Goal: Task Accomplishment & Management: Manage account settings

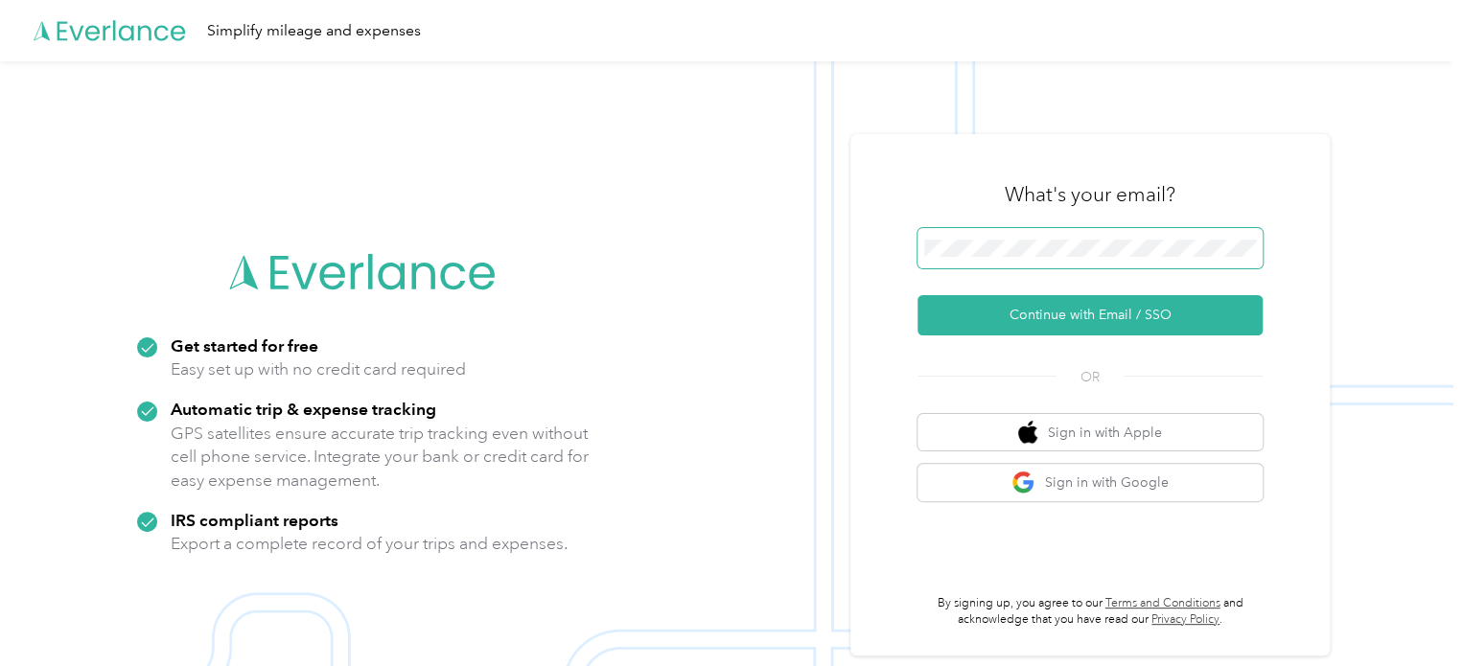
click at [1035, 264] on span at bounding box center [1090, 248] width 345 height 40
click at [1043, 258] on span at bounding box center [1090, 248] width 345 height 40
click at [998, 235] on span at bounding box center [1090, 248] width 345 height 40
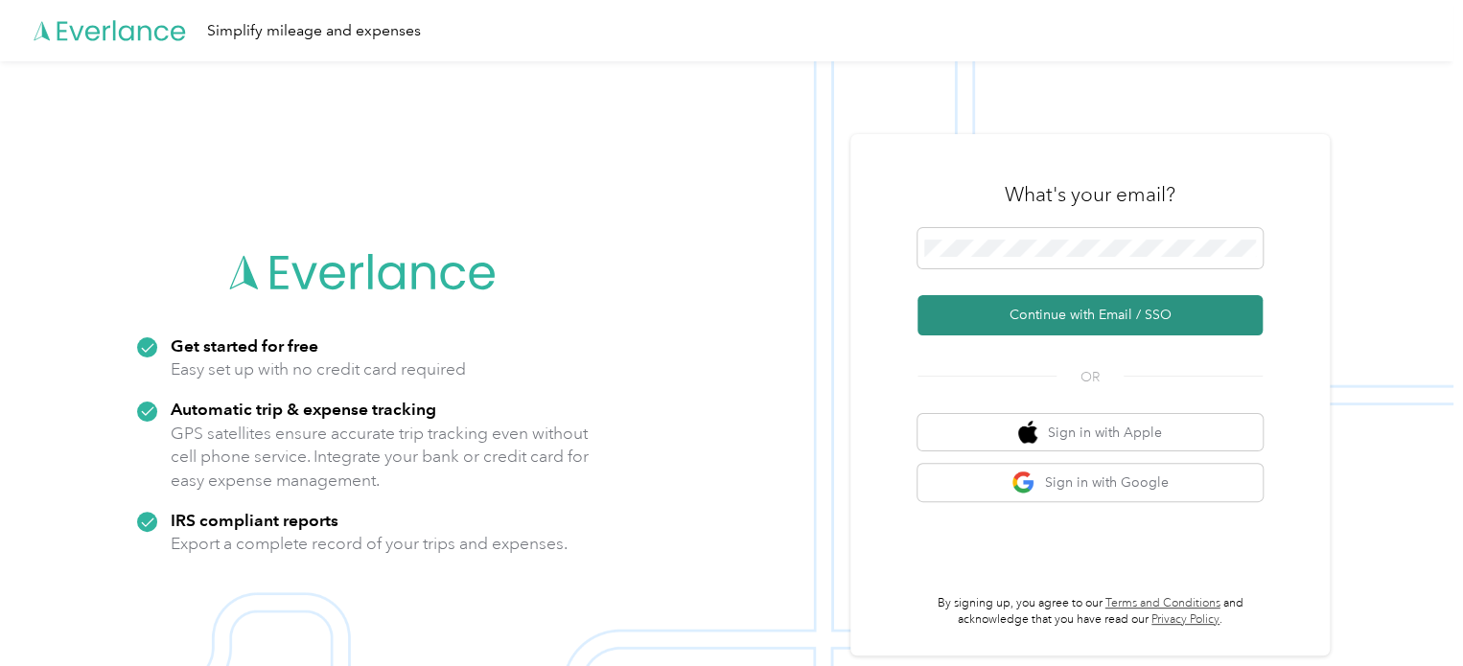
click at [1066, 321] on button "Continue with Email / SSO" at bounding box center [1090, 315] width 345 height 40
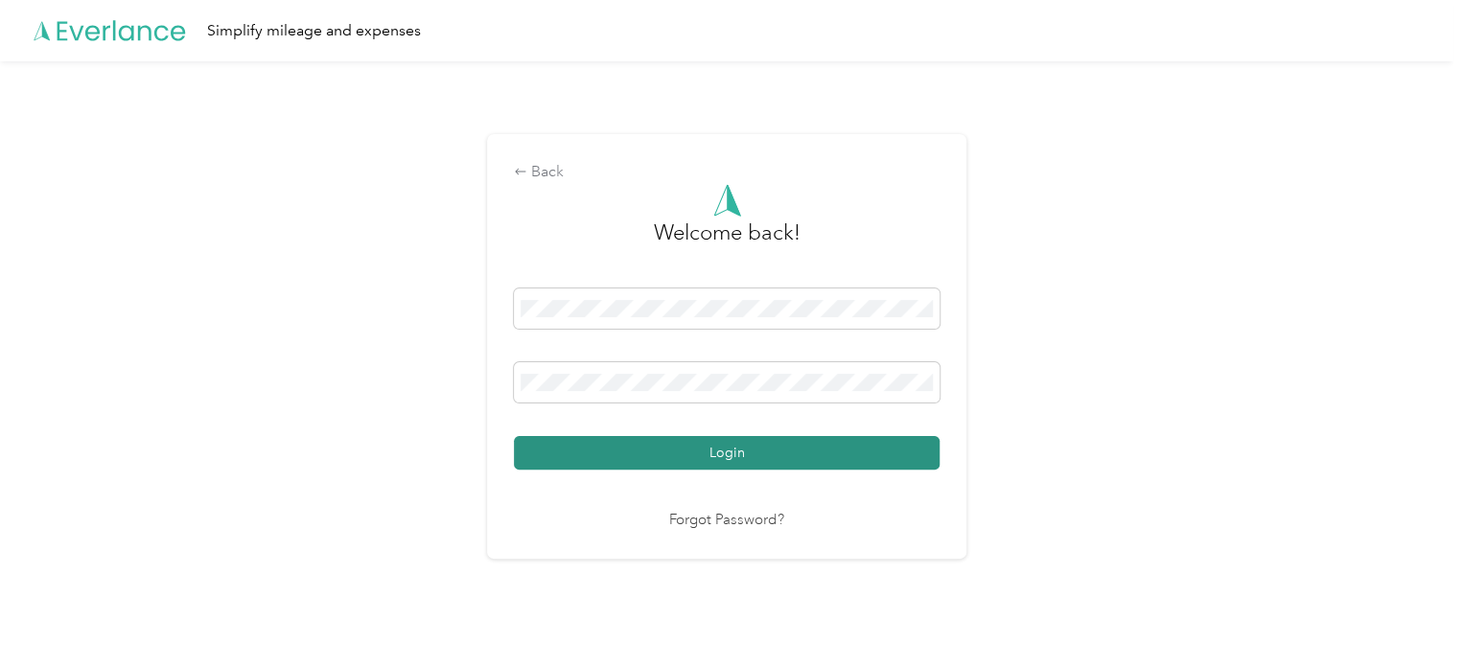
click at [656, 461] on button "Login" at bounding box center [727, 453] width 426 height 34
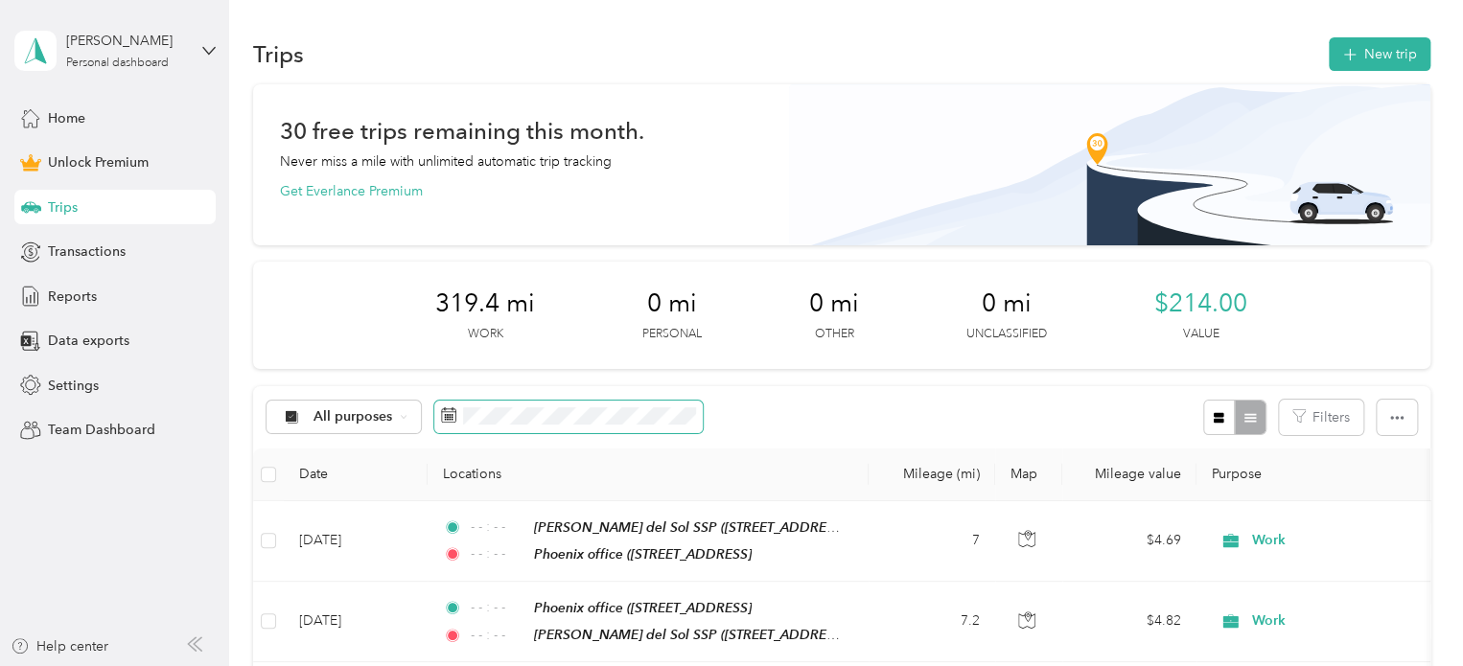
click at [444, 422] on icon at bounding box center [449, 415] width 14 height 13
click at [455, 412] on icon at bounding box center [448, 414] width 15 height 15
click at [448, 419] on icon at bounding box center [448, 414] width 15 height 15
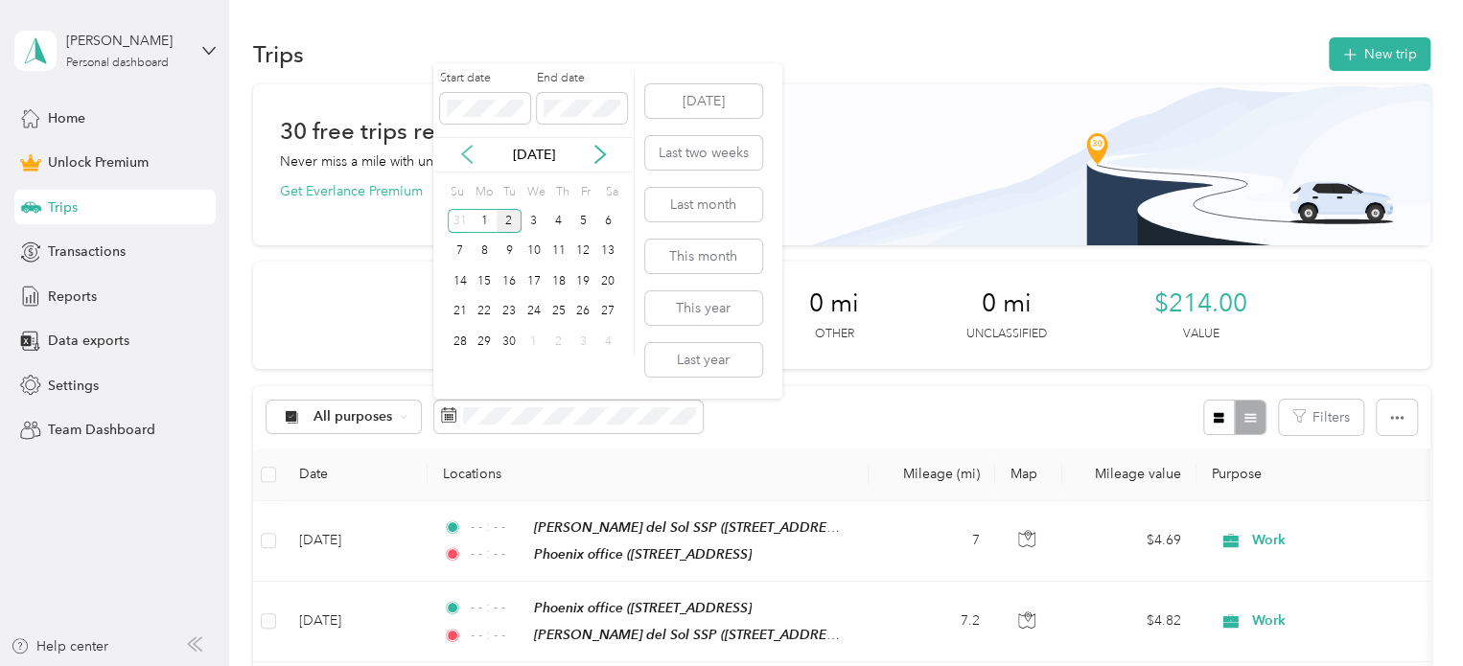
click at [466, 149] on icon at bounding box center [466, 154] width 19 height 19
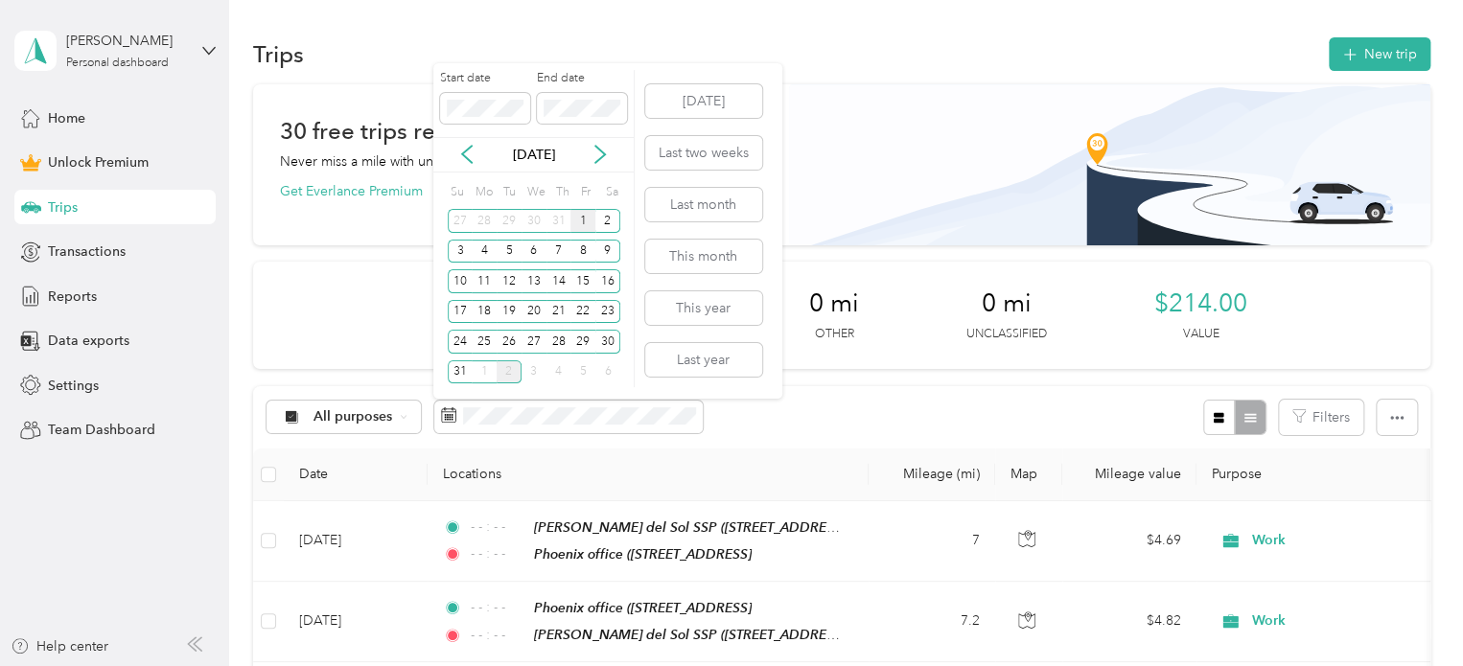
click at [586, 223] on div "1" at bounding box center [582, 221] width 25 height 24
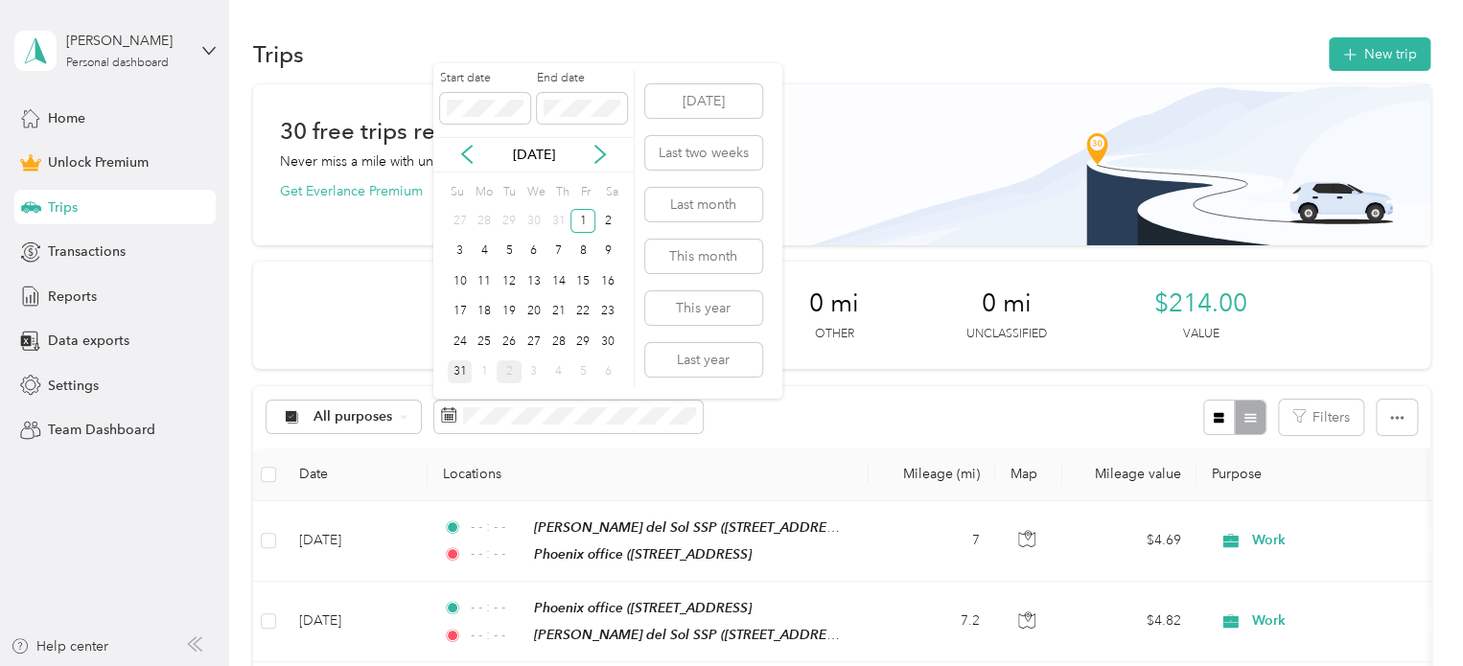
click at [459, 373] on div "31" at bounding box center [460, 373] width 25 height 24
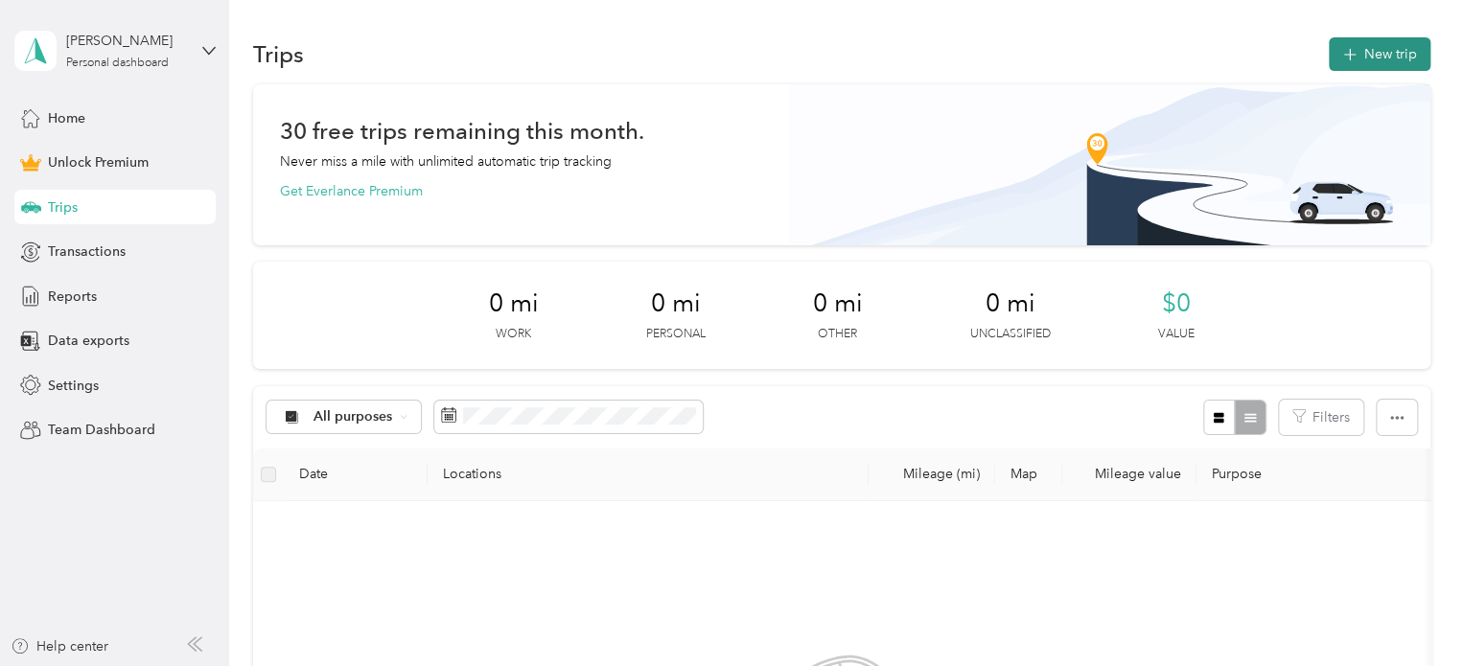
click at [1405, 54] on button "New trip" at bounding box center [1380, 54] width 102 height 34
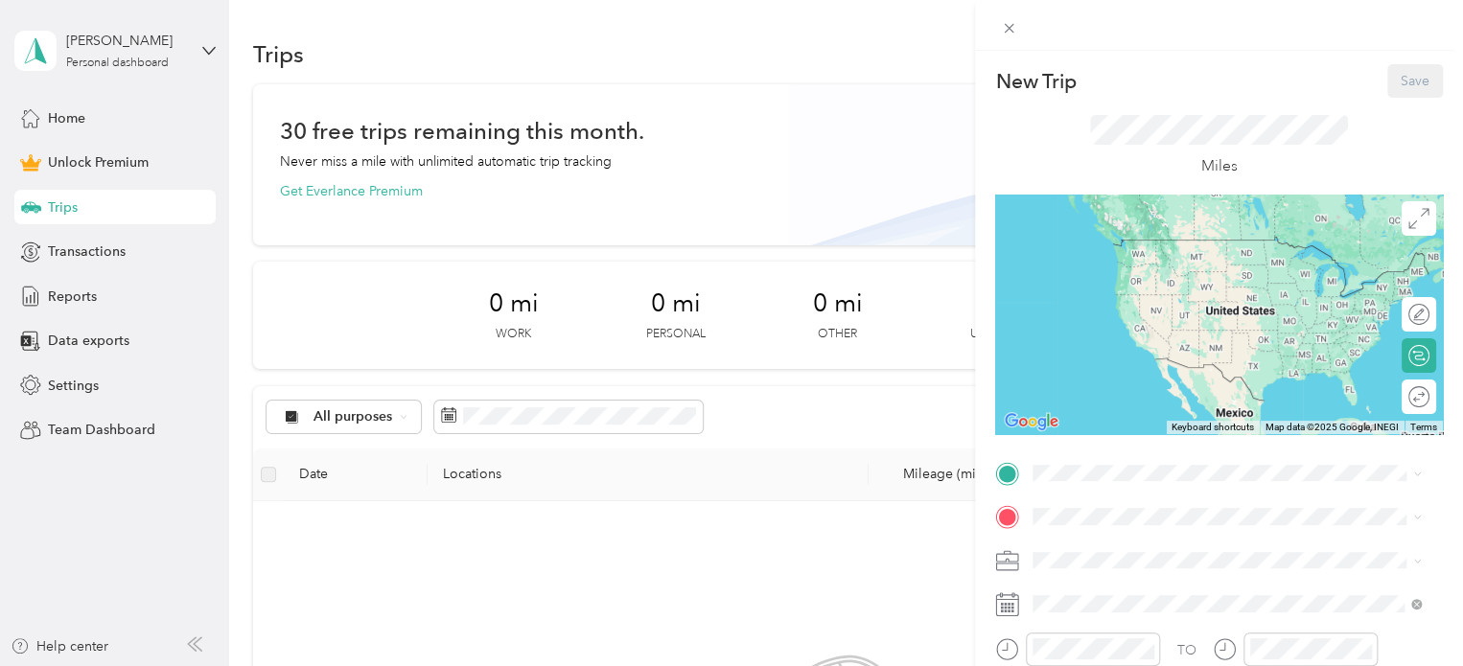
click at [1109, 266] on span "[STREET_ADDRESS]" at bounding box center [1130, 263] width 122 height 16
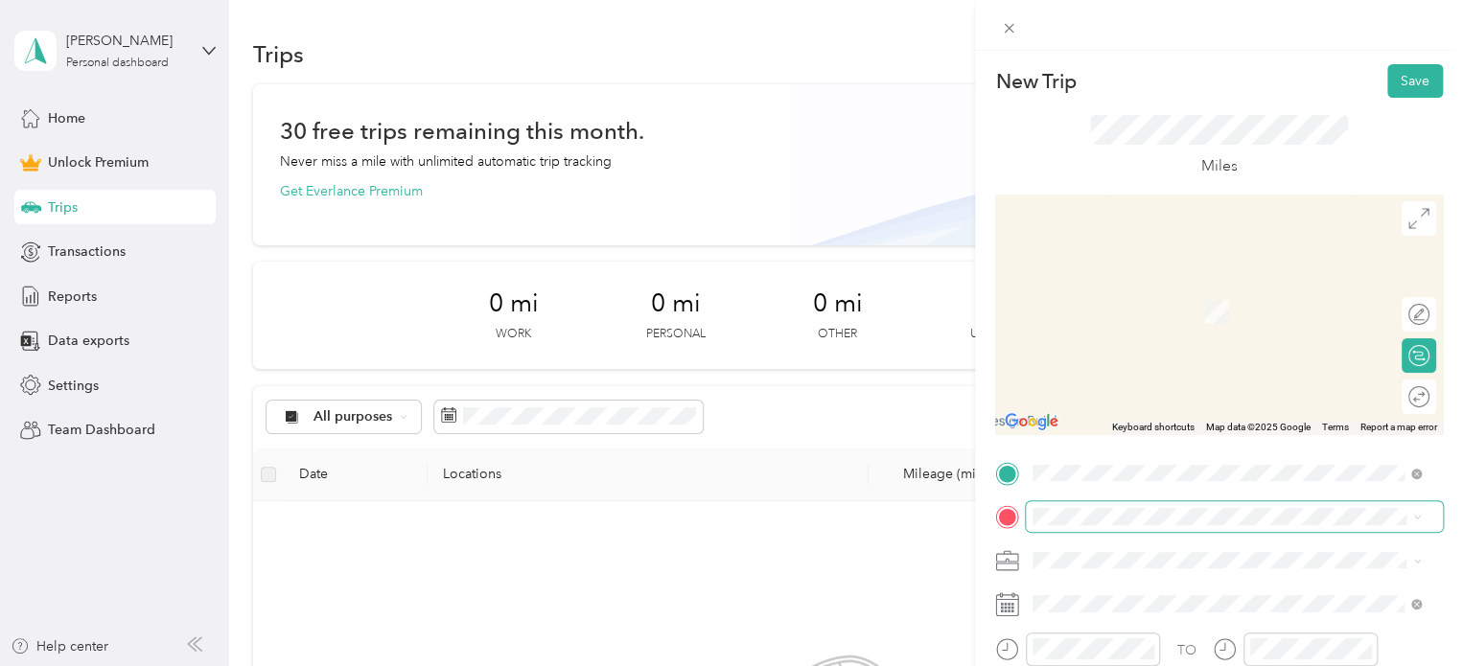
click at [1044, 526] on span at bounding box center [1234, 516] width 417 height 31
click at [1140, 600] on div "[STREET_ADDRESS][US_STATE]" at bounding box center [1226, 587] width 375 height 26
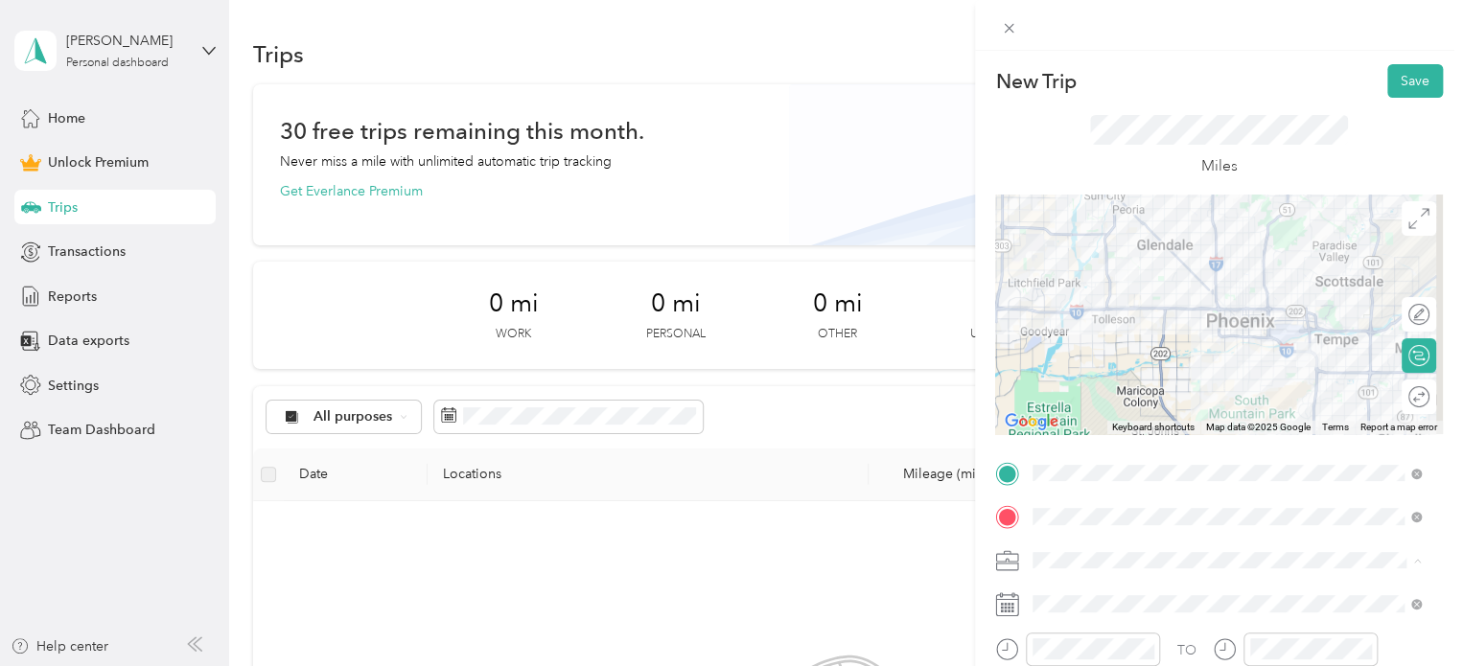
click at [1059, 357] on div "Outreach" at bounding box center [1226, 359] width 375 height 20
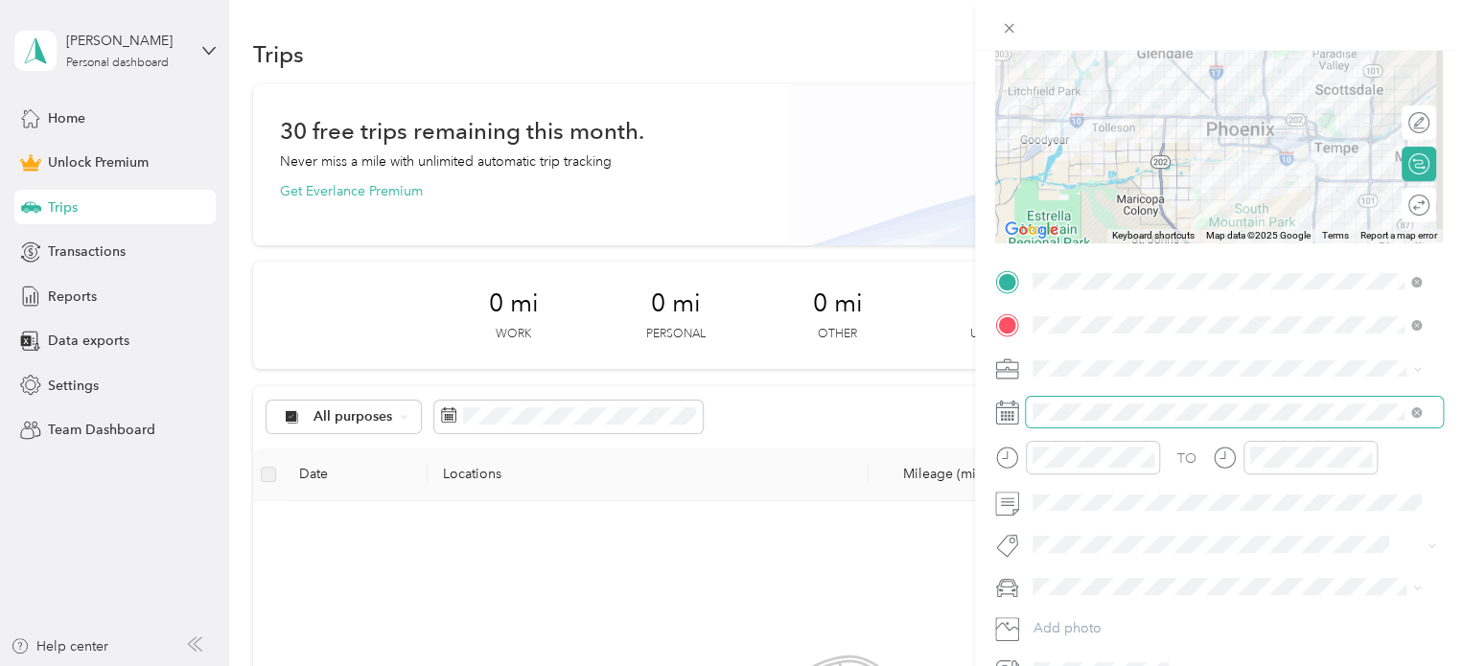
scroll to position [198, 0]
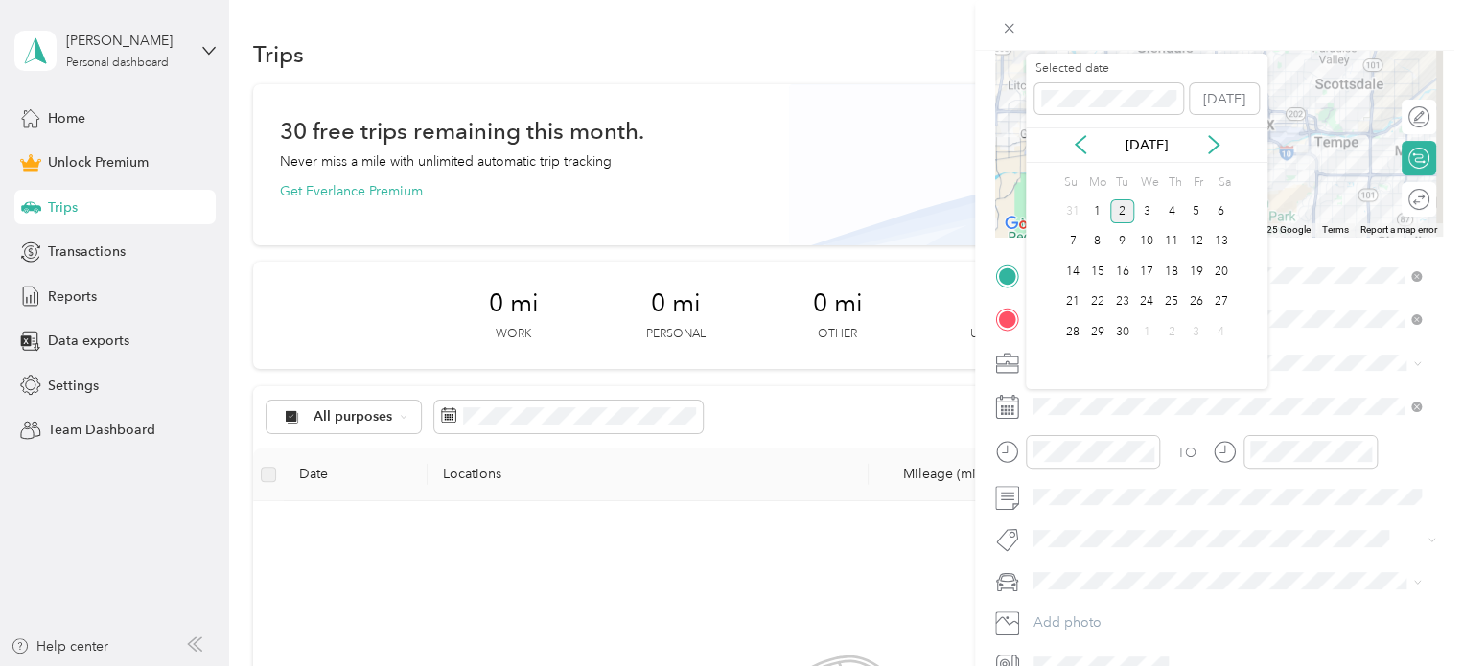
click at [1082, 155] on div "[DATE]" at bounding box center [1147, 145] width 242 height 35
click at [1074, 146] on icon at bounding box center [1080, 144] width 19 height 19
click at [1193, 209] on div "1" at bounding box center [1196, 211] width 25 height 24
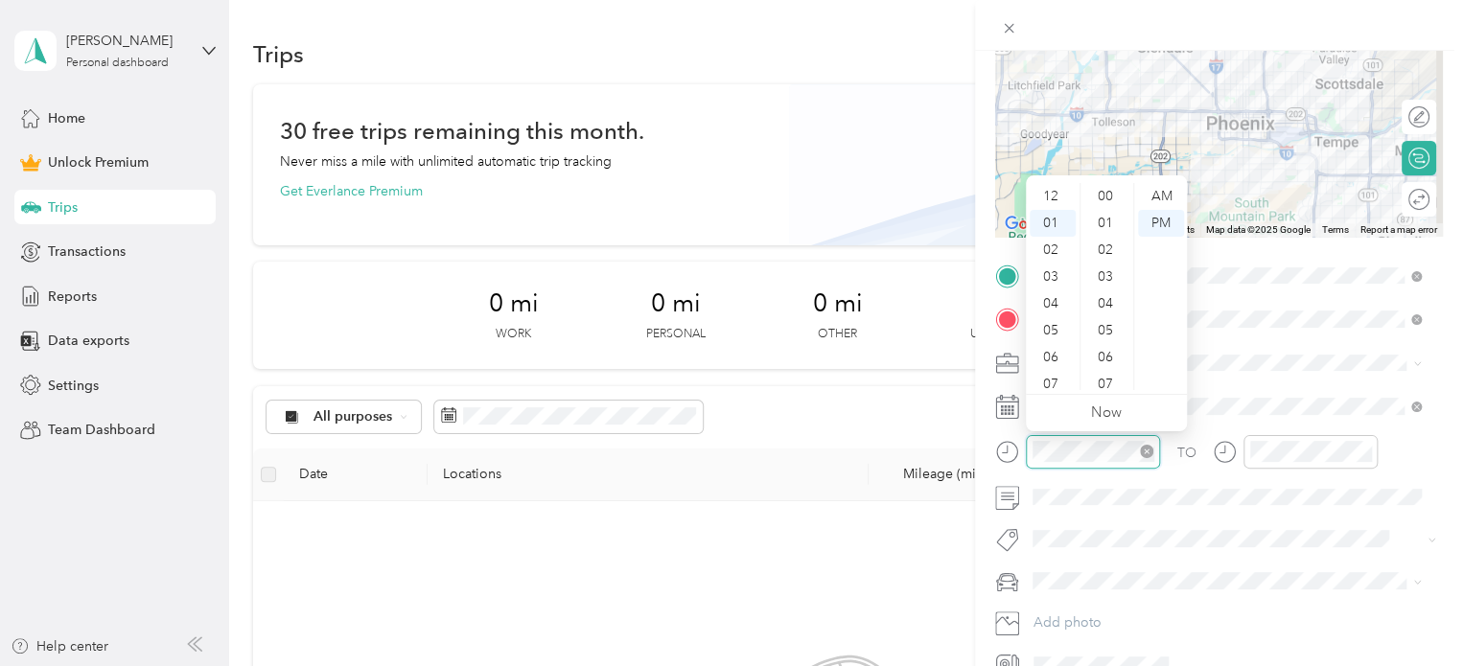
scroll to position [1047, 0]
click at [1151, 449] on icon "close-circle" at bounding box center [1146, 451] width 13 height 13
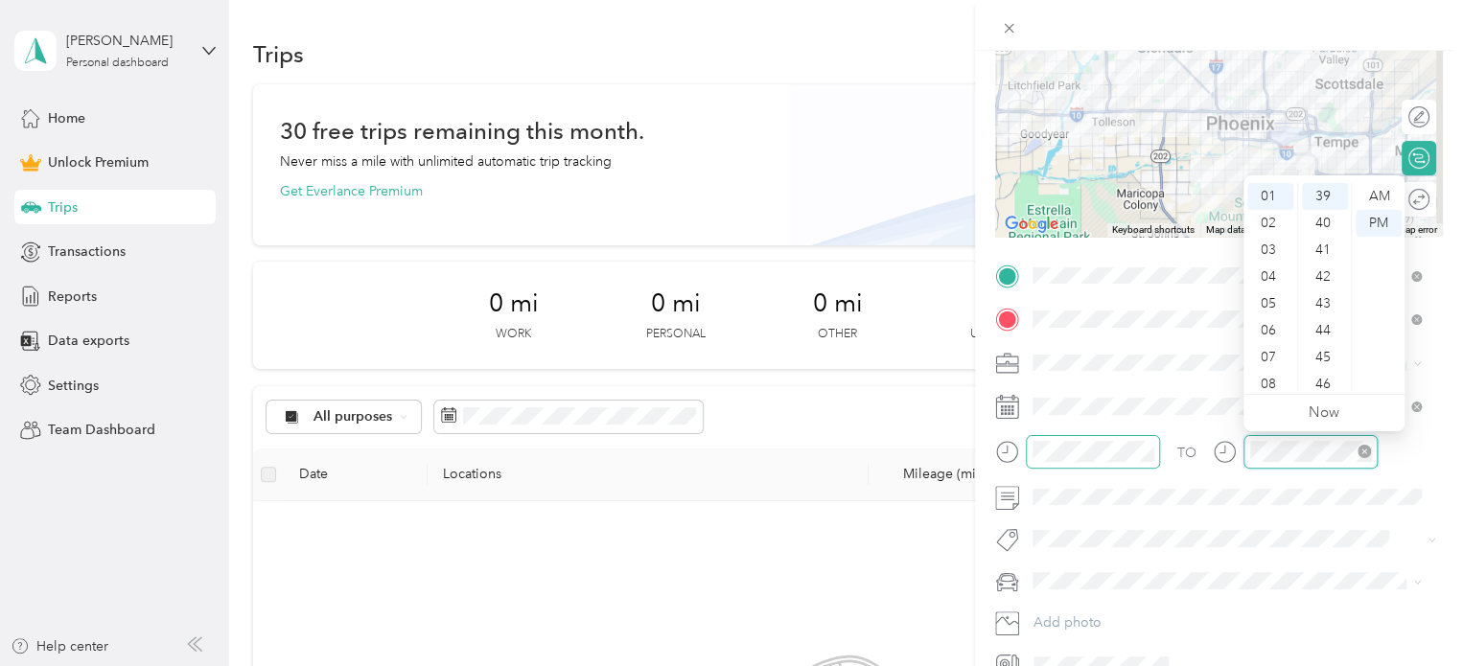
click at [1362, 452] on icon "close-circle" at bounding box center [1364, 451] width 13 height 13
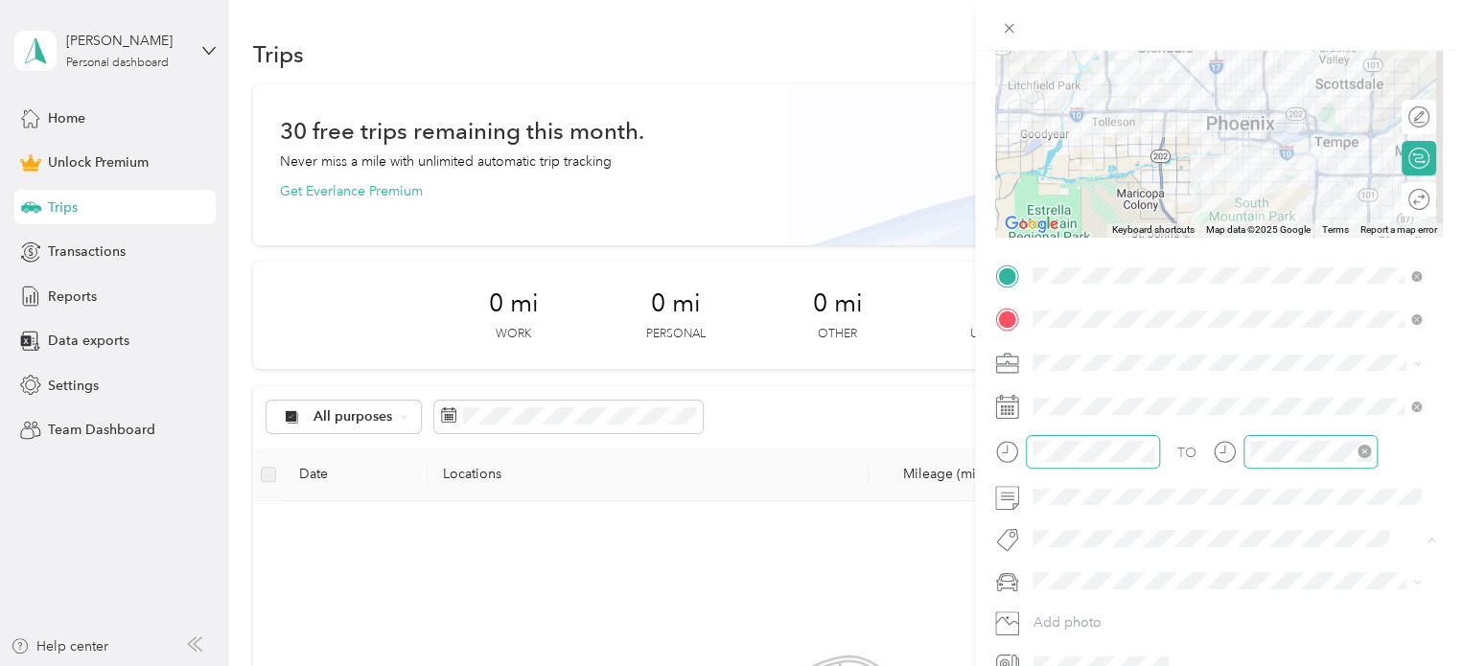
click at [1070, 571] on button "Subg" at bounding box center [1067, 573] width 56 height 24
click at [1096, 593] on span at bounding box center [1234, 585] width 417 height 31
click at [1052, 615] on div "personal" at bounding box center [1226, 617] width 375 height 20
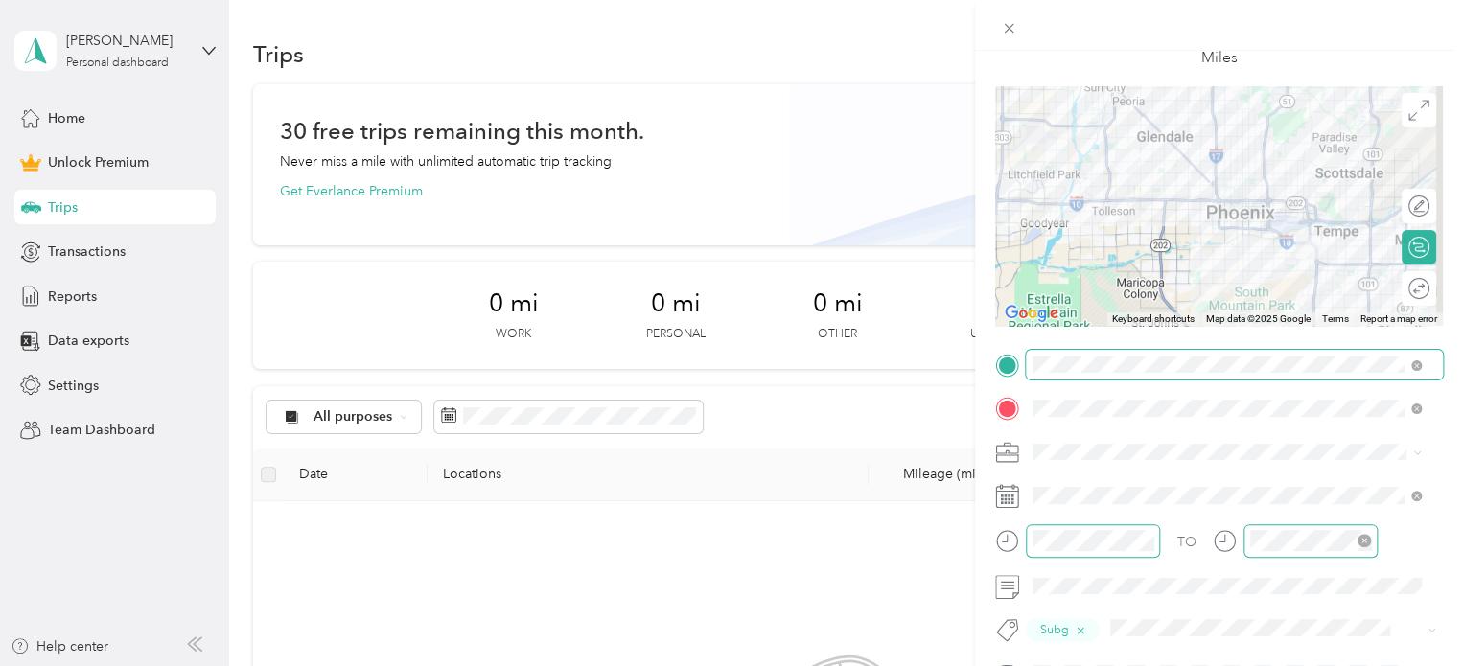
scroll to position [0, 0]
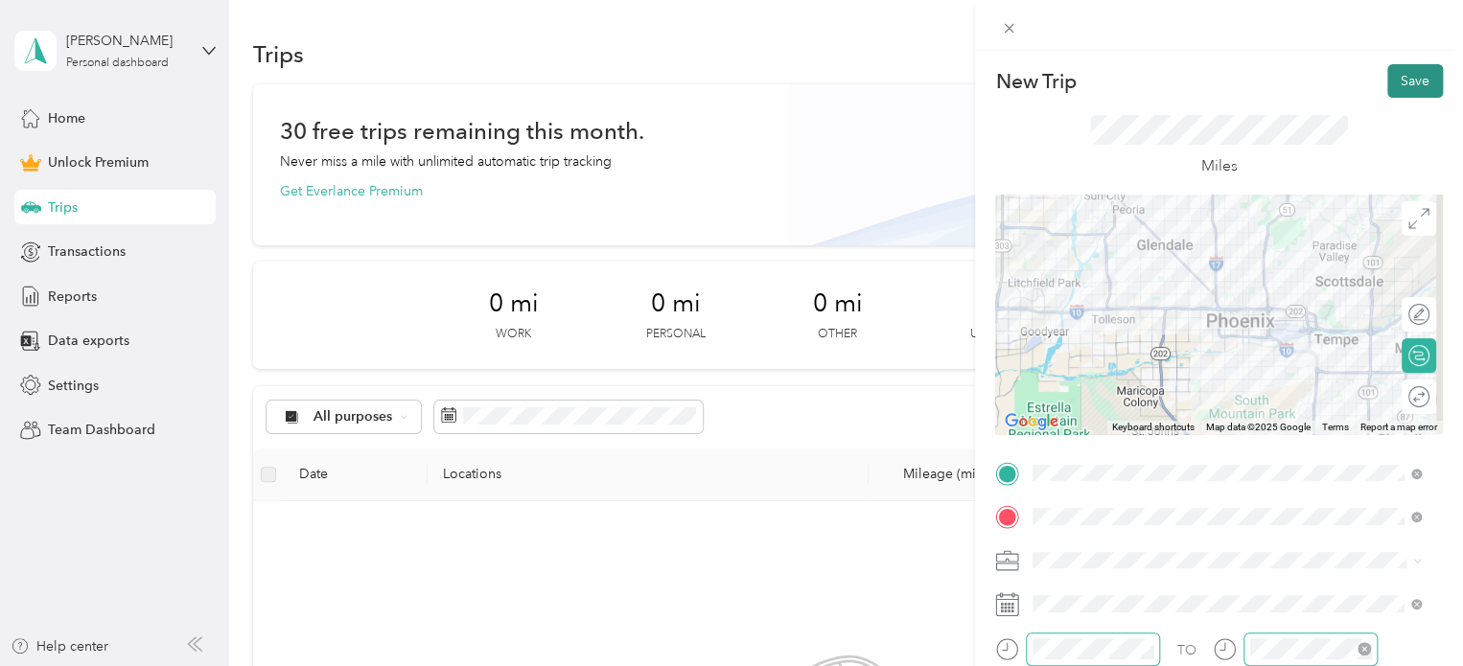
click at [1392, 81] on button "Save" at bounding box center [1415, 81] width 56 height 34
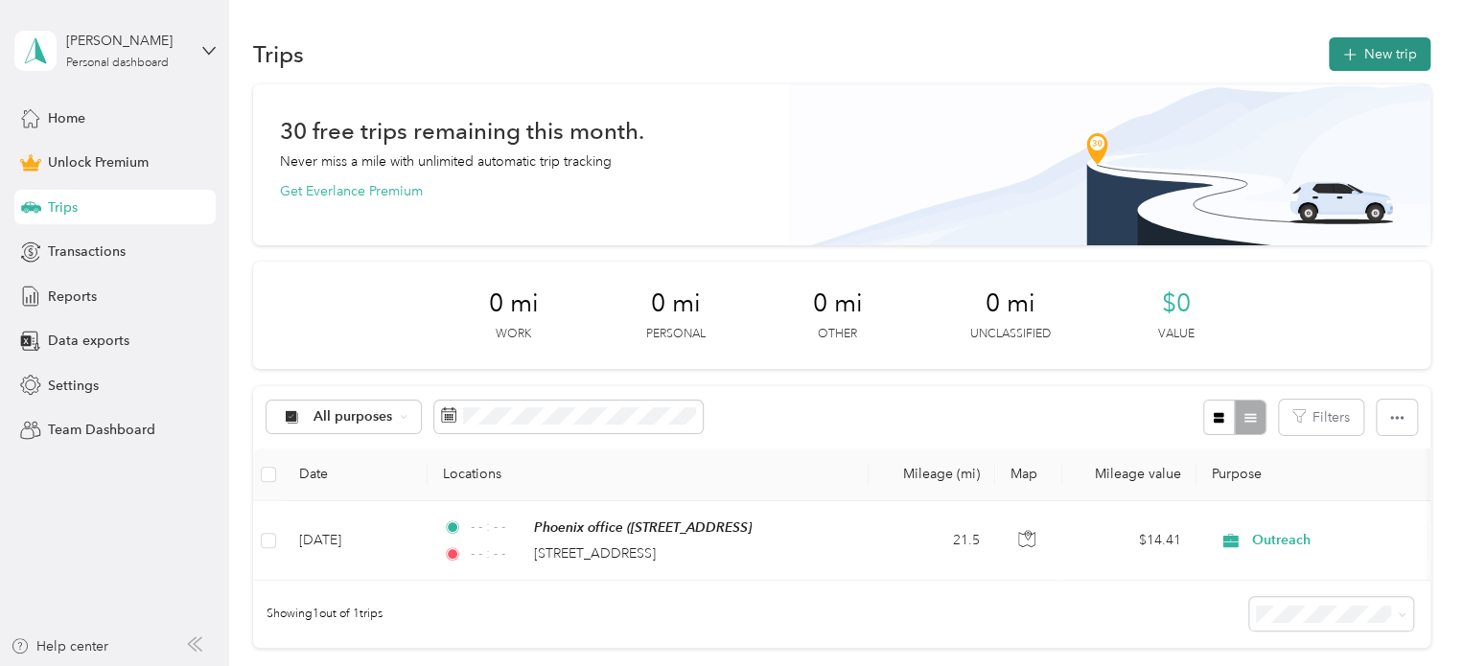
click at [1401, 52] on button "New trip" at bounding box center [1380, 54] width 102 height 34
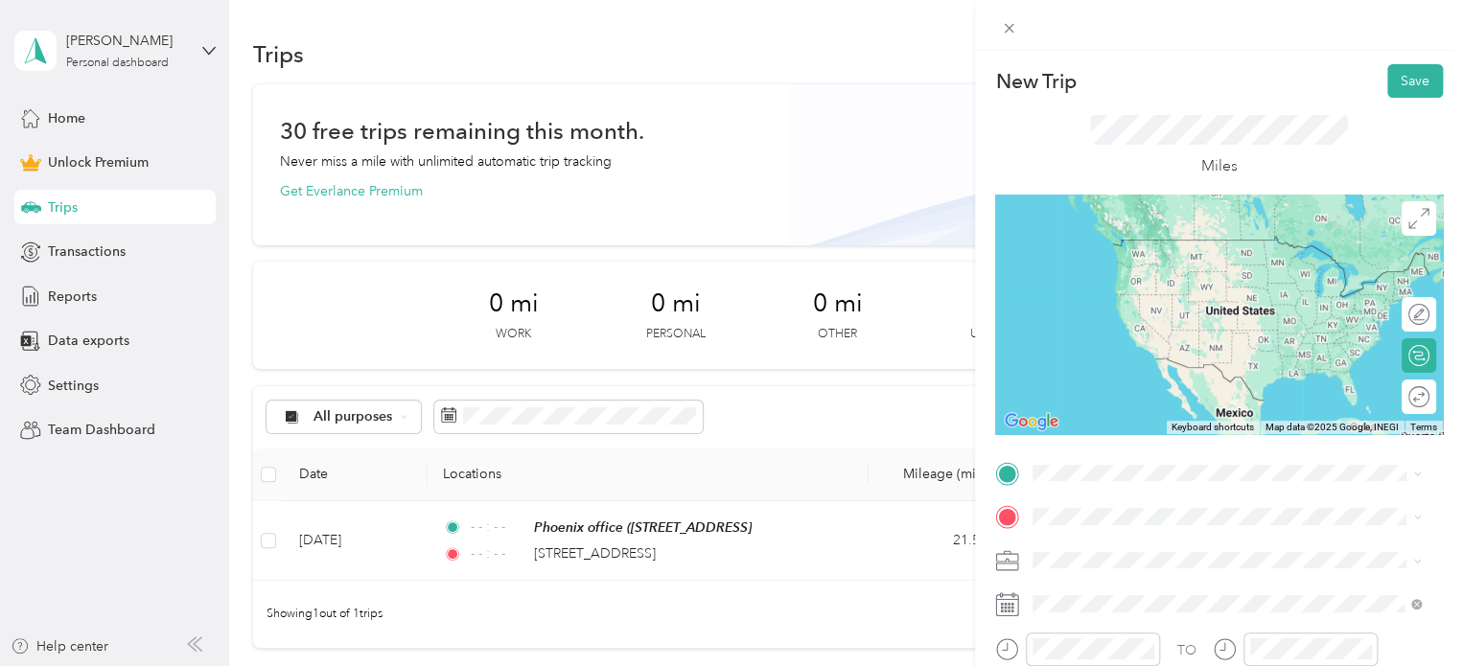
click at [1237, 247] on span "[STREET_ADDRESS][US_STATE]" at bounding box center [1165, 239] width 192 height 16
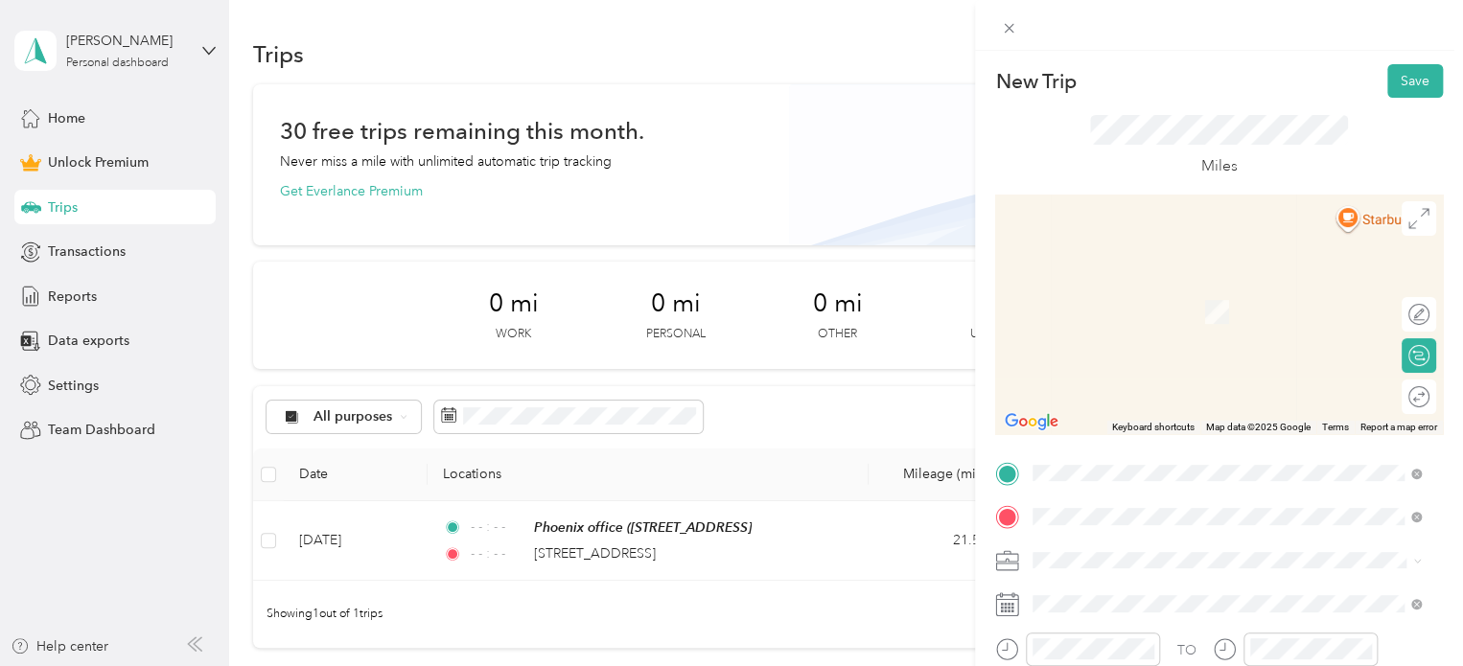
click at [1147, 292] on span "[STREET_ADDRESS][US_STATE]" at bounding box center [1165, 283] width 192 height 17
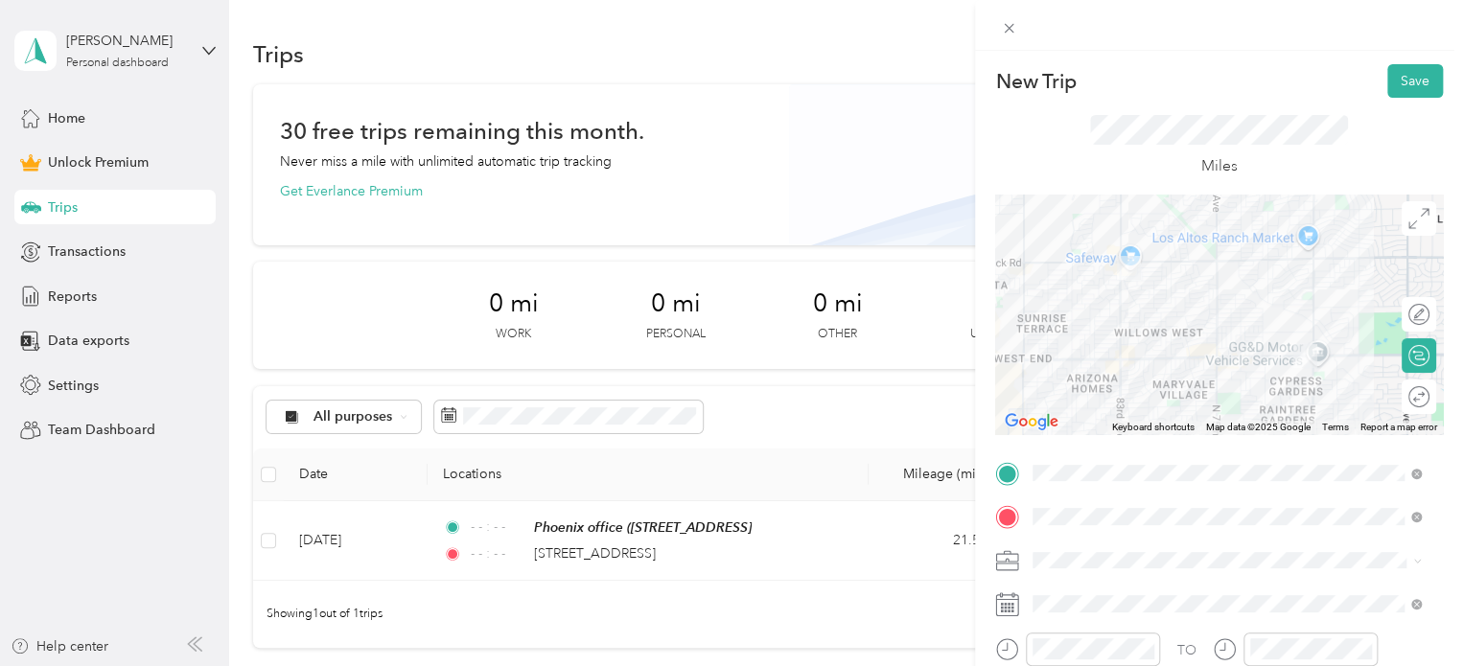
click at [1071, 367] on ol "Work Personal Outreach Other Charity Medical Moving Commute" at bounding box center [1227, 401] width 402 height 268
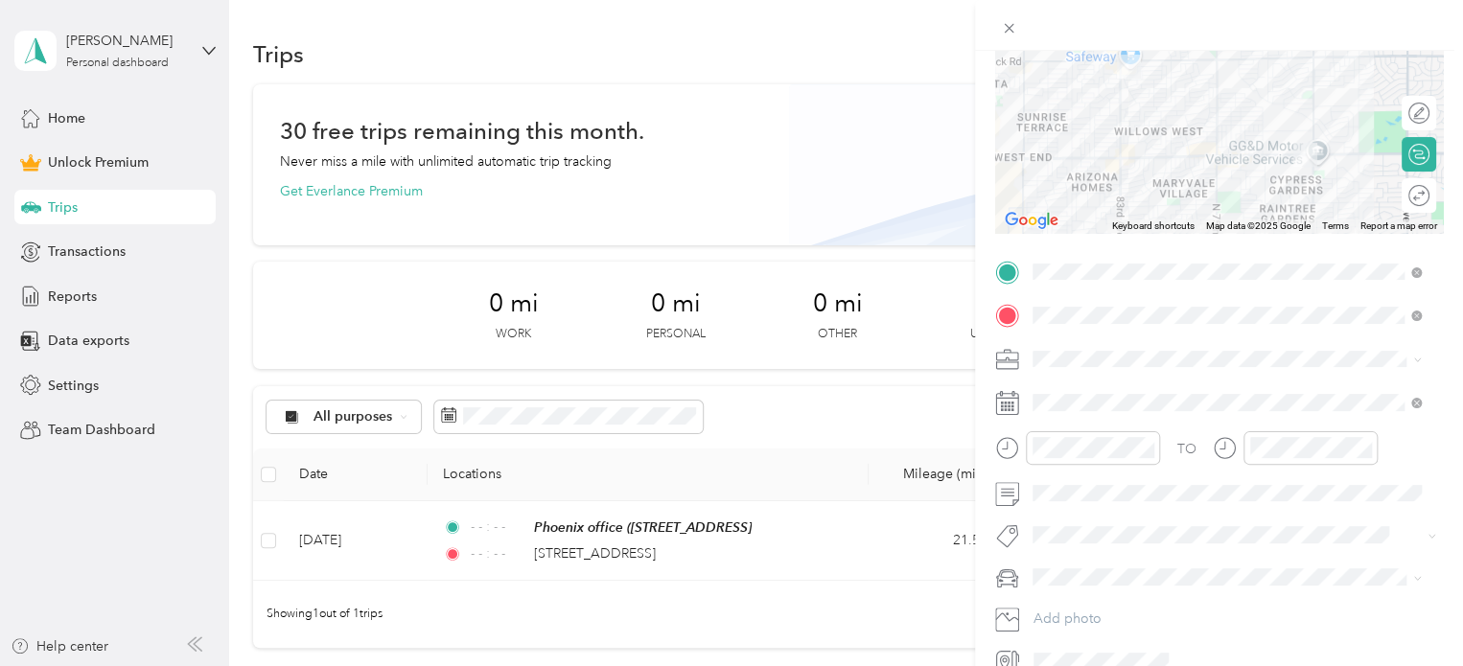
scroll to position [203, 0]
click at [1070, 454] on span "Outreach" at bounding box center [1067, 458] width 57 height 16
click at [1017, 406] on icon at bounding box center [1007, 402] width 22 height 21
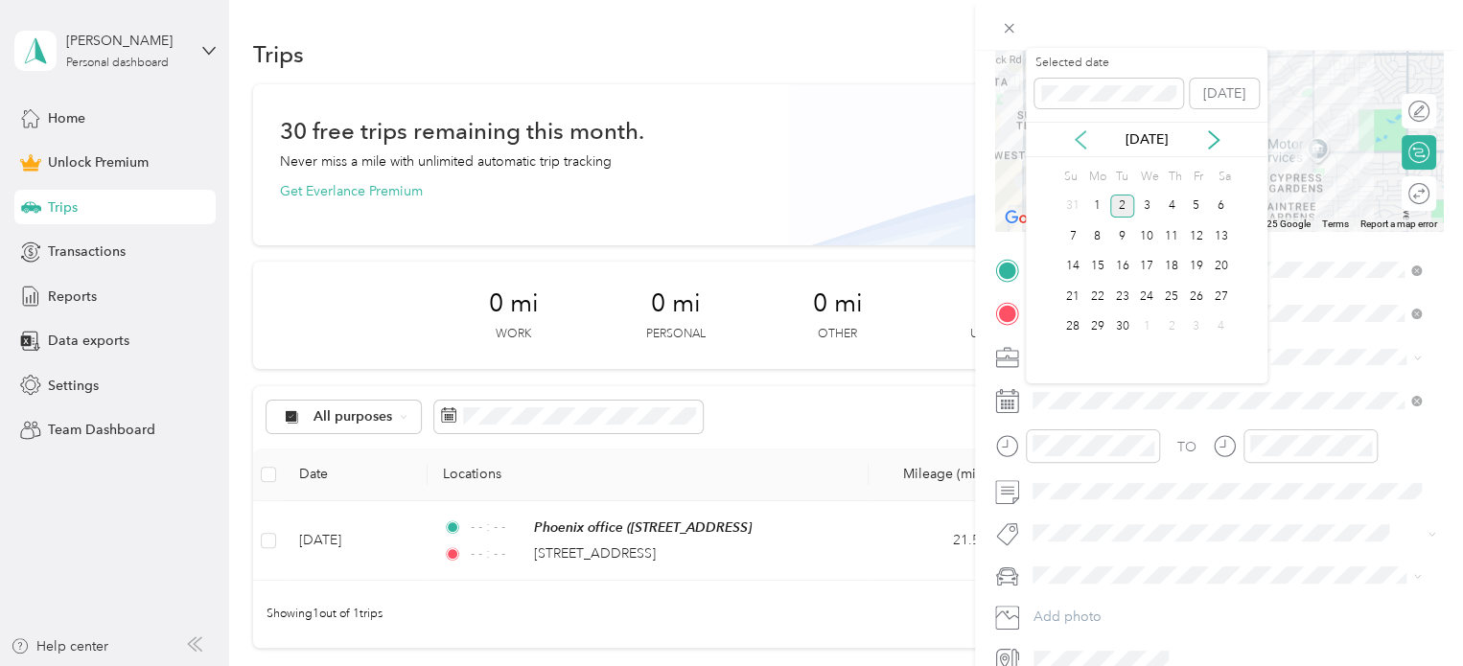
click at [1082, 137] on icon at bounding box center [1080, 139] width 19 height 19
click at [1196, 210] on div "1" at bounding box center [1196, 207] width 25 height 24
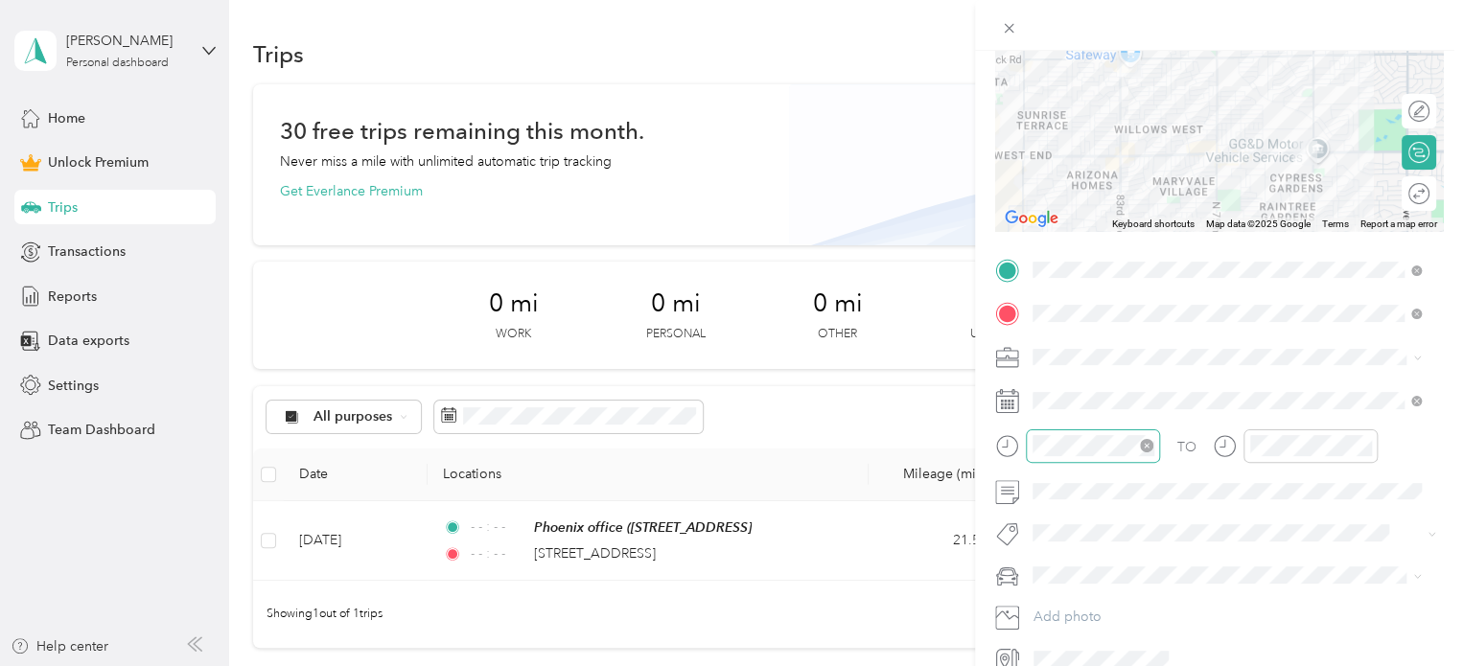
click at [1147, 448] on icon "close-circle" at bounding box center [1146, 445] width 13 height 13
click at [1362, 444] on icon "close-circle" at bounding box center [1364, 445] width 13 height 13
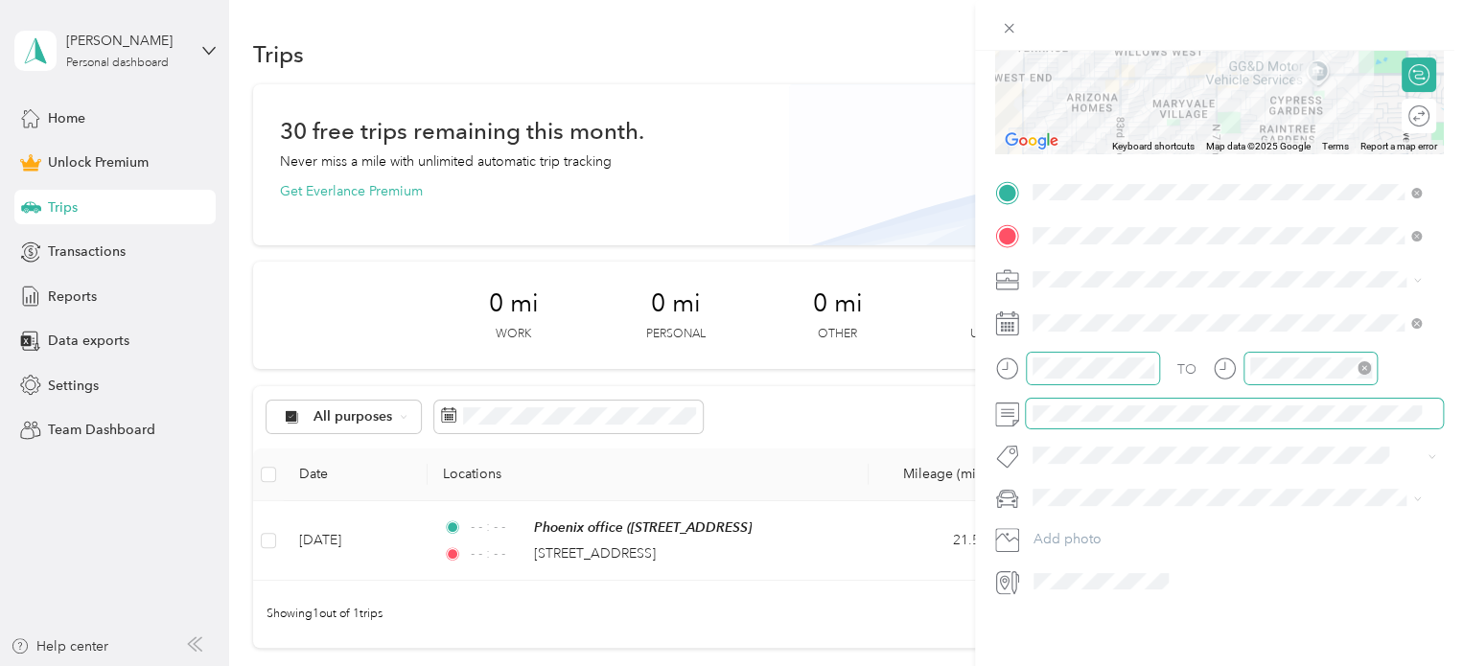
click at [1060, 409] on span at bounding box center [1234, 414] width 417 height 31
click at [1066, 478] on li "Subg" at bounding box center [1227, 471] width 402 height 37
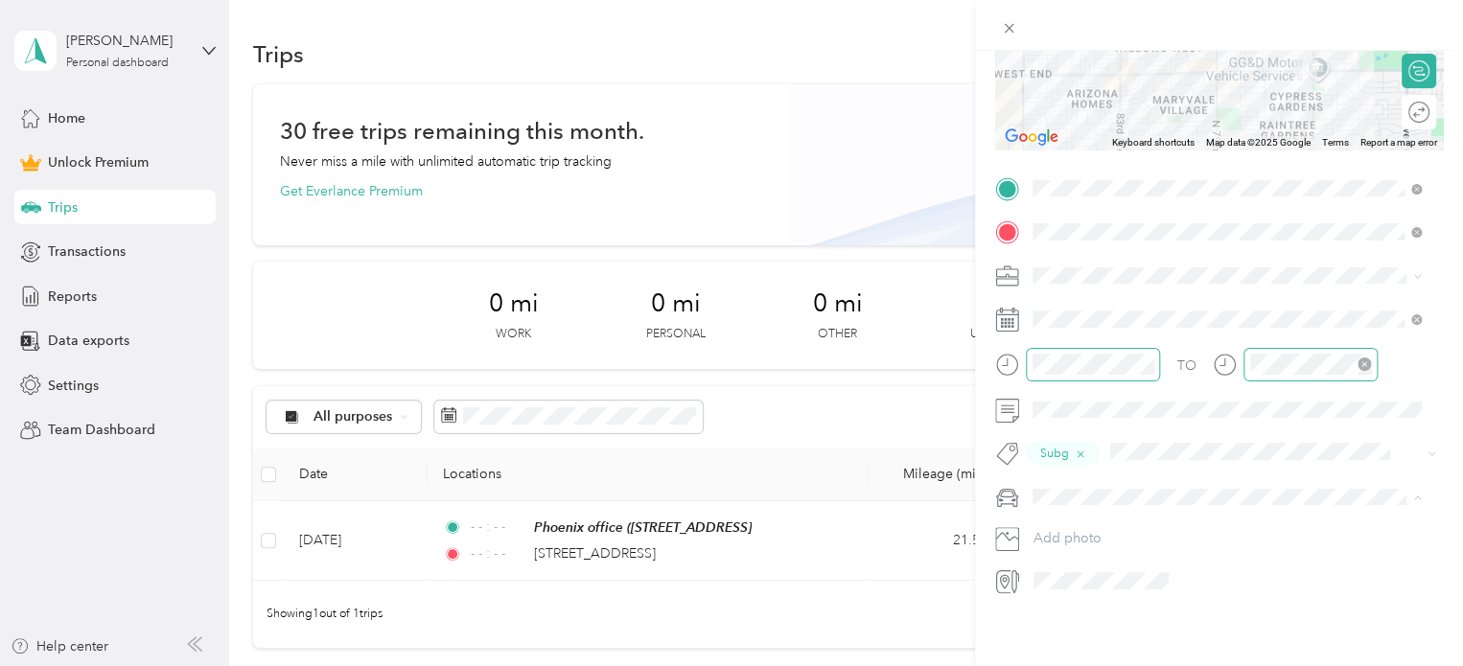
click at [1059, 518] on span "personal" at bounding box center [1065, 520] width 53 height 16
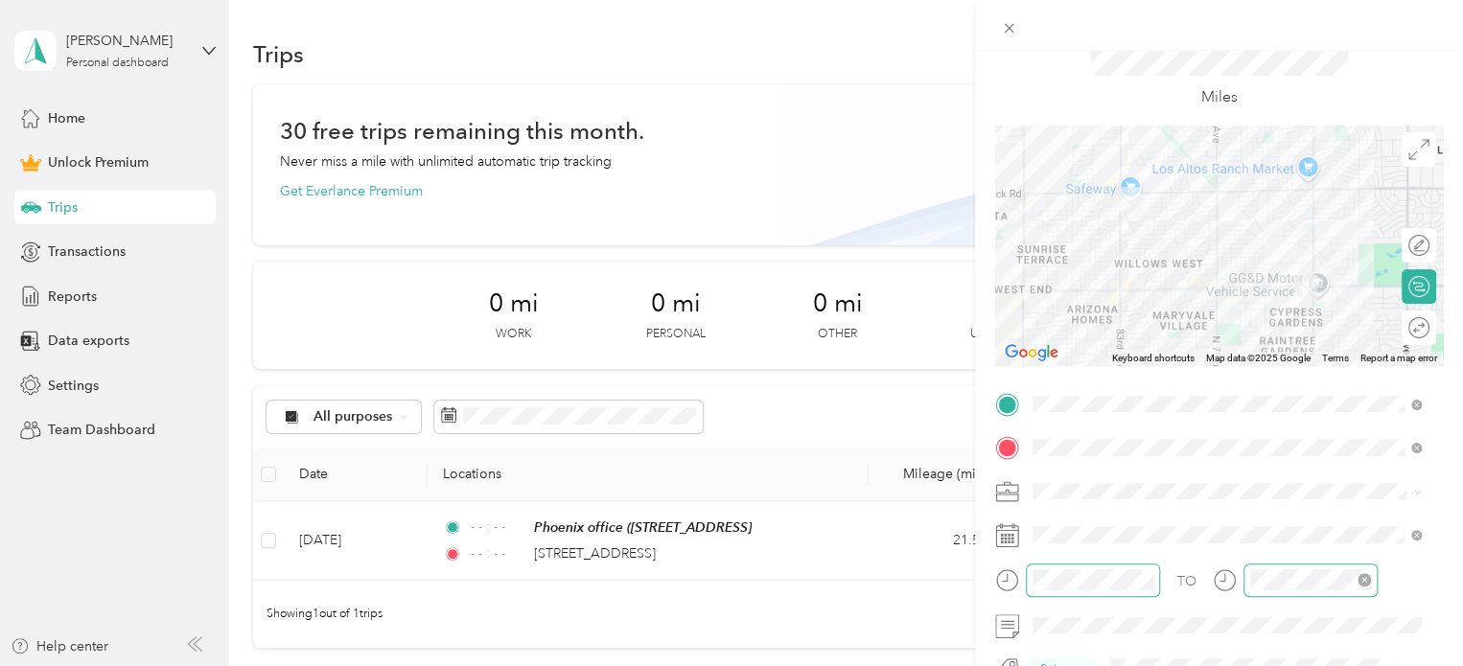
scroll to position [0, 0]
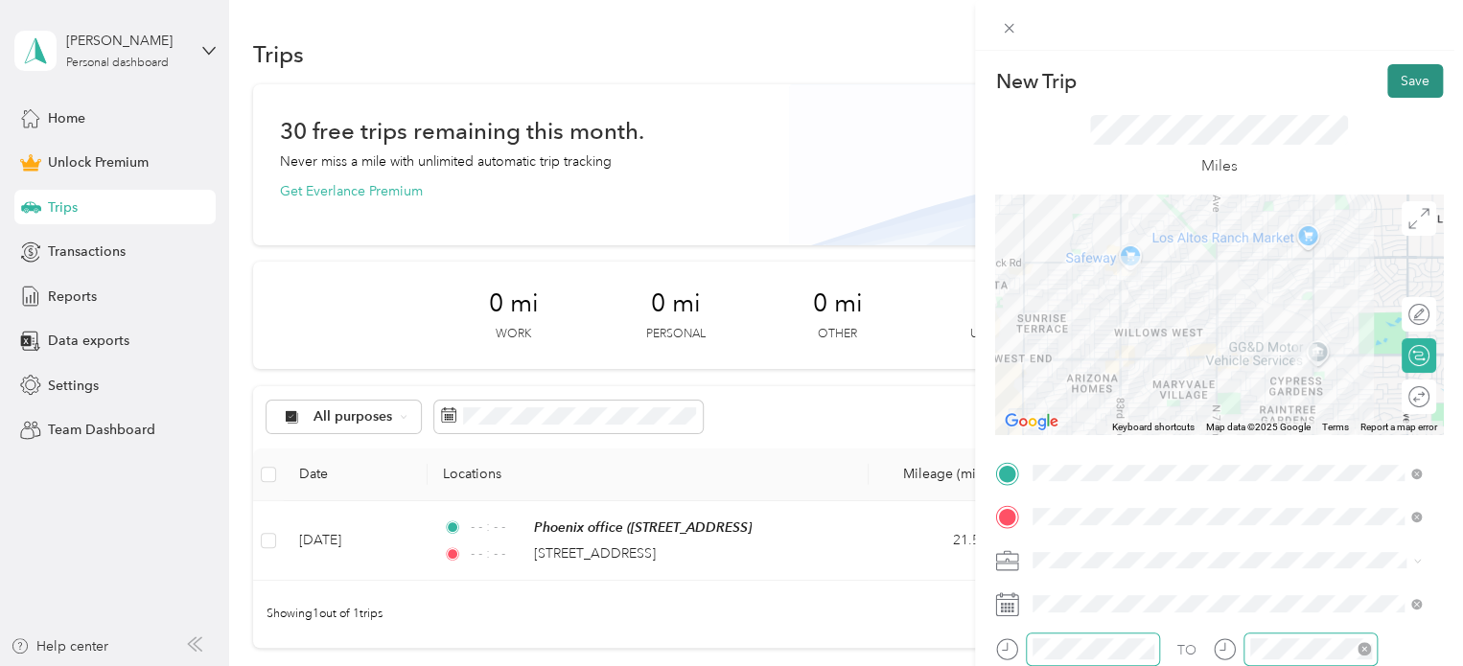
click at [1401, 76] on button "Save" at bounding box center [1415, 81] width 56 height 34
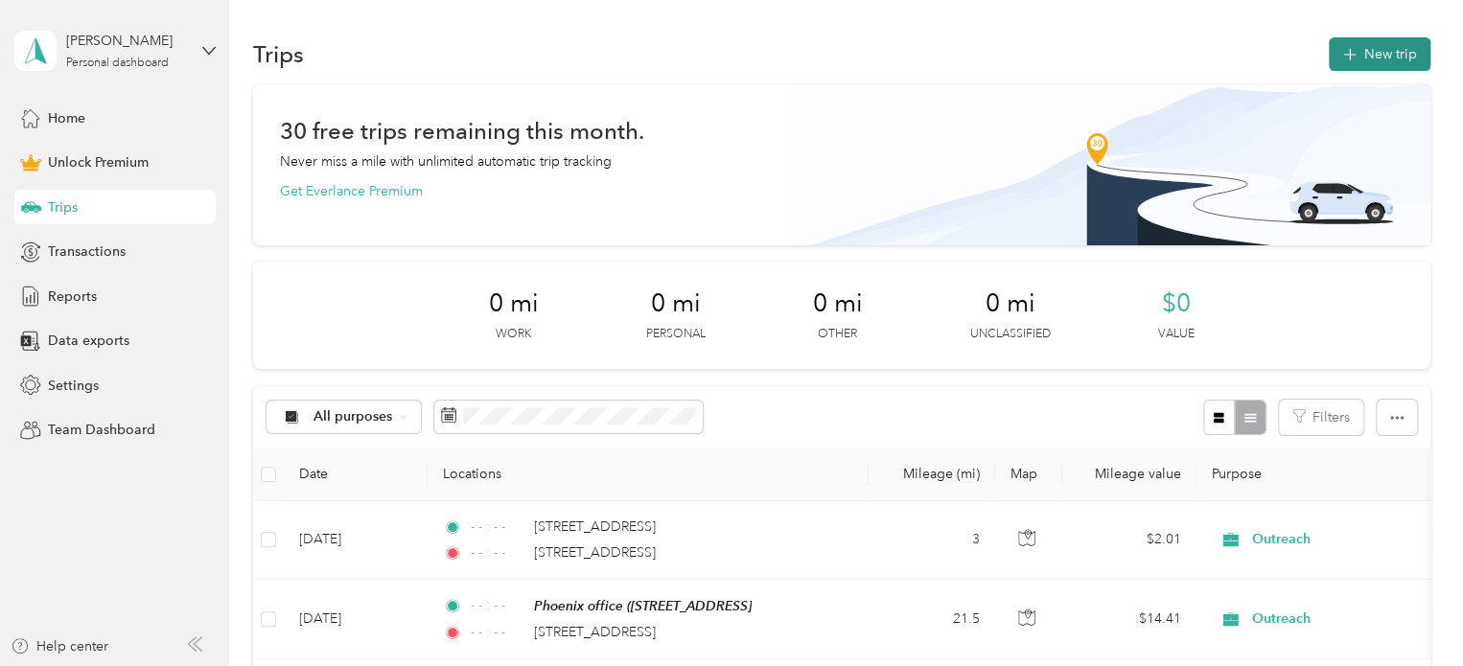
click at [1356, 45] on button "New trip" at bounding box center [1380, 54] width 102 height 34
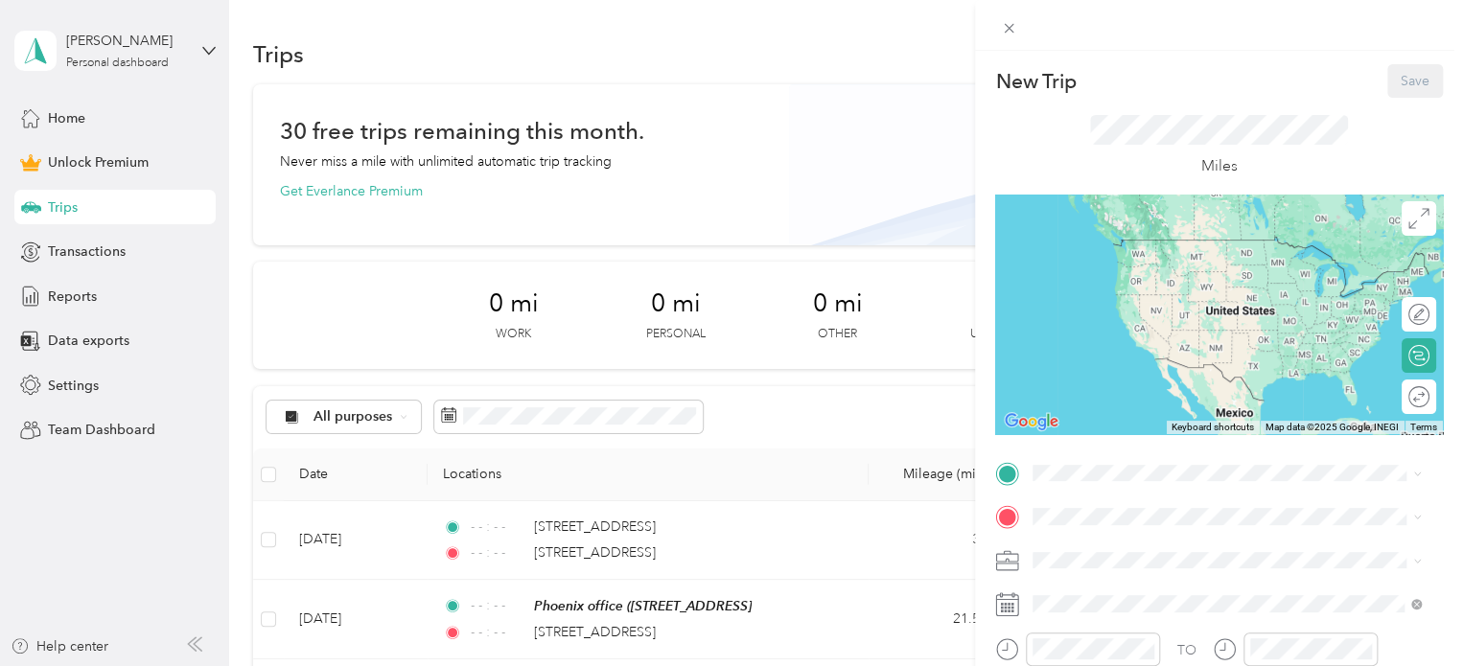
click at [1101, 450] on div "New Trip Save This trip cannot be edited because it is either under review, app…" at bounding box center [1219, 470] width 448 height 813
click at [1206, 551] on span "[STREET_ADDRESS][US_STATE]" at bounding box center [1165, 542] width 192 height 17
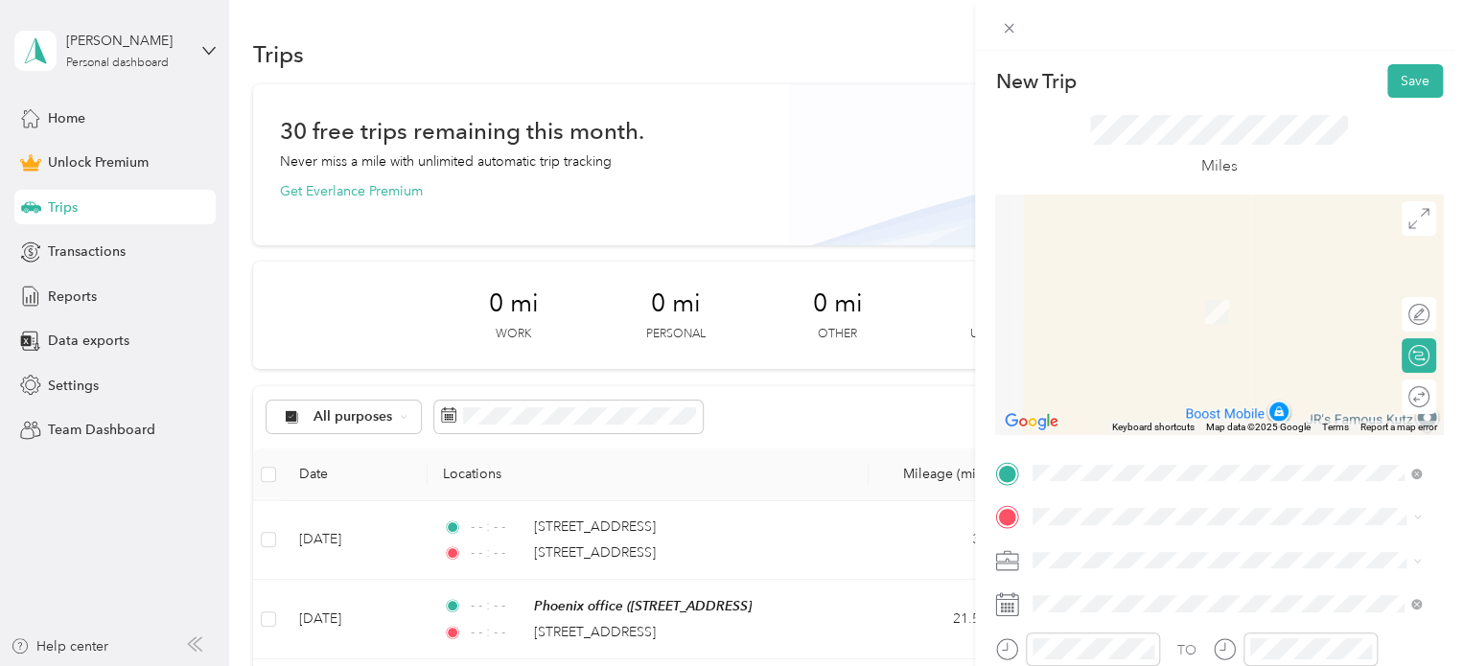
click at [1180, 295] on li "[STREET_ADDRESS][US_STATE]" at bounding box center [1227, 275] width 402 height 39
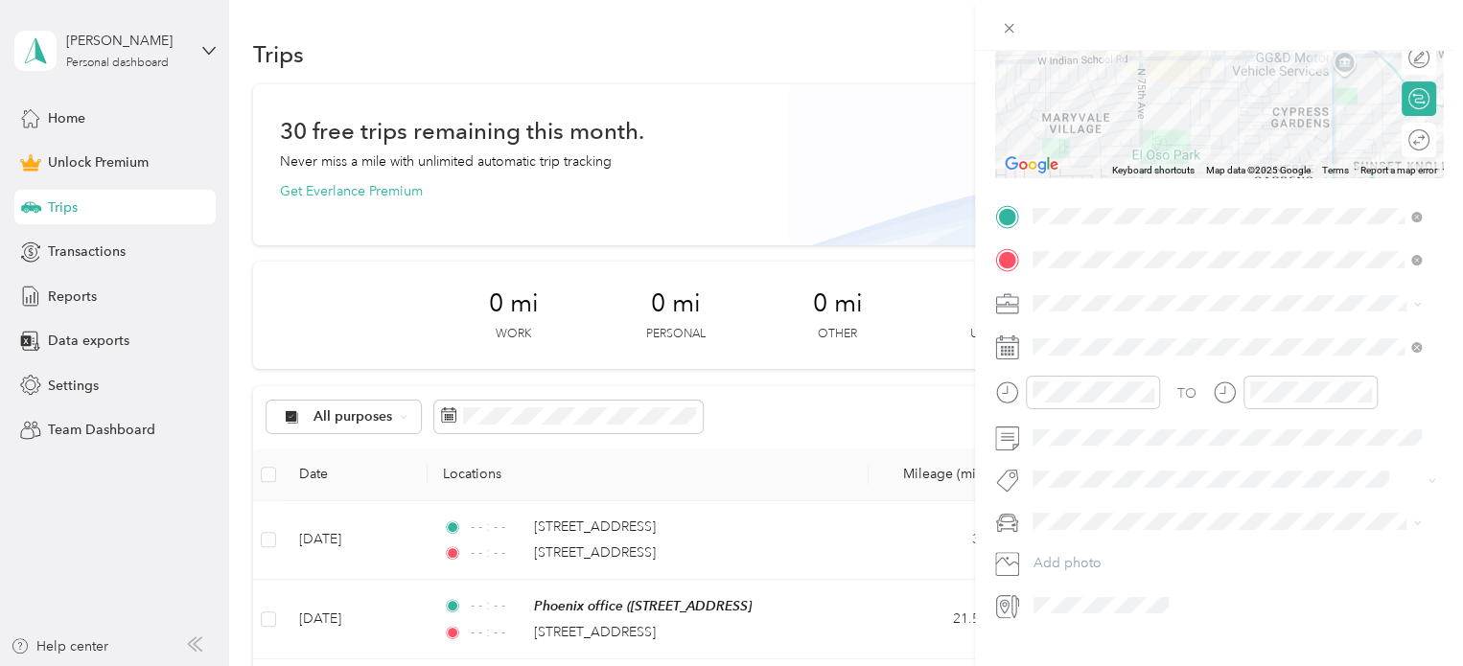
scroll to position [257, 0]
click at [1059, 410] on ol "Work Personal Outreach Other Charity Medical Moving Commute" at bounding box center [1227, 453] width 402 height 268
click at [1150, 387] on icon "close-circle" at bounding box center [1146, 391] width 13 height 13
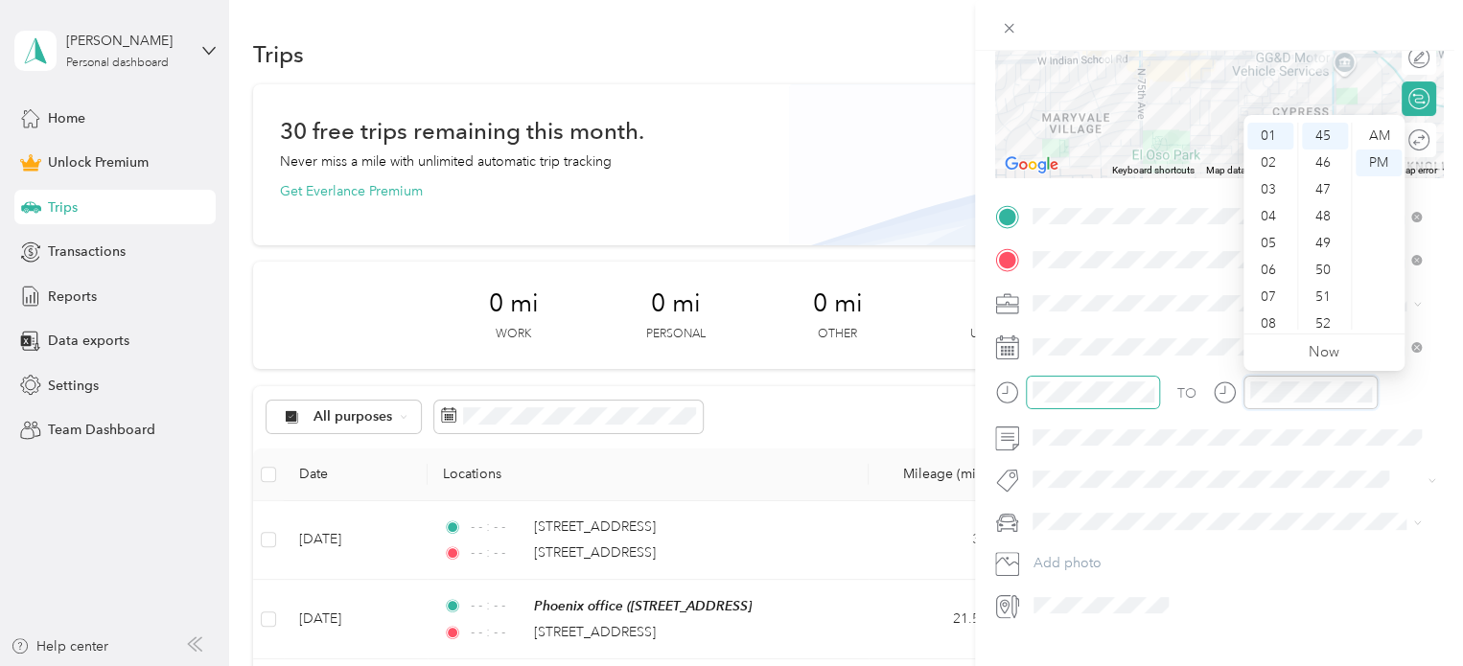
scroll to position [1208, 0]
click at [1363, 395] on icon "close-circle" at bounding box center [1364, 391] width 13 height 13
click at [1061, 517] on li "Subg" at bounding box center [1227, 512] width 402 height 37
click at [1068, 665] on div "New Trip Save This trip cannot be edited because it is either under review, app…" at bounding box center [727, 666] width 1454 height 0
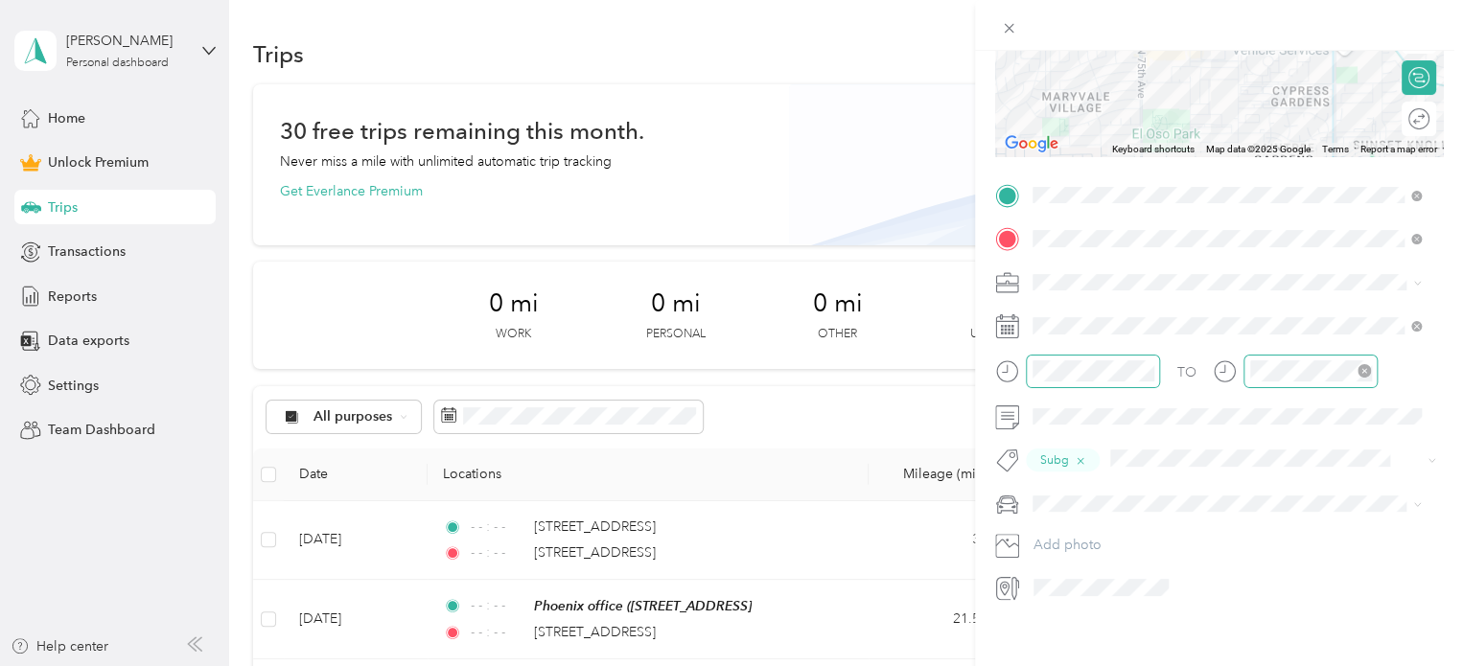
scroll to position [298, 0]
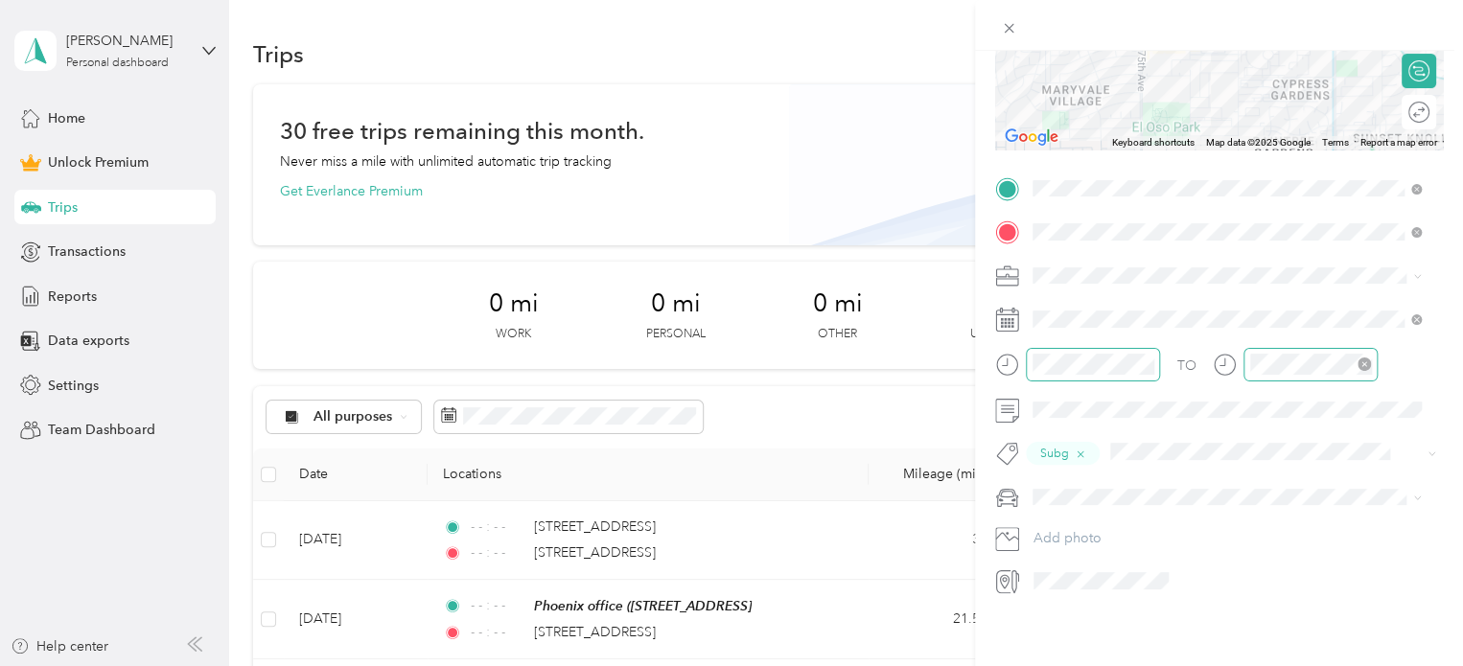
click at [1079, 512] on span "personal" at bounding box center [1065, 515] width 53 height 16
click at [1015, 308] on icon at bounding box center [1007, 320] width 24 height 24
click at [1084, 414] on icon at bounding box center [1080, 414] width 19 height 19
click at [1199, 484] on div "1" at bounding box center [1196, 481] width 25 height 24
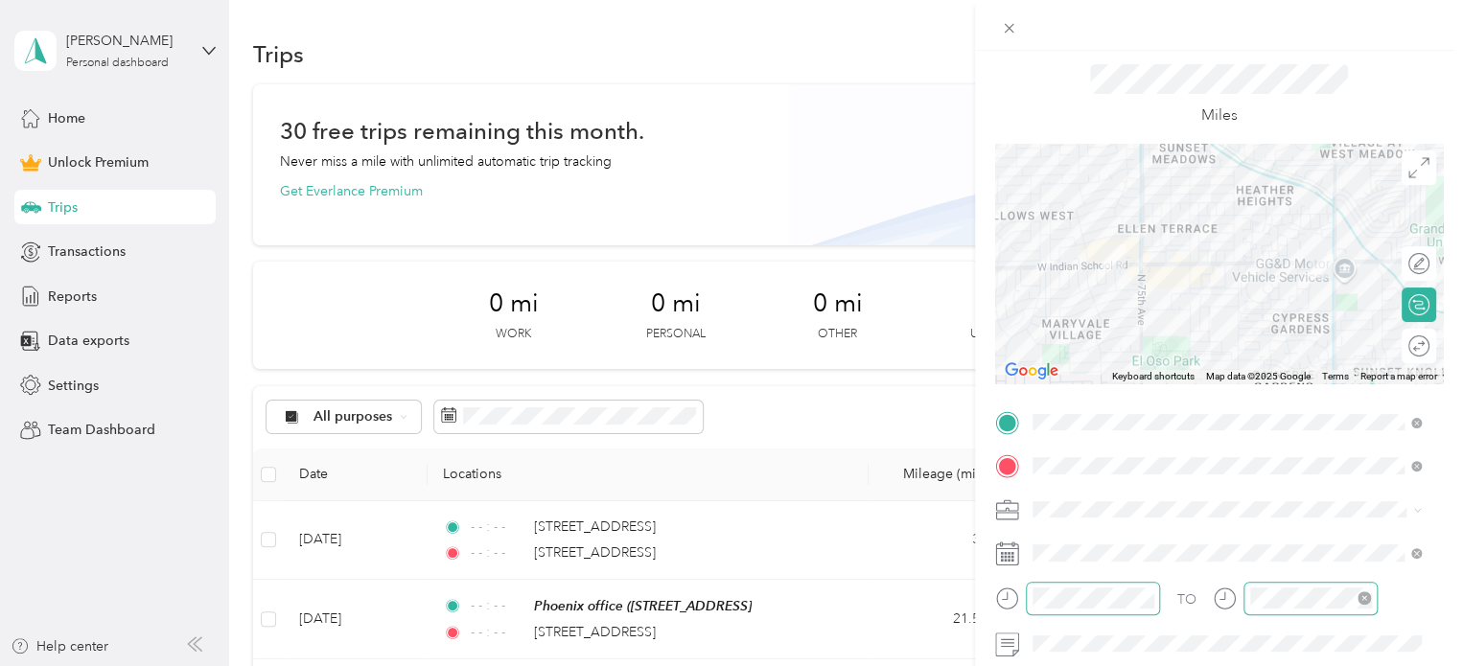
scroll to position [0, 0]
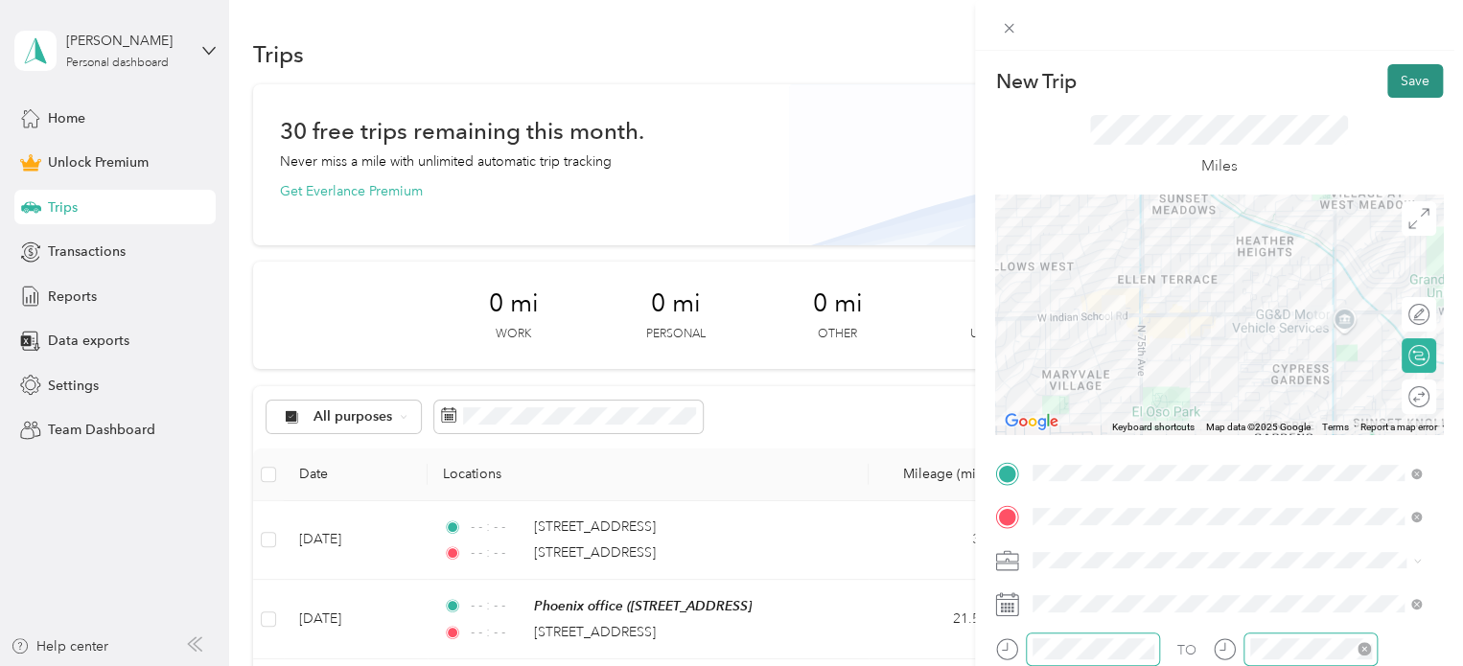
click at [1398, 80] on button "Save" at bounding box center [1415, 81] width 56 height 34
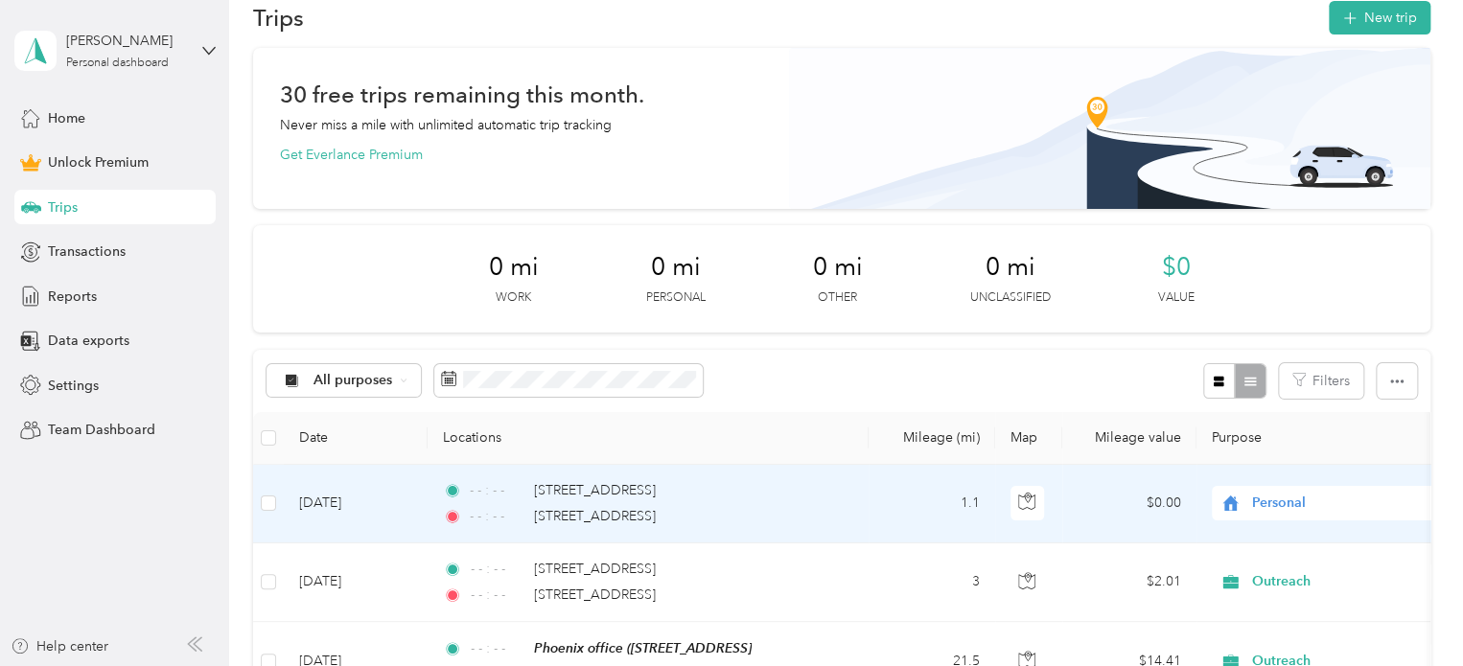
scroll to position [37, 0]
click at [1246, 512] on span "Personal" at bounding box center [1323, 502] width 209 height 21
click at [1268, 302] on li "Outreach" at bounding box center [1331, 298] width 238 height 34
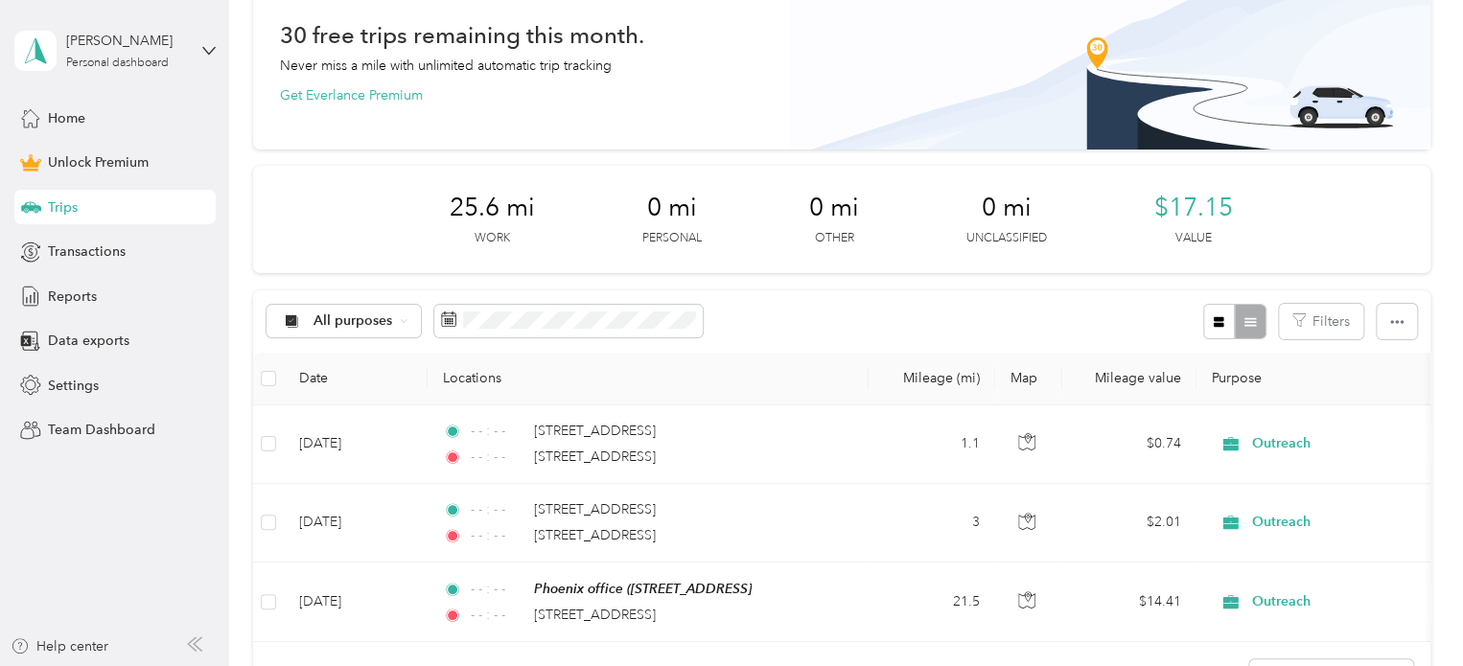
scroll to position [0, 0]
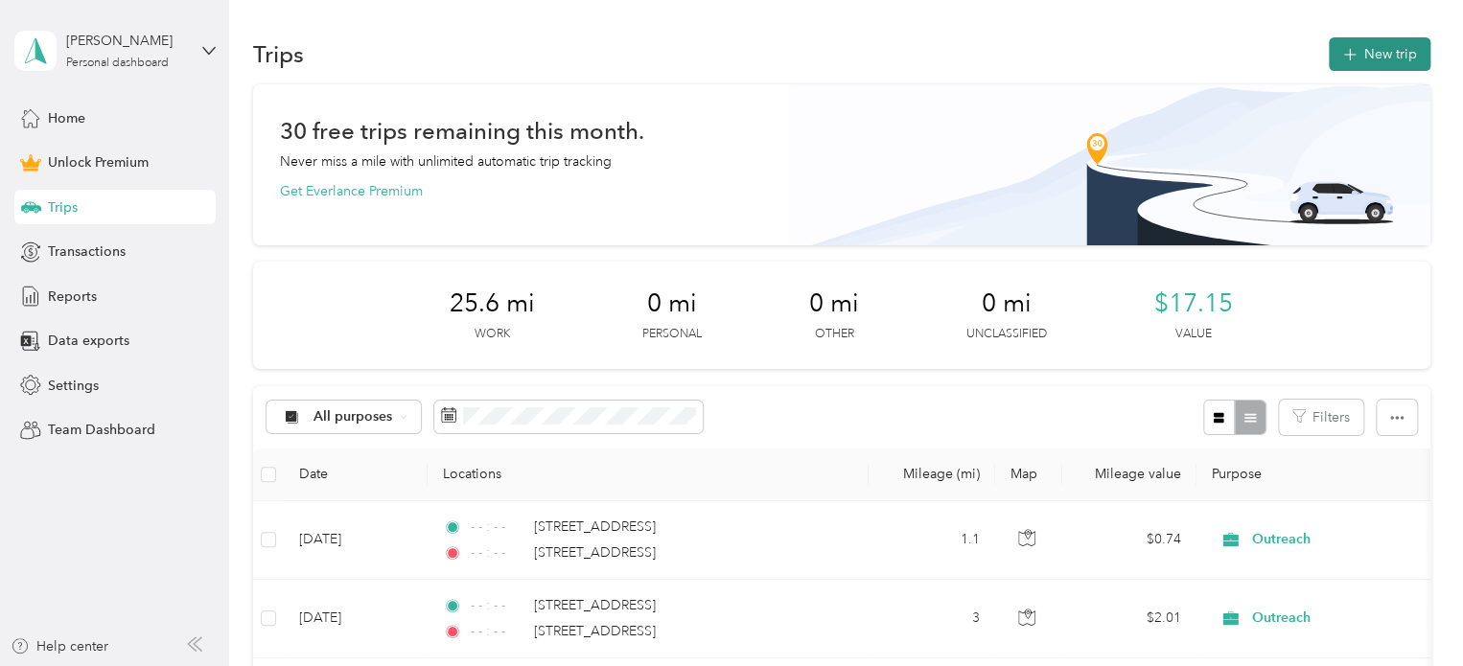
click at [1358, 49] on button "New trip" at bounding box center [1380, 54] width 102 height 34
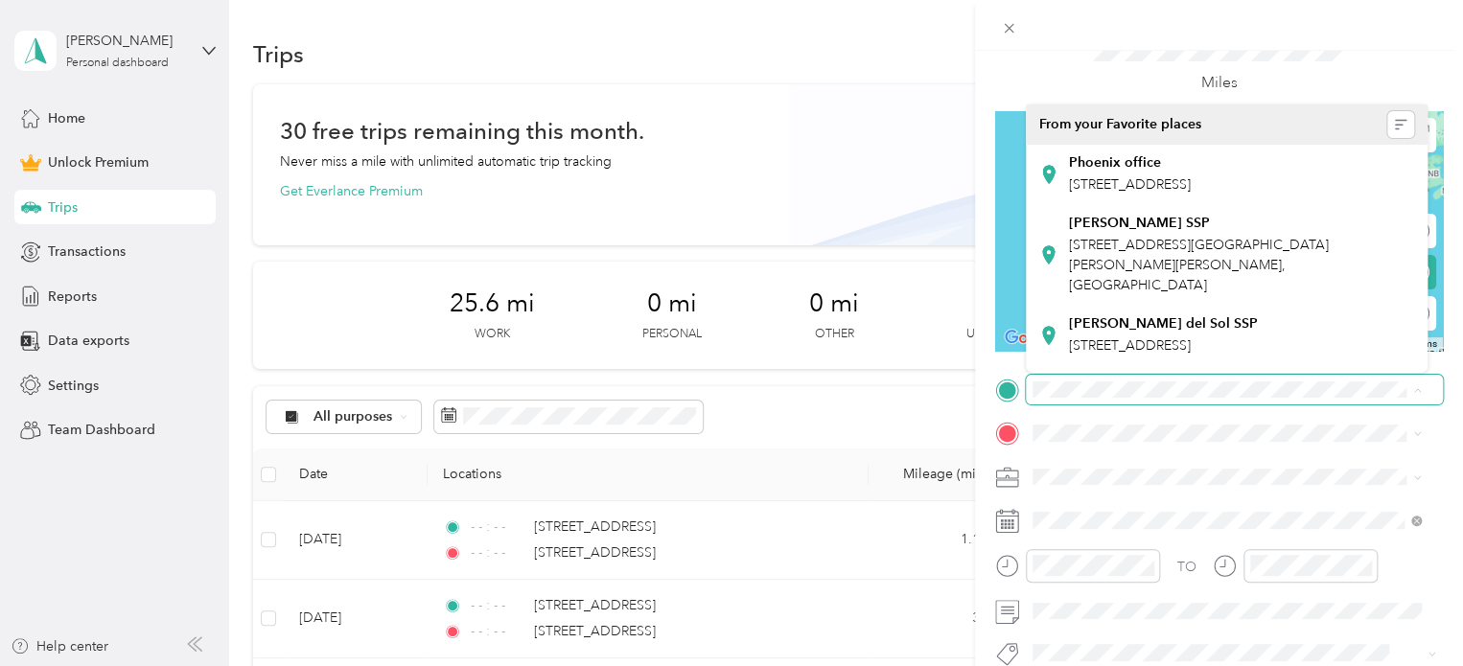
scroll to position [84, 0]
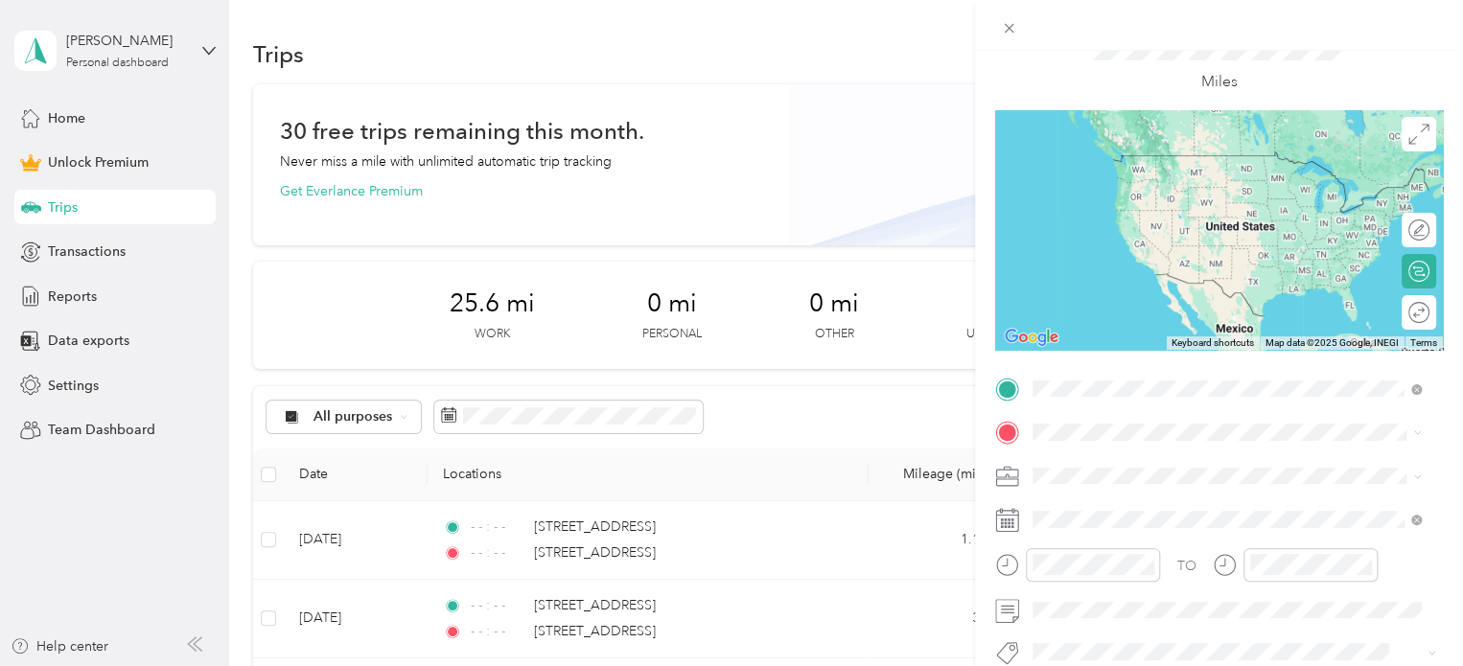
click at [1104, 467] on span "[STREET_ADDRESS][US_STATE]" at bounding box center [1165, 458] width 192 height 17
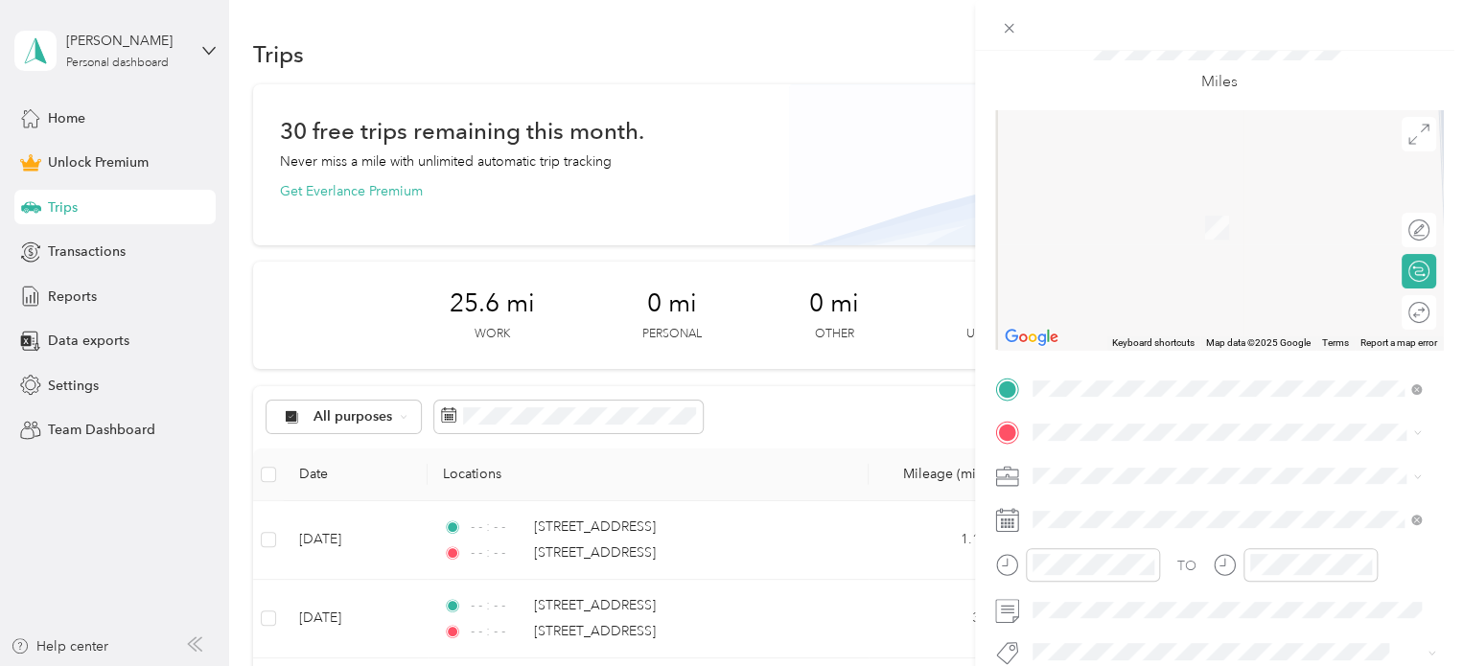
click at [1125, 204] on div "Phoenix office [STREET_ADDRESS]" at bounding box center [1130, 208] width 122 height 40
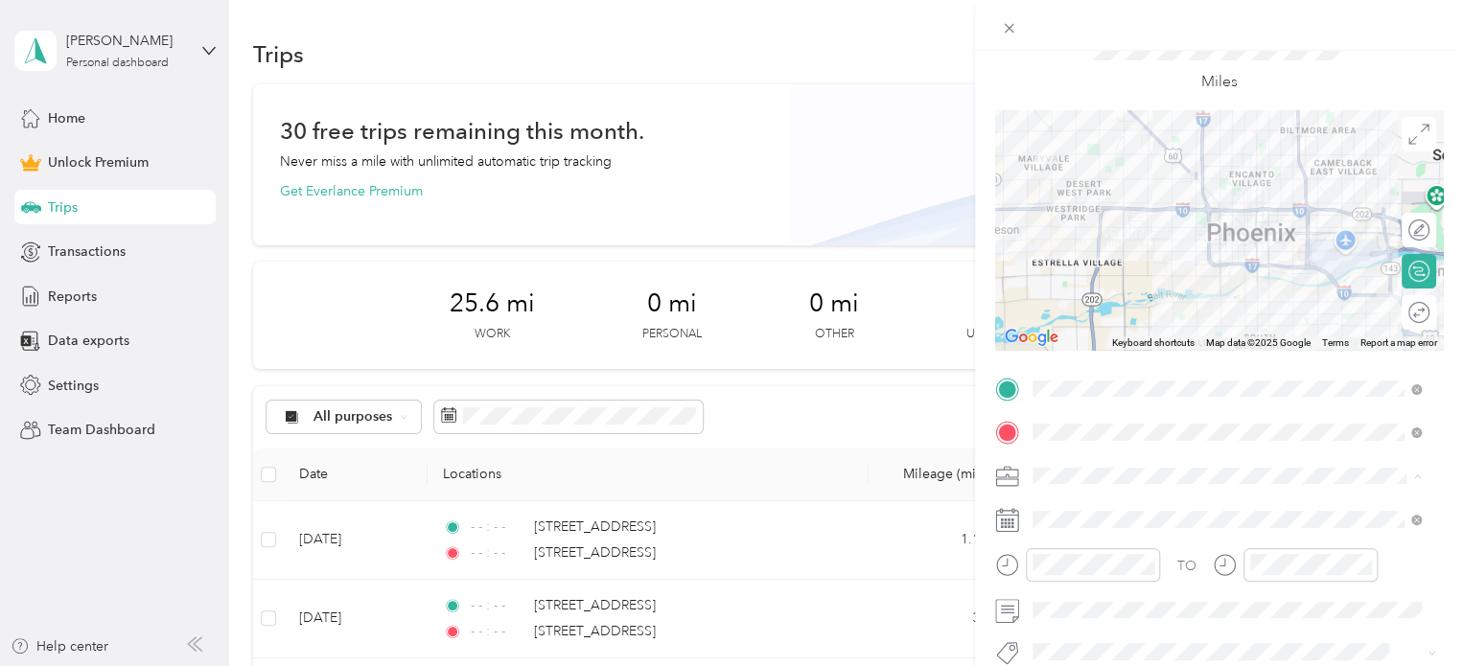
click at [1046, 208] on li "Work" at bounding box center [1227, 208] width 402 height 34
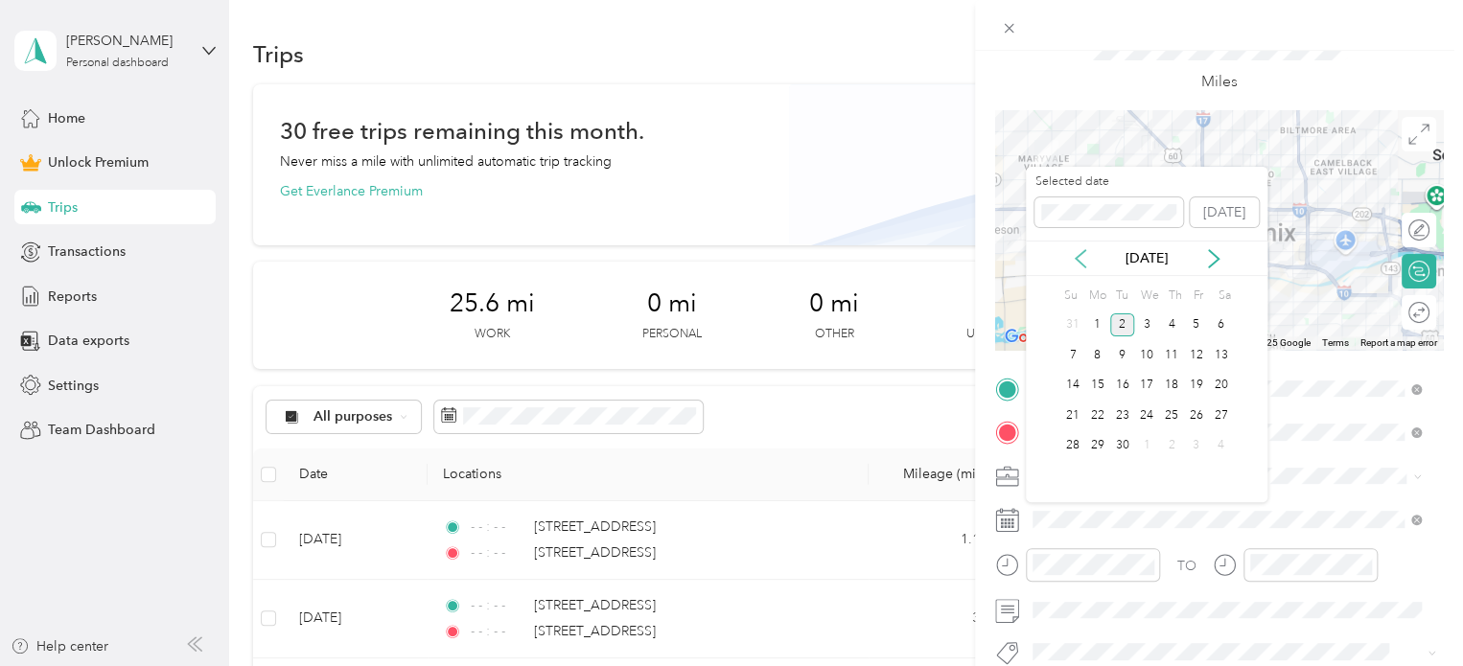
click at [1082, 259] on icon at bounding box center [1080, 258] width 19 height 19
click at [1200, 318] on div "1" at bounding box center [1196, 326] width 25 height 24
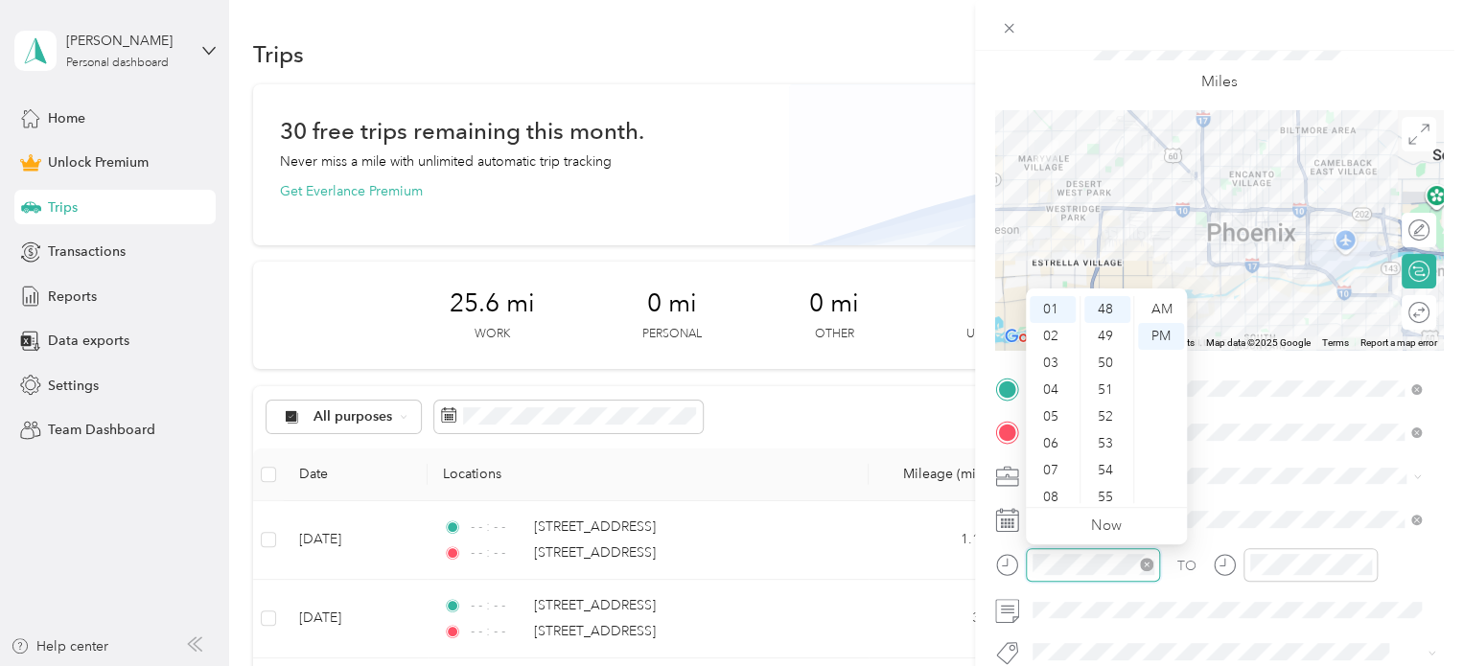
scroll to position [1289, 0]
click at [1151, 565] on icon "close-circle" at bounding box center [1146, 564] width 13 height 13
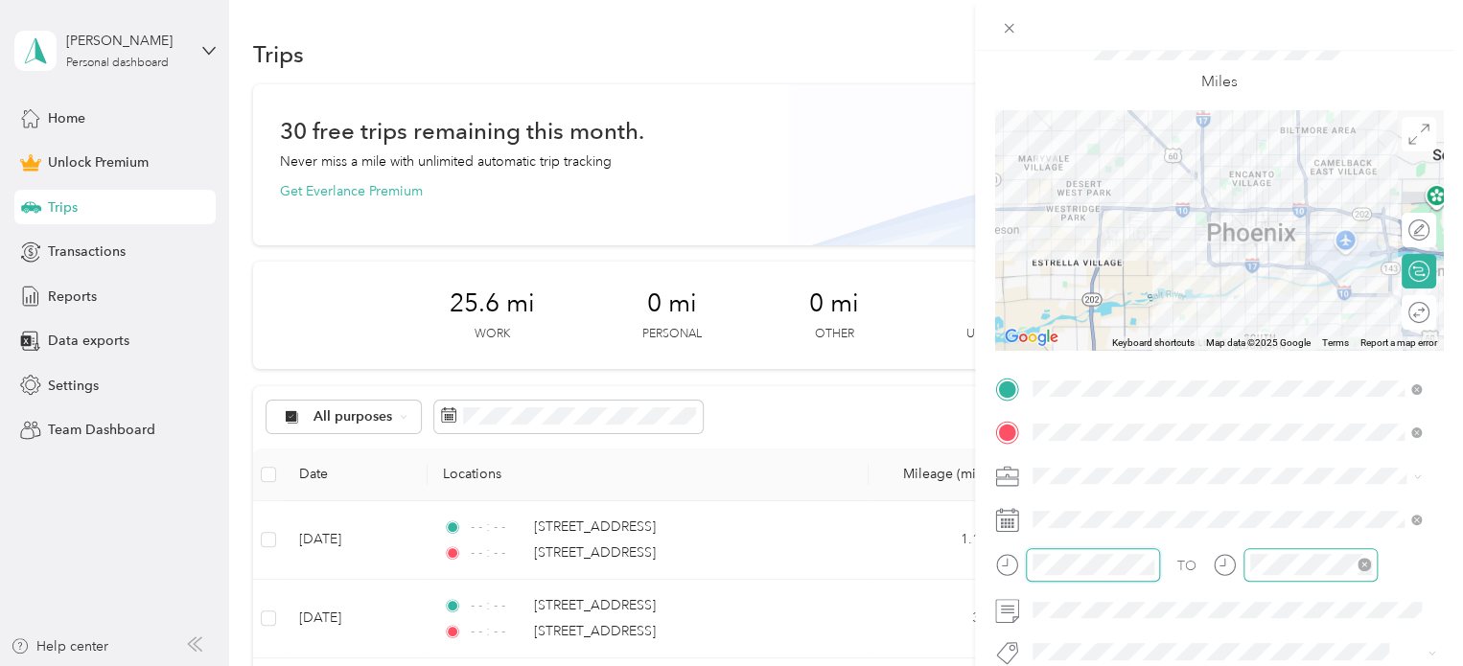
click at [1360, 552] on div at bounding box center [1311, 565] width 134 height 34
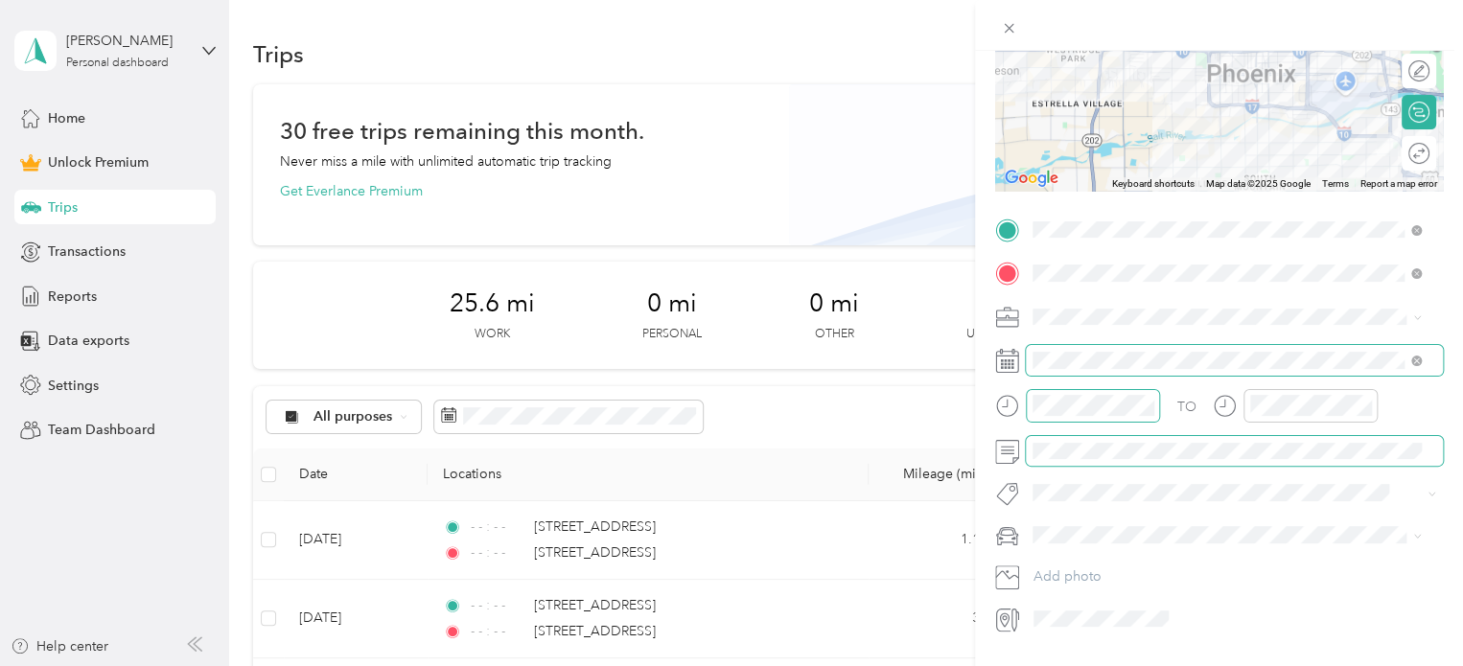
scroll to position [248, 0]
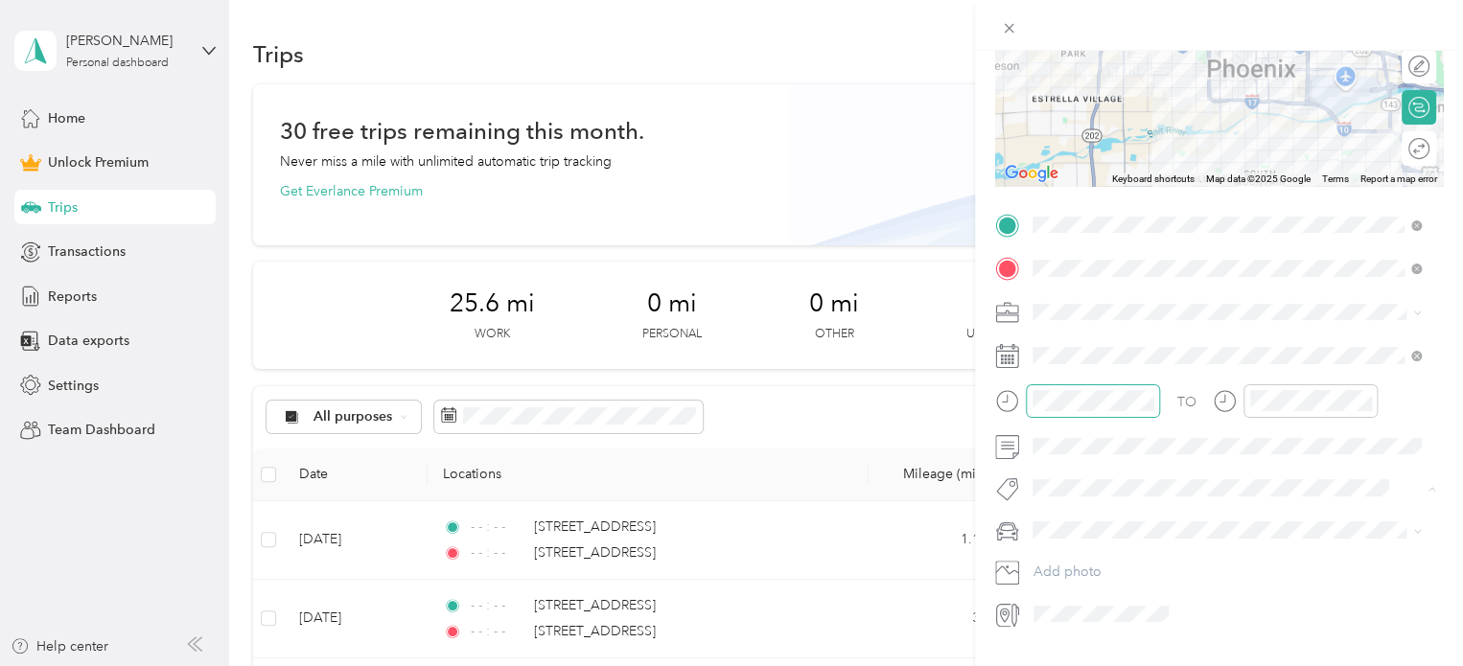
click at [1068, 515] on span "Subg" at bounding box center [1067, 521] width 29 height 17
click at [1051, 570] on li "personal" at bounding box center [1227, 567] width 402 height 34
click at [1042, 572] on button "Add photo" at bounding box center [1234, 575] width 417 height 27
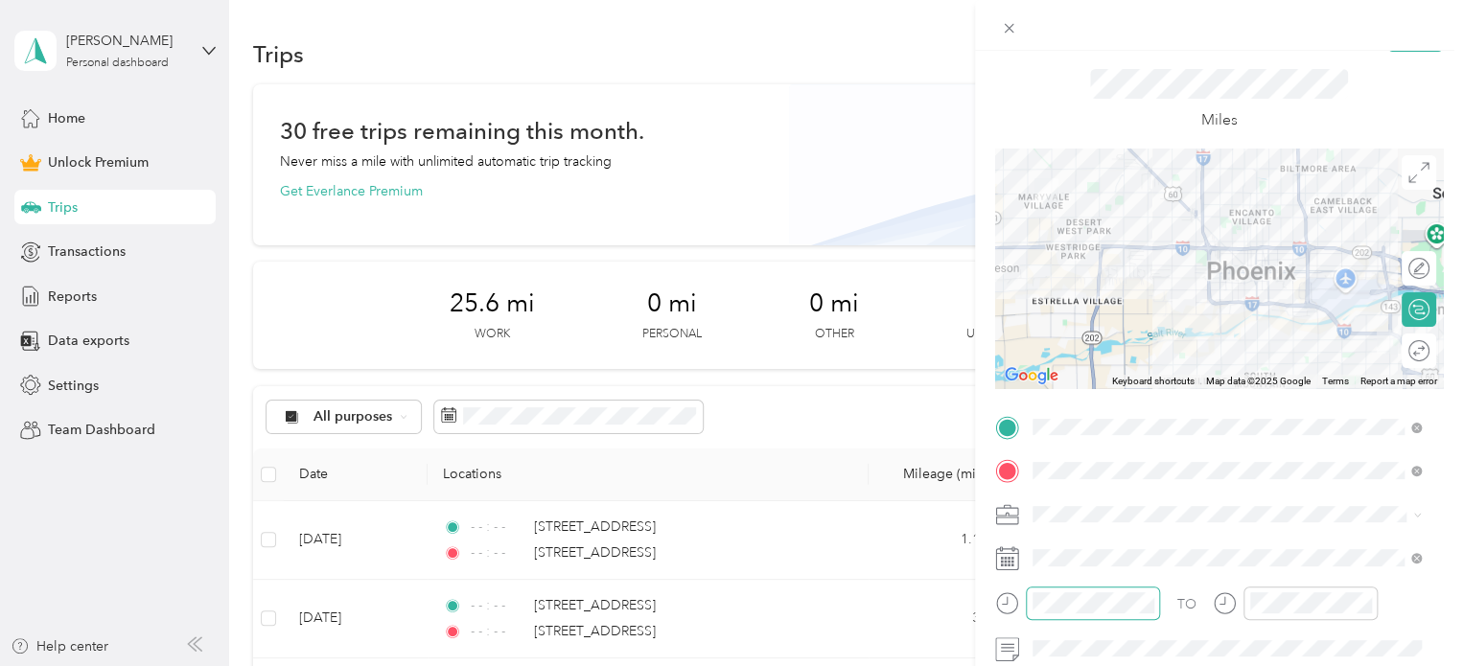
scroll to position [0, 0]
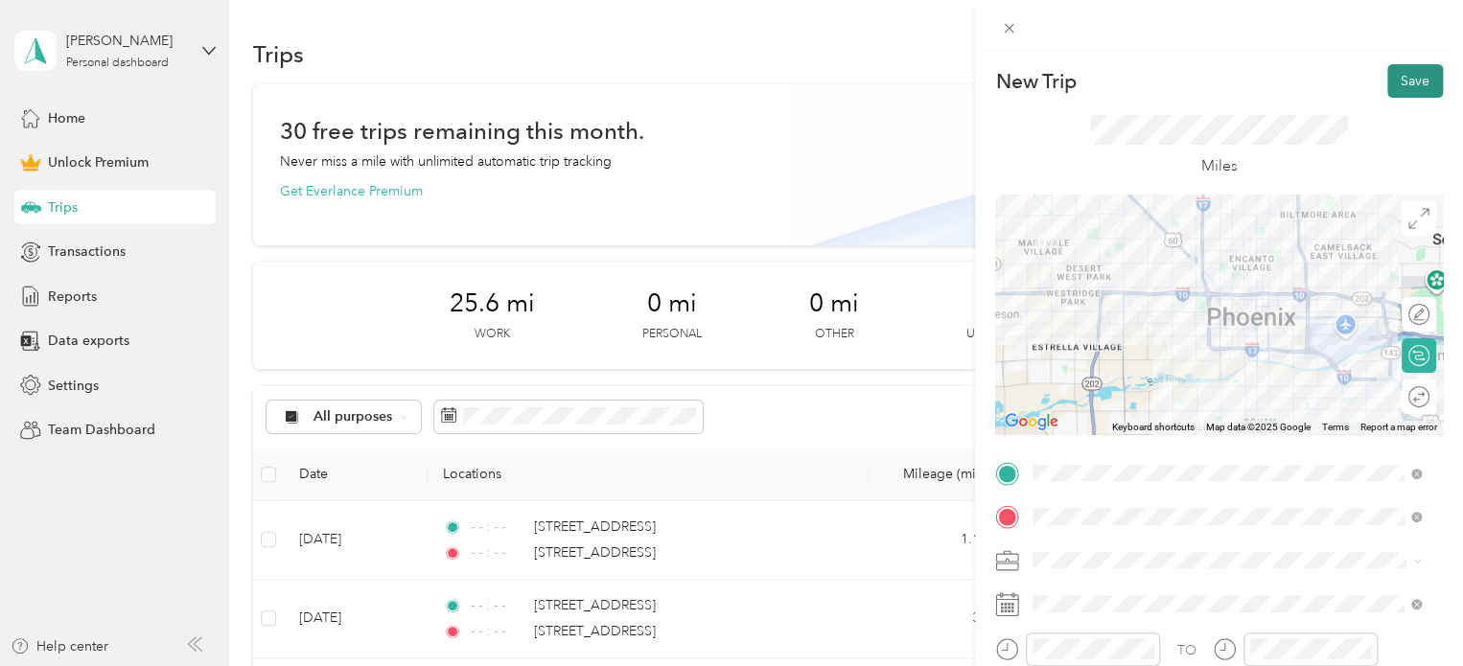
click at [1397, 83] on button "Save" at bounding box center [1415, 81] width 56 height 34
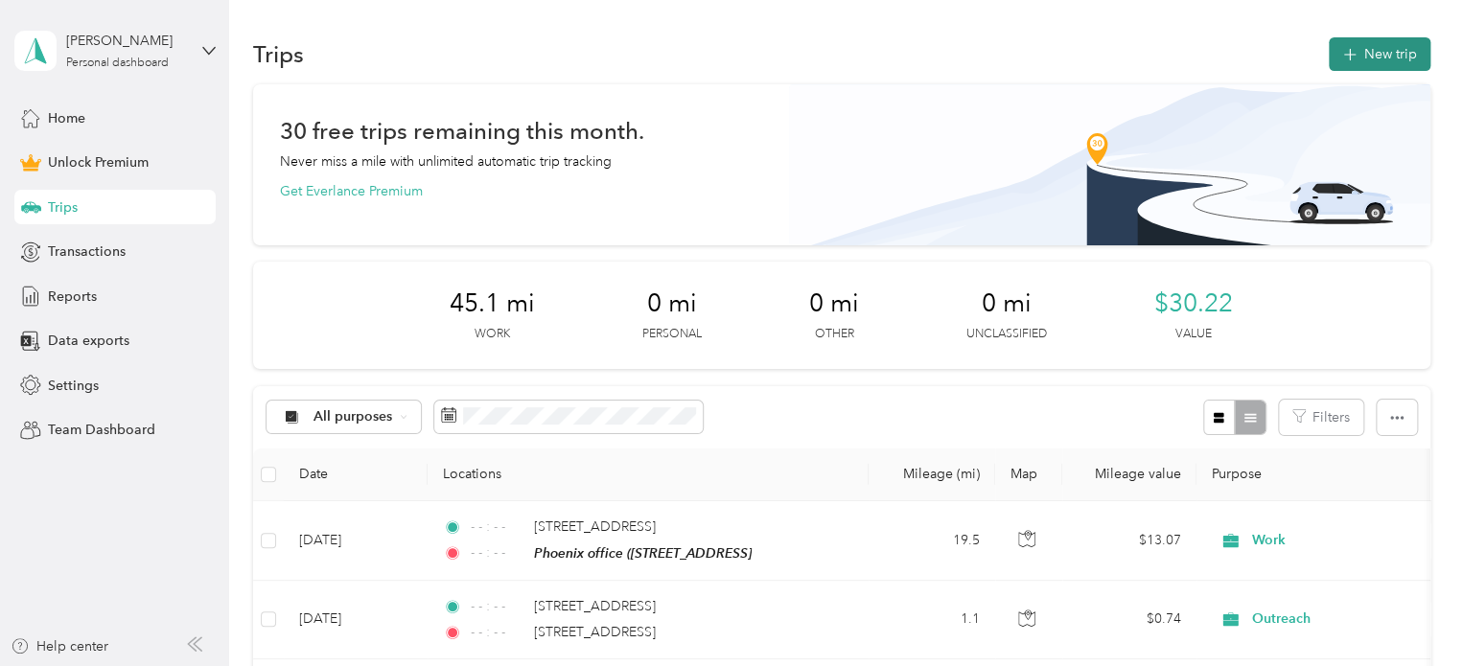
click at [1365, 49] on button "New trip" at bounding box center [1380, 54] width 102 height 34
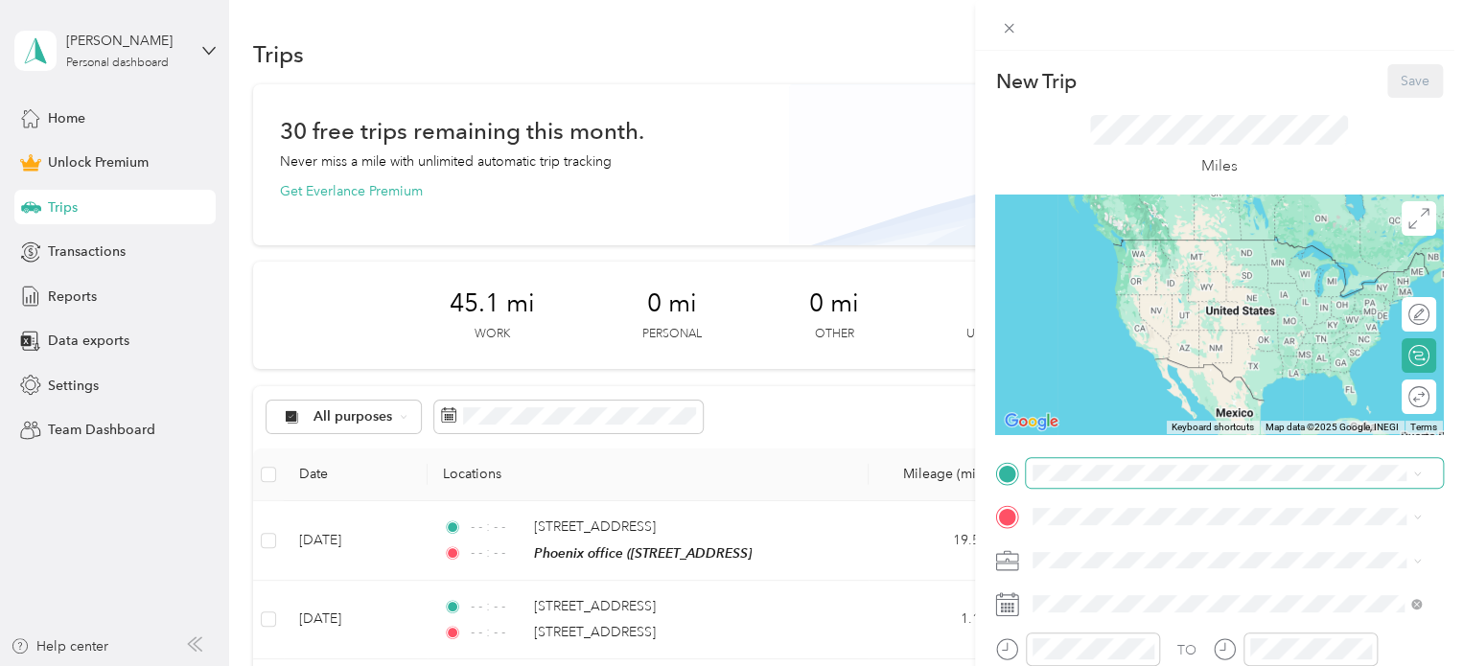
click at [1104, 483] on span at bounding box center [1234, 473] width 417 height 31
click at [1114, 276] on div "Phoenix office [STREET_ADDRESS]" at bounding box center [1130, 256] width 122 height 40
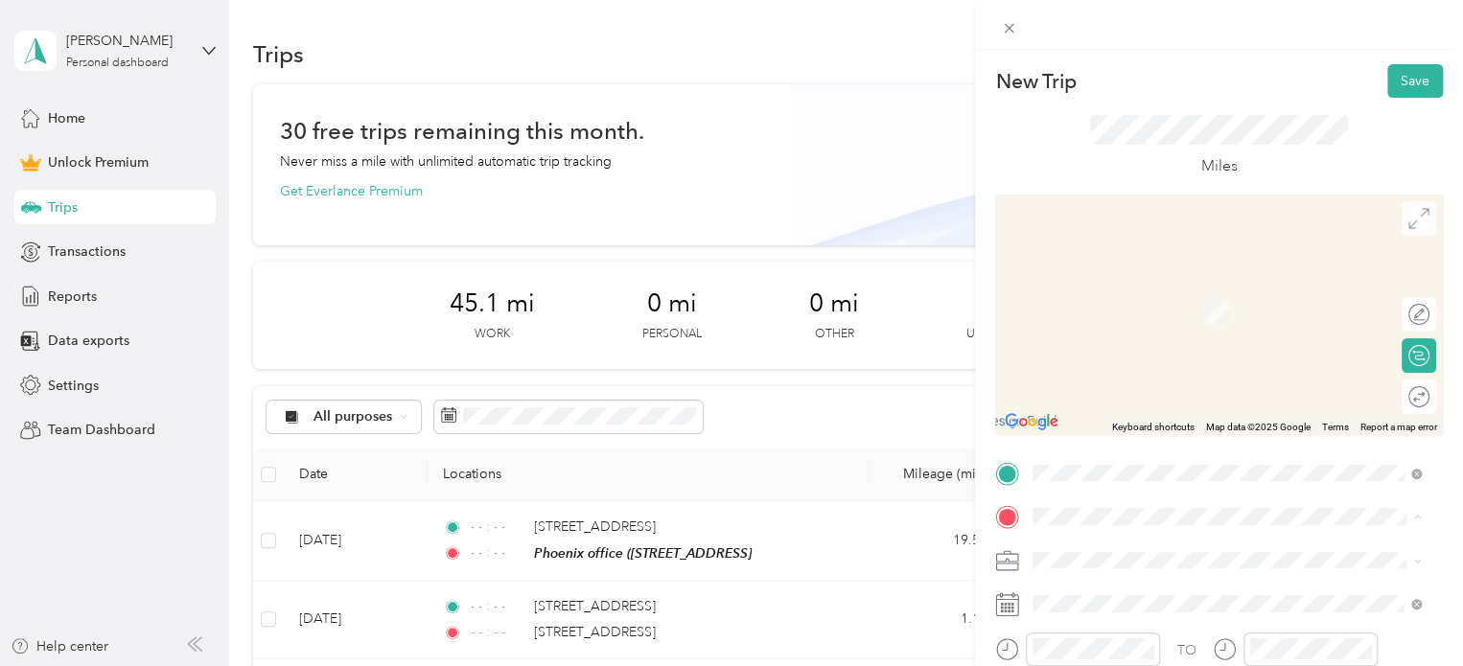
click at [1396, 665] on div "New Trip Save This trip cannot be edited because it is either under review, app…" at bounding box center [727, 666] width 1454 height 0
click at [1009, 32] on icon at bounding box center [1009, 28] width 16 height 16
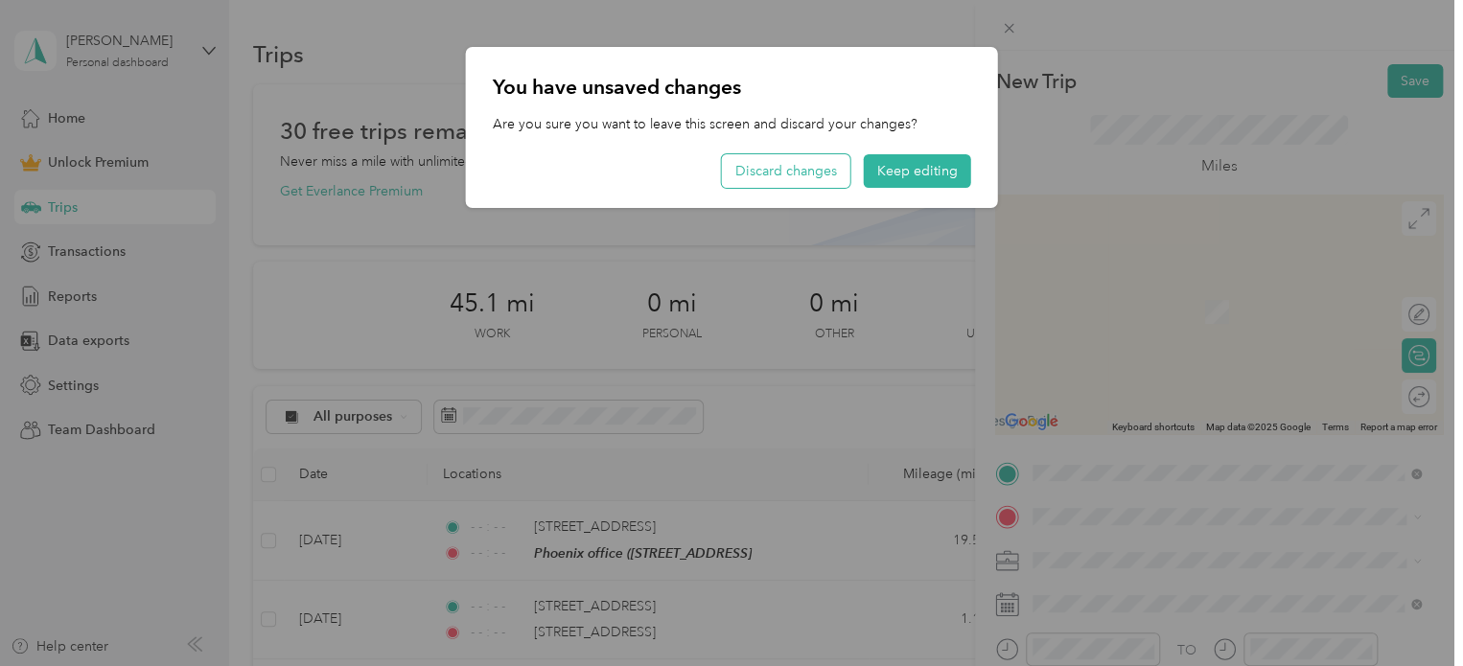
click at [813, 173] on button "Discard changes" at bounding box center [786, 171] width 128 height 34
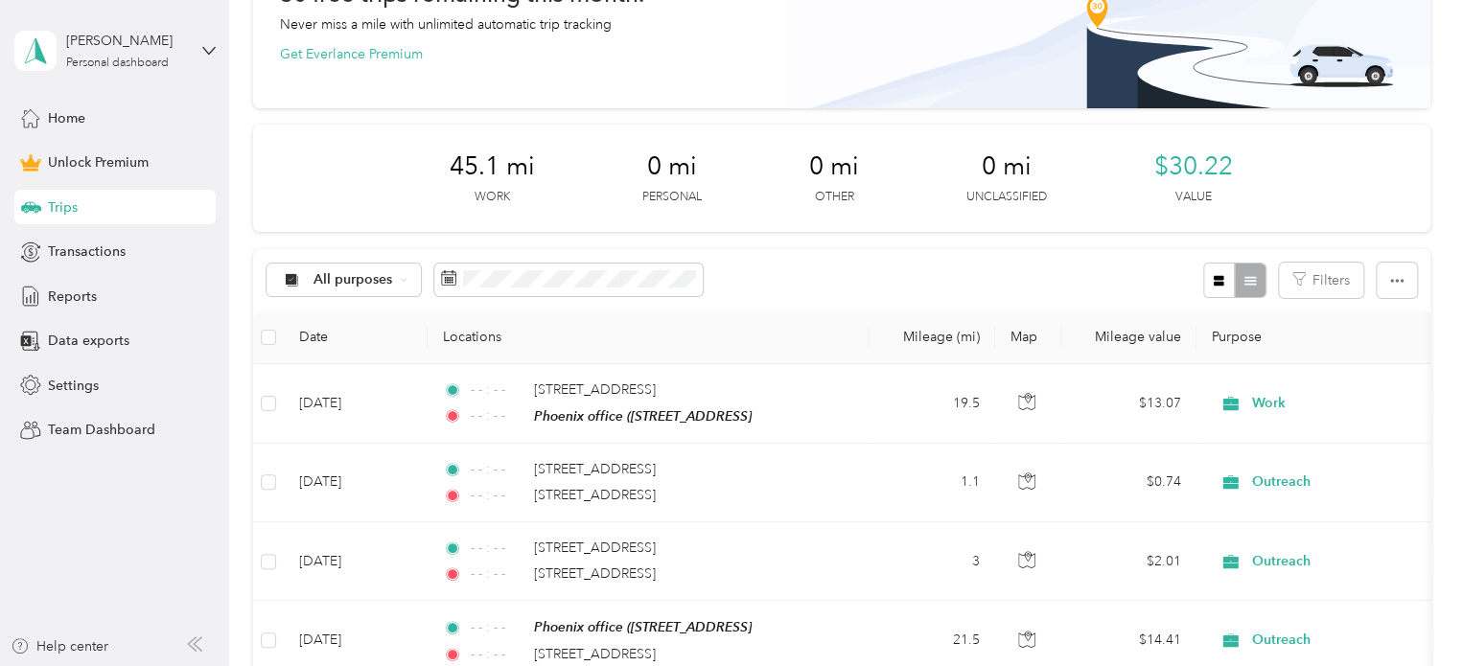
scroll to position [134, 0]
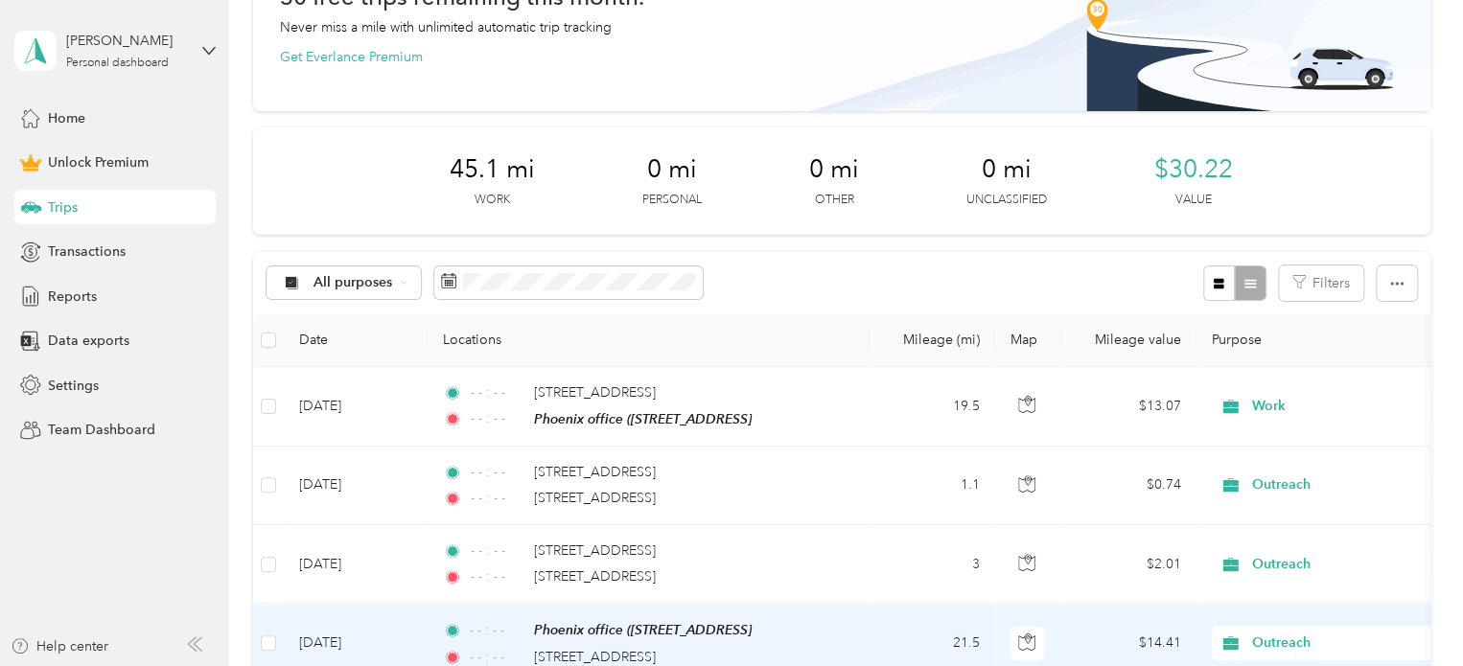
click at [524, 626] on span "- - : - -" at bounding box center [497, 630] width 55 height 21
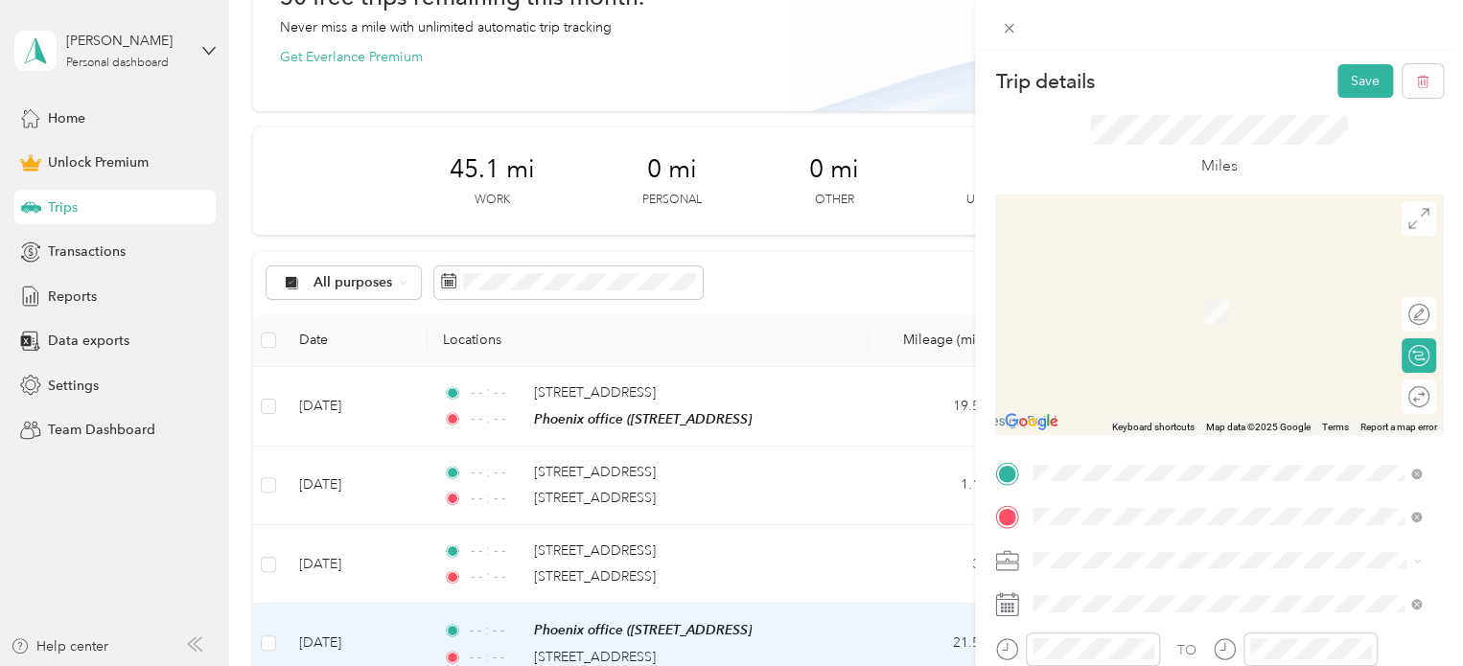
click at [1151, 304] on li "[STREET_ADDRESS][US_STATE]" at bounding box center [1227, 284] width 402 height 39
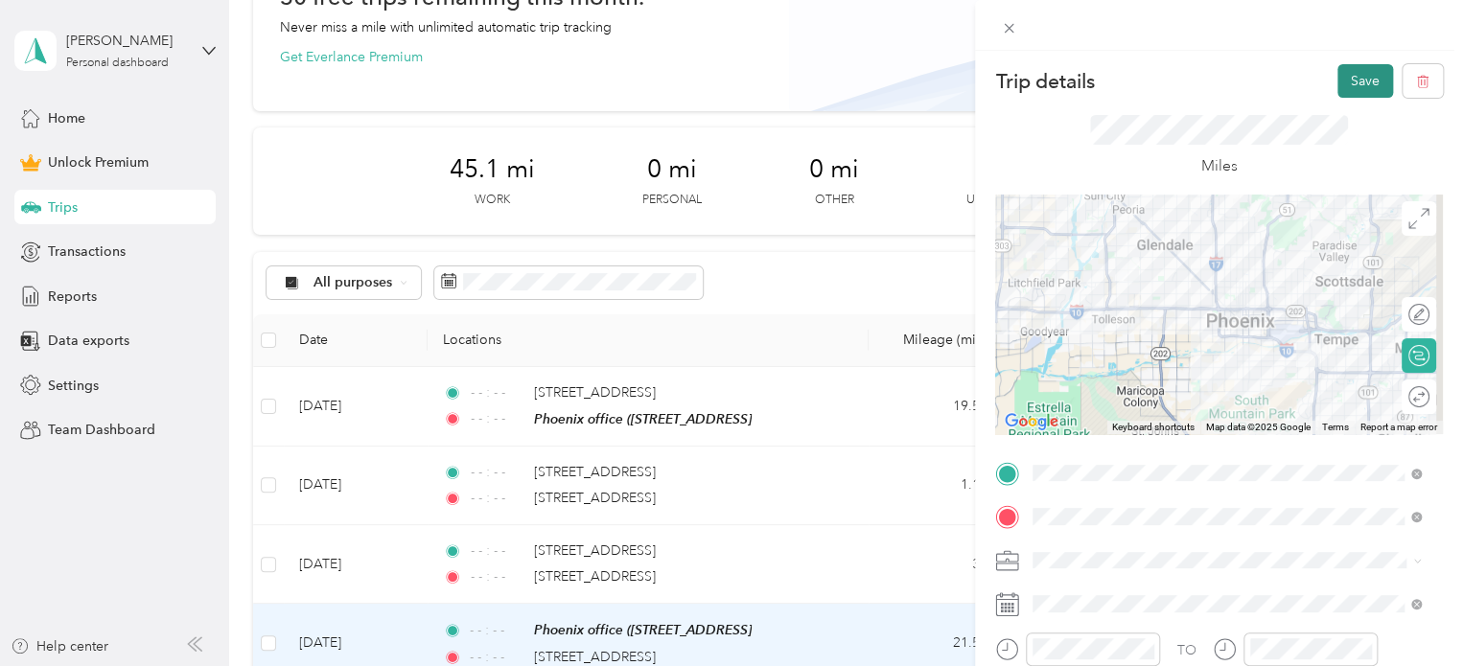
click at [1349, 81] on button "Save" at bounding box center [1366, 81] width 56 height 34
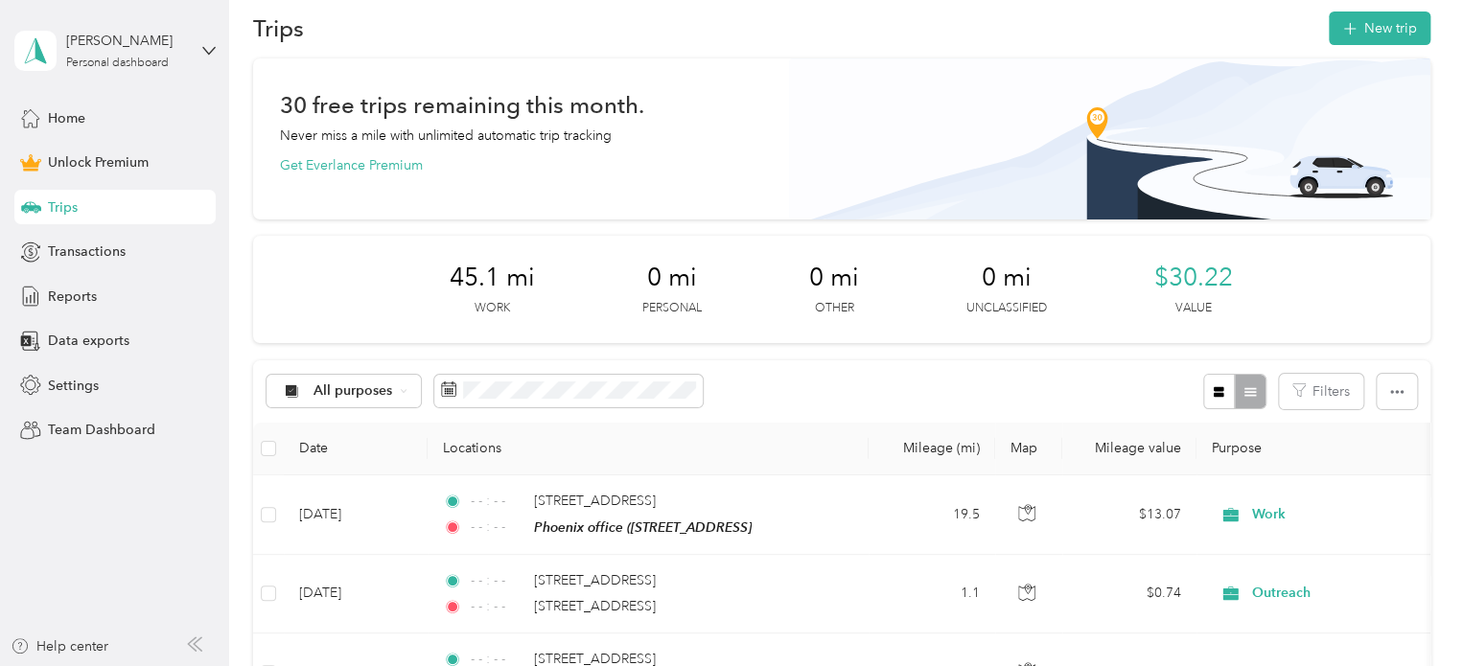
scroll to position [23, 0]
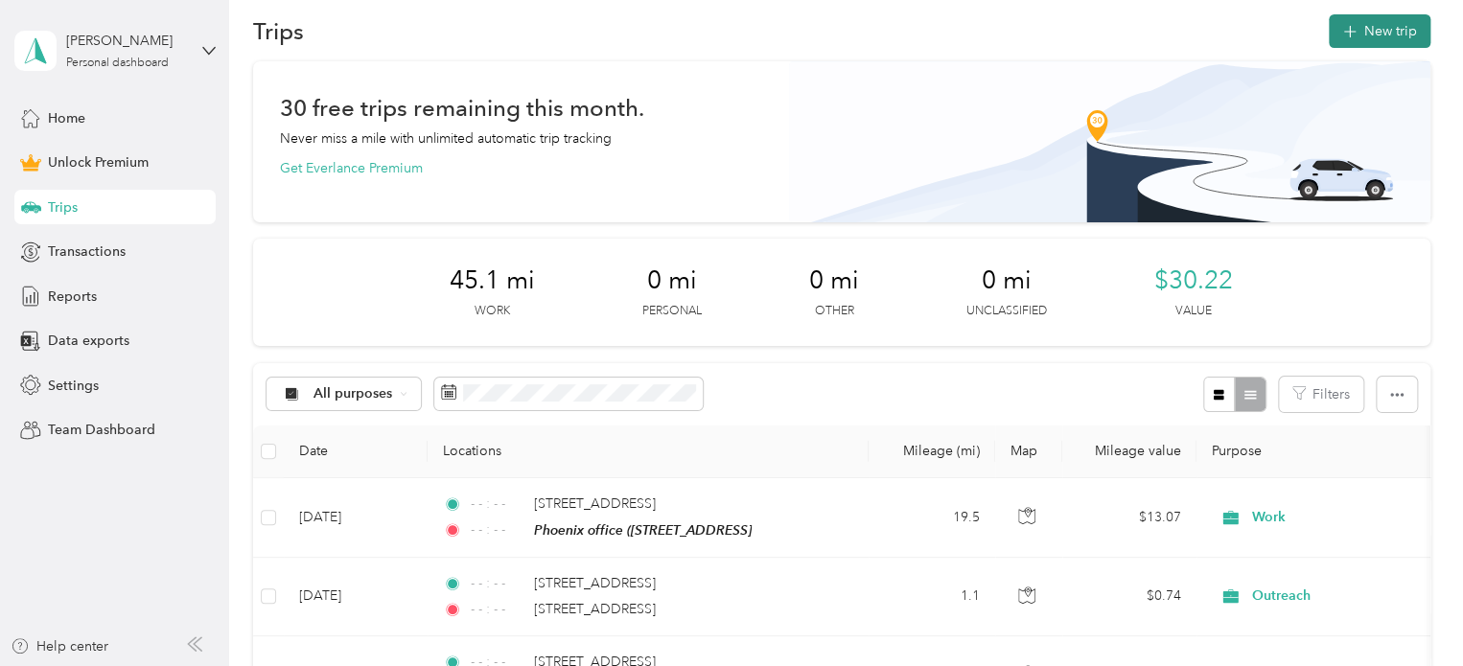
click at [1350, 29] on icon "button" at bounding box center [1349, 32] width 22 height 22
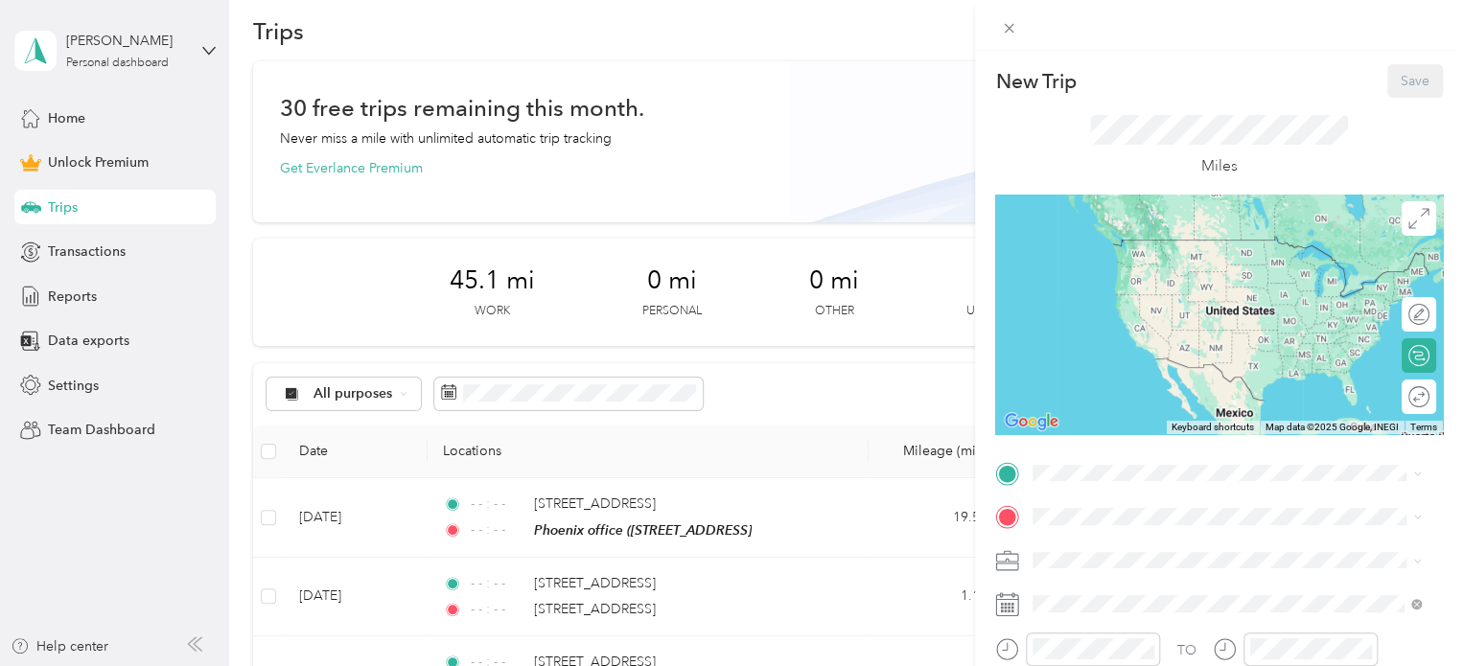
click at [1113, 255] on div "Phoenix office [STREET_ADDRESS]" at bounding box center [1130, 258] width 122 height 40
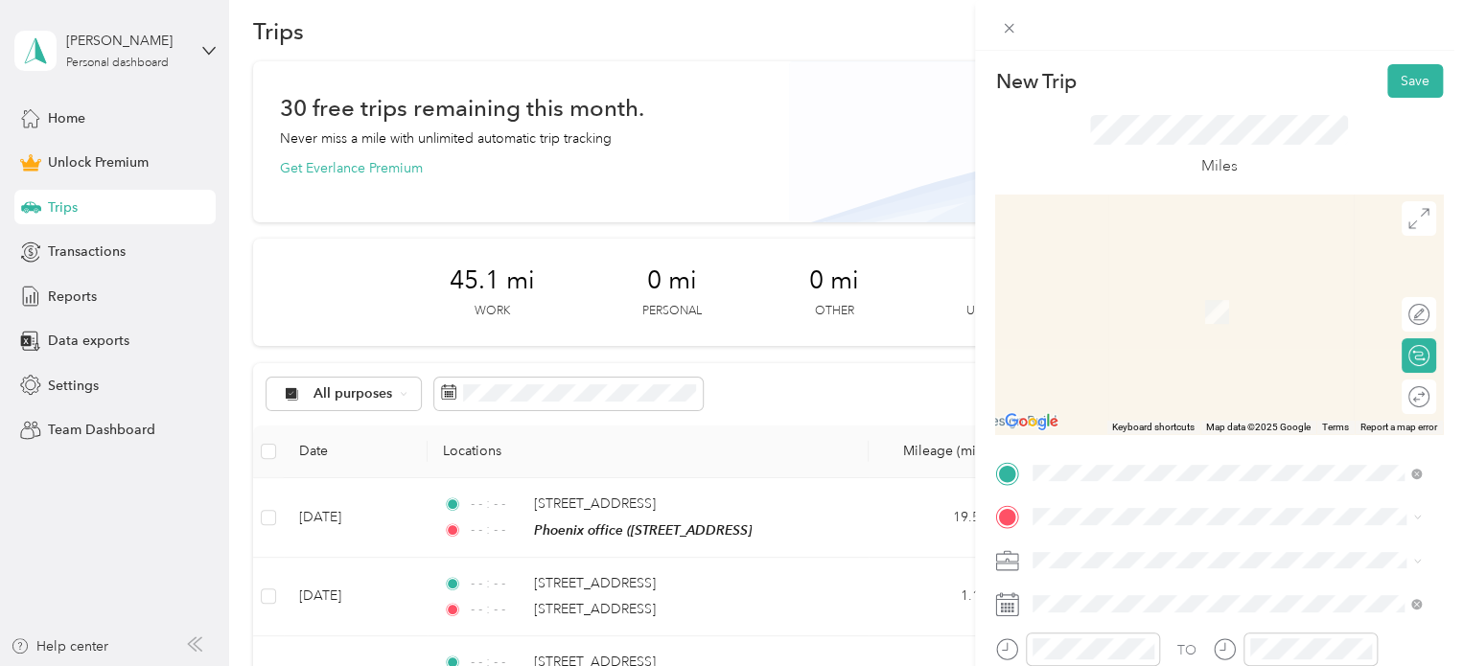
click at [1162, 297] on div "[STREET_ADDRESS][US_STATE]" at bounding box center [1226, 284] width 375 height 26
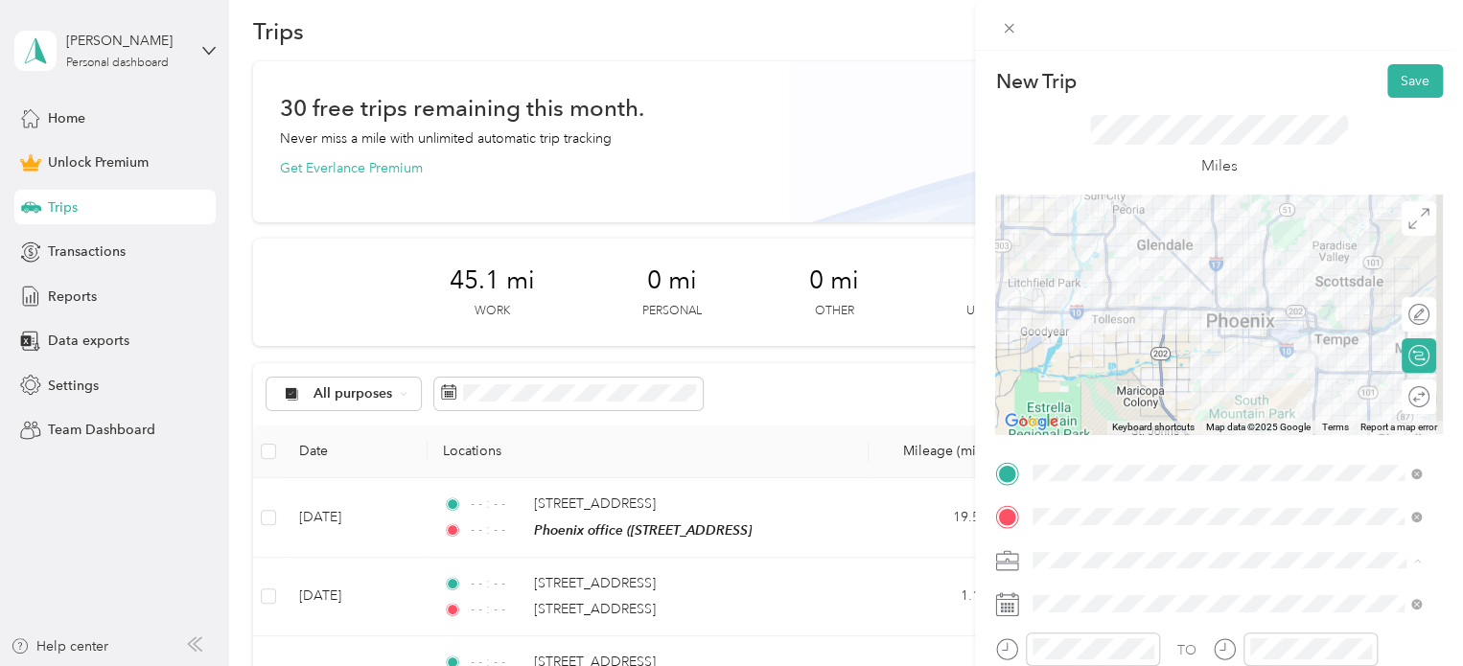
click at [1065, 366] on ol "Work Personal Outreach Other Charity Medical Moving Commute" at bounding box center [1227, 409] width 402 height 268
click at [1012, 607] on icon at bounding box center [1007, 605] width 24 height 24
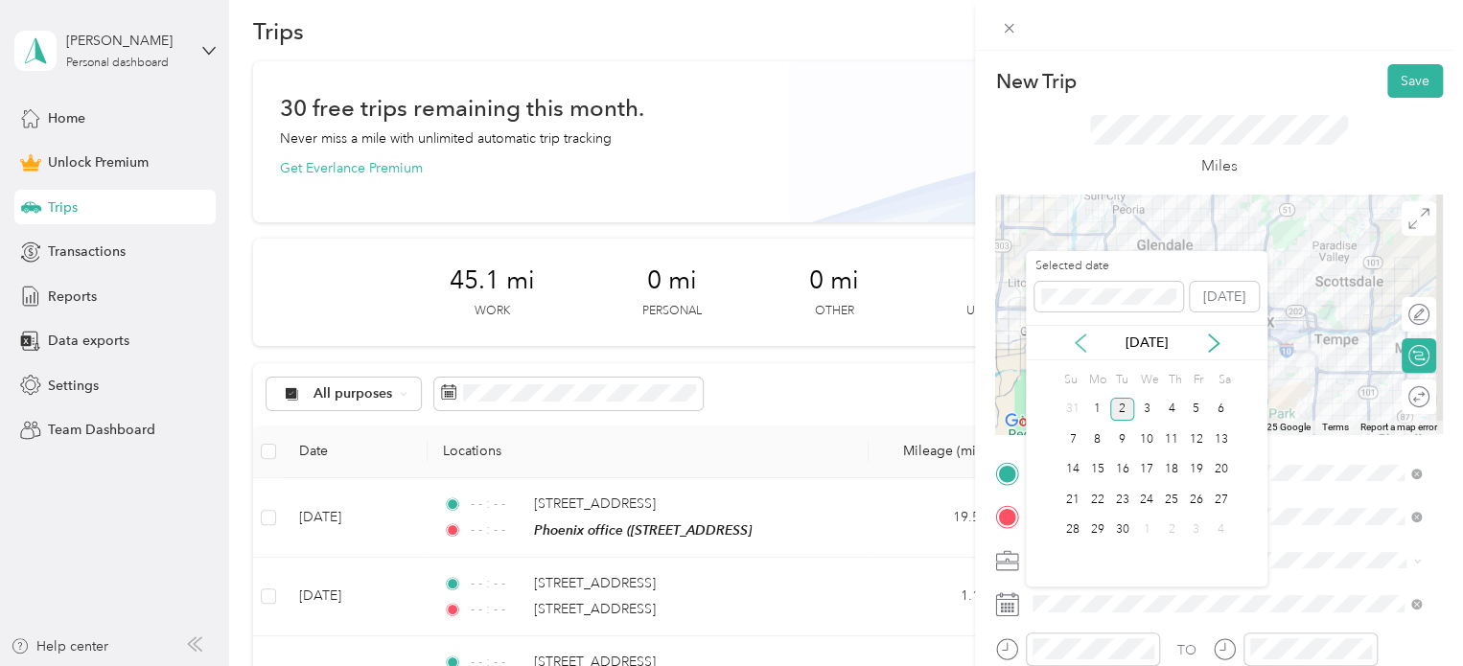
click at [1080, 346] on icon at bounding box center [1081, 343] width 10 height 17
click at [1200, 441] on div "8" at bounding box center [1196, 440] width 25 height 24
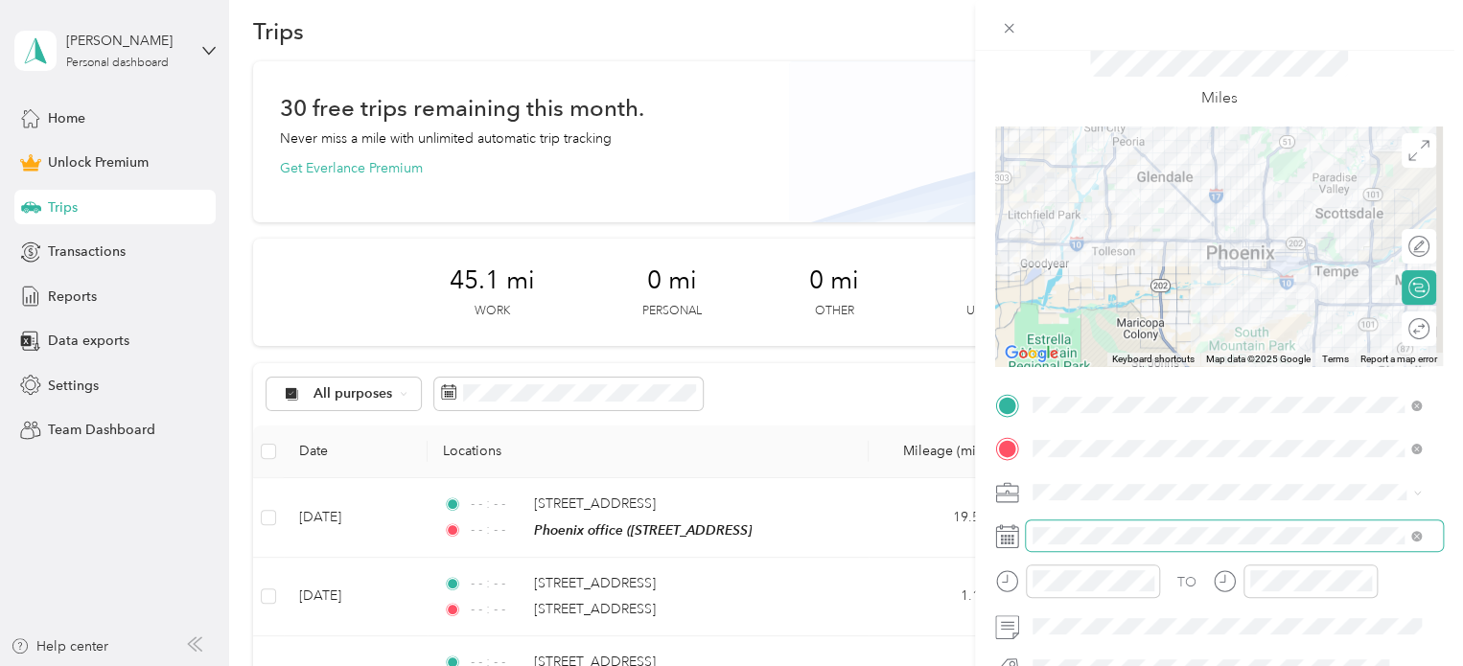
scroll to position [73, 0]
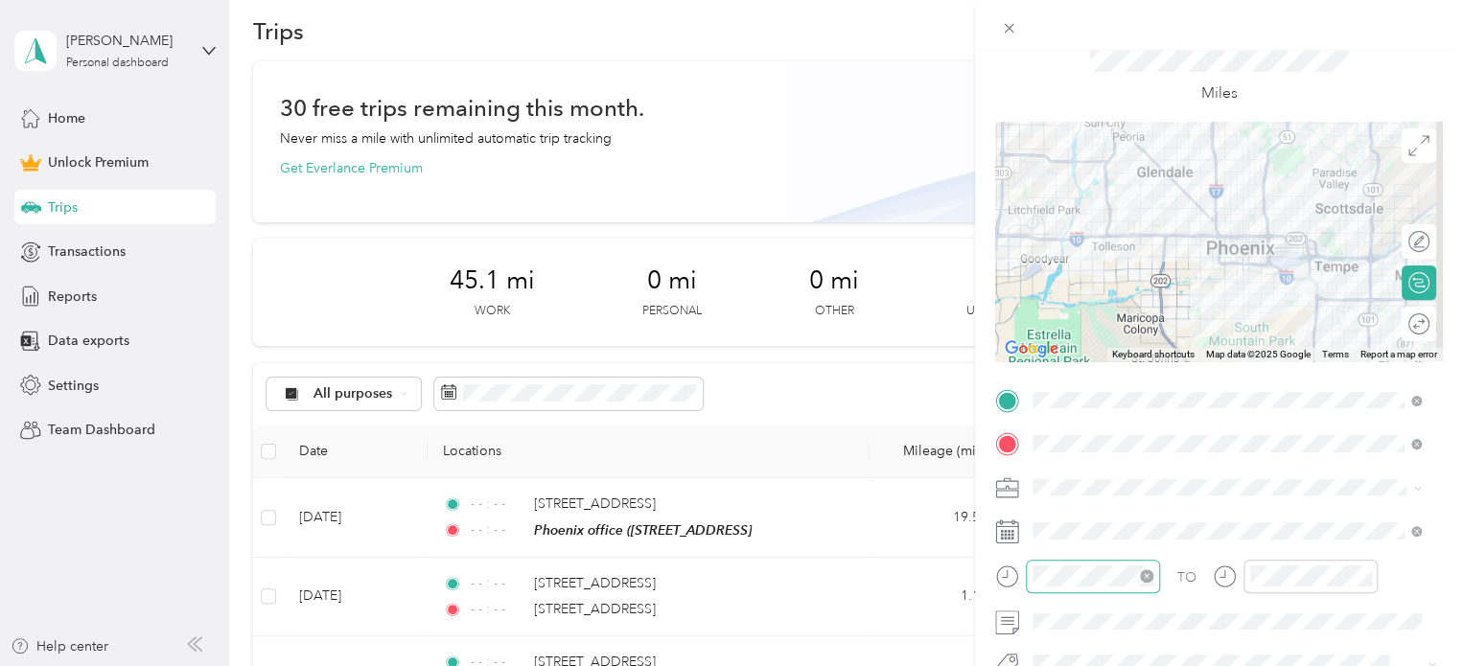
click at [1151, 579] on icon "close-circle" at bounding box center [1146, 576] width 13 height 13
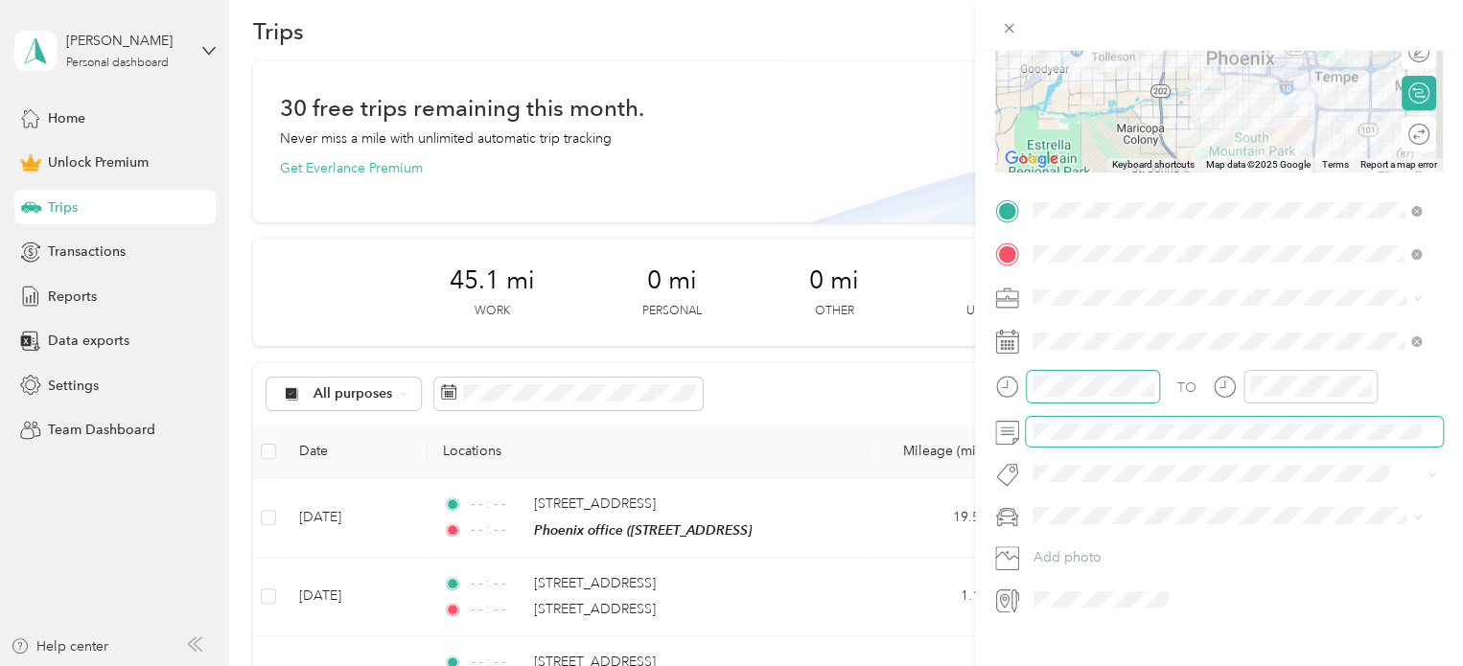
scroll to position [264, 0]
click at [1069, 510] on li "Subg" at bounding box center [1227, 502] width 402 height 37
click at [1077, 550] on div "personal" at bounding box center [1226, 542] width 375 height 20
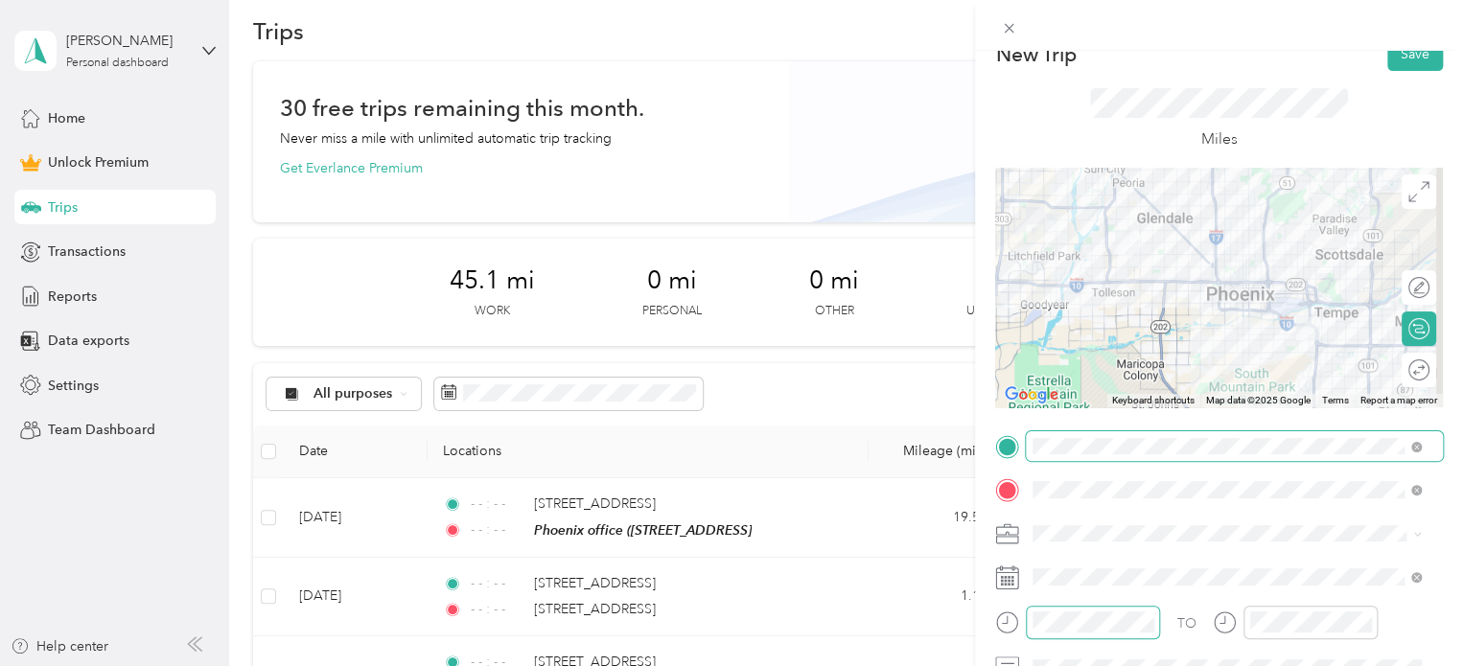
scroll to position [26, 0]
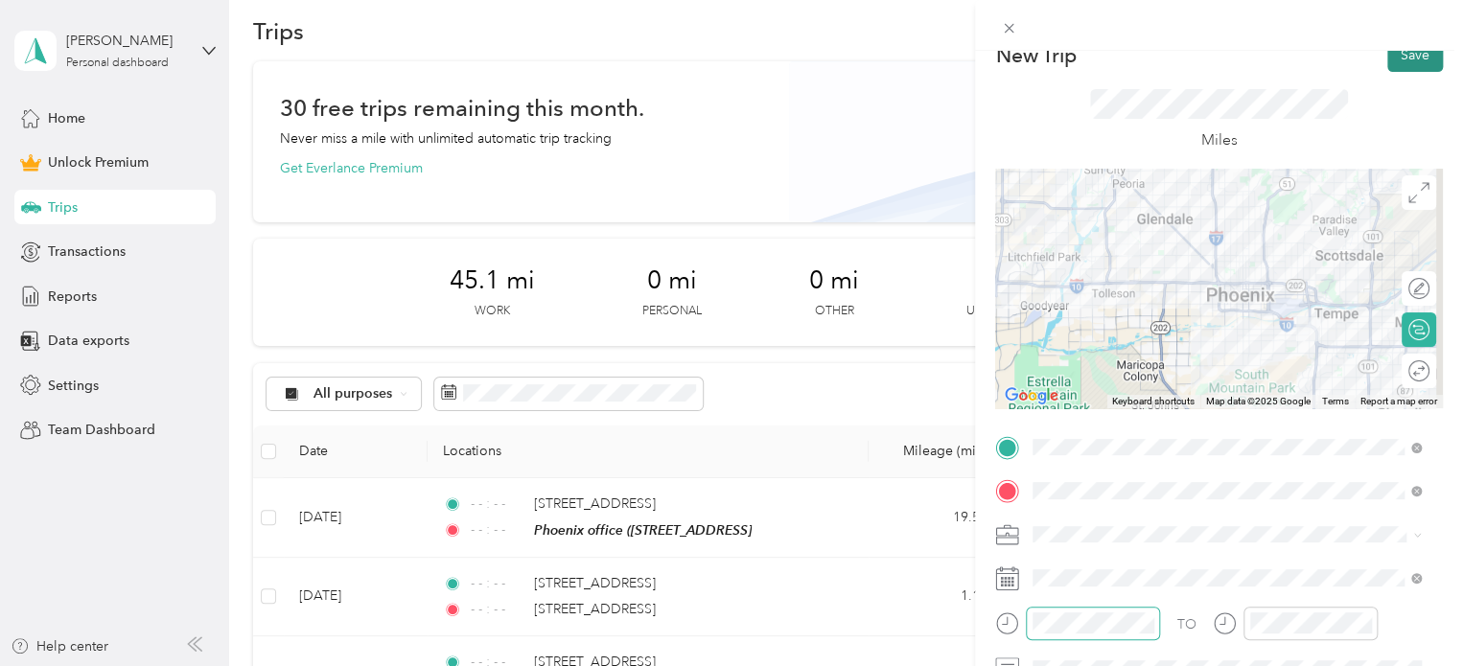
click at [1387, 58] on button "Save" at bounding box center [1415, 55] width 56 height 34
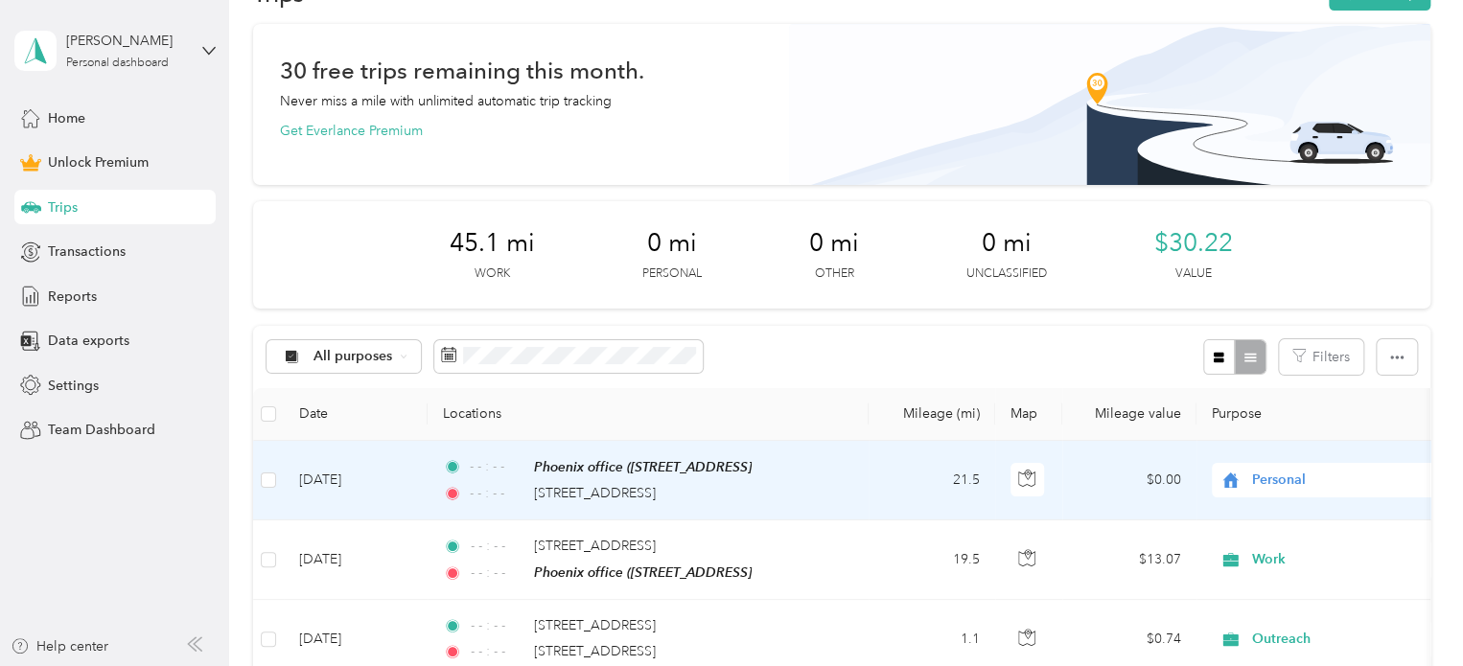
scroll to position [42, 0]
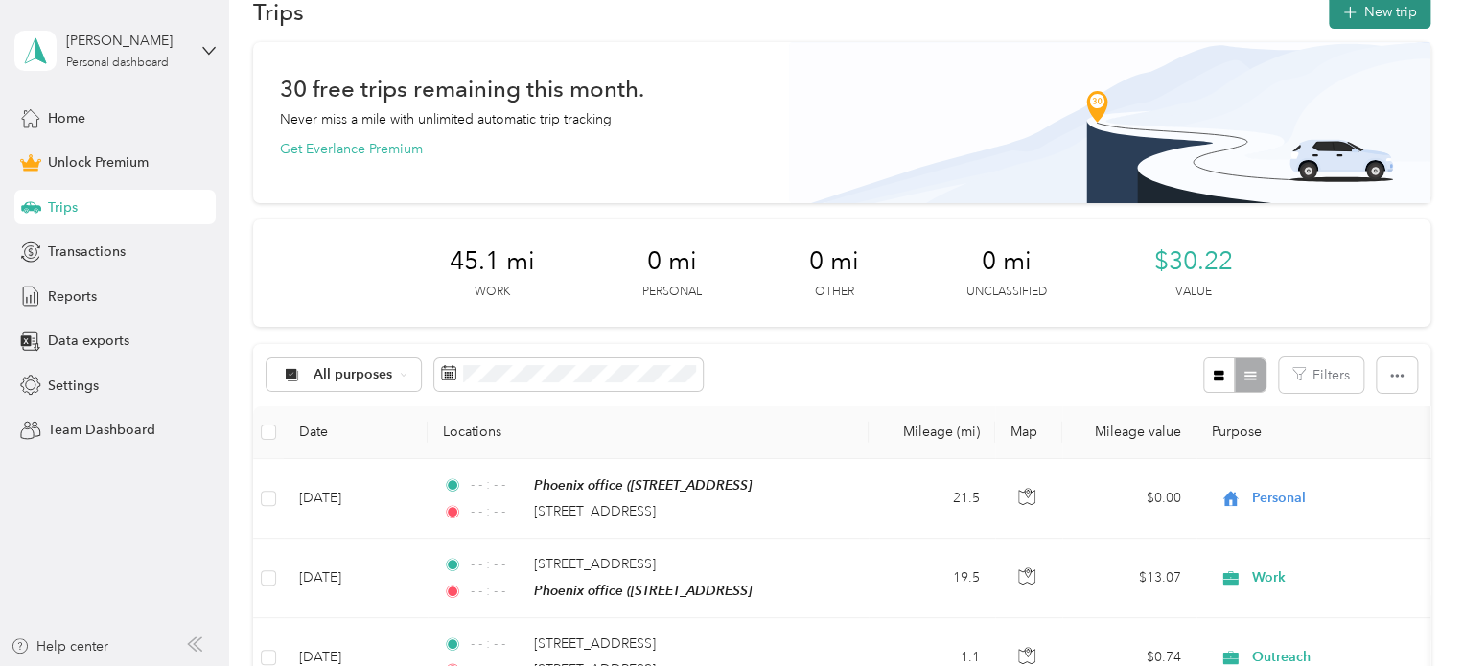
click at [1373, 11] on button "New trip" at bounding box center [1380, 12] width 102 height 34
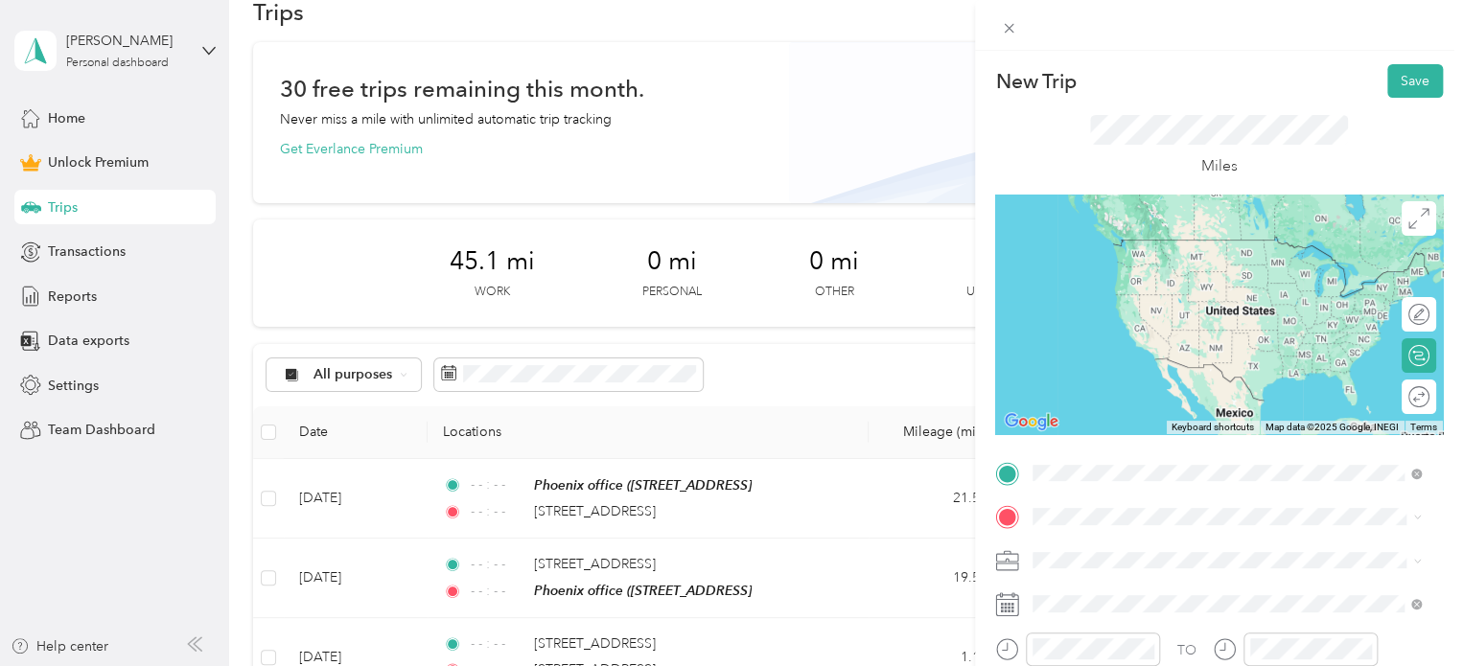
click at [1215, 268] on span "[STREET_ADDRESS][US_STATE]" at bounding box center [1165, 259] width 192 height 17
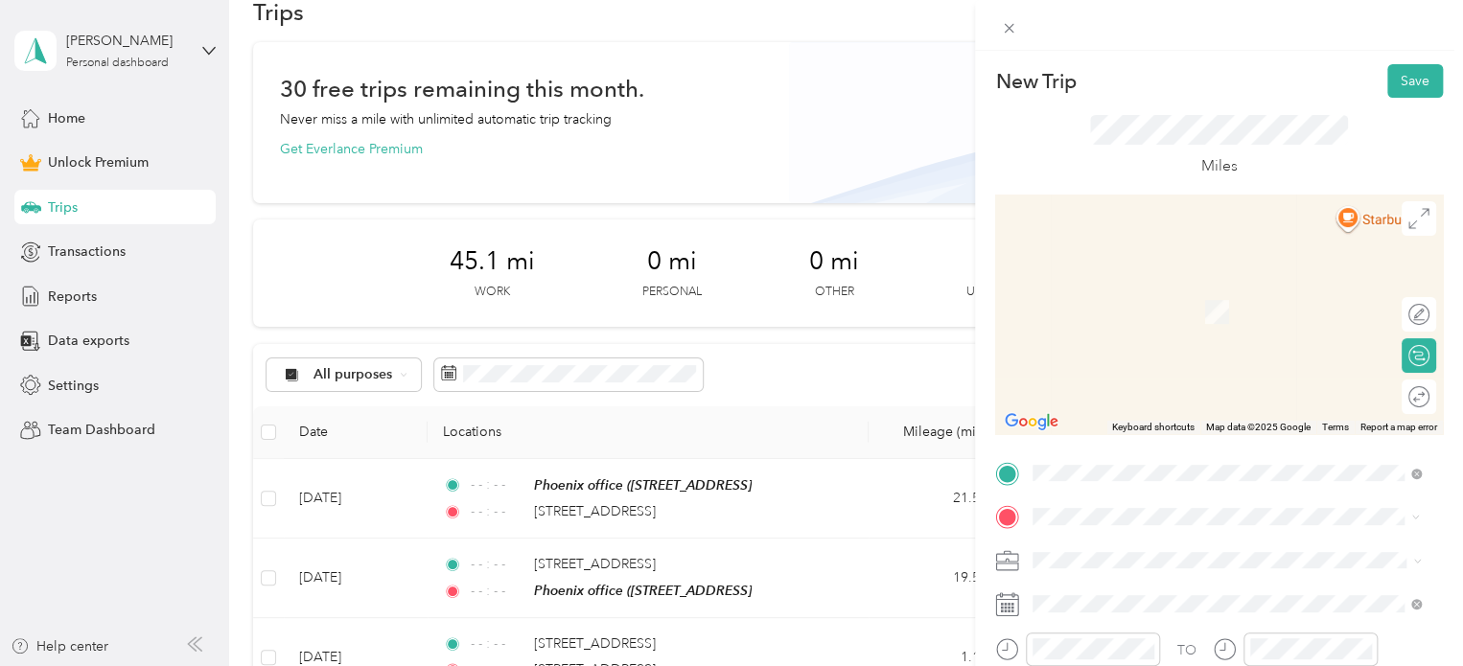
click at [1173, 297] on div "[STREET_ADDRESS][US_STATE]" at bounding box center [1226, 284] width 375 height 26
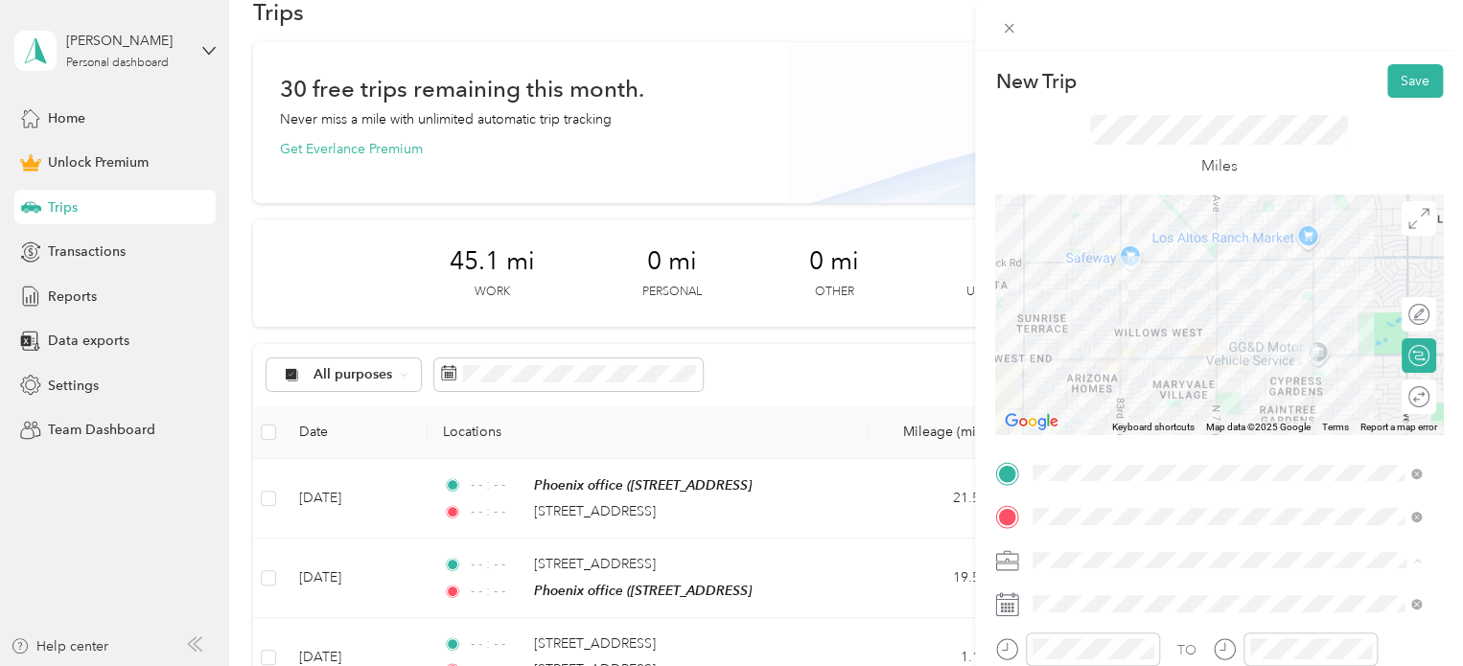
click at [1047, 358] on div "Outreach" at bounding box center [1226, 359] width 375 height 20
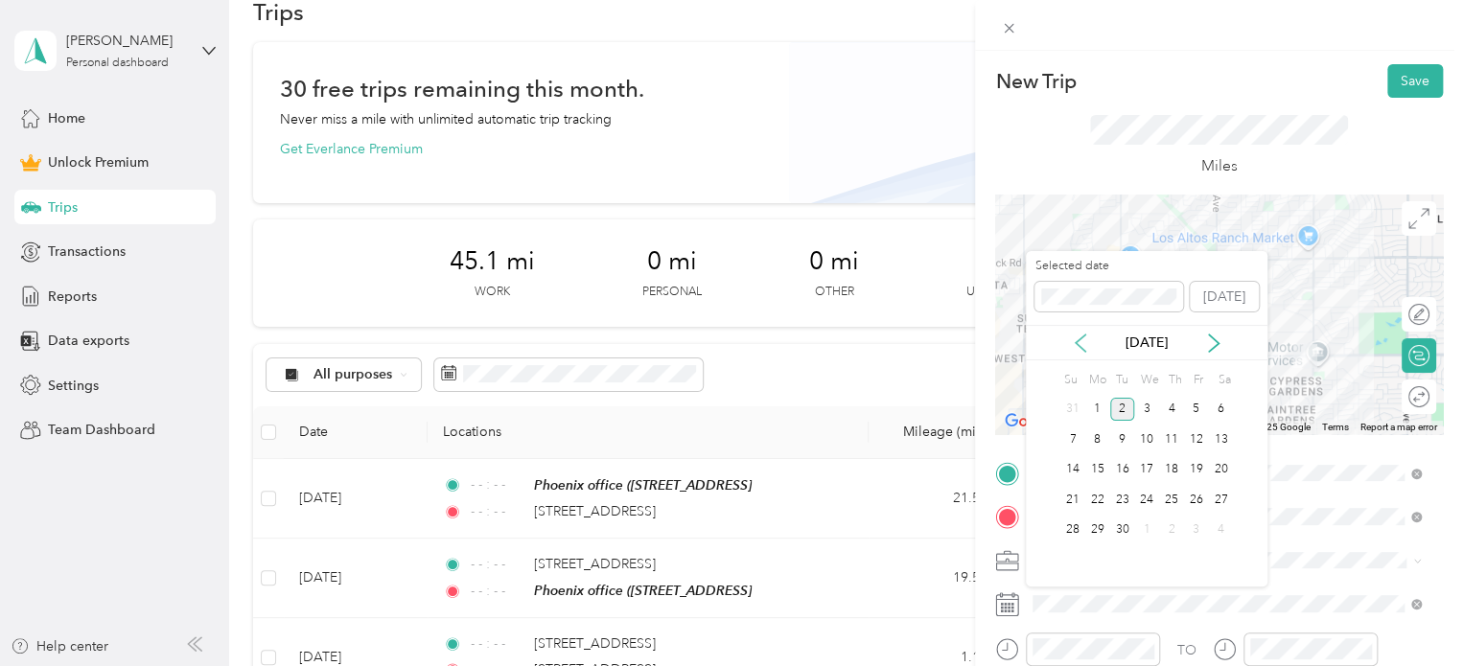
click at [1079, 345] on icon at bounding box center [1081, 343] width 10 height 17
click at [1200, 445] on div "8" at bounding box center [1196, 440] width 25 height 24
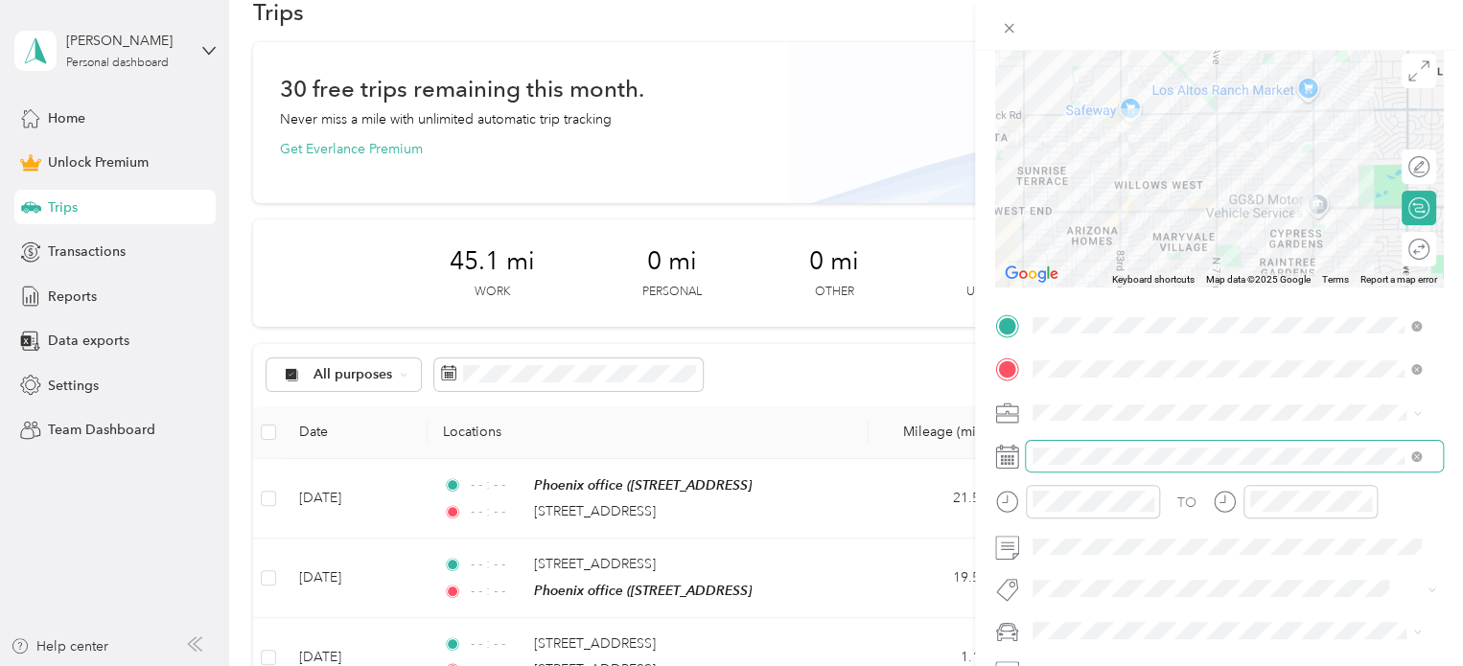
scroll to position [165, 0]
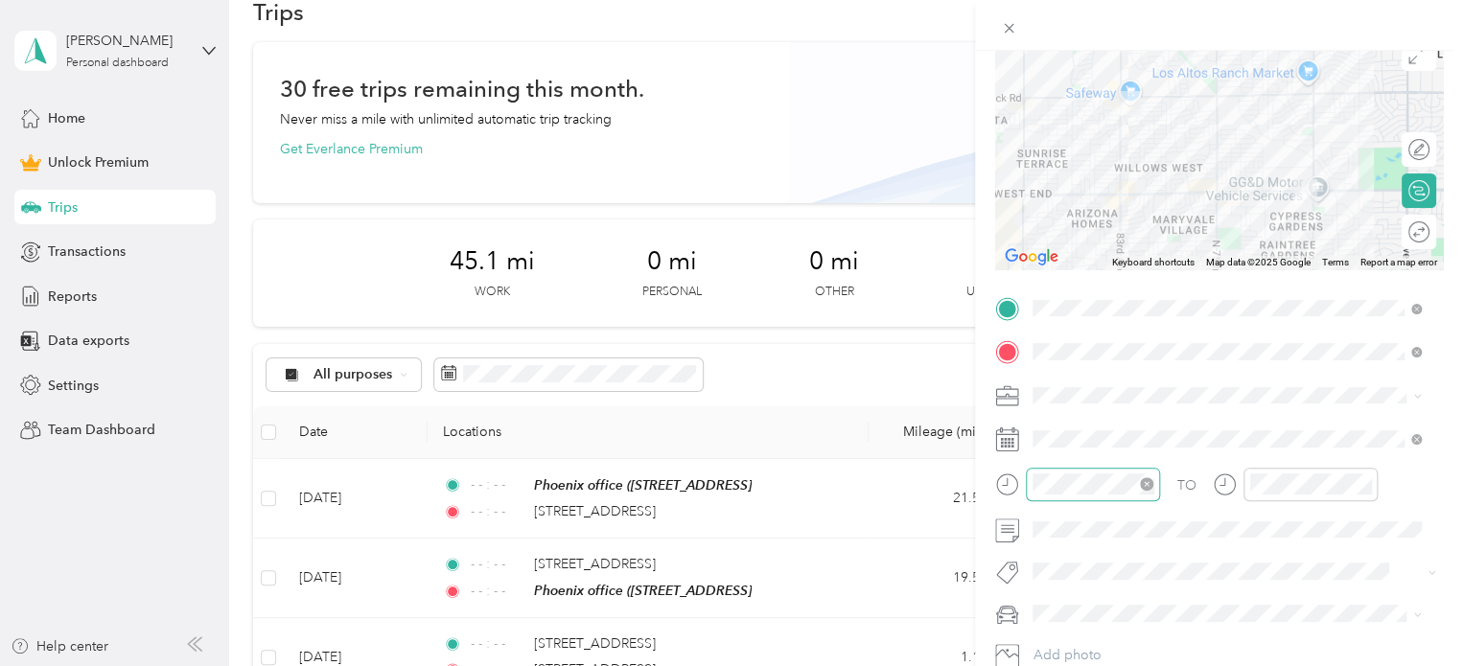
click at [1148, 482] on icon "close-circle" at bounding box center [1146, 483] width 13 height 13
click at [1370, 482] on icon "close-circle" at bounding box center [1364, 483] width 13 height 13
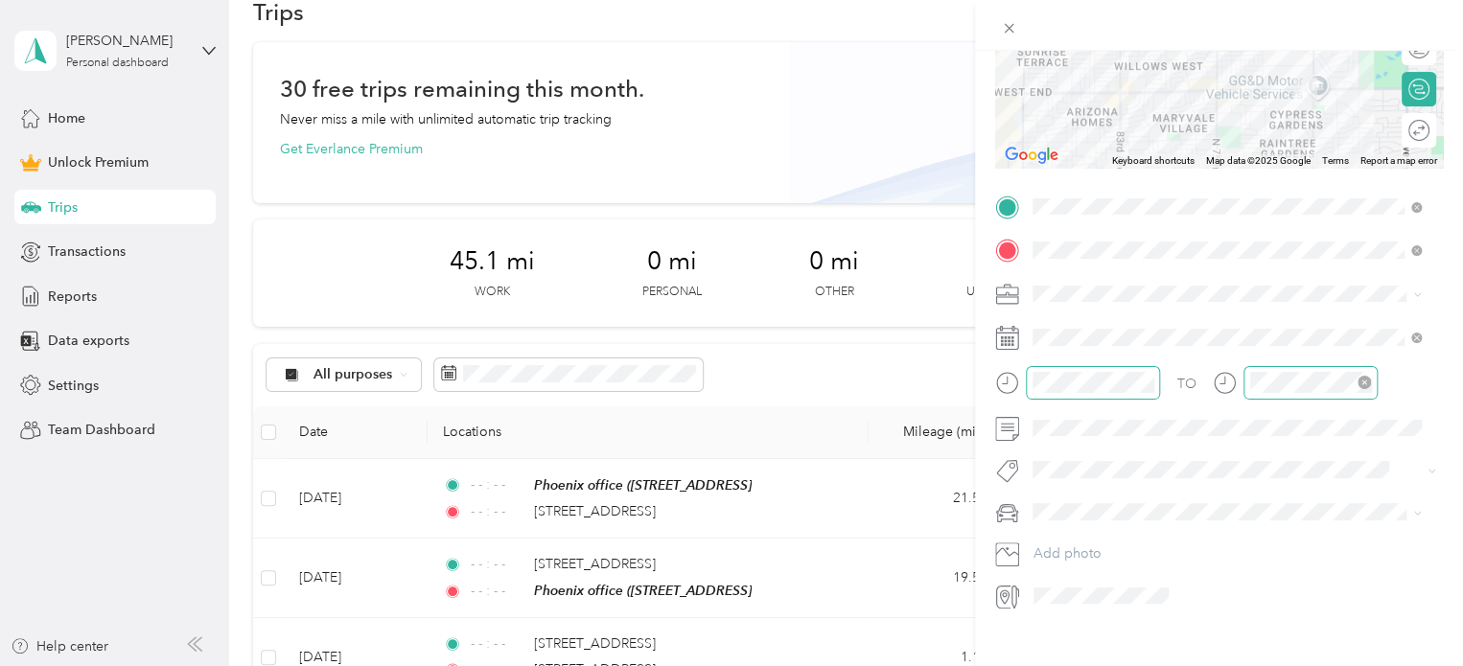
scroll to position [295, 0]
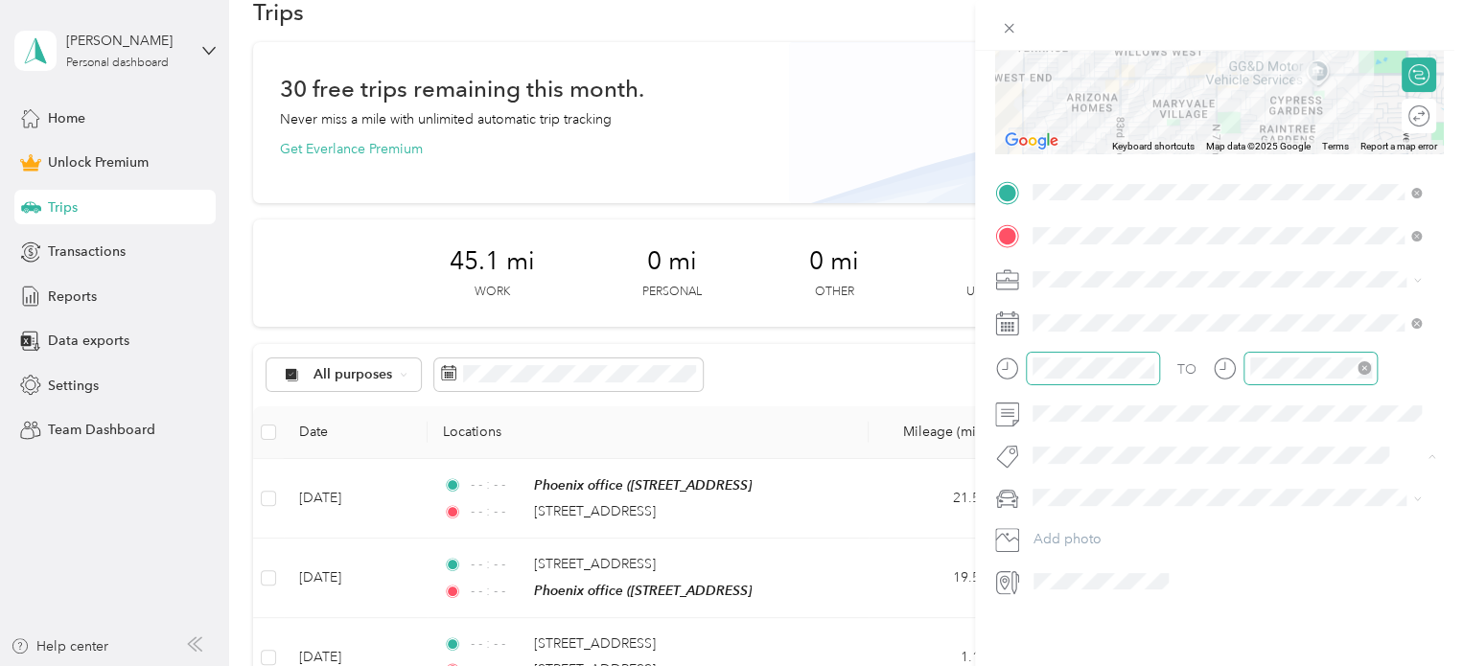
click at [1086, 478] on li "Subg" at bounding box center [1227, 474] width 402 height 37
click at [1064, 517] on span "personal" at bounding box center [1065, 520] width 53 height 16
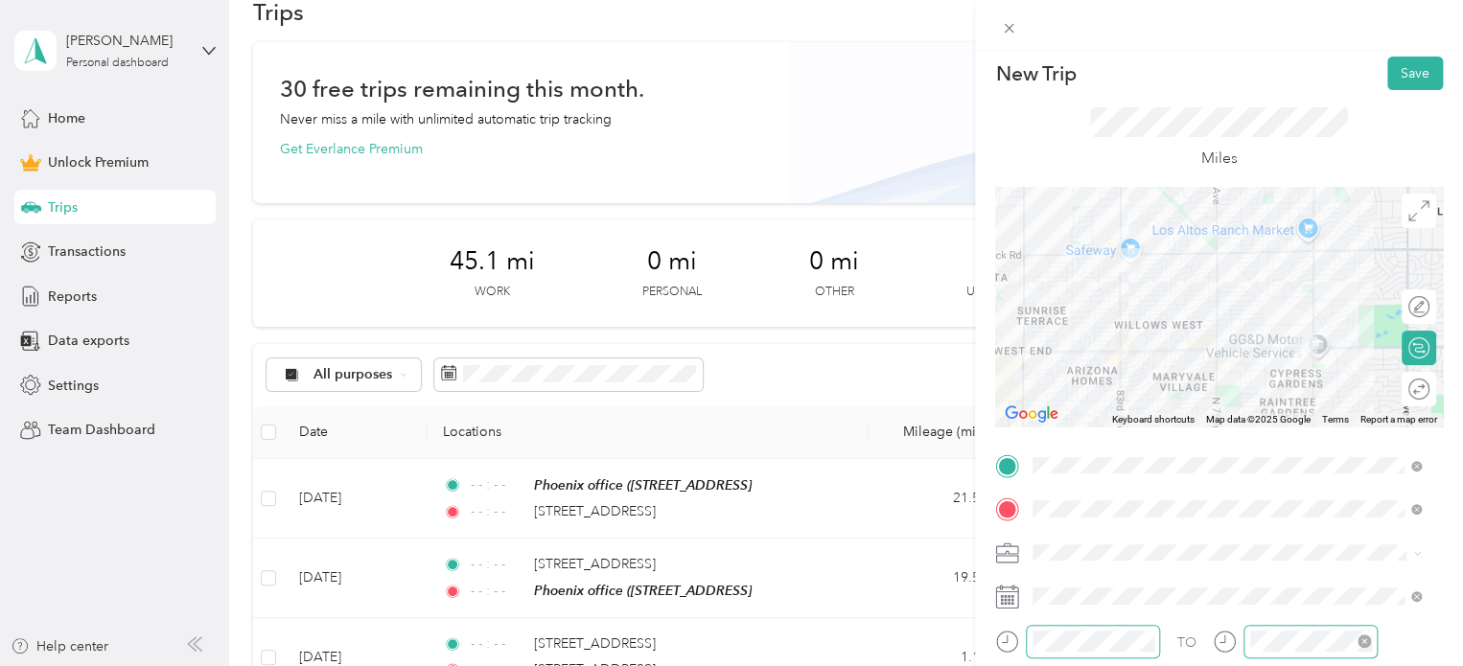
scroll to position [8, 0]
click at [1398, 72] on button "Save" at bounding box center [1415, 74] width 56 height 34
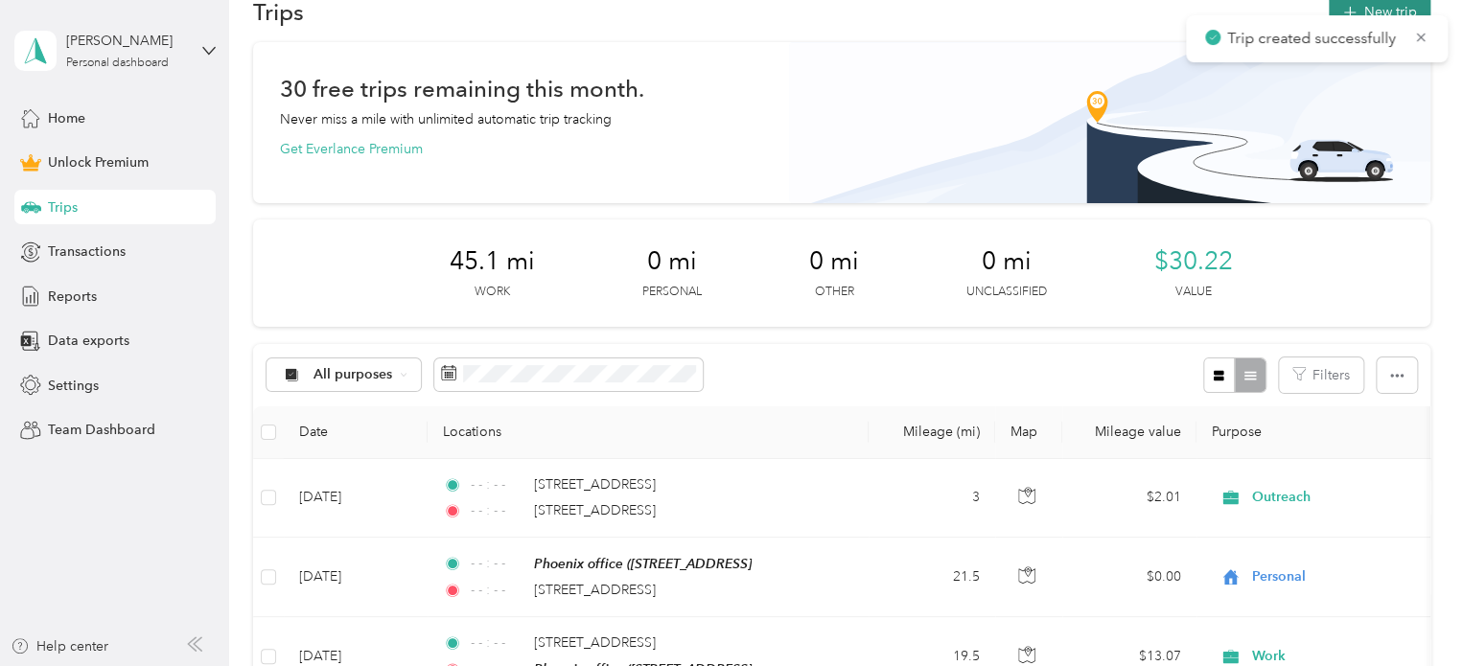
click at [1376, 6] on button "New trip" at bounding box center [1380, 12] width 102 height 34
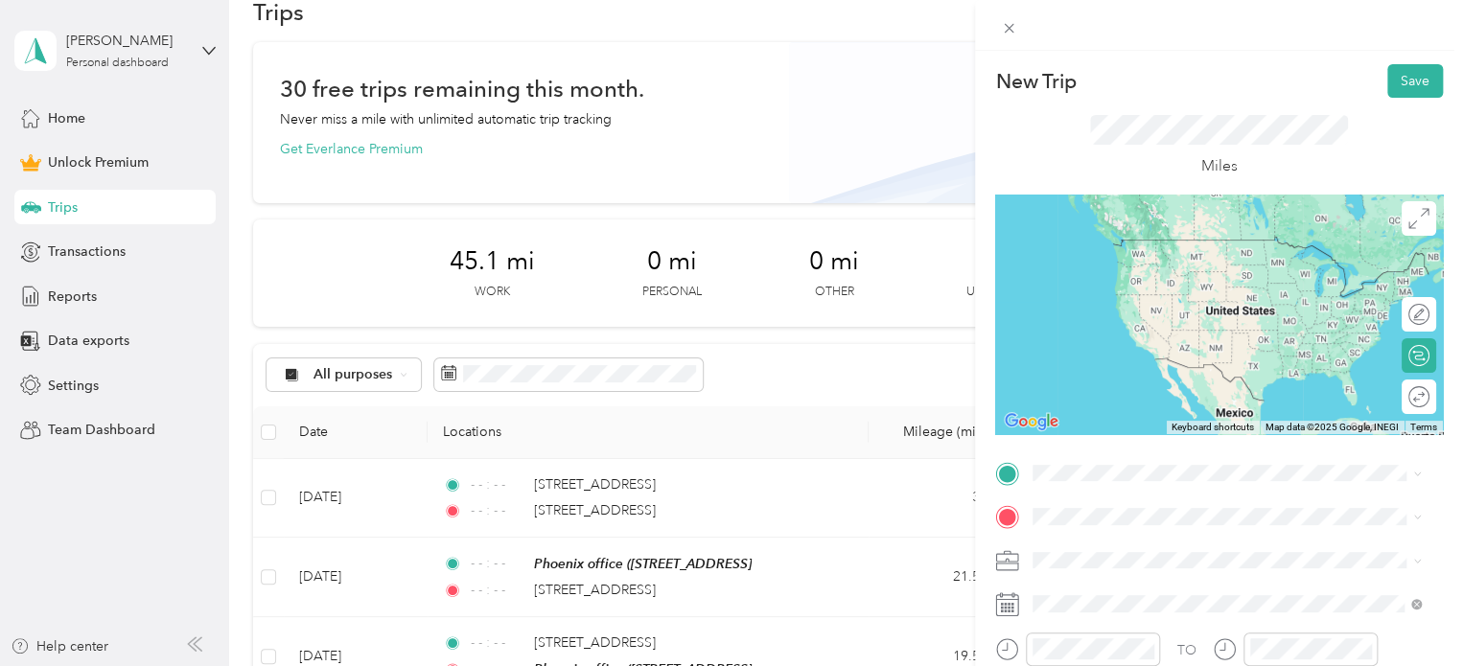
click at [1218, 317] on span "[STREET_ADDRESS][US_STATE]" at bounding box center [1165, 308] width 192 height 17
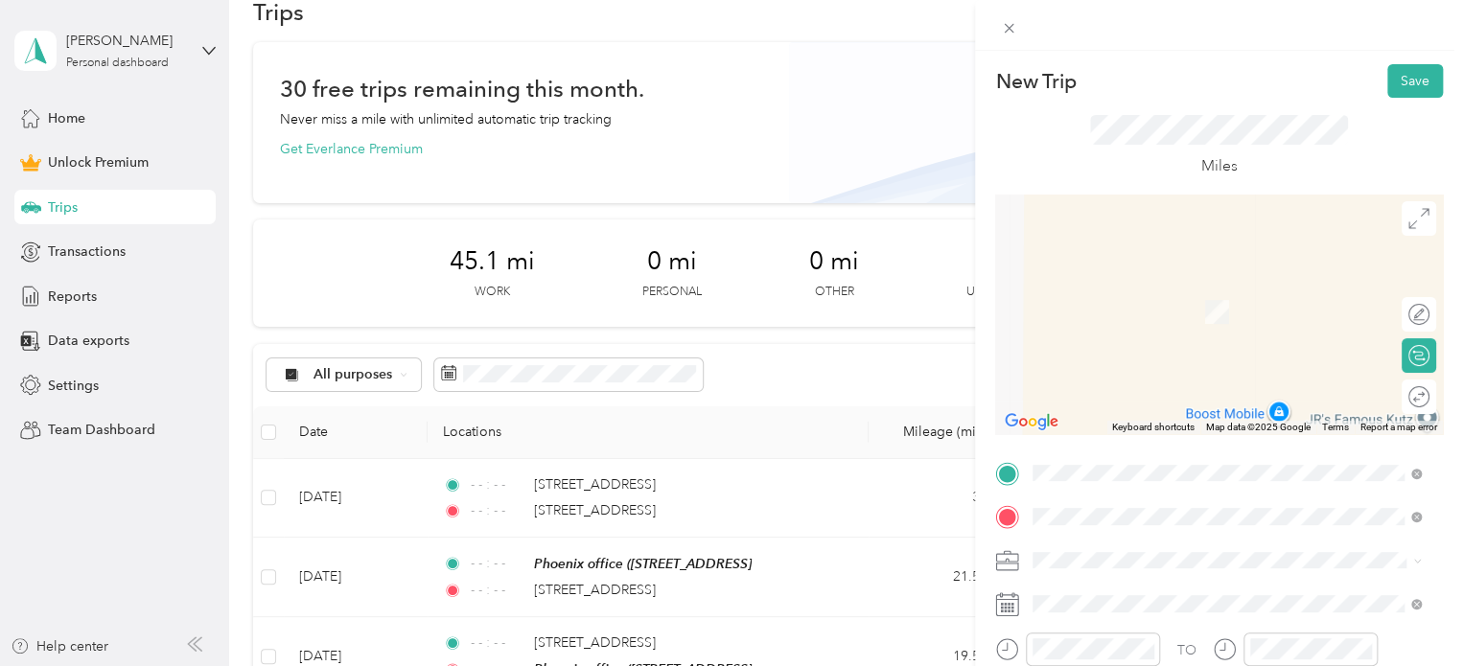
click at [1194, 288] on span "[STREET_ADDRESS][US_STATE]" at bounding box center [1165, 283] width 192 height 17
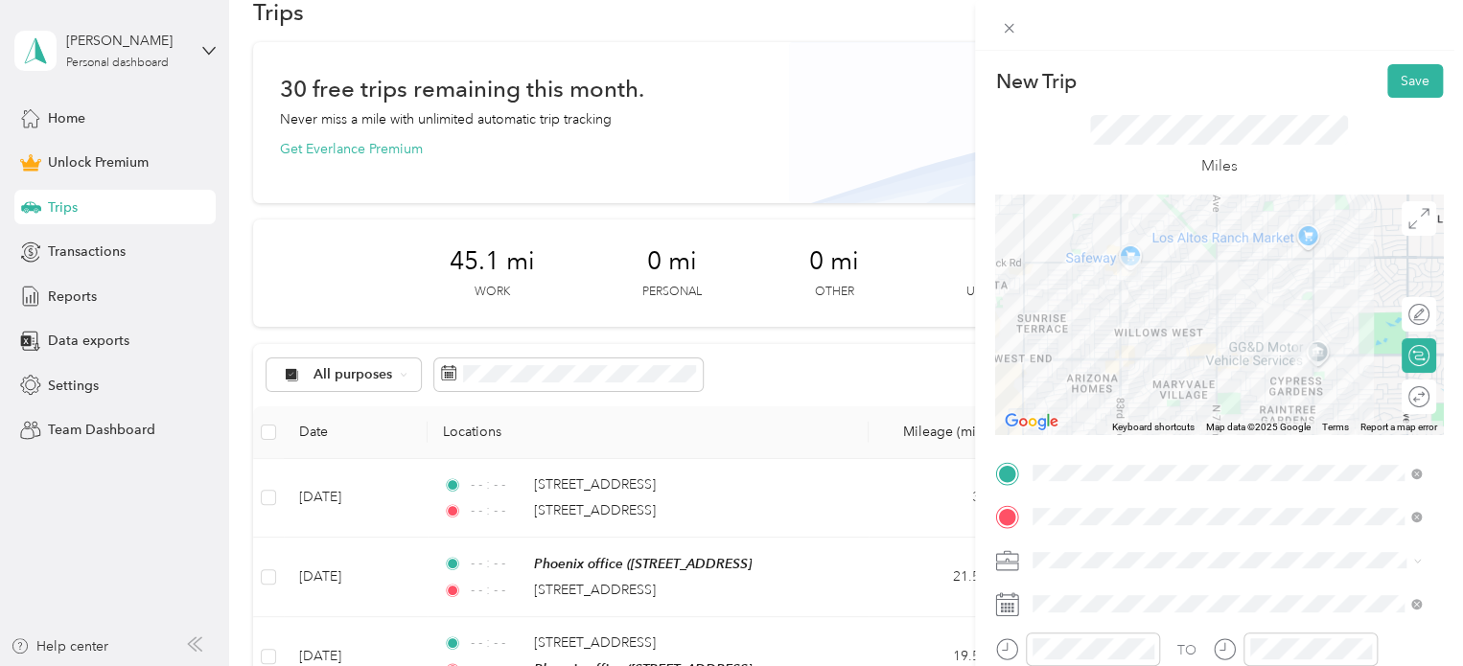
click at [1070, 357] on span "Outreach" at bounding box center [1067, 359] width 57 height 16
click at [1010, 605] on rect at bounding box center [1009, 604] width 3 height 3
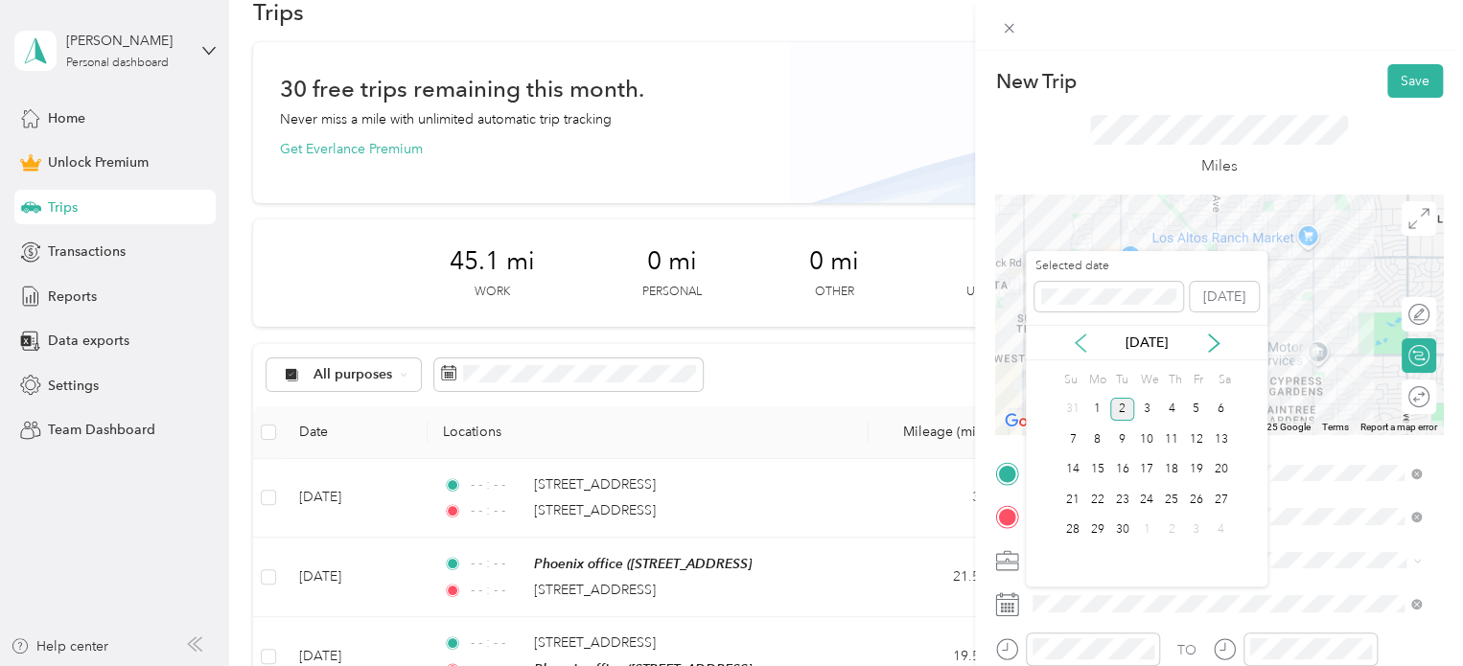
click at [1083, 339] on icon at bounding box center [1080, 343] width 19 height 19
click at [1197, 442] on div "8" at bounding box center [1196, 440] width 25 height 24
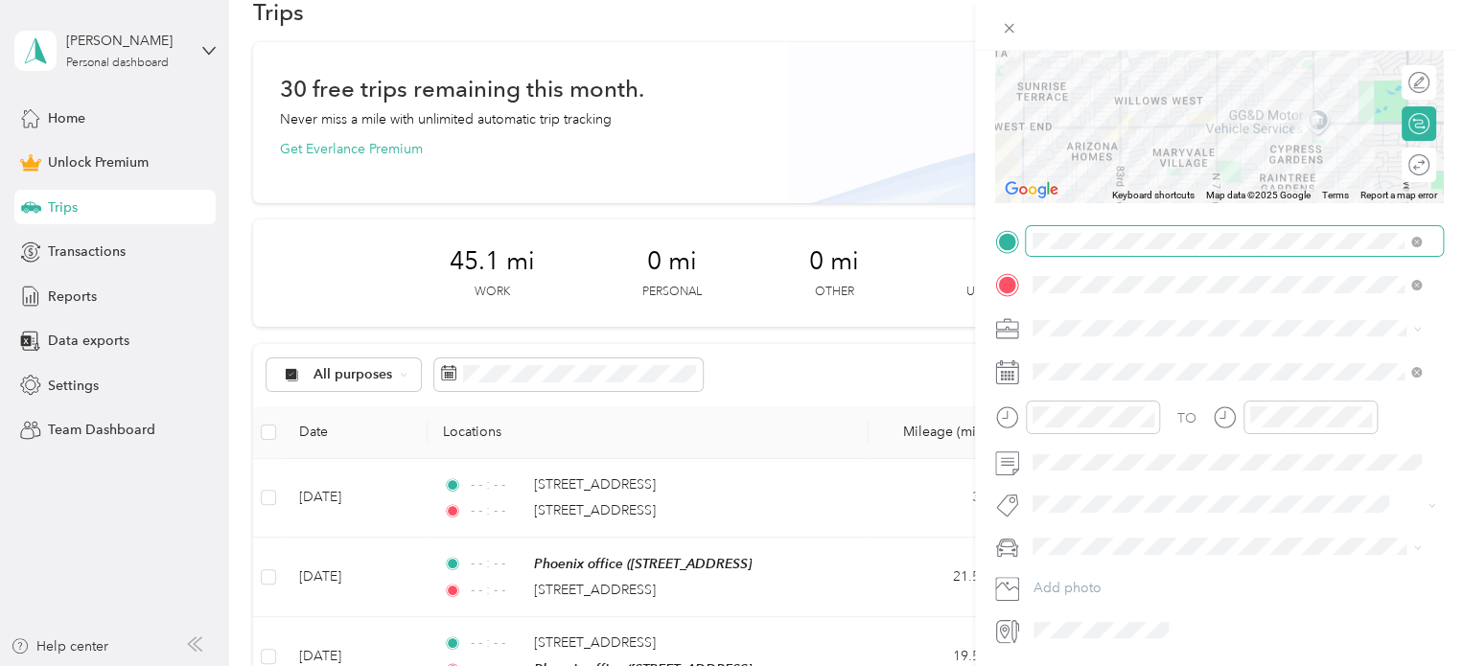
scroll to position [252, 0]
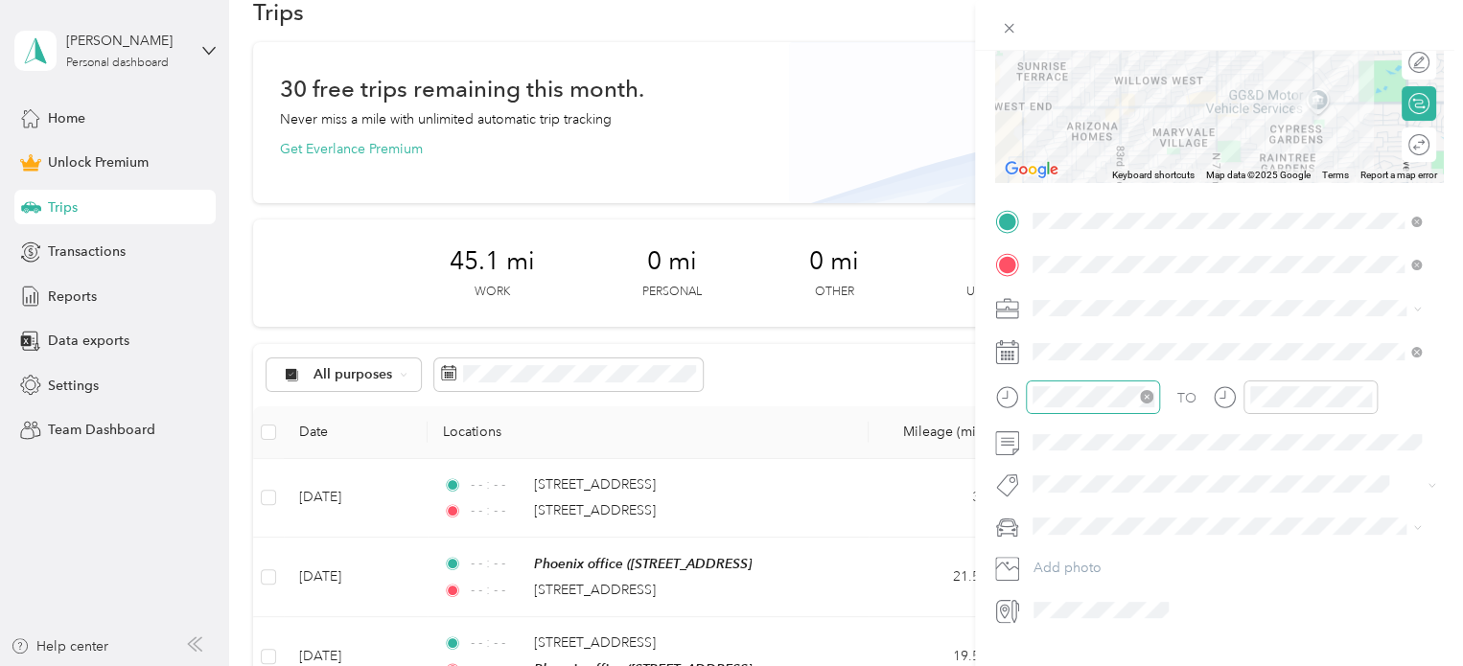
click at [1146, 392] on icon "close-circle" at bounding box center [1146, 396] width 13 height 13
click at [1362, 394] on icon "close-circle" at bounding box center [1364, 396] width 13 height 13
click at [1078, 524] on li "Subg" at bounding box center [1227, 509] width 402 height 37
click at [1073, 565] on li "personal" at bounding box center [1227, 563] width 402 height 34
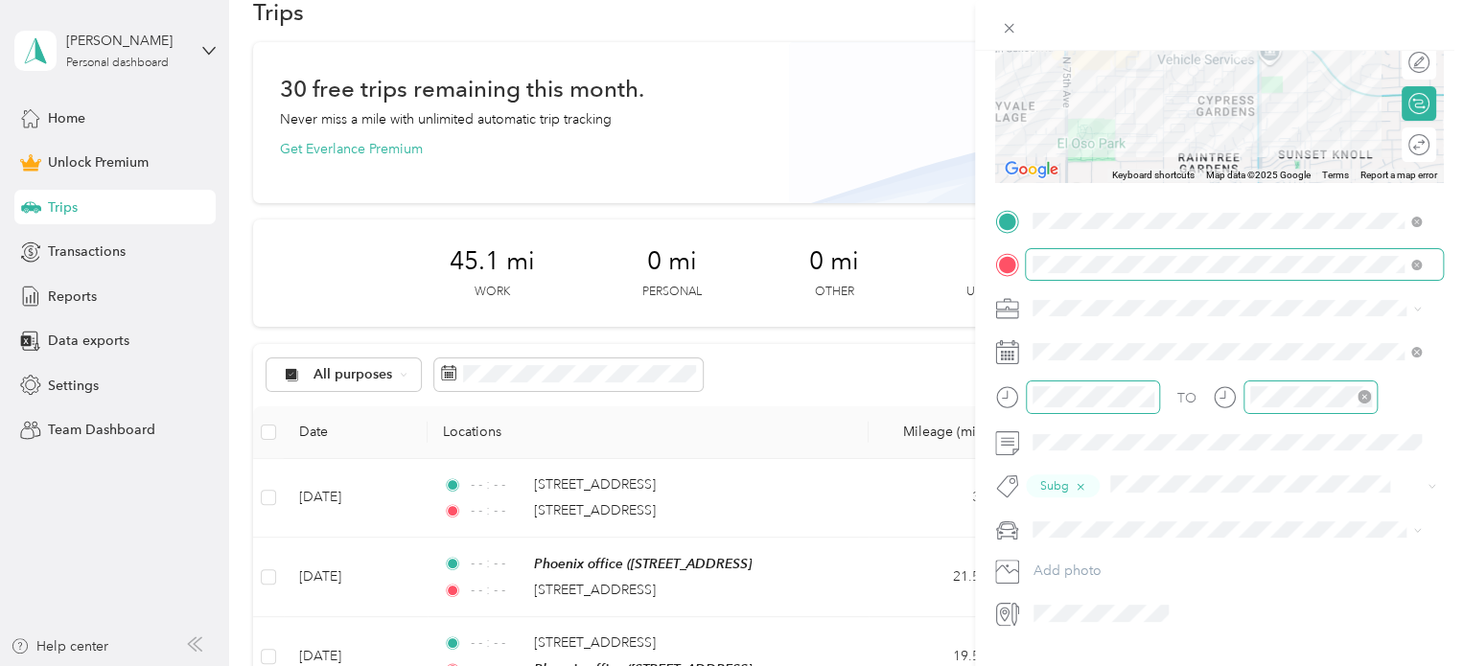
scroll to position [0, 0]
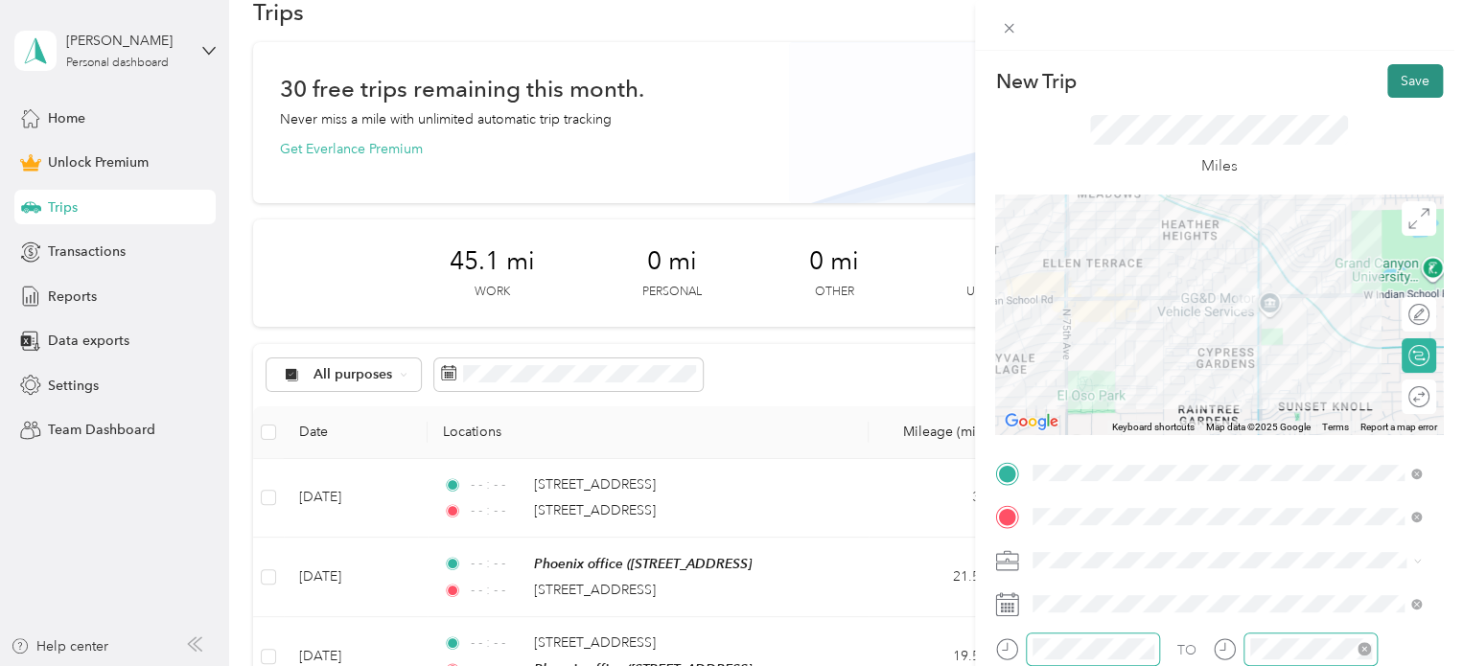
click at [1401, 75] on button "Save" at bounding box center [1415, 81] width 56 height 34
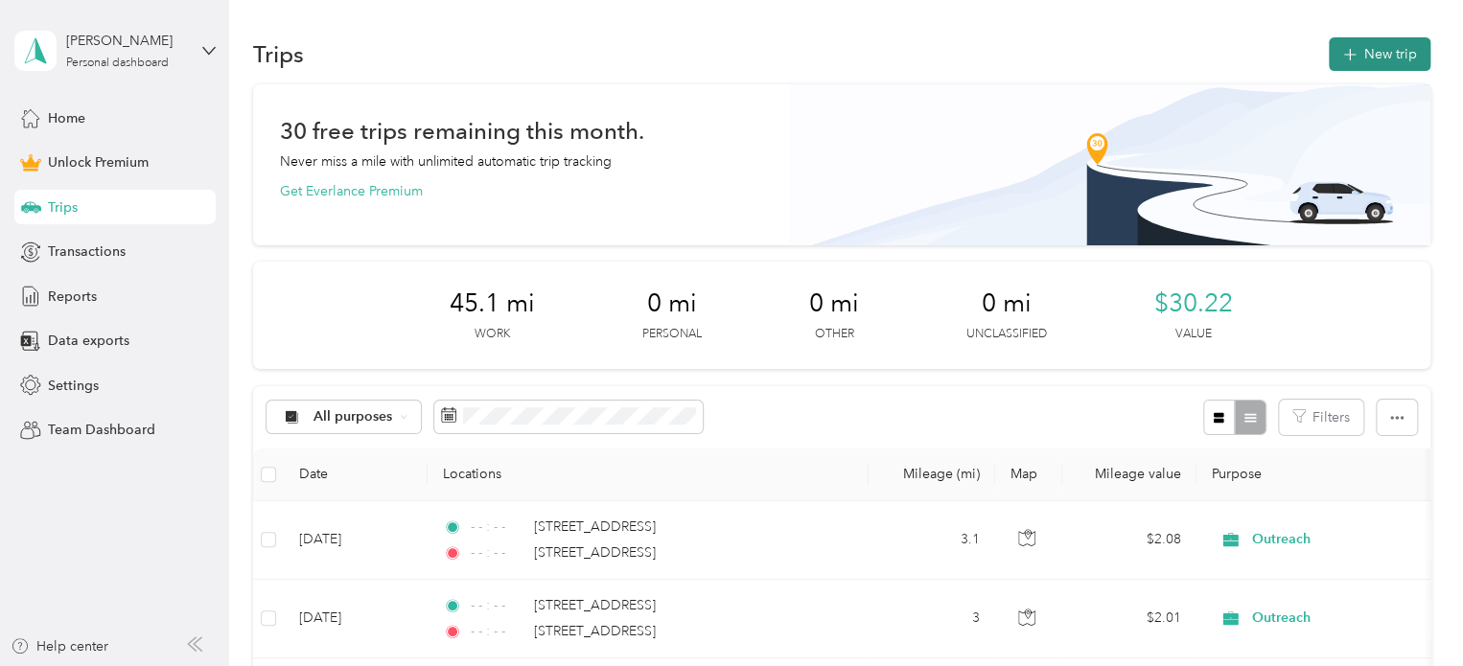
drag, startPoint x: 1357, startPoint y: 57, endPoint x: 1408, endPoint y: 48, distance: 51.5
click at [1408, 48] on button "New trip" at bounding box center [1380, 54] width 102 height 34
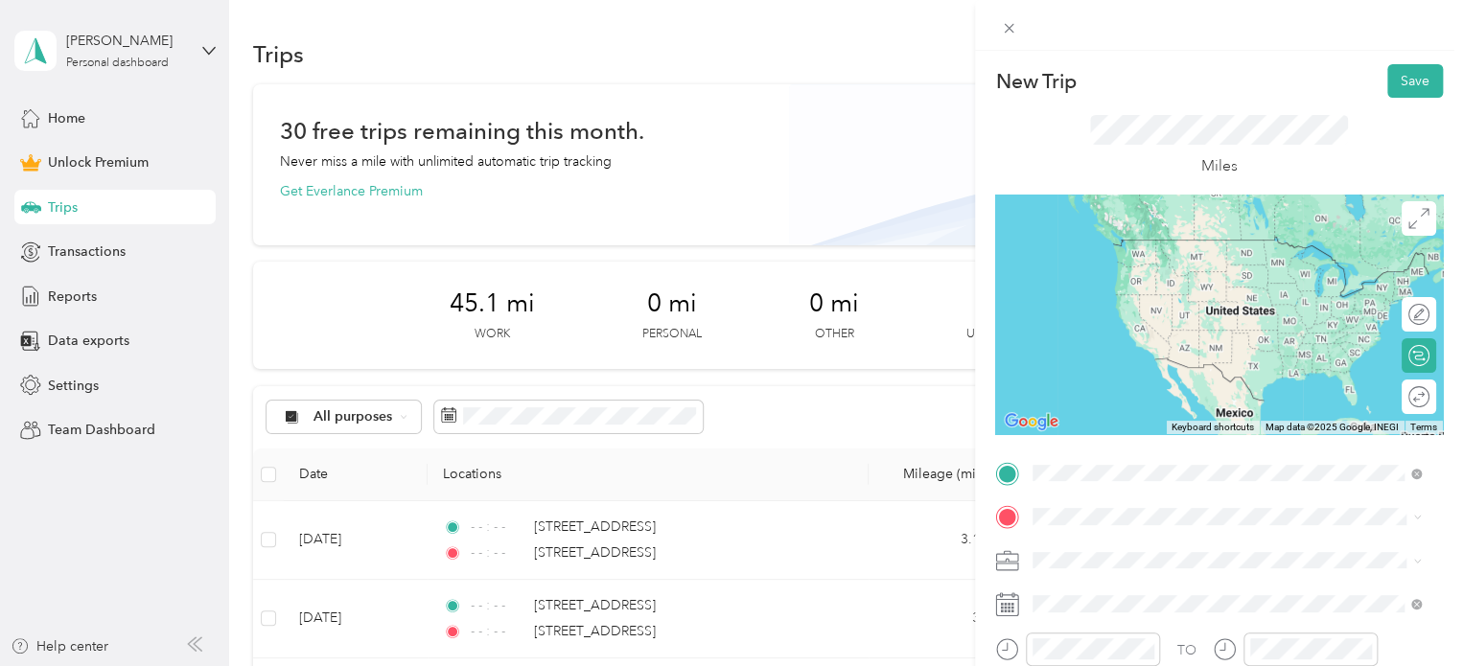
click at [1097, 248] on span "[STREET_ADDRESS][US_STATE]" at bounding box center [1165, 239] width 192 height 17
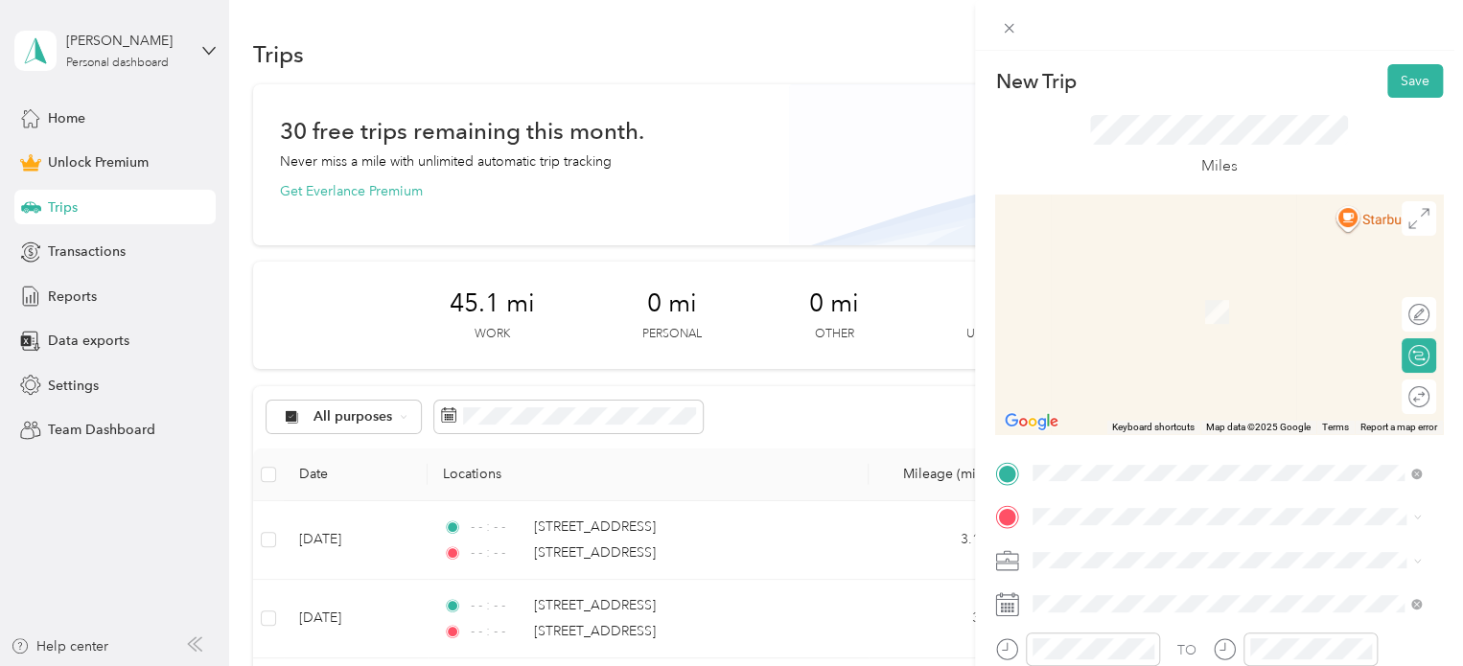
click at [1104, 319] on span "[STREET_ADDRESS]" at bounding box center [1130, 311] width 122 height 16
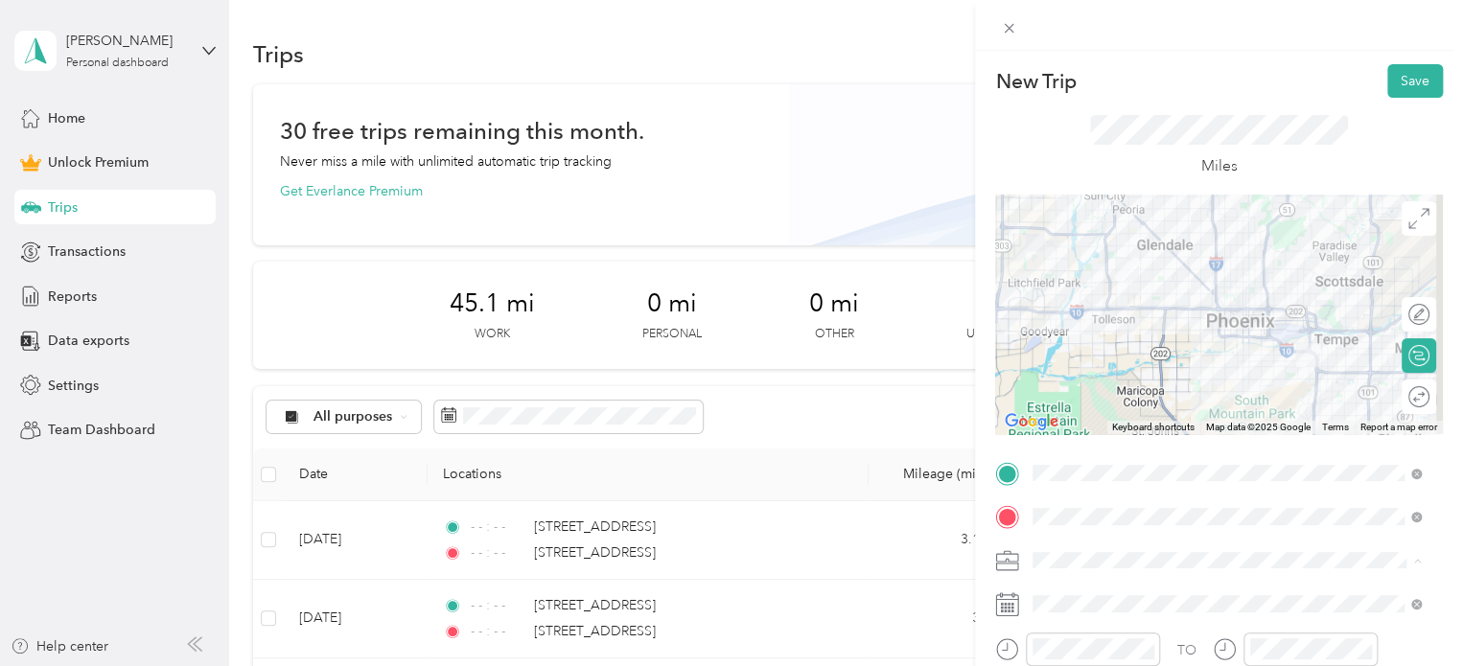
click at [1058, 296] on li "Work" at bounding box center [1227, 292] width 402 height 34
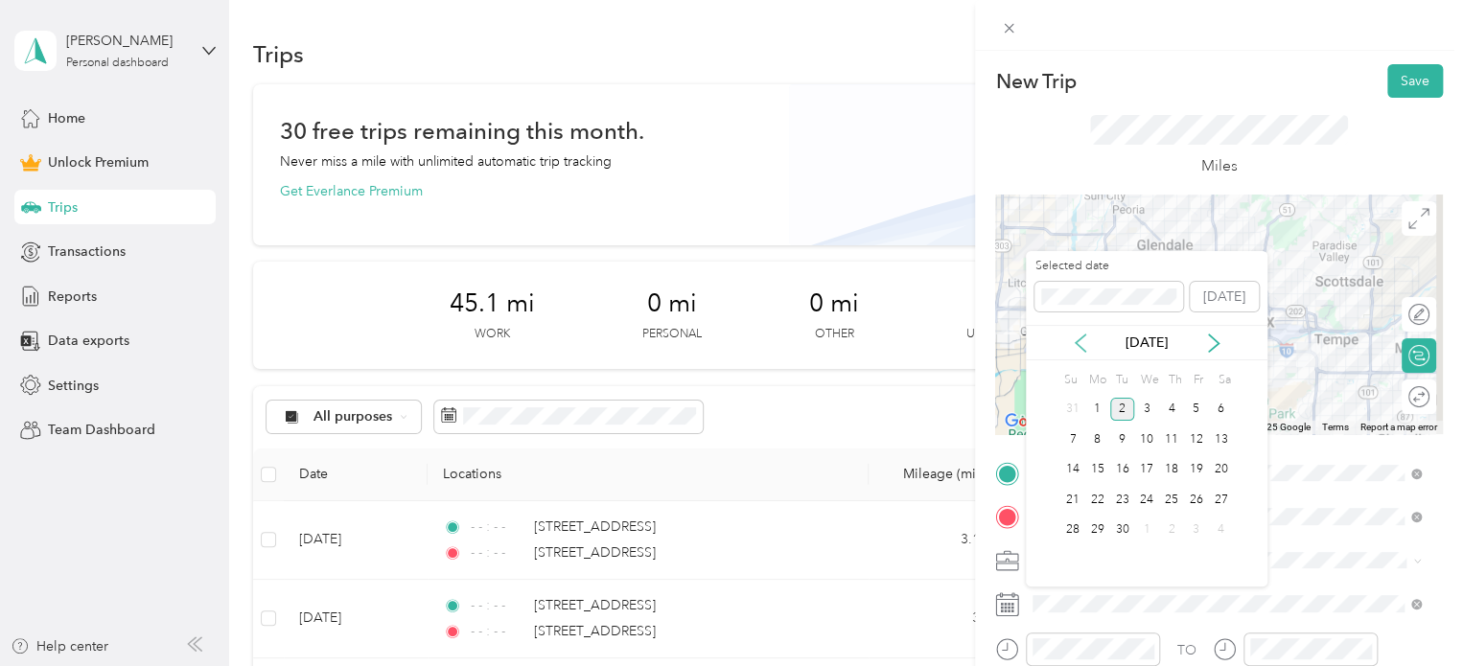
click at [1085, 346] on icon at bounding box center [1080, 343] width 19 height 19
click at [1201, 443] on div "8" at bounding box center [1196, 440] width 25 height 24
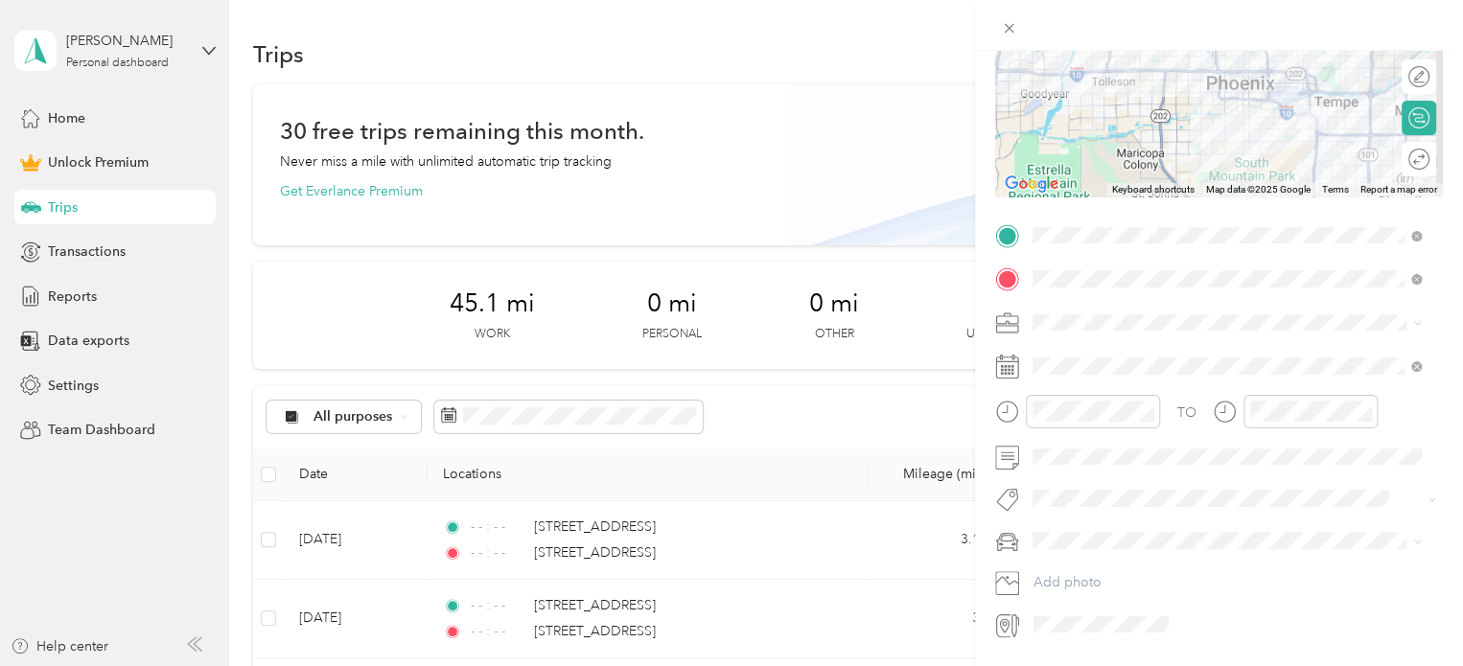
scroll to position [295, 0]
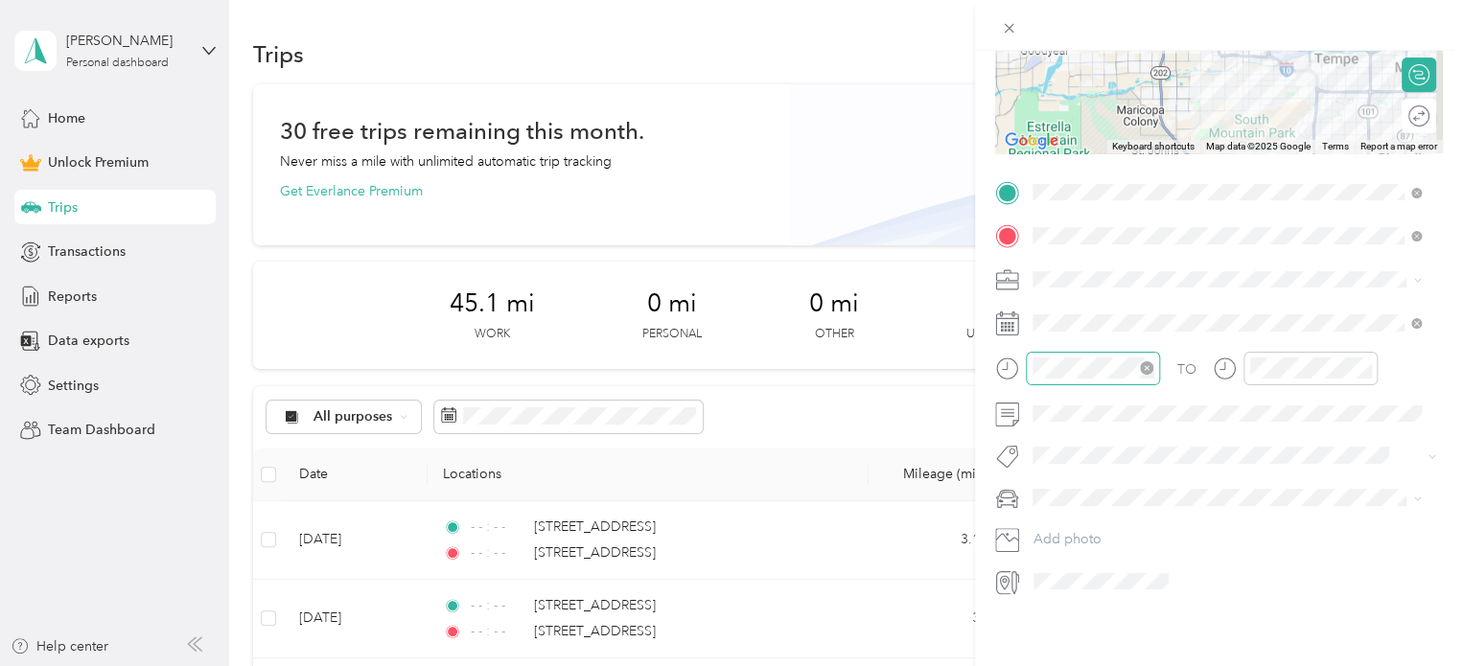
click at [1150, 361] on icon "close-circle" at bounding box center [1146, 367] width 13 height 13
click at [1364, 361] on icon "close-circle" at bounding box center [1364, 367] width 13 height 13
click at [1064, 466] on span "Subg" at bounding box center [1067, 474] width 29 height 17
click at [1074, 523] on li "personal" at bounding box center [1227, 520] width 402 height 34
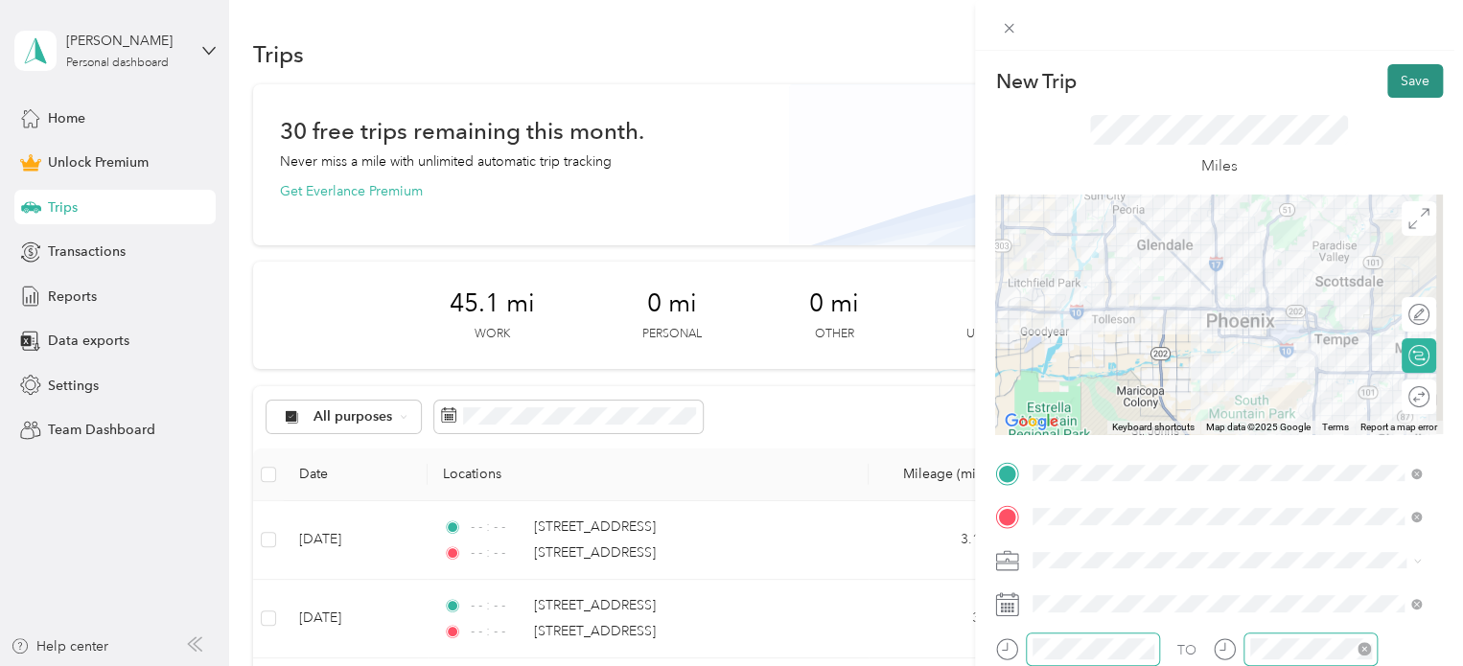
click at [1387, 71] on button "Save" at bounding box center [1415, 81] width 56 height 34
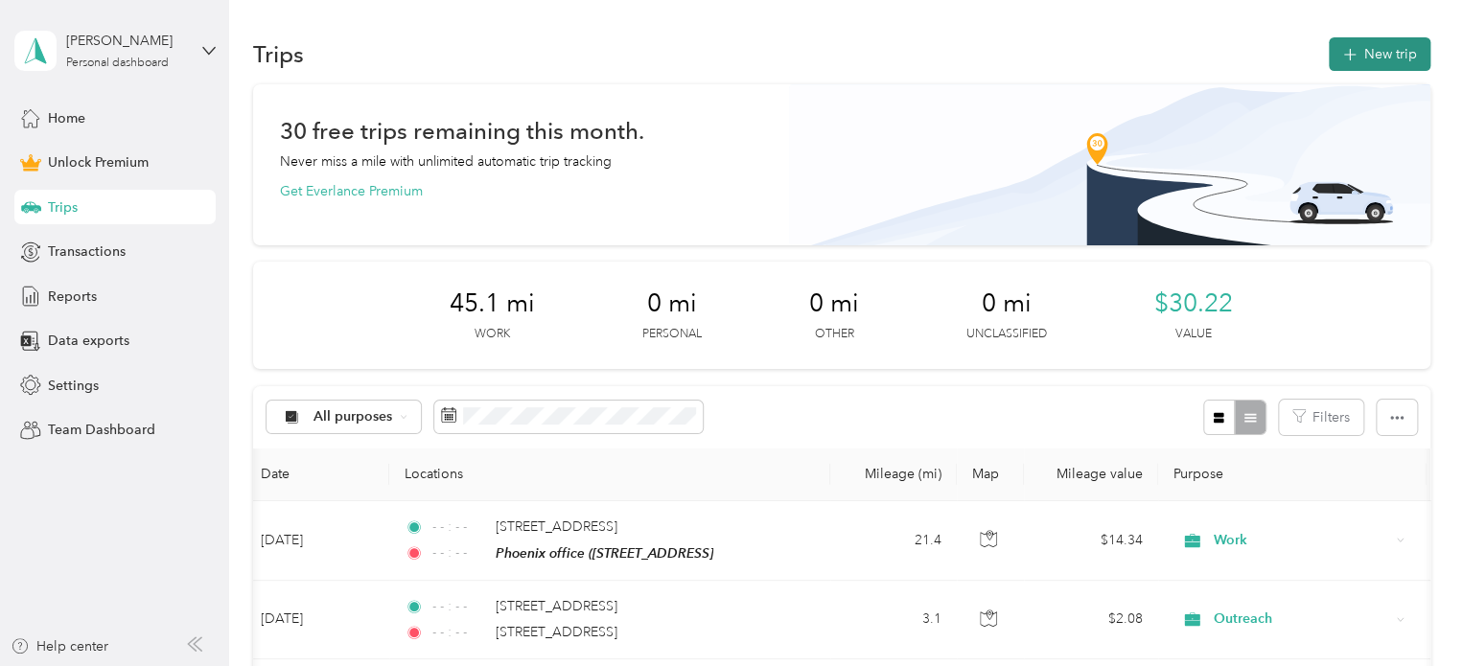
click at [1355, 54] on button "New trip" at bounding box center [1380, 54] width 102 height 34
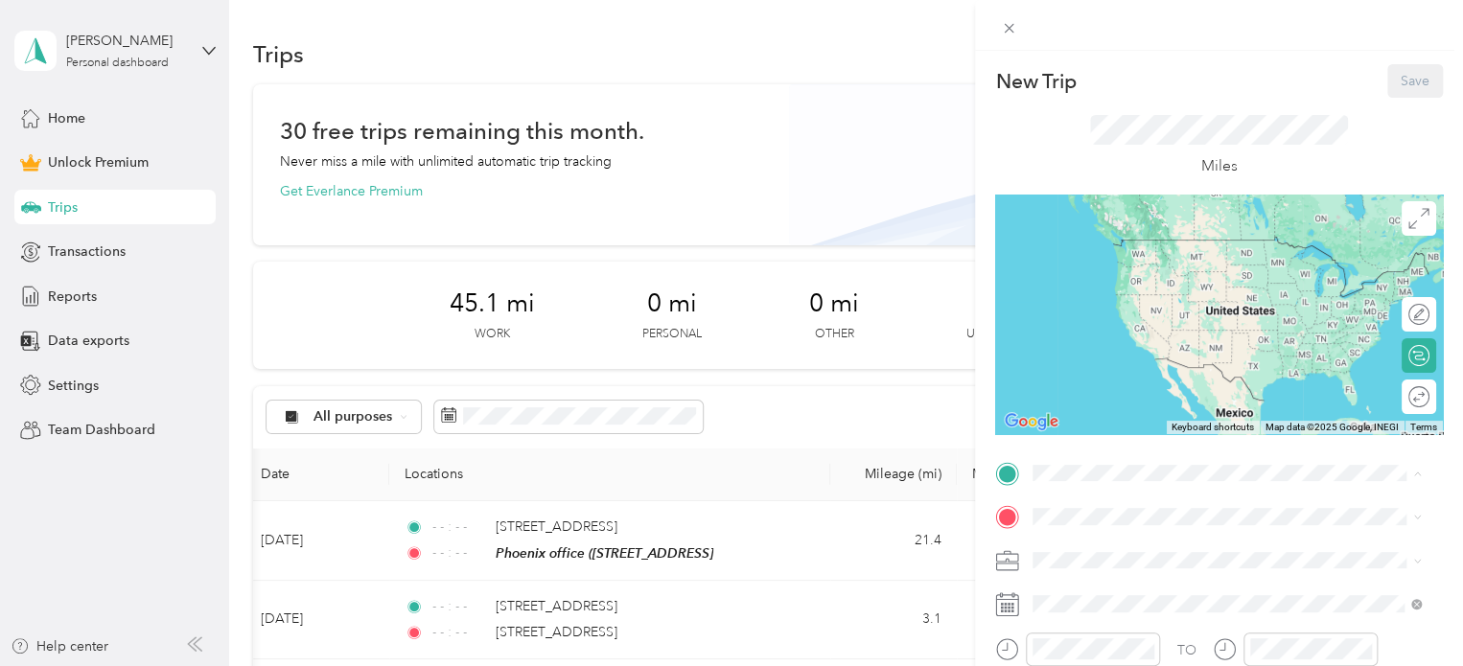
click at [1136, 265] on span "[STREET_ADDRESS]" at bounding box center [1130, 268] width 122 height 16
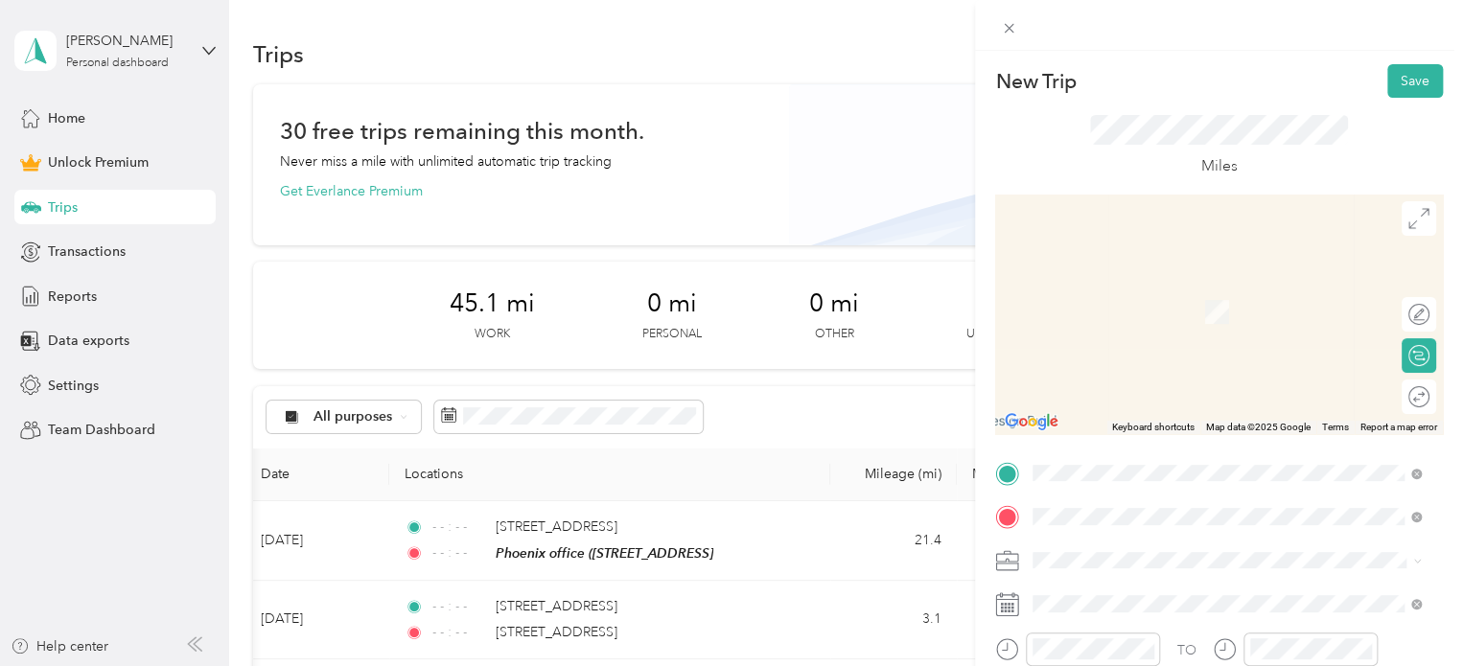
click at [1125, 281] on span "[STREET_ADDRESS][US_STATE]" at bounding box center [1165, 283] width 192 height 17
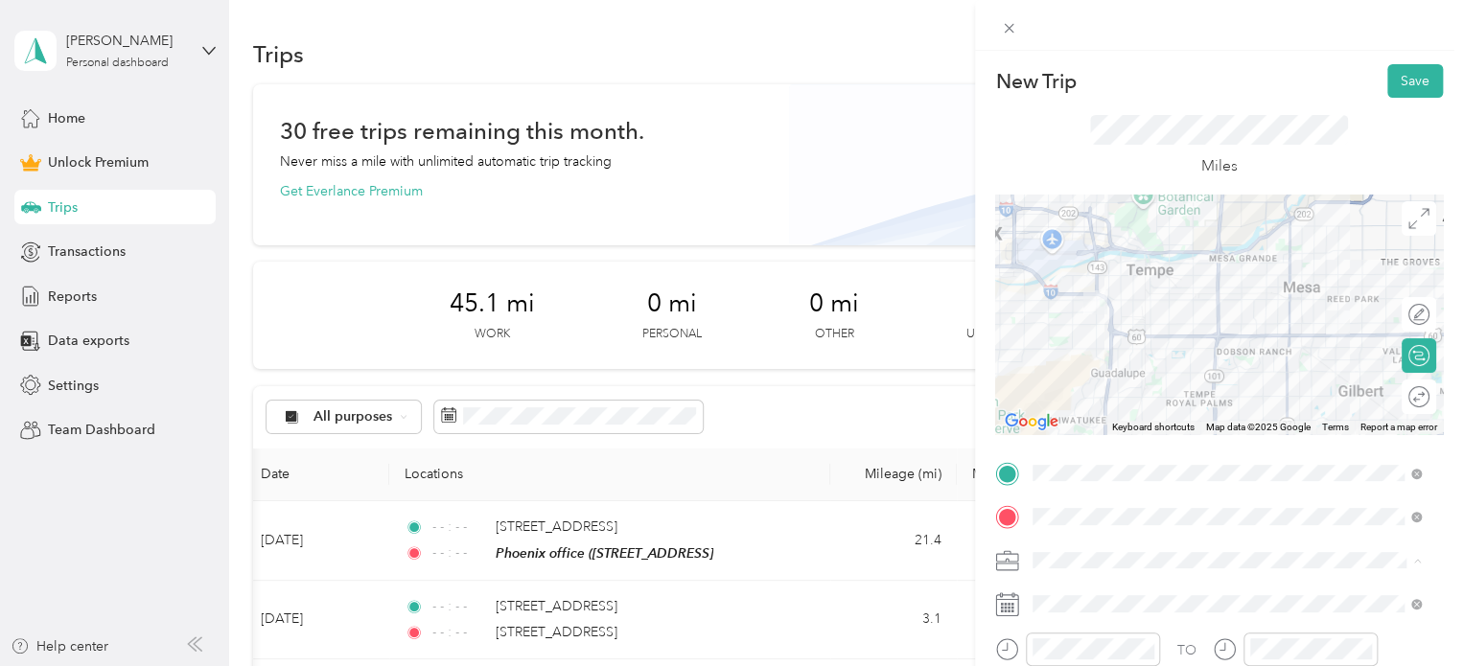
click at [1059, 289] on div "Work" at bounding box center [1226, 292] width 375 height 20
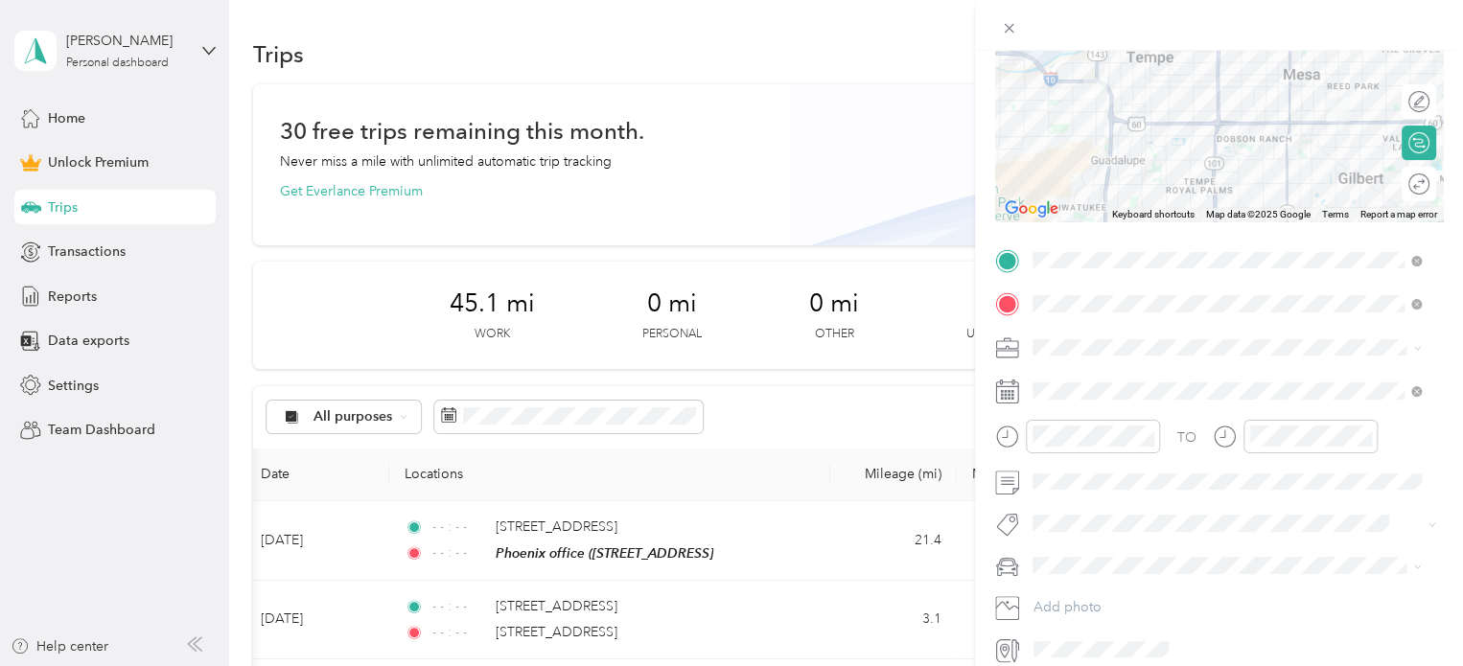
scroll to position [238, 0]
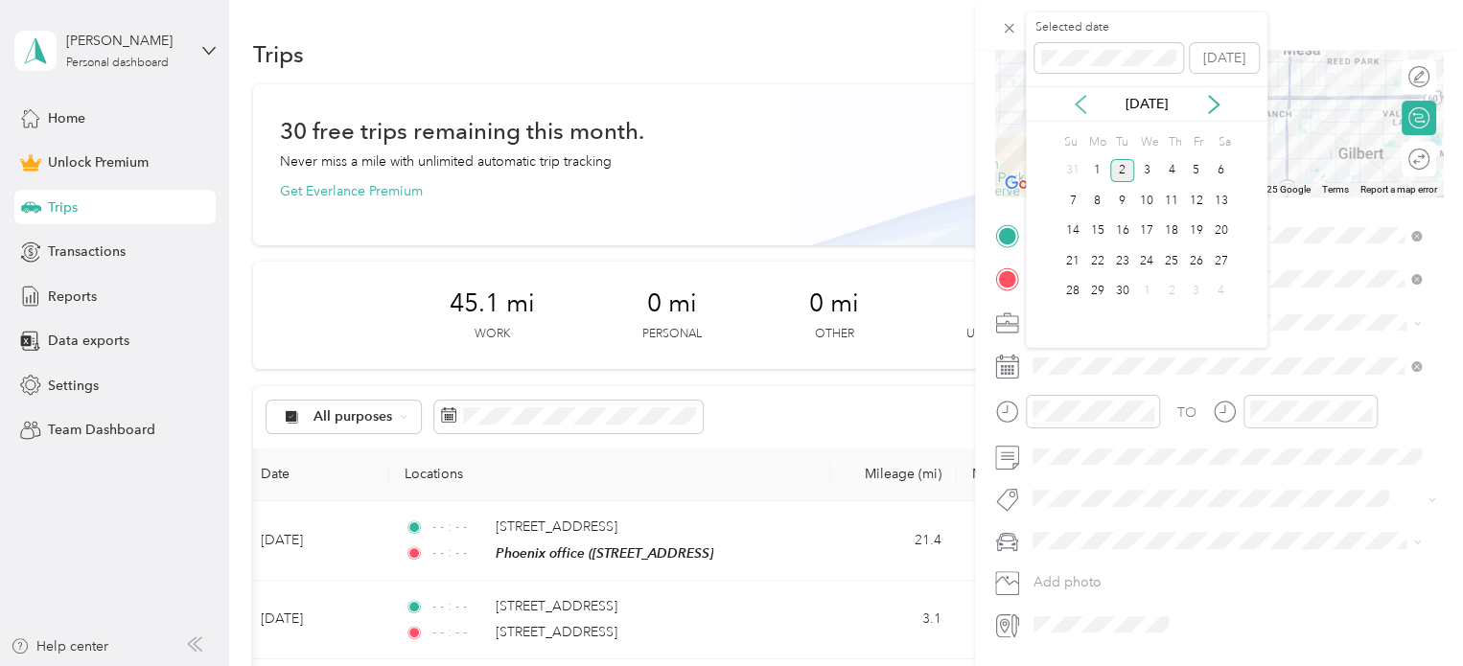
click at [1080, 106] on icon at bounding box center [1080, 104] width 19 height 19
click at [1145, 233] on div "13" at bounding box center [1146, 232] width 25 height 24
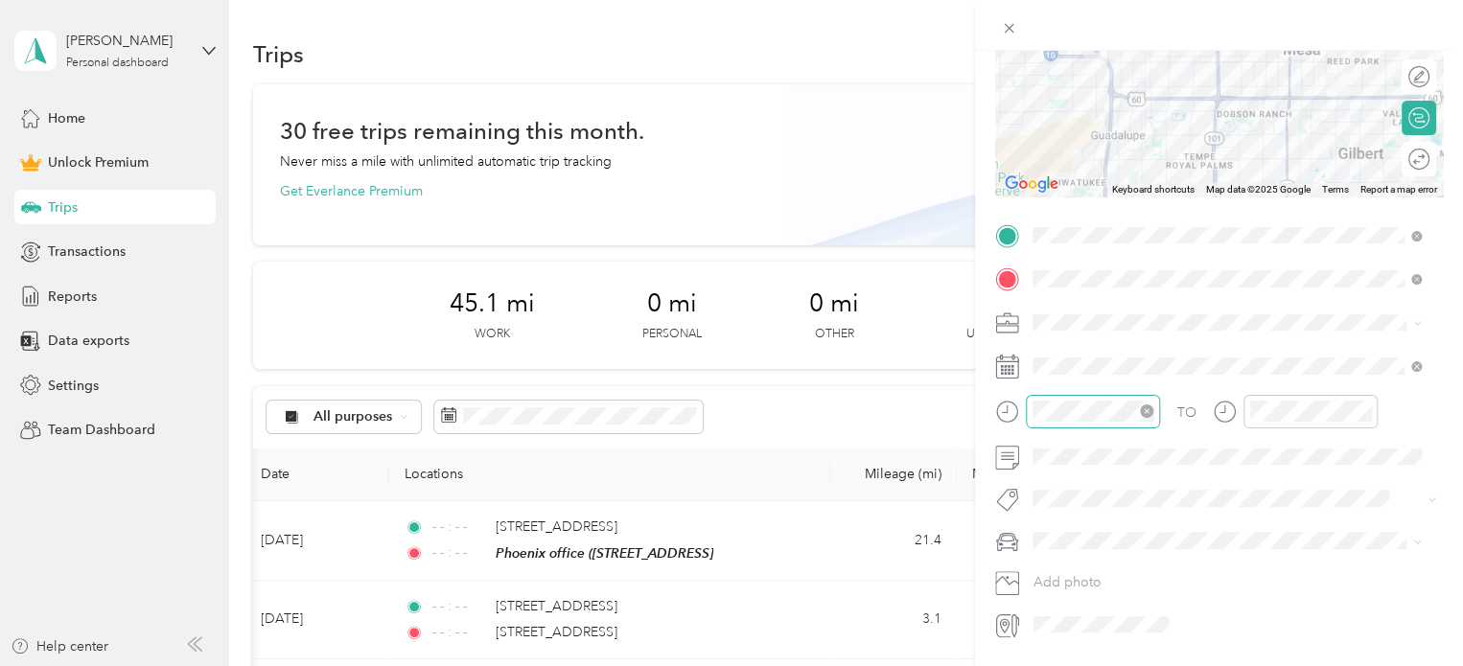
click at [1147, 411] on icon "close-circle" at bounding box center [1146, 411] width 13 height 13
click at [1364, 412] on icon "close-circle" at bounding box center [1364, 411] width 13 height 13
click at [1089, 538] on li "Subg" at bounding box center [1227, 524] width 402 height 37
click at [1059, 570] on span "personal" at bounding box center [1065, 569] width 53 height 16
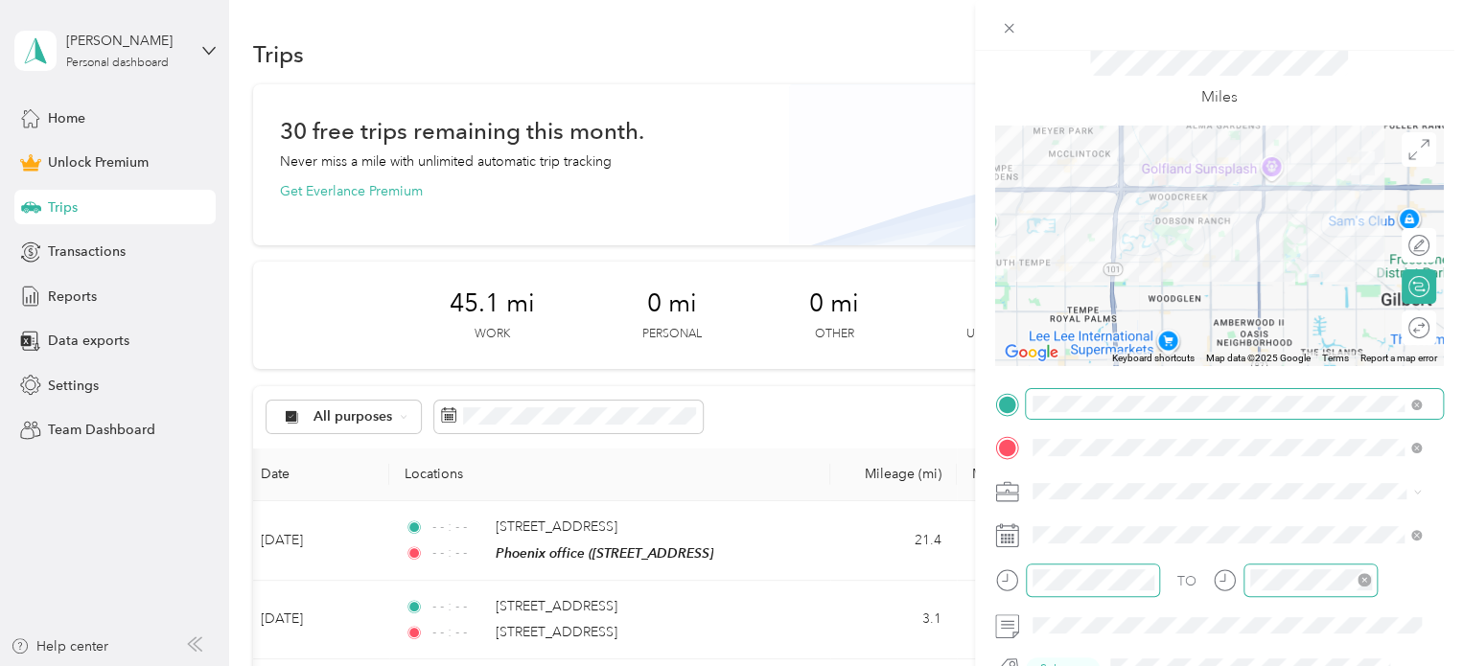
scroll to position [0, 0]
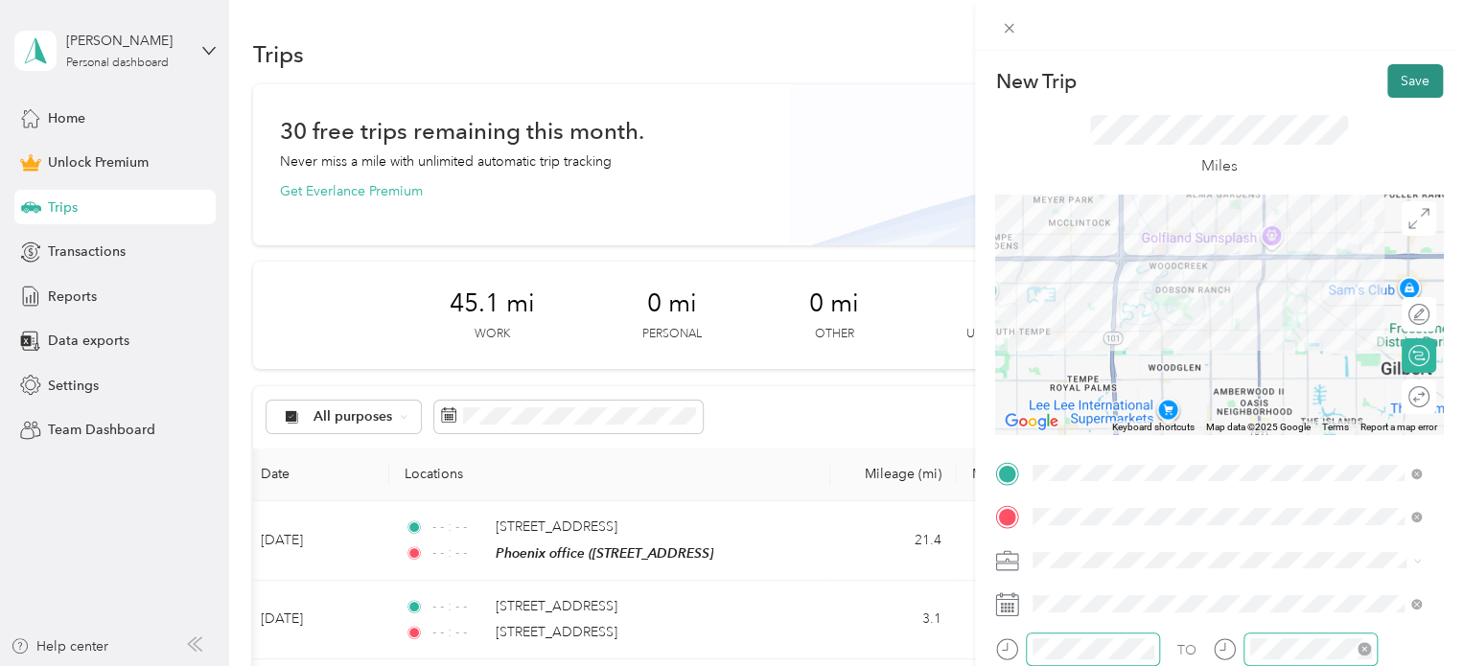
click at [1403, 79] on button "Save" at bounding box center [1415, 81] width 56 height 34
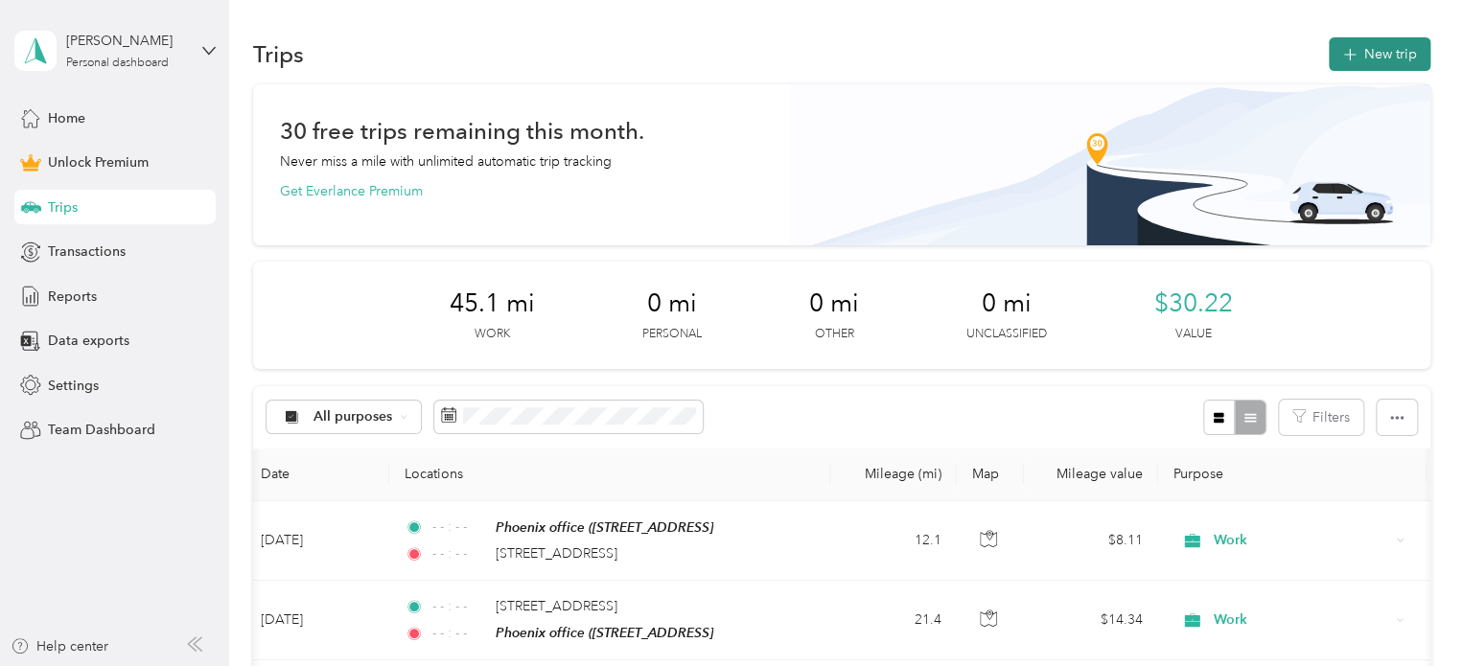
click at [1387, 53] on button "New trip" at bounding box center [1380, 54] width 102 height 34
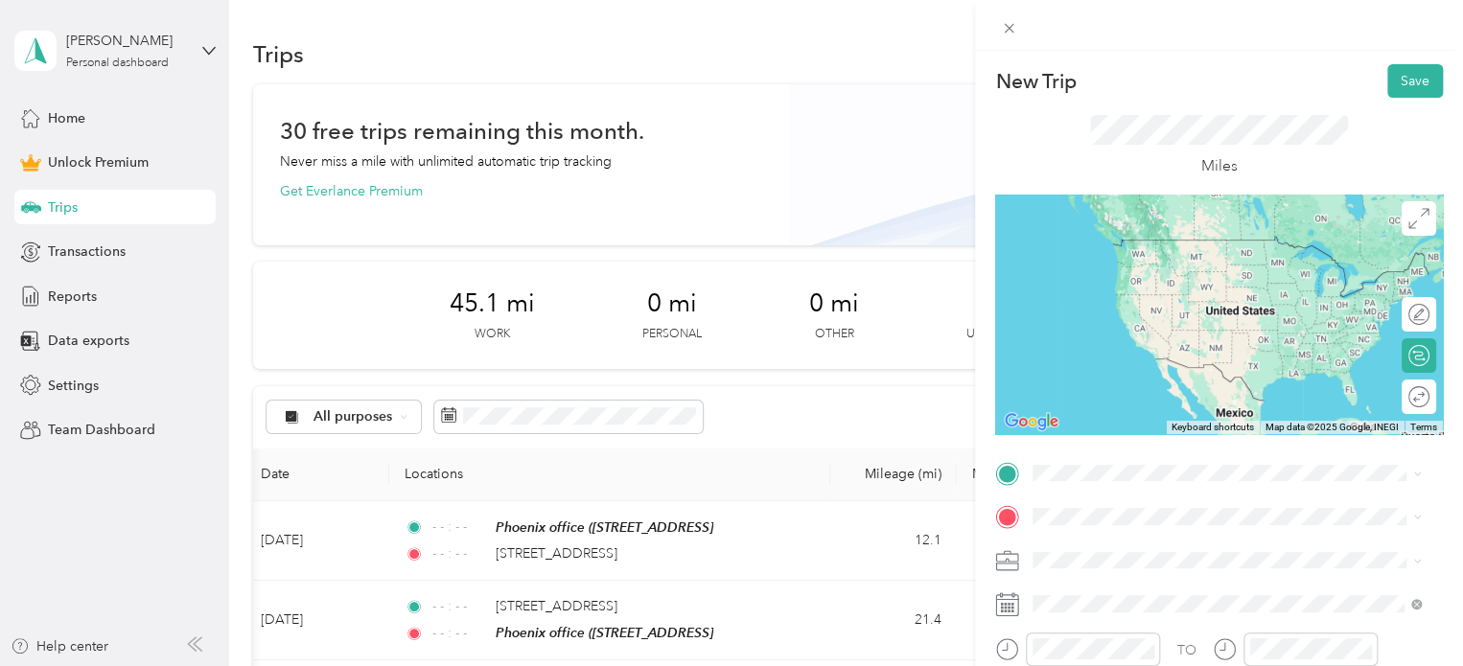
click at [1087, 252] on div at bounding box center [1219, 315] width 448 height 240
click at [1192, 242] on span "[STREET_ADDRESS][US_STATE]" at bounding box center [1165, 232] width 192 height 17
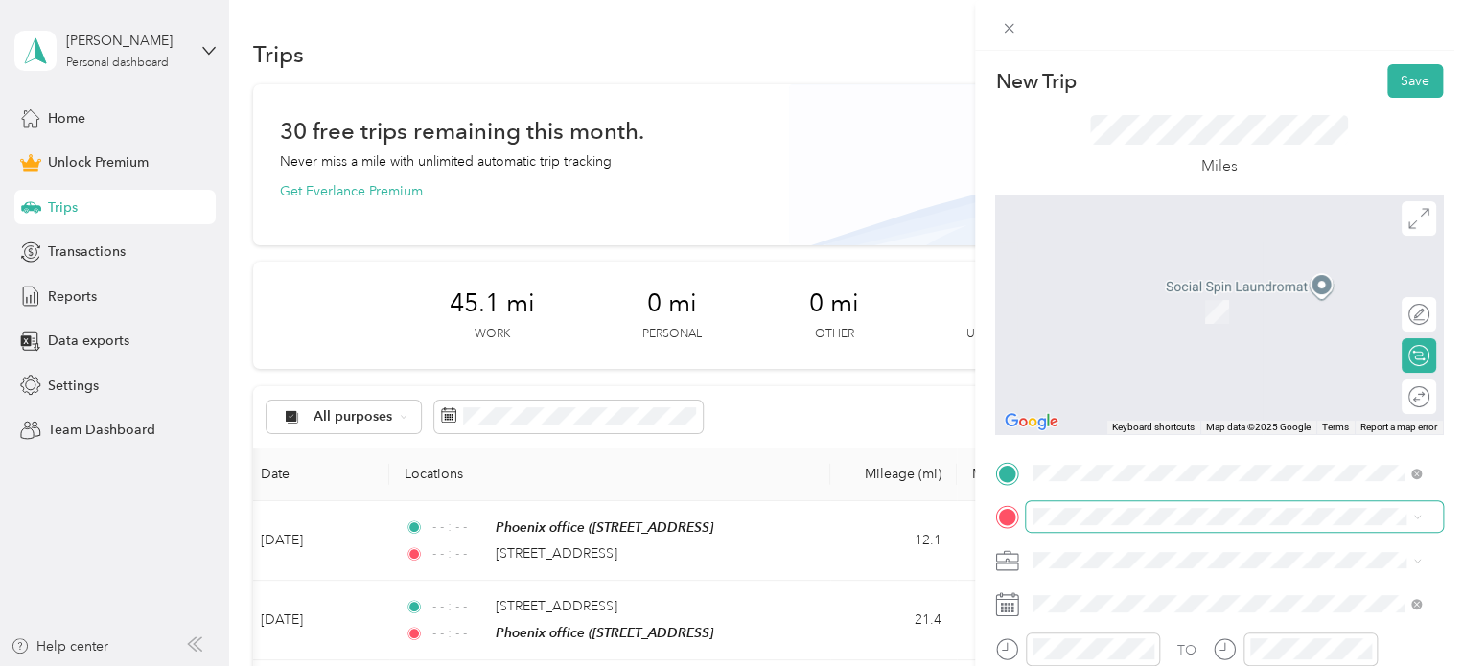
click at [1056, 528] on span at bounding box center [1234, 516] width 417 height 31
click at [1170, 287] on div "Phoenix office" at bounding box center [1130, 290] width 122 height 17
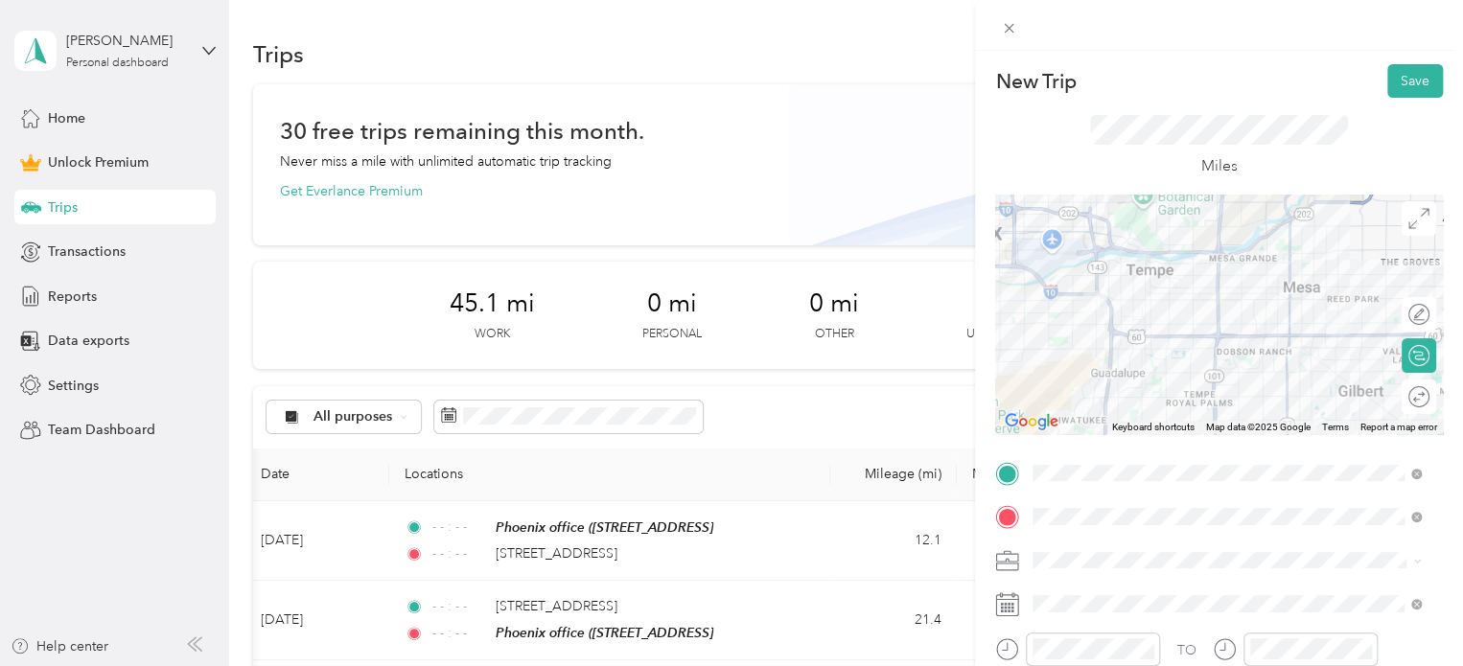
click at [1067, 292] on li "Work" at bounding box center [1227, 282] width 402 height 34
click at [1055, 615] on span at bounding box center [1234, 604] width 417 height 31
click at [1064, 613] on span at bounding box center [1234, 604] width 417 height 31
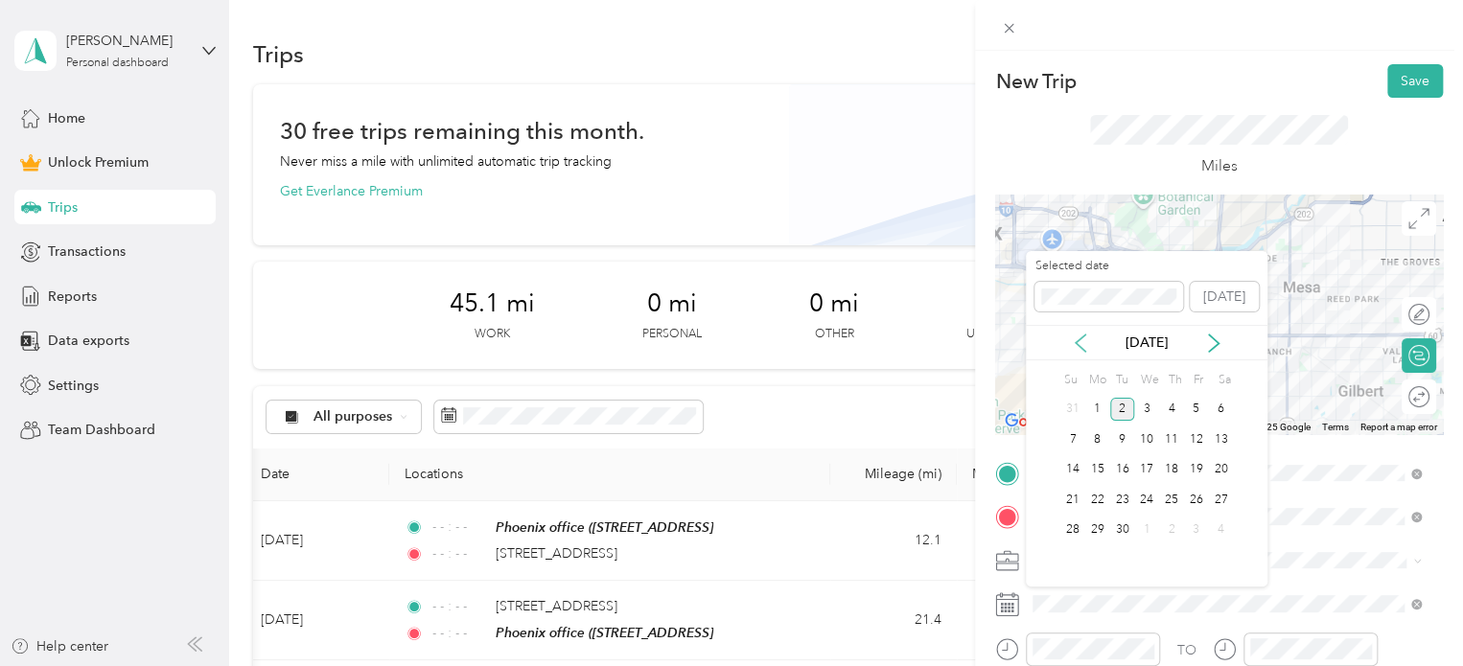
click at [1078, 347] on icon at bounding box center [1080, 343] width 19 height 19
click at [1147, 470] on div "13" at bounding box center [1146, 470] width 25 height 24
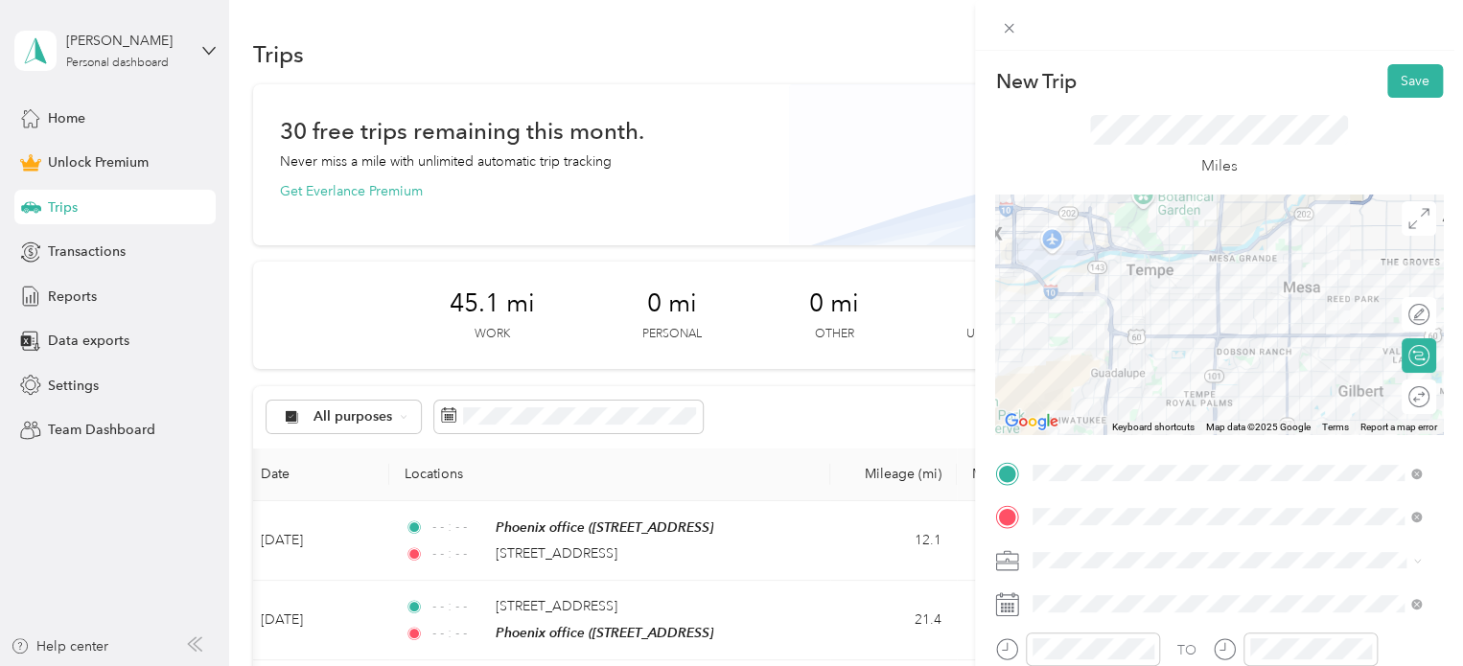
scroll to position [295, 0]
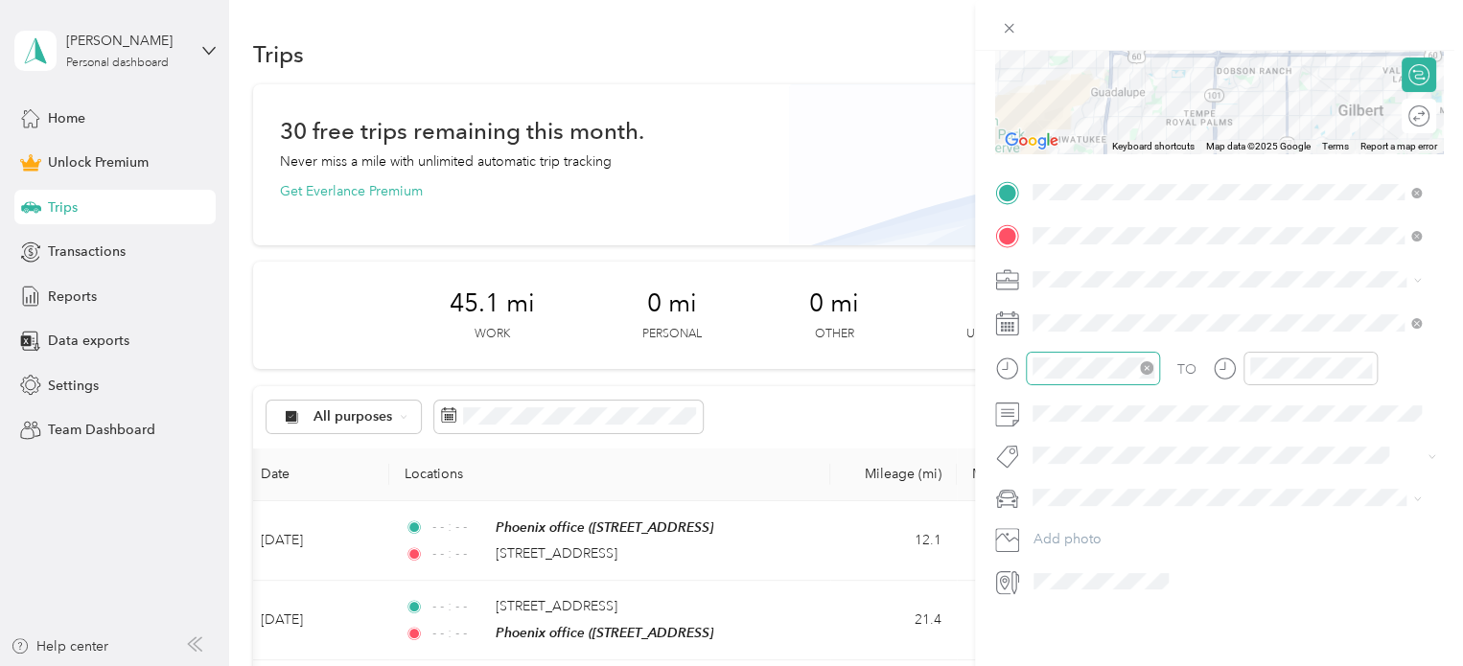
click at [1149, 361] on icon "close-circle" at bounding box center [1146, 367] width 13 height 13
click at [1363, 361] on icon "close-circle" at bounding box center [1364, 367] width 13 height 13
click at [1085, 451] on span at bounding box center [1218, 456] width 384 height 20
click at [1082, 474] on button "Subg" at bounding box center [1067, 475] width 56 height 24
click at [1082, 482] on span at bounding box center [1234, 497] width 417 height 31
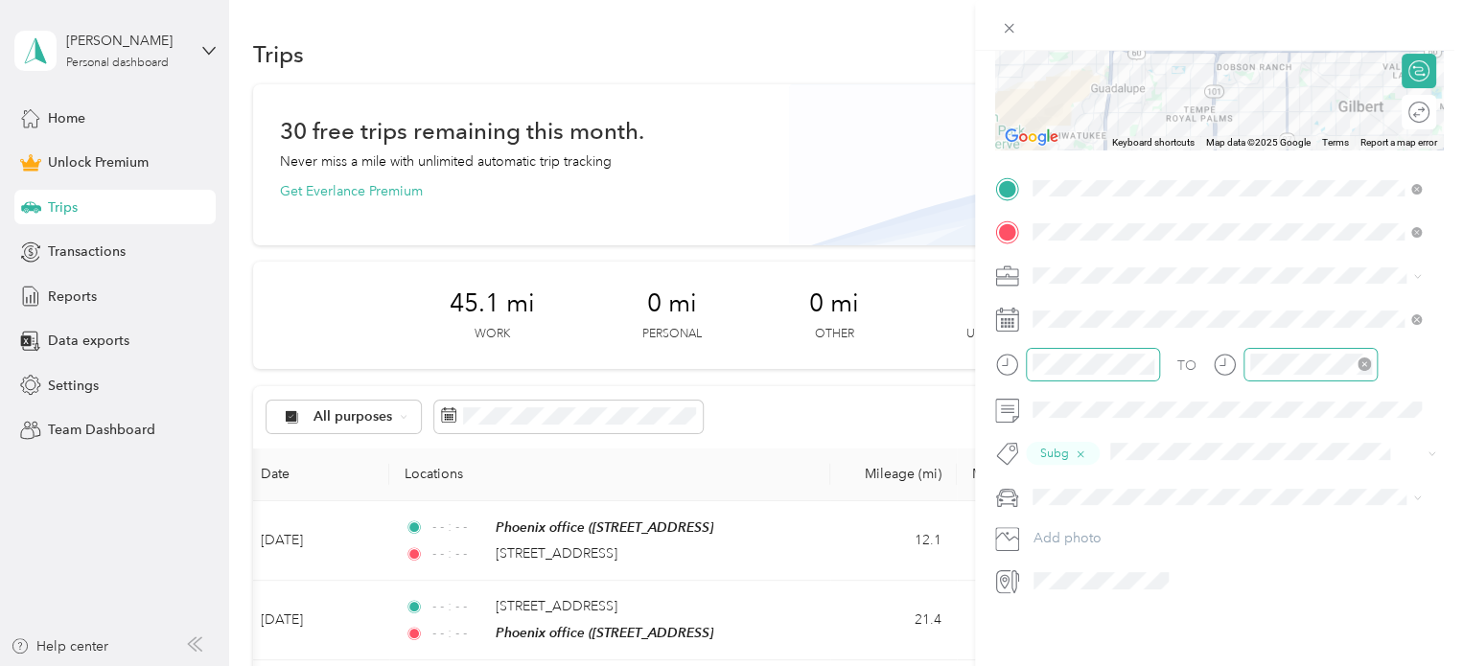
click at [1074, 665] on div "New Trip Save This trip cannot be edited because it is either under review, app…" at bounding box center [727, 666] width 1454 height 0
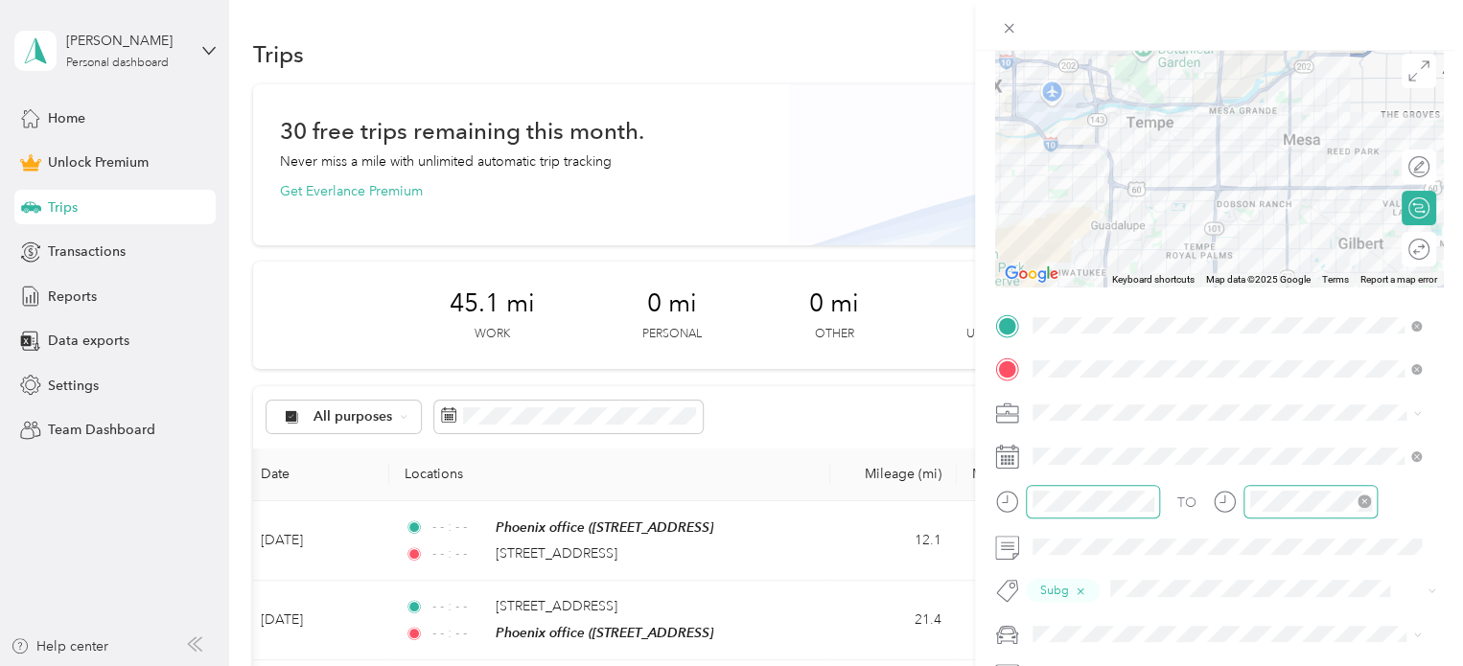
scroll to position [0, 0]
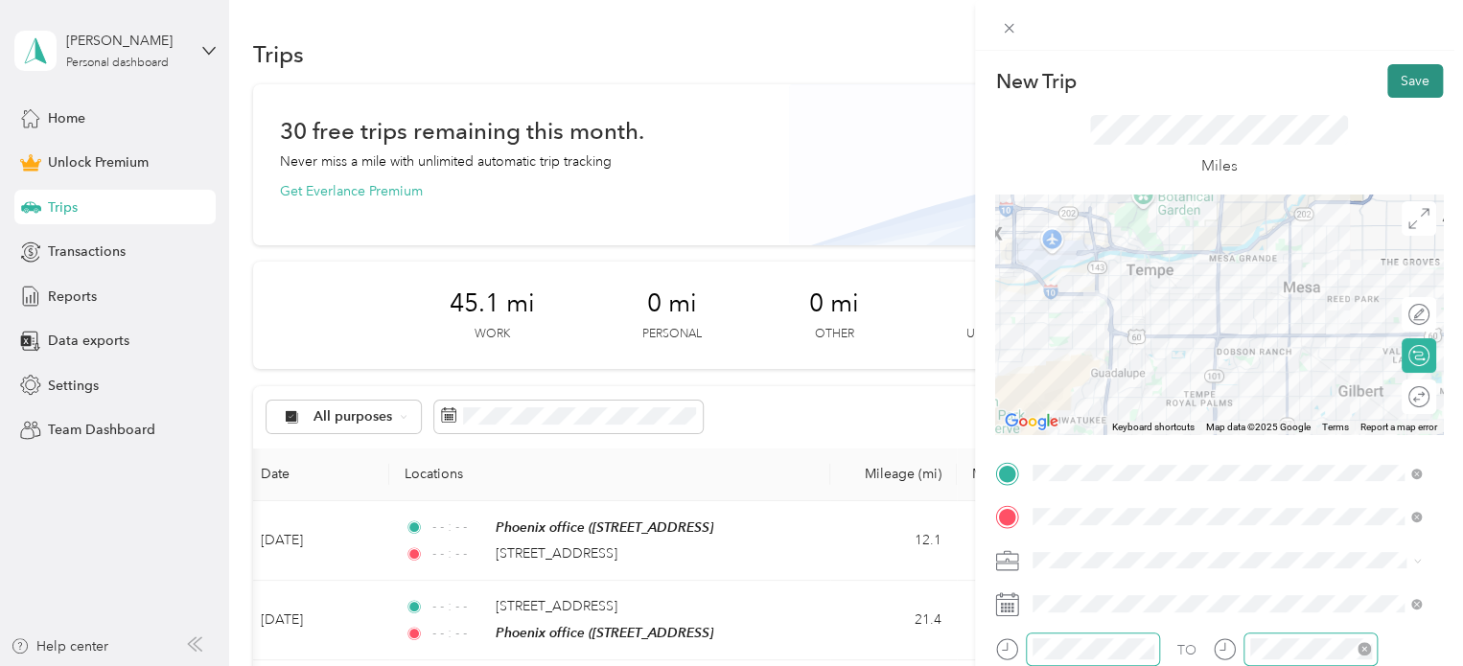
click at [1397, 84] on button "Save" at bounding box center [1415, 81] width 56 height 34
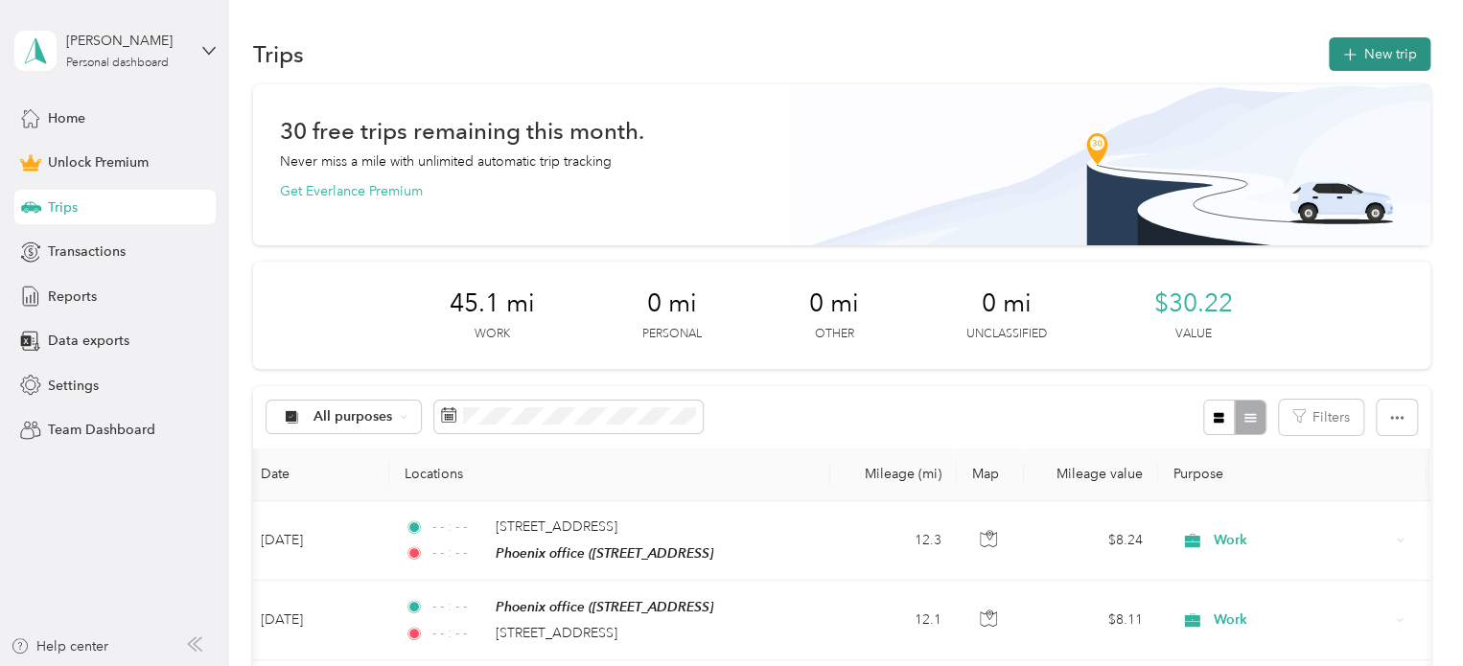
click at [1365, 53] on button "New trip" at bounding box center [1380, 54] width 102 height 34
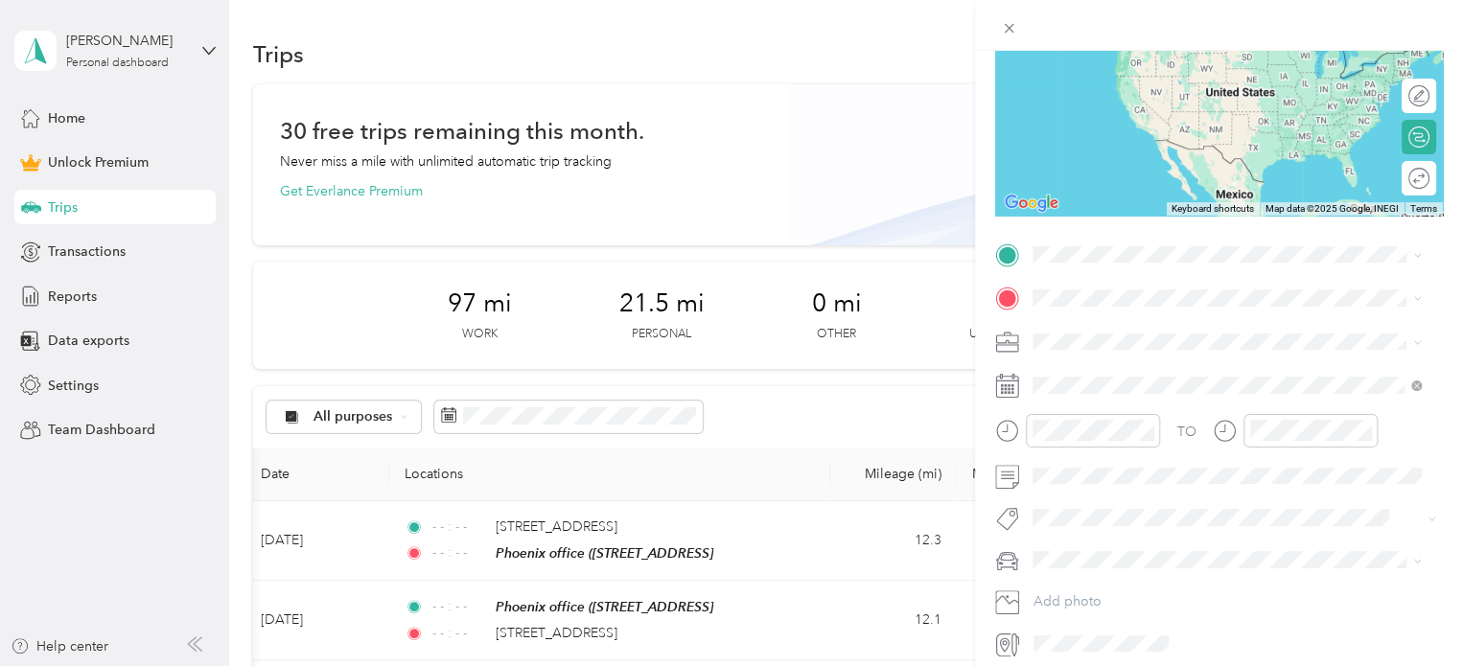
scroll to position [225, 0]
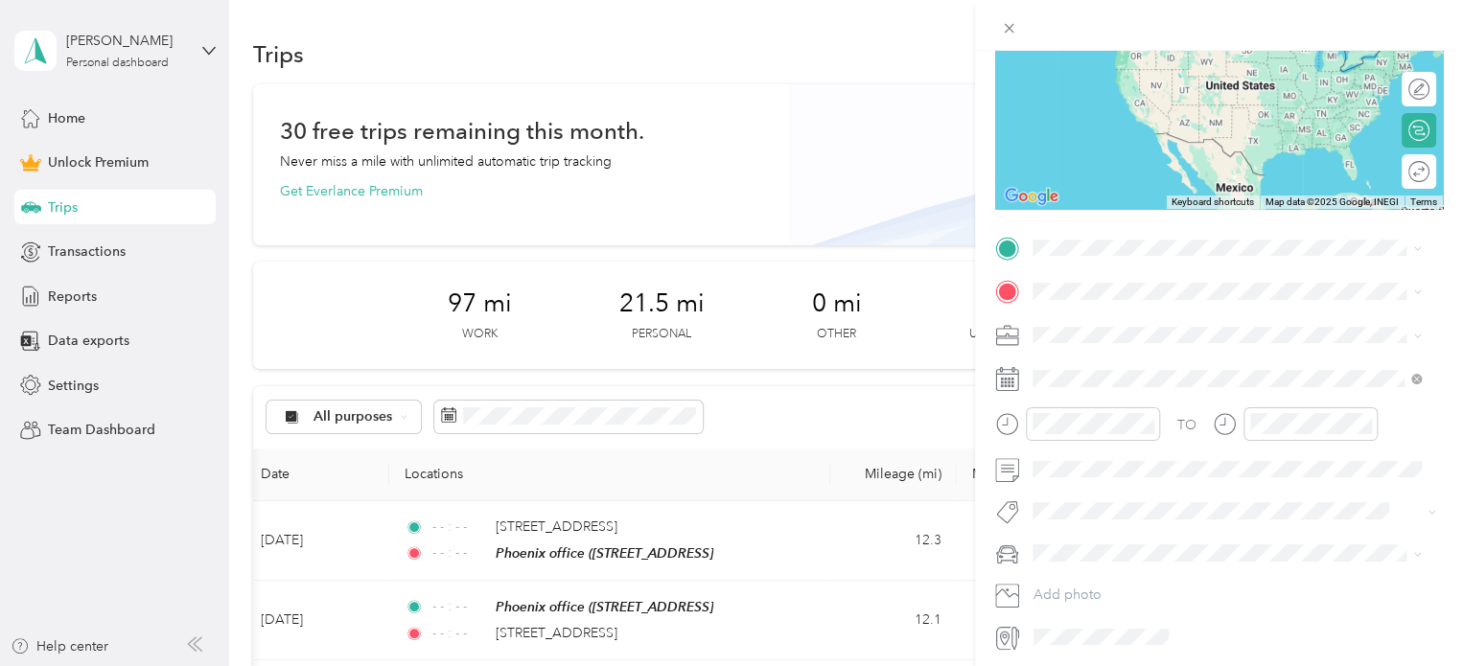
click at [1108, 334] on div "Phoenix office [STREET_ADDRESS]" at bounding box center [1130, 334] width 122 height 40
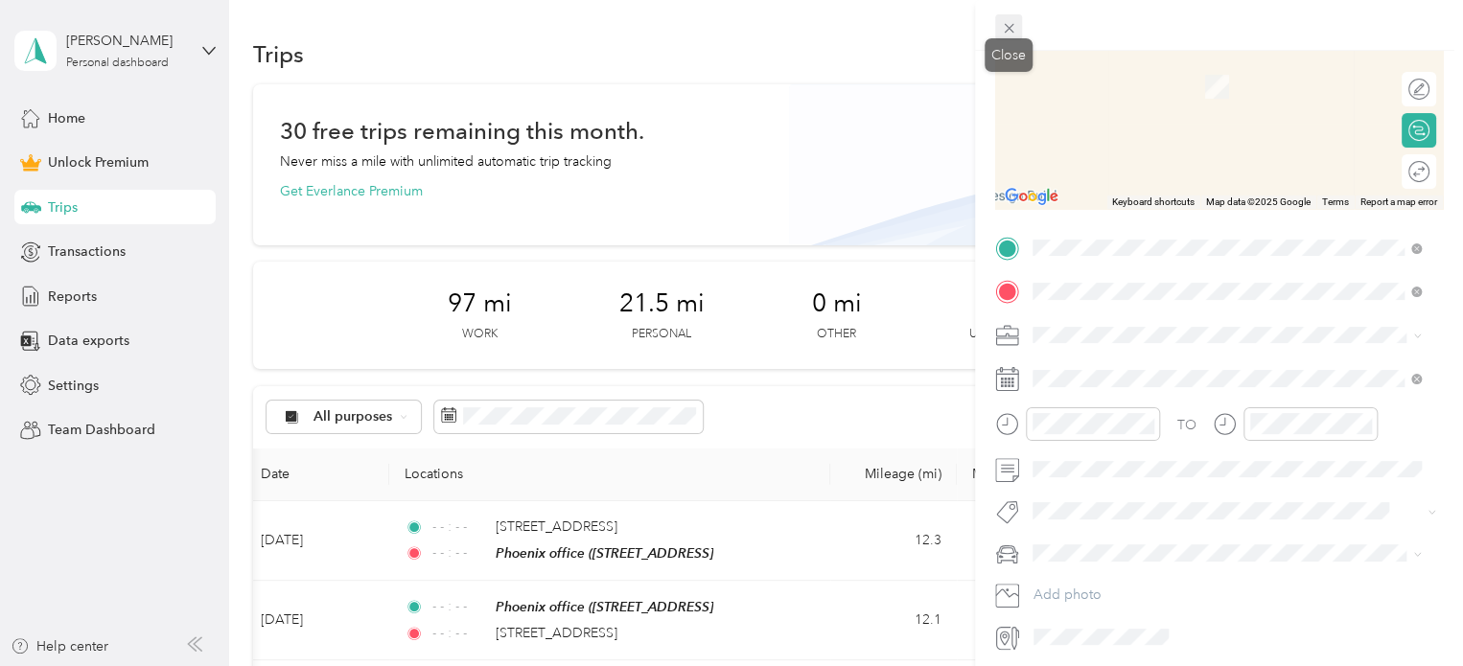
click at [1010, 26] on icon at bounding box center [1009, 29] width 10 height 10
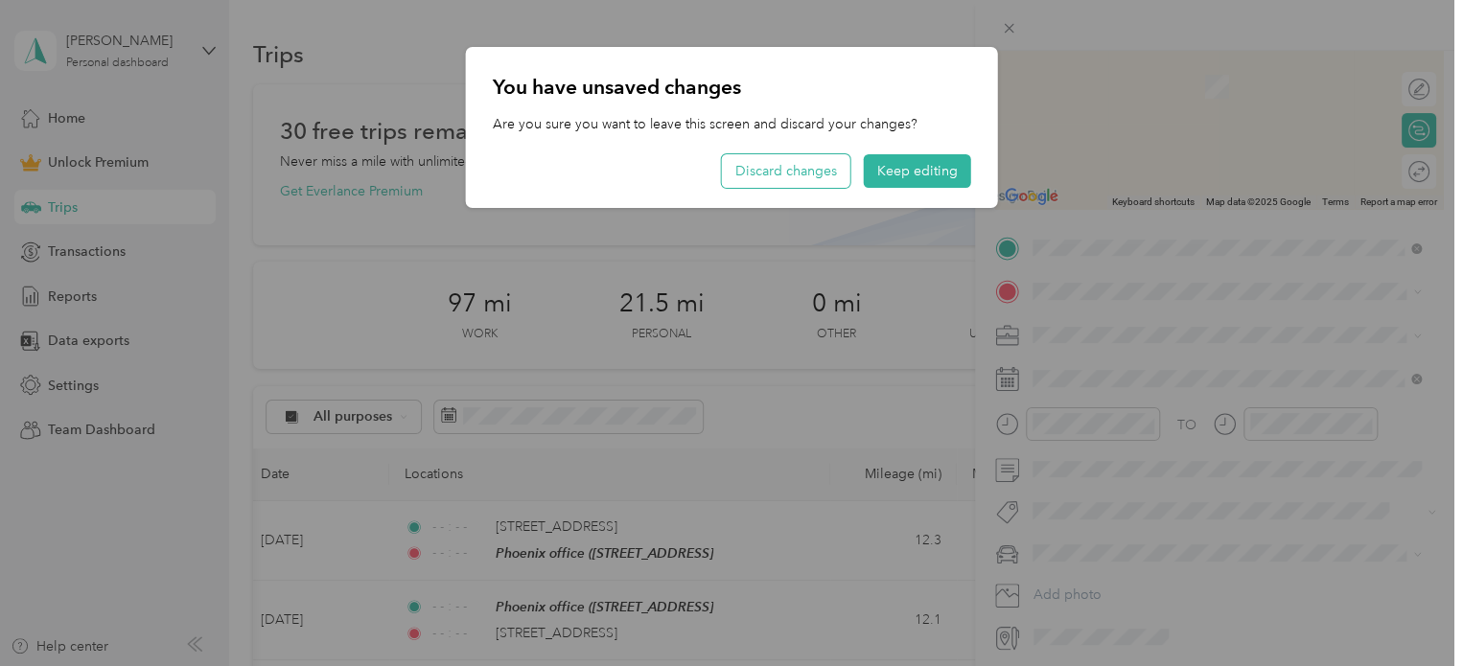
click at [782, 178] on button "Discard changes" at bounding box center [786, 171] width 128 height 34
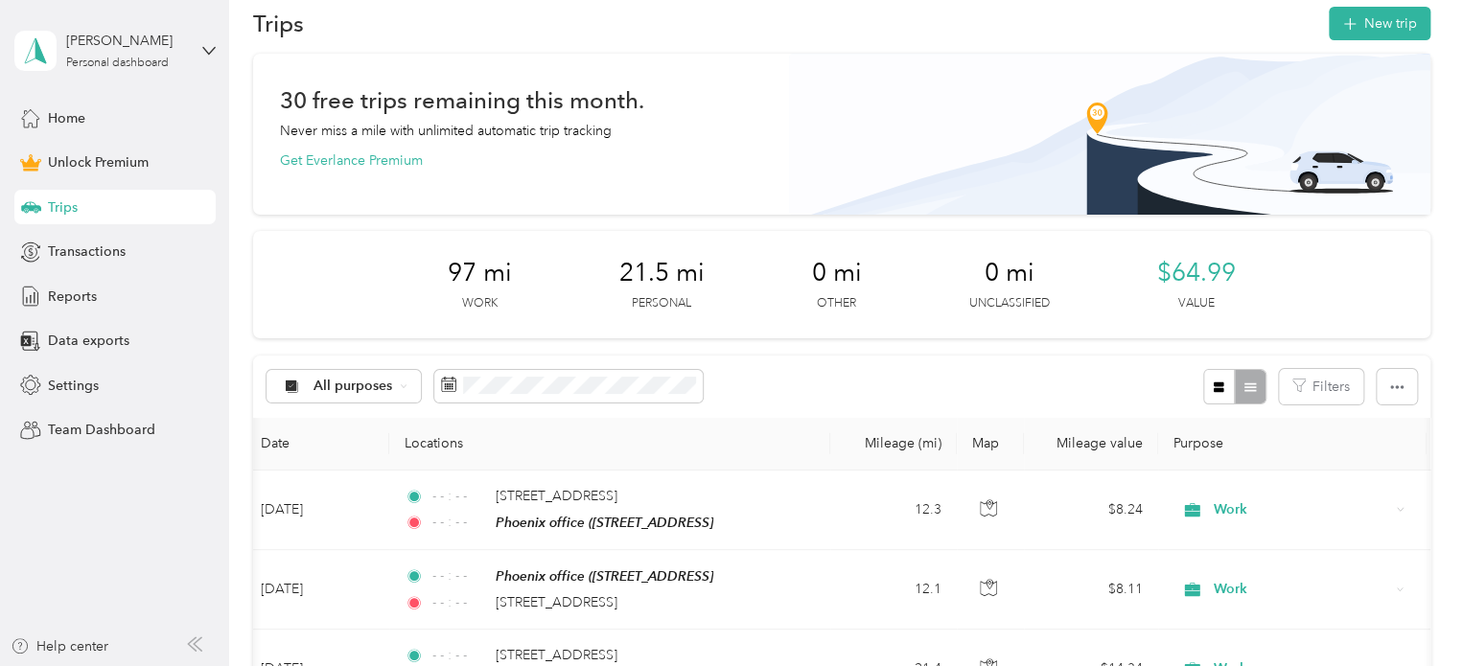
scroll to position [36, 0]
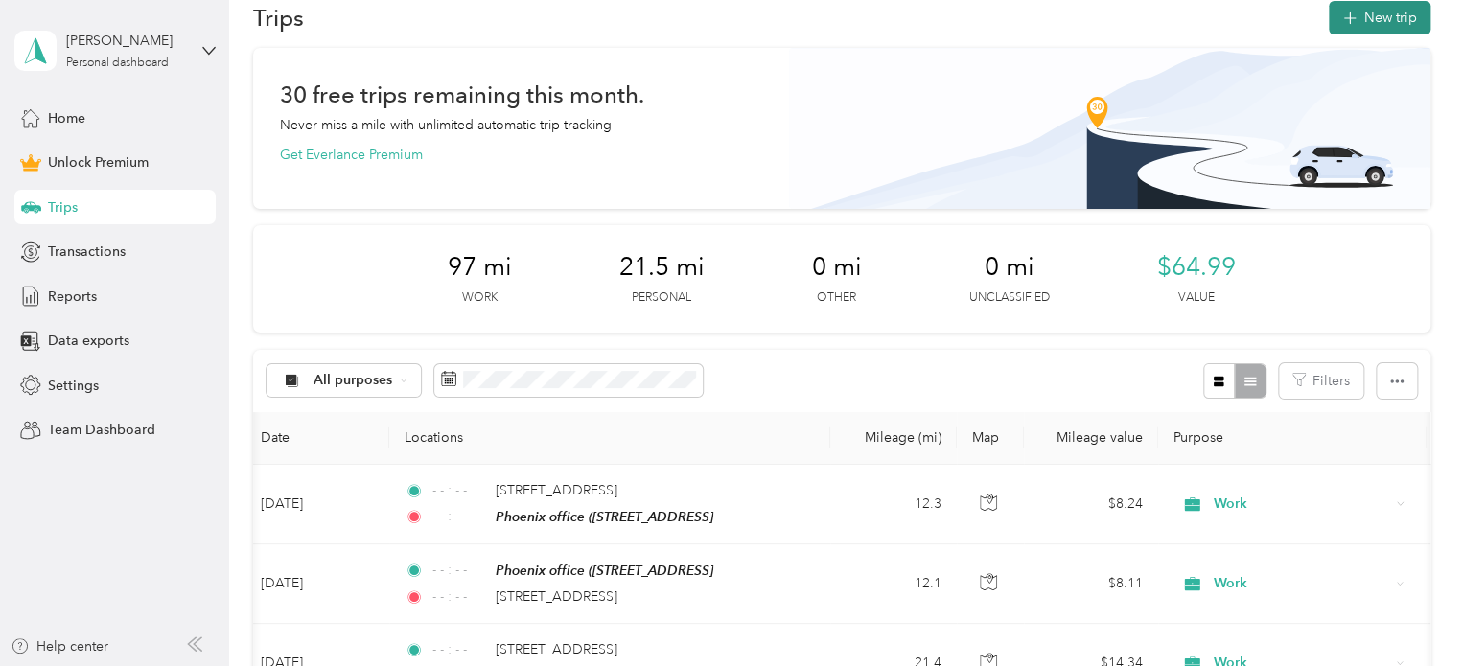
click at [1376, 20] on button "New trip" at bounding box center [1380, 18] width 102 height 34
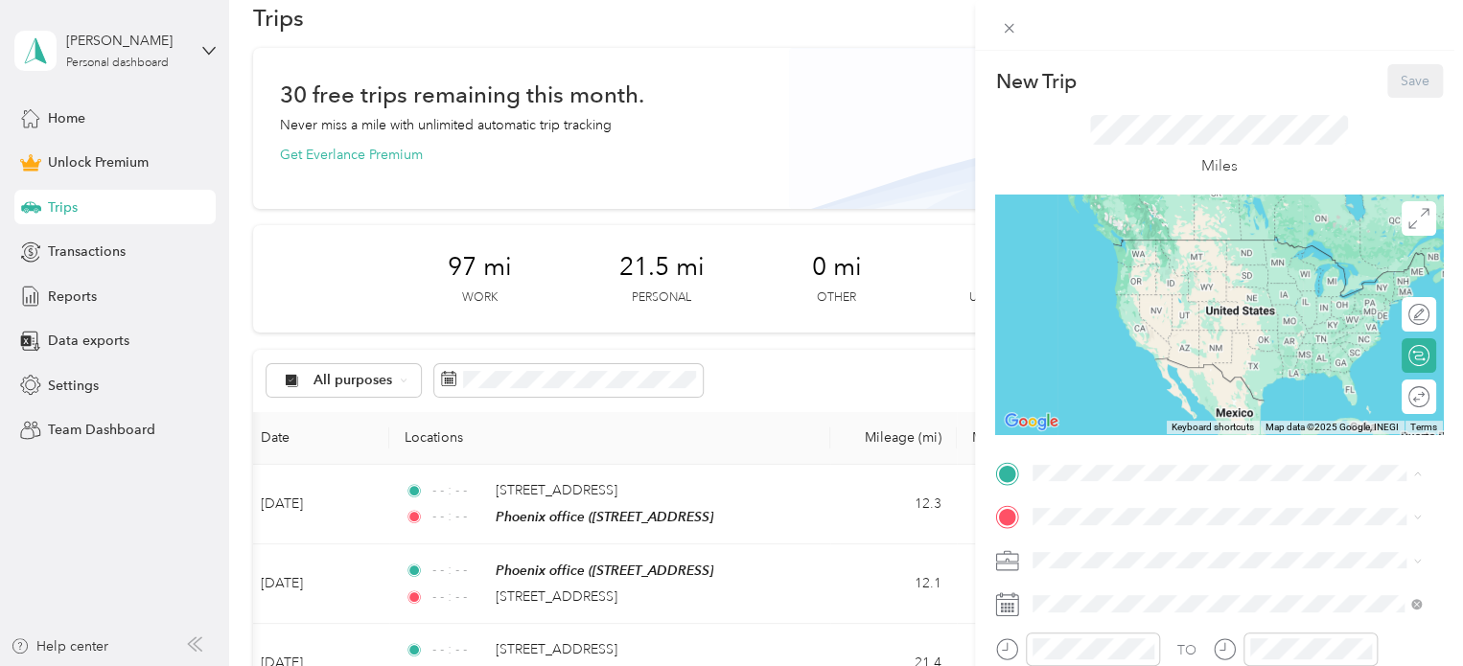
click at [1111, 244] on strong "Phoenix office" at bounding box center [1115, 246] width 92 height 17
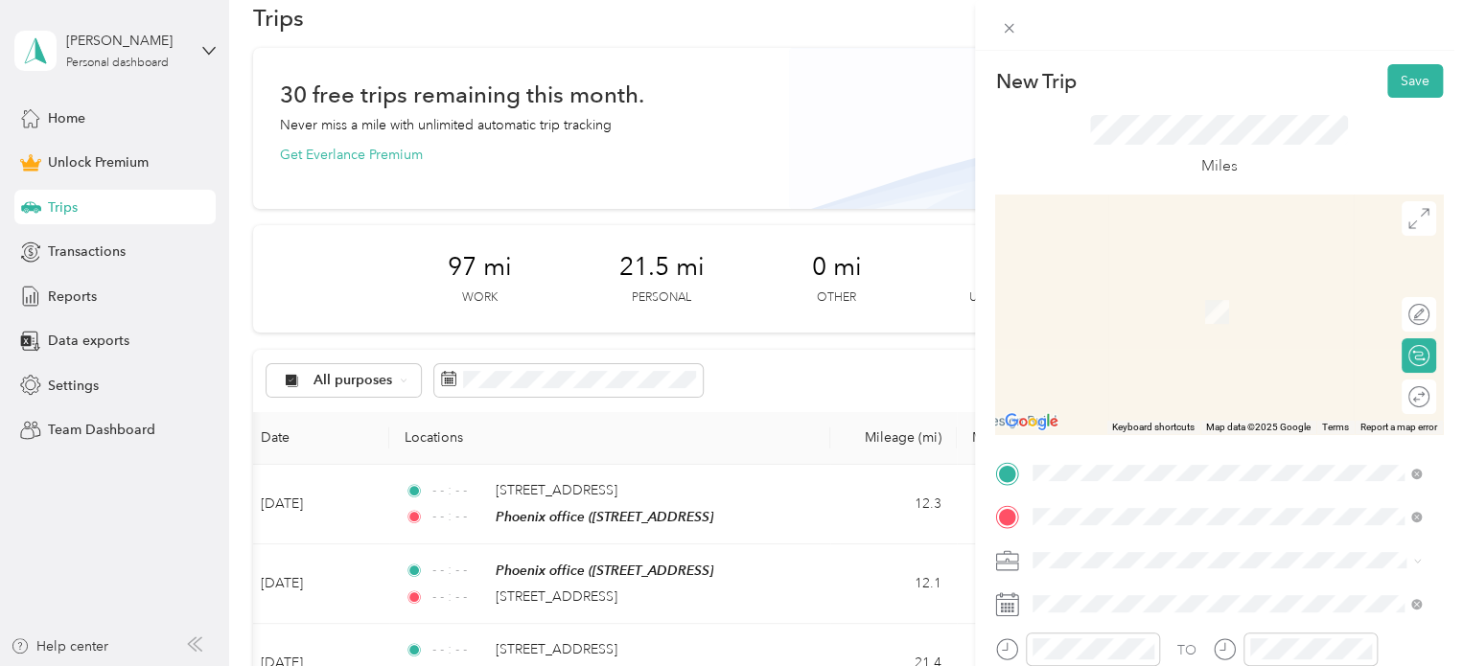
click at [1162, 313] on span "[STREET_ADDRESS][US_STATE]" at bounding box center [1165, 303] width 192 height 17
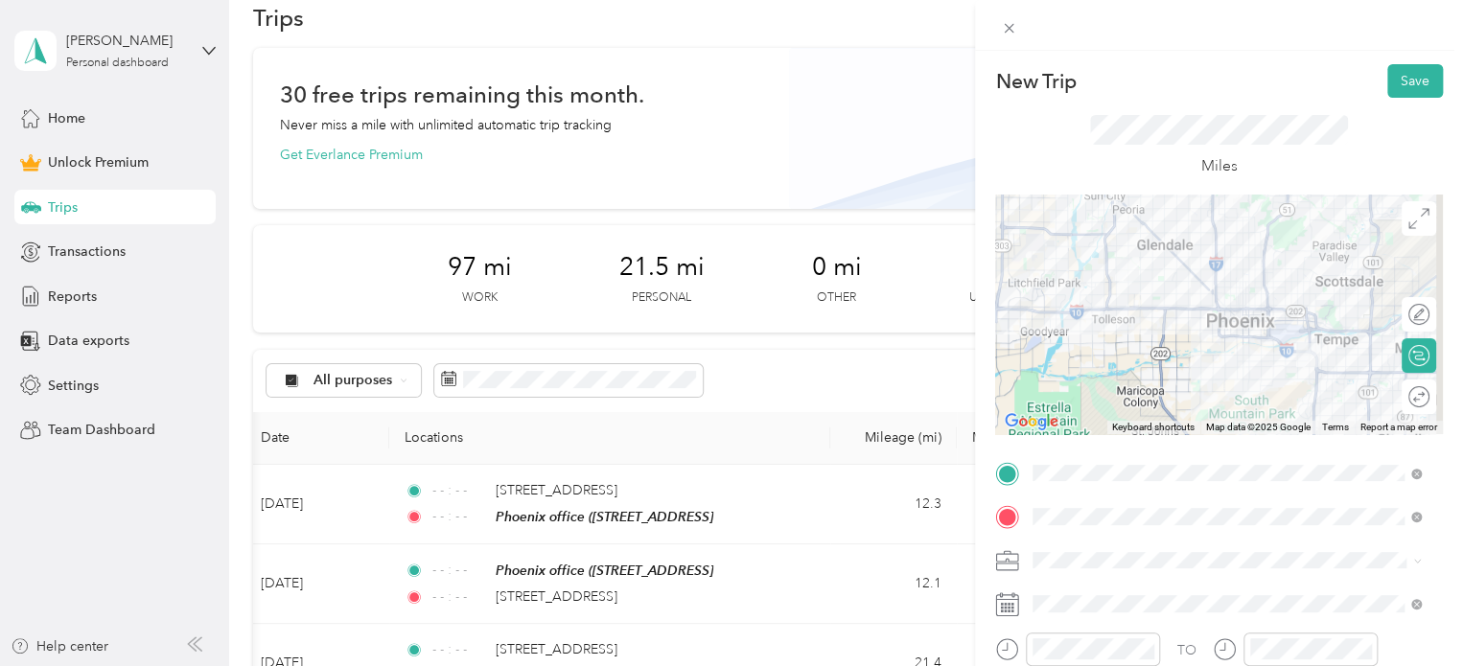
click at [1074, 362] on li "Outreach" at bounding box center [1227, 355] width 402 height 34
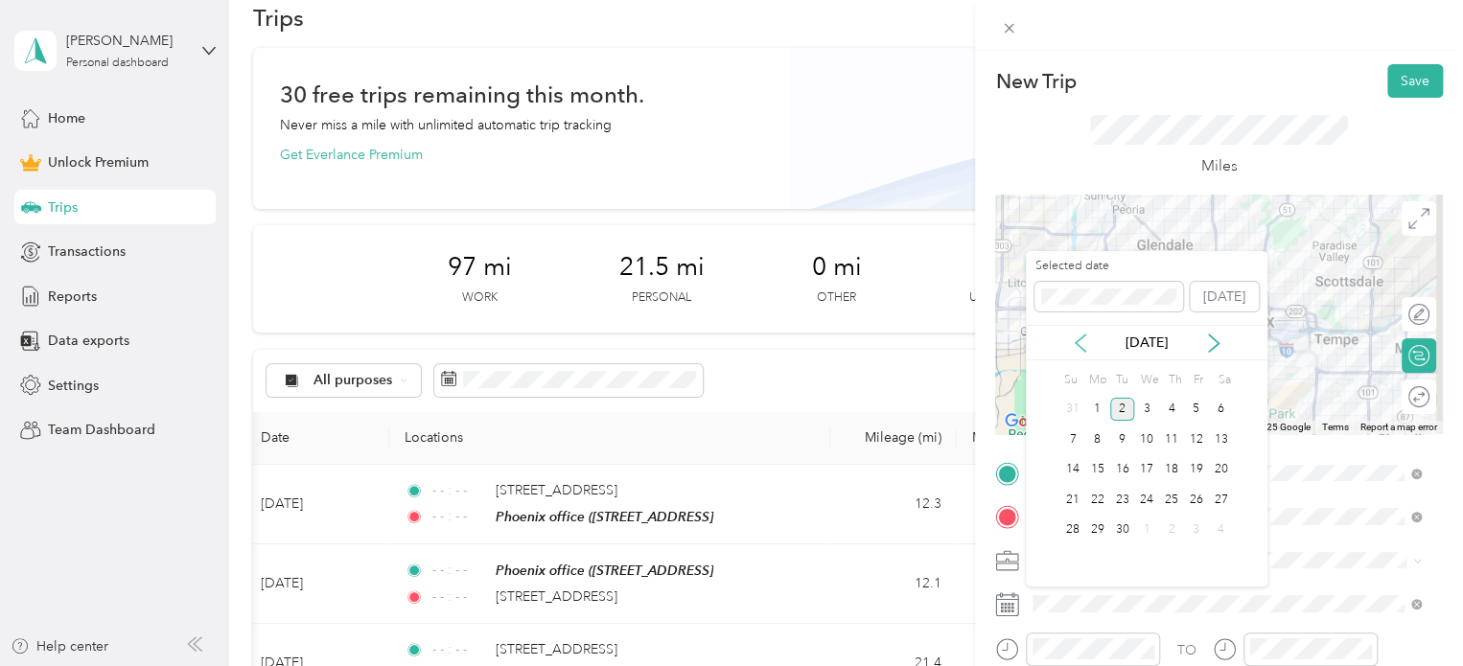
click at [1077, 342] on icon at bounding box center [1080, 343] width 19 height 19
click at [1200, 473] on div "15" at bounding box center [1196, 470] width 25 height 24
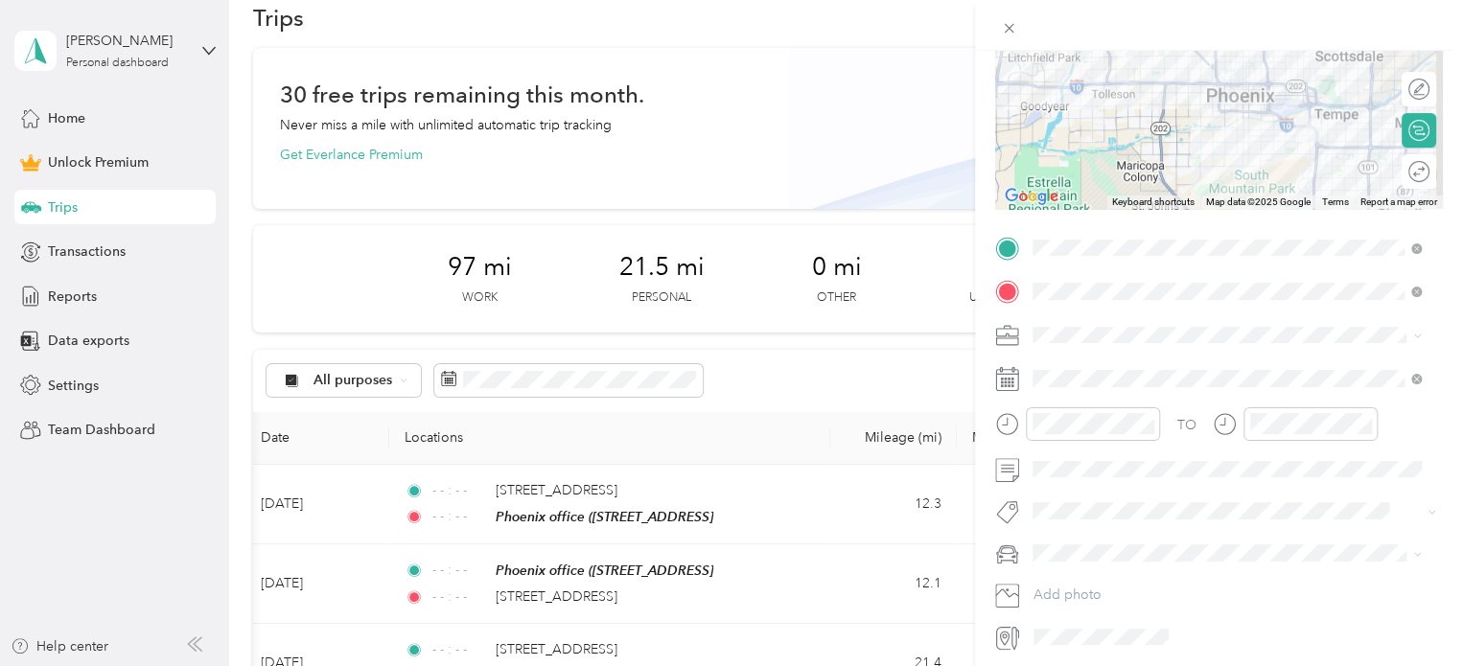
scroll to position [229, 0]
click at [1143, 414] on icon "close-circle" at bounding box center [1146, 419] width 13 height 13
click at [1360, 417] on icon "close-circle" at bounding box center [1364, 419] width 13 height 13
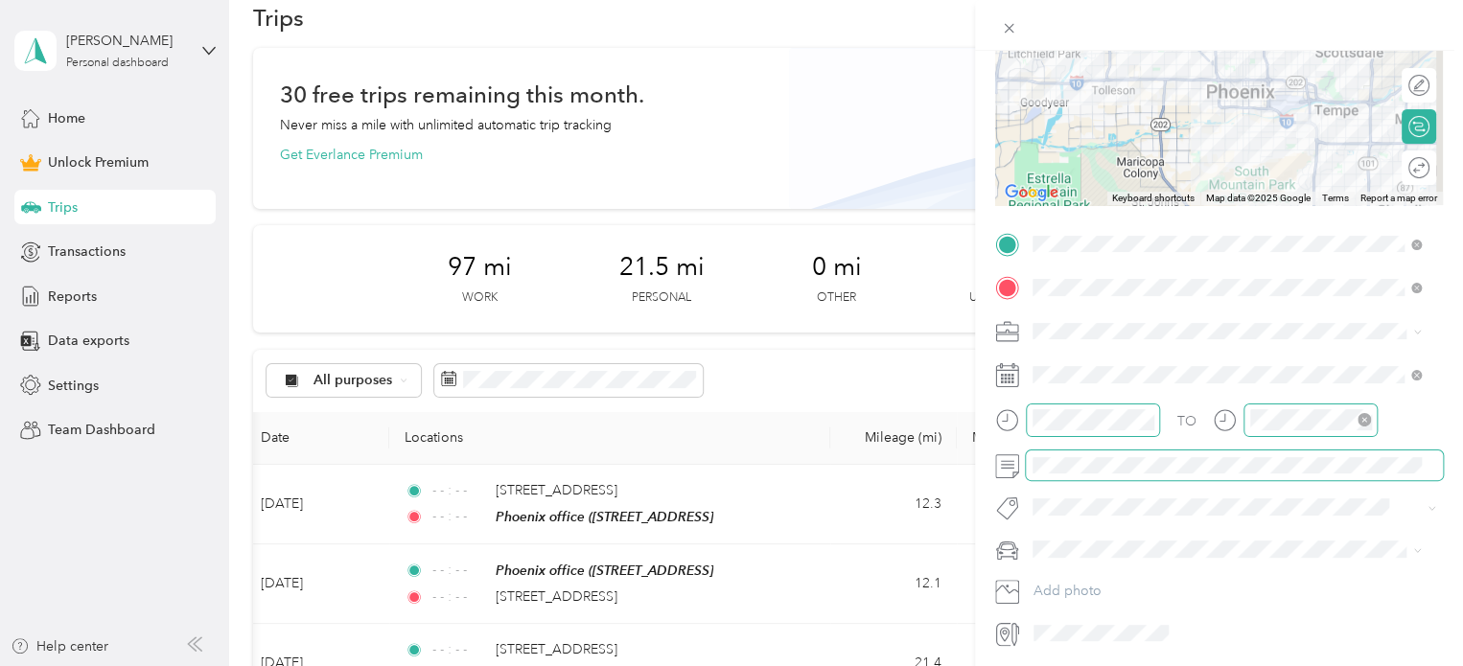
click at [1160, 455] on span at bounding box center [1234, 466] width 417 height 31
click at [1131, 492] on div "TO Add photo" at bounding box center [1219, 439] width 448 height 420
click at [1105, 532] on div "Subg" at bounding box center [1226, 541] width 375 height 24
click at [1065, 588] on li "personal" at bounding box center [1227, 587] width 402 height 34
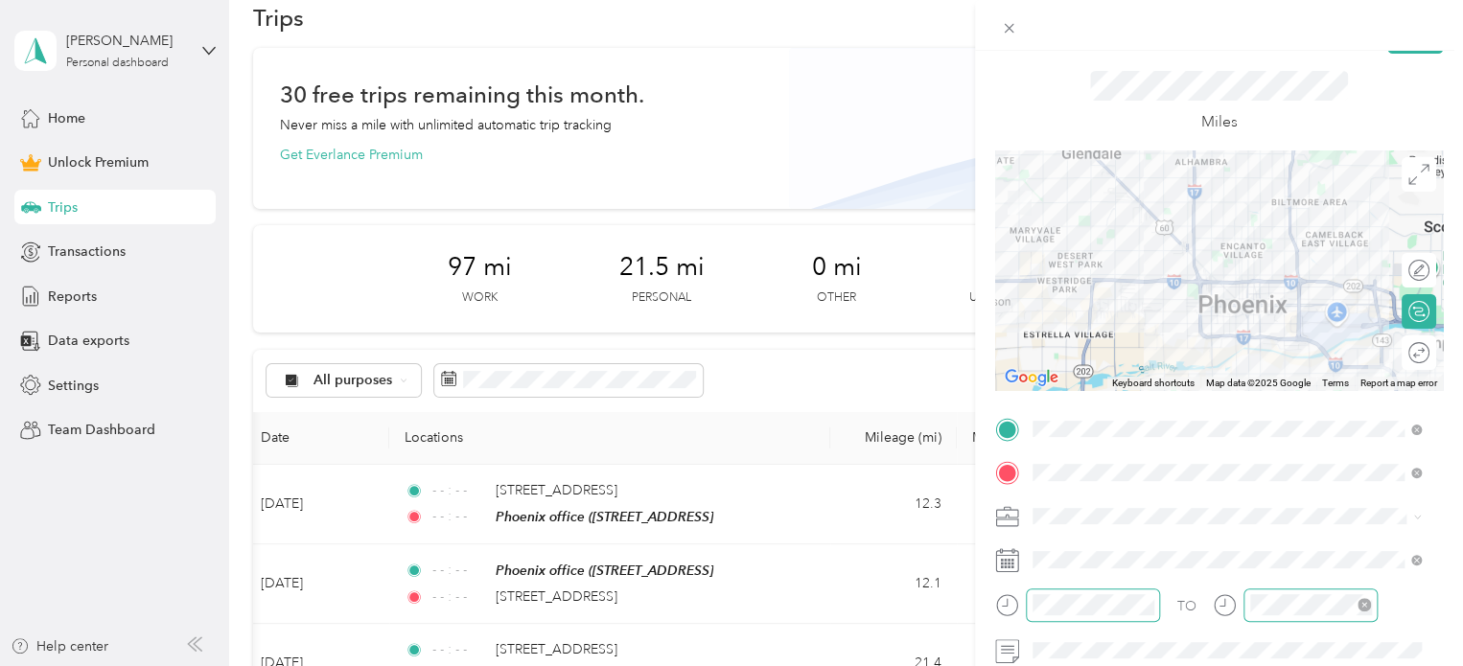
scroll to position [0, 0]
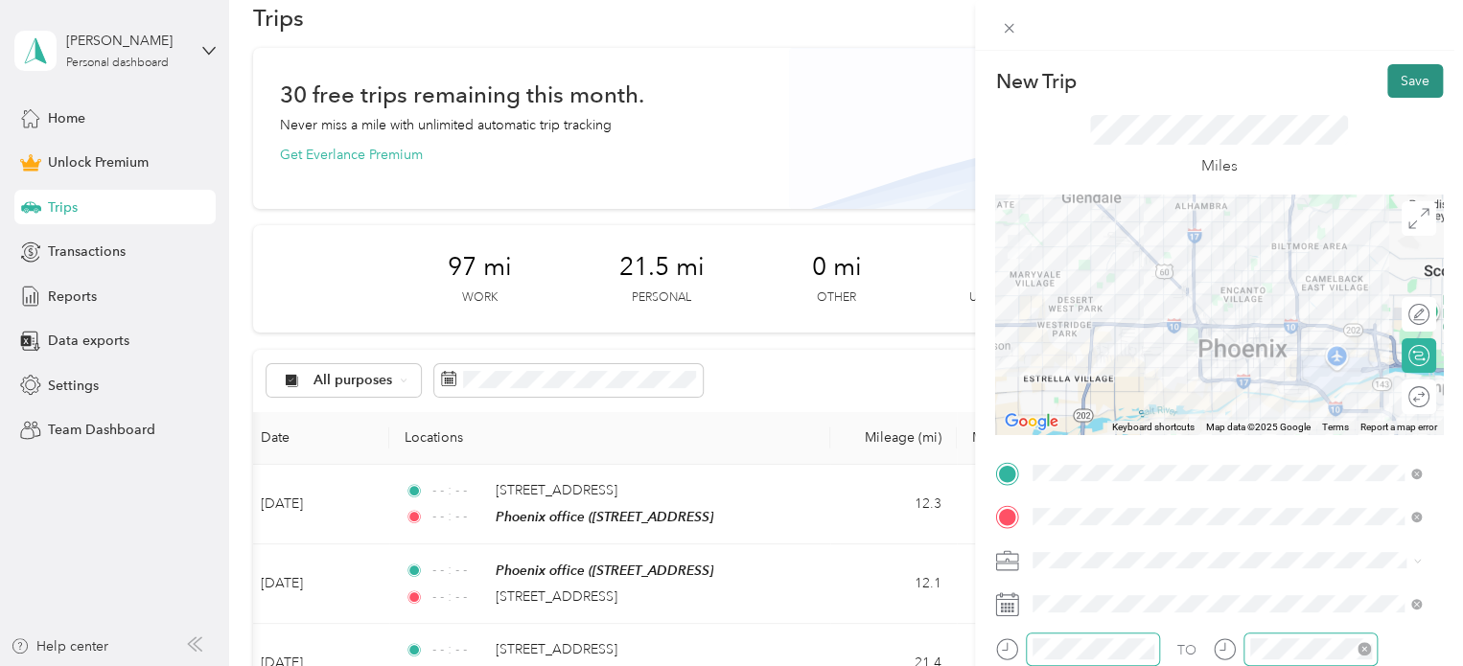
click at [1391, 70] on button "Save" at bounding box center [1415, 81] width 56 height 34
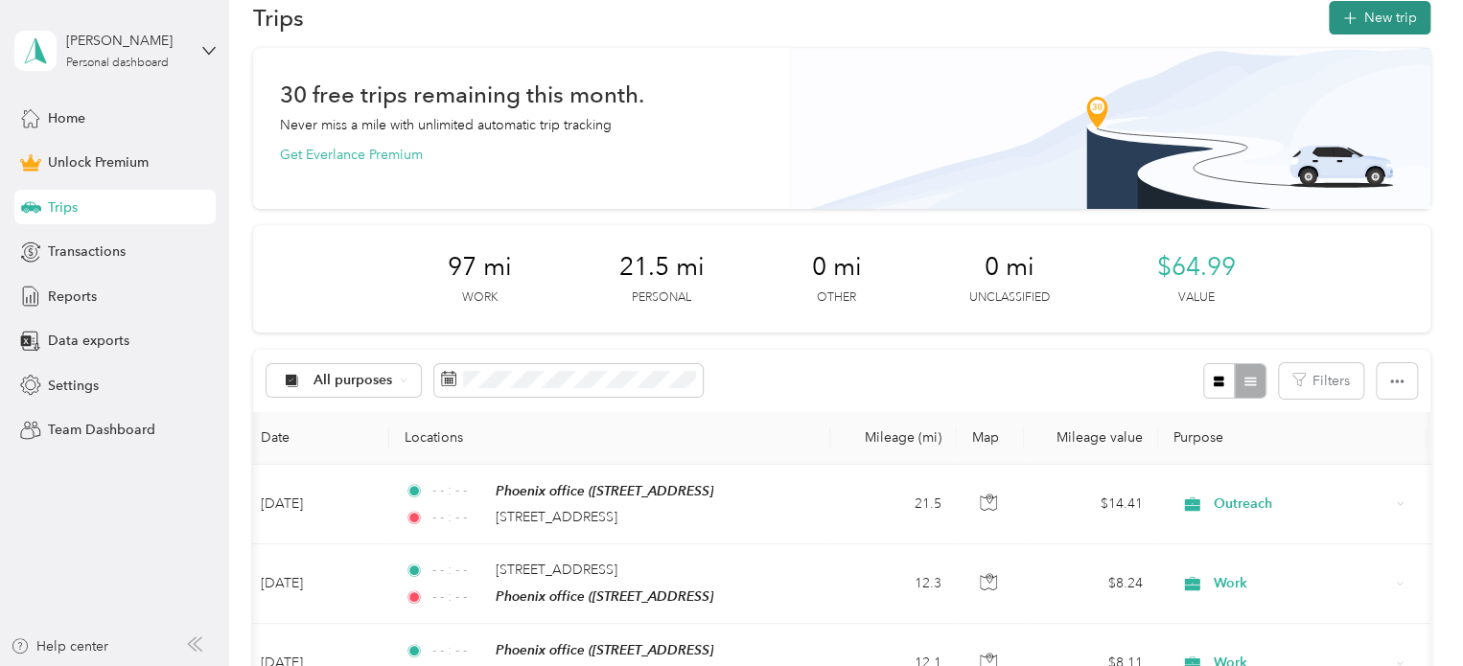
click at [1388, 6] on button "New trip" at bounding box center [1380, 18] width 102 height 34
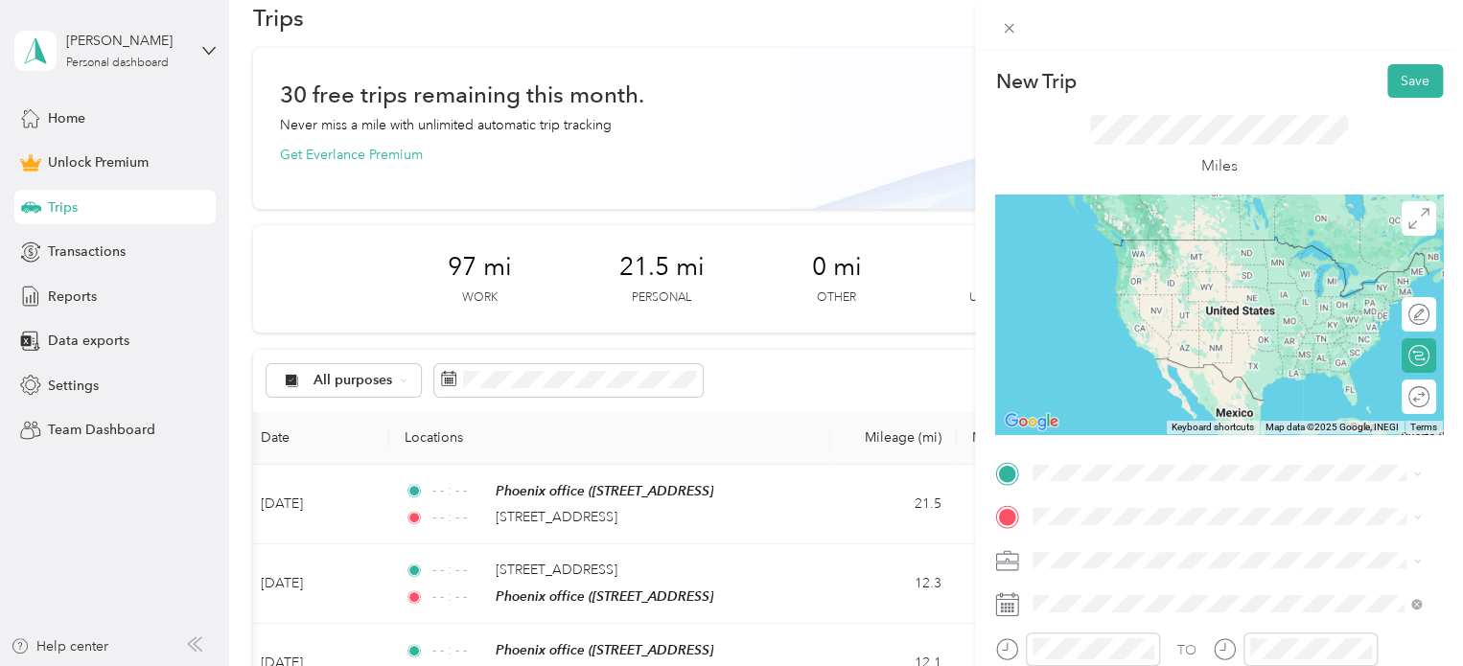
click at [1170, 267] on ol "From search results [STREET_ADDRESS][GEOGRAPHIC_DATA][US_STATE][STREET_ADDRESS]…" at bounding box center [1227, 297] width 402 height 230
click at [1101, 242] on span "[STREET_ADDRESS][US_STATE]" at bounding box center [1165, 239] width 192 height 17
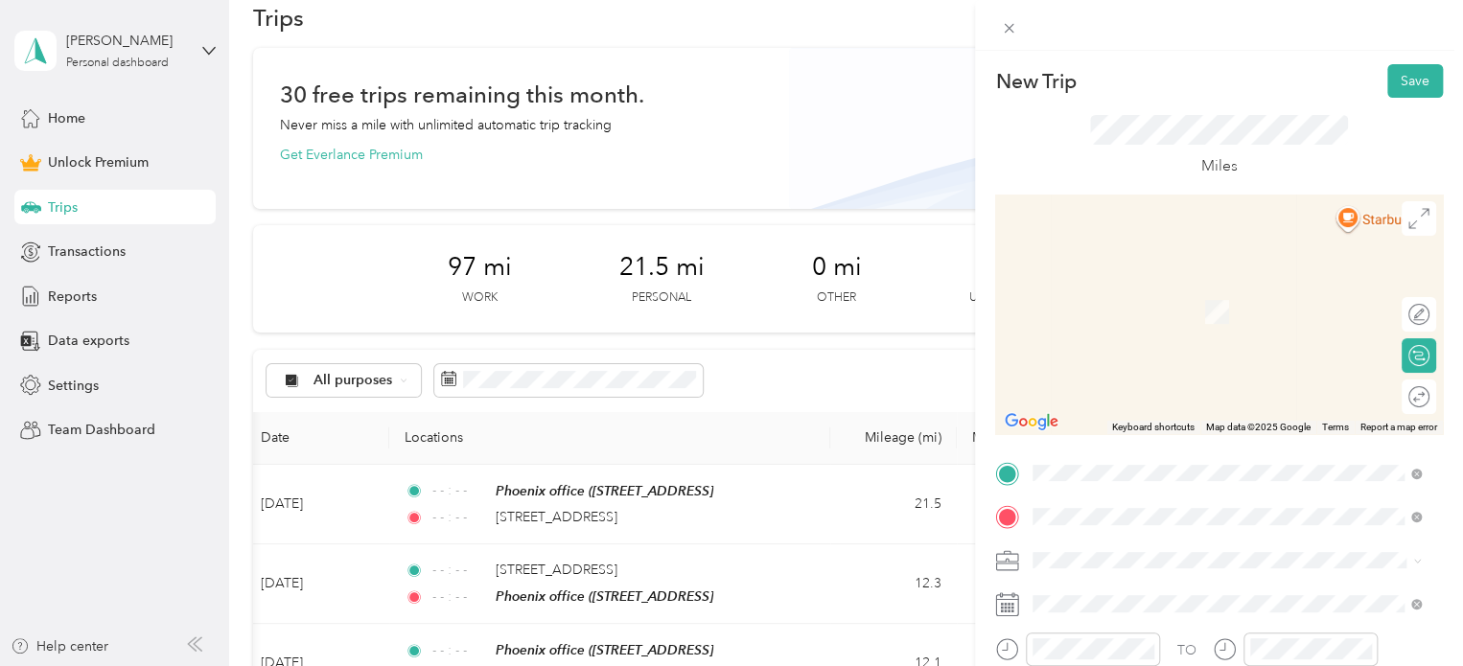
click at [1158, 292] on span "[STREET_ADDRESS][US_STATE]" at bounding box center [1165, 283] width 192 height 17
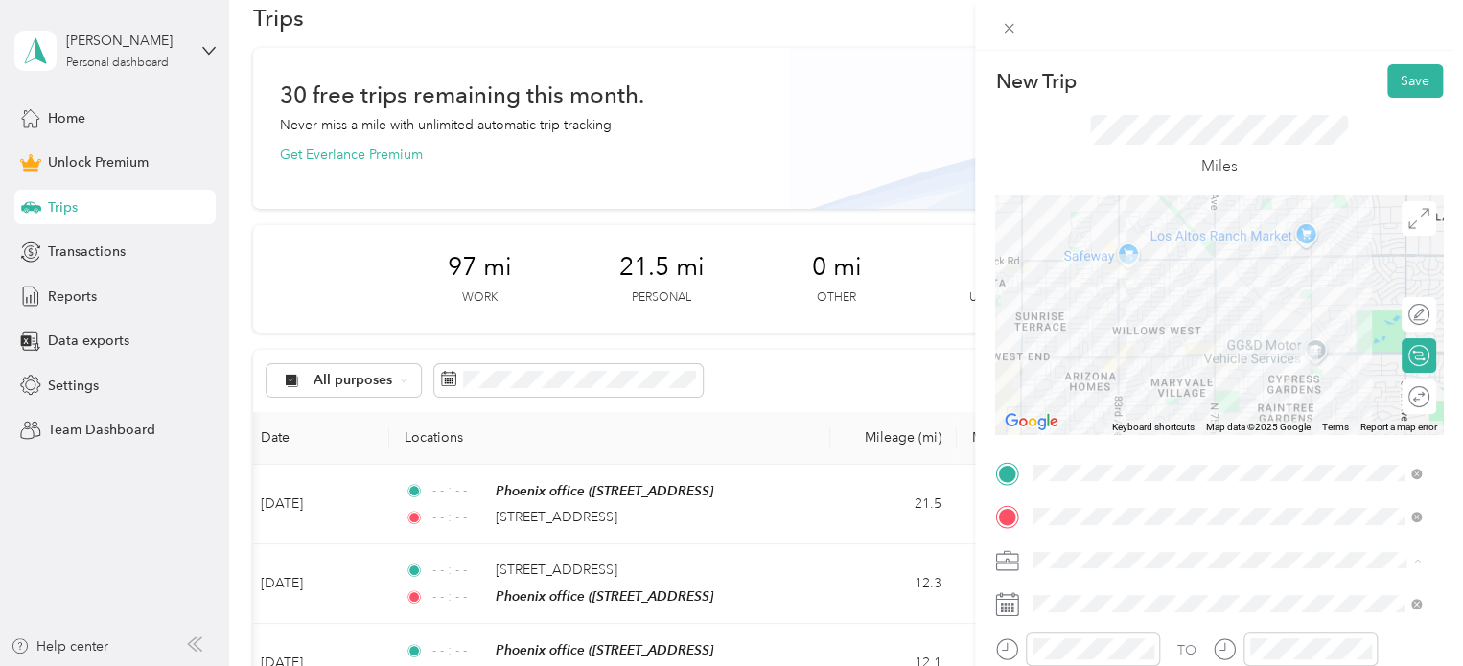
click at [1081, 352] on span "Outreach" at bounding box center [1067, 359] width 57 height 16
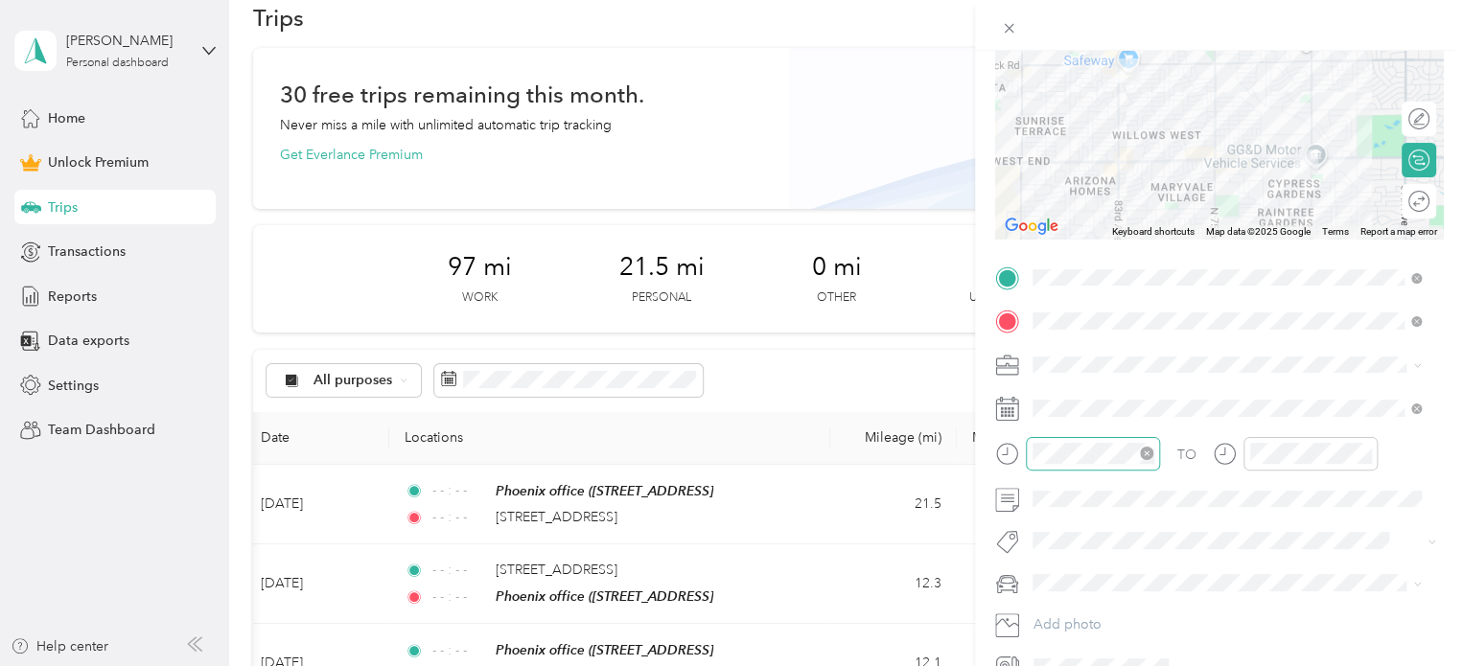
scroll to position [211, 0]
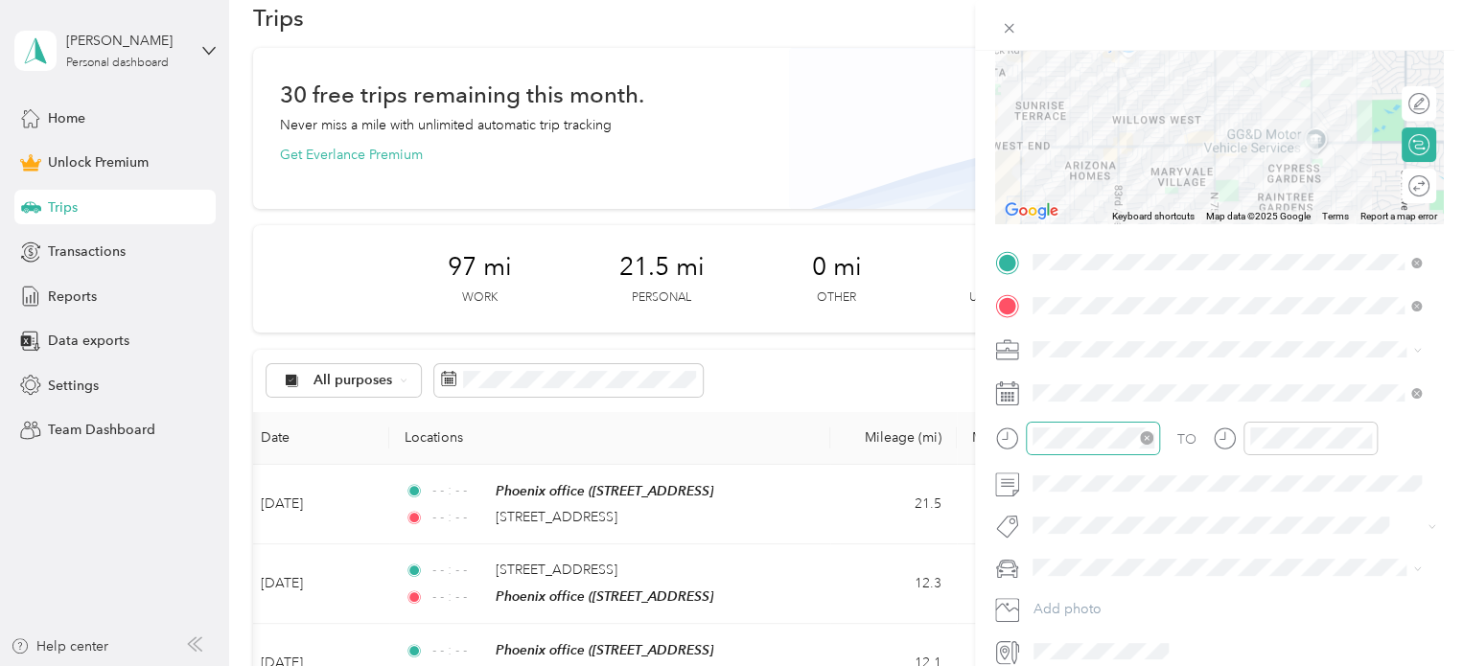
click at [1140, 436] on icon "close-circle" at bounding box center [1146, 437] width 13 height 13
click at [1362, 436] on icon "close-circle" at bounding box center [1364, 437] width 13 height 13
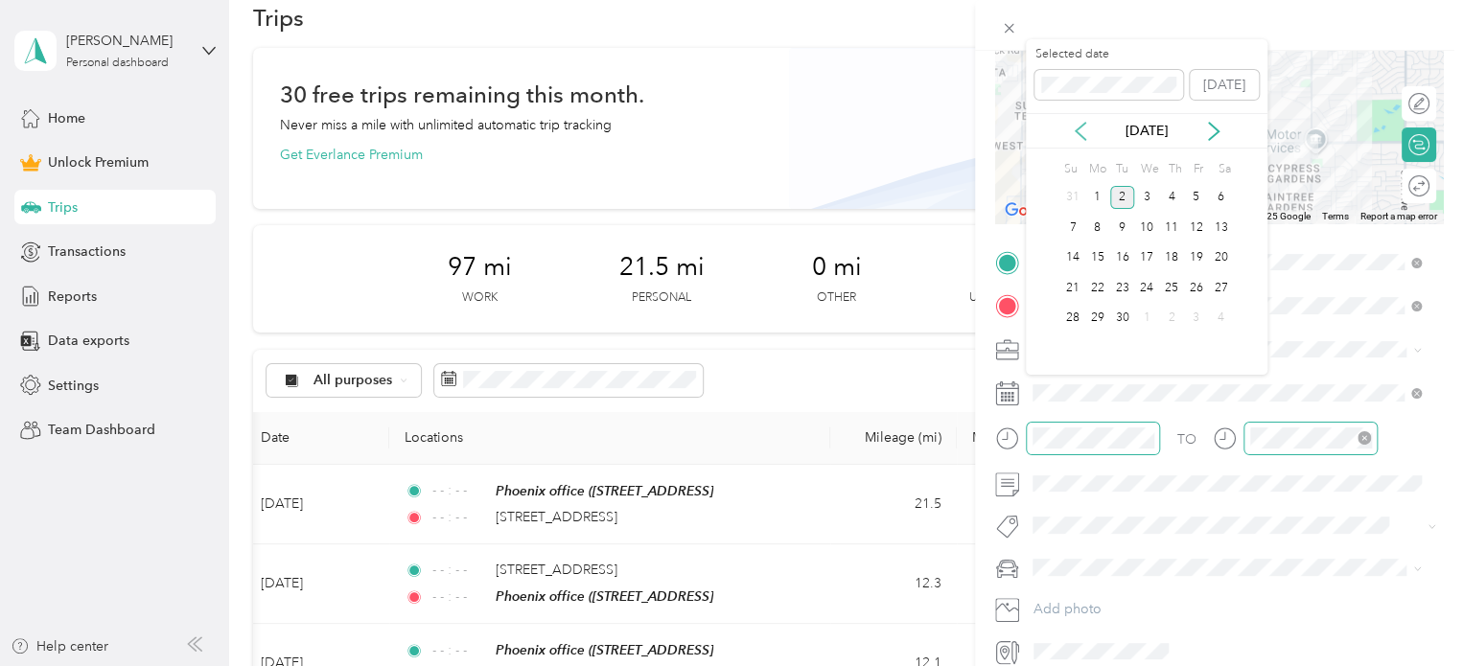
click at [1081, 128] on icon at bounding box center [1080, 131] width 19 height 19
click at [1198, 262] on div "15" at bounding box center [1196, 258] width 25 height 24
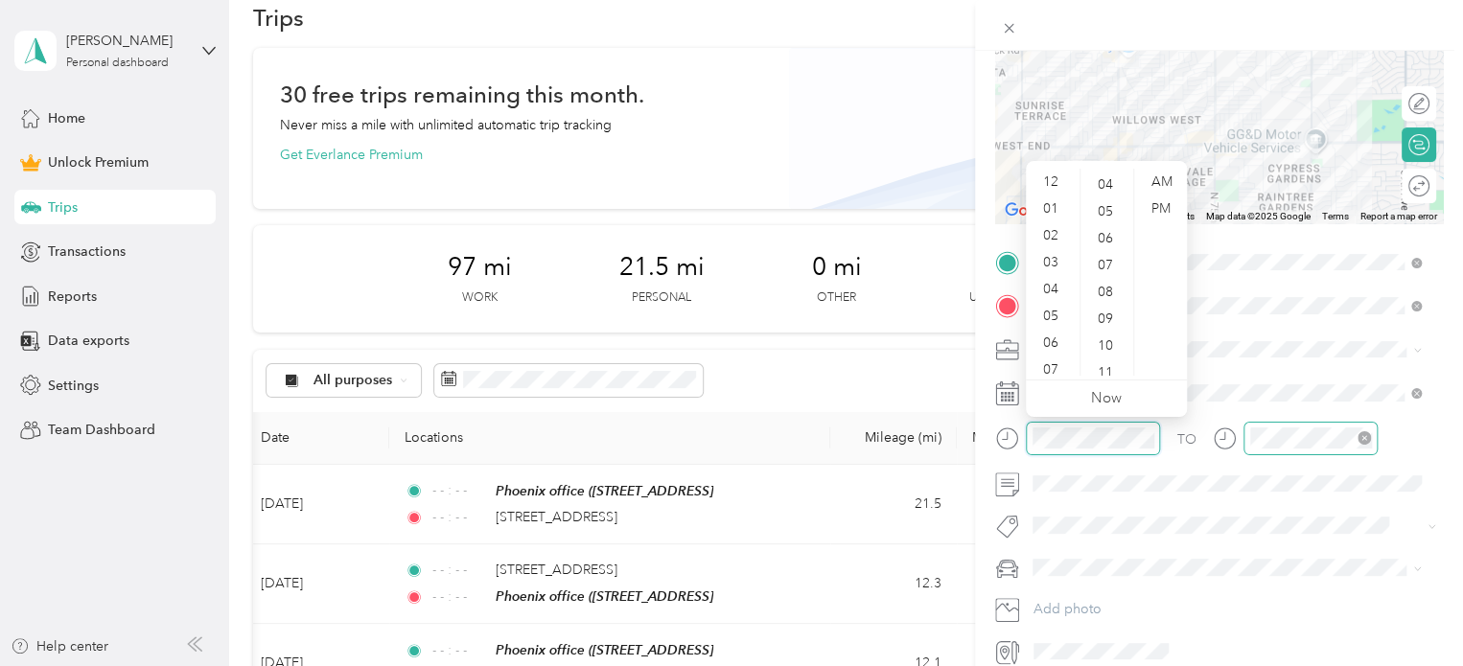
scroll to position [107, 0]
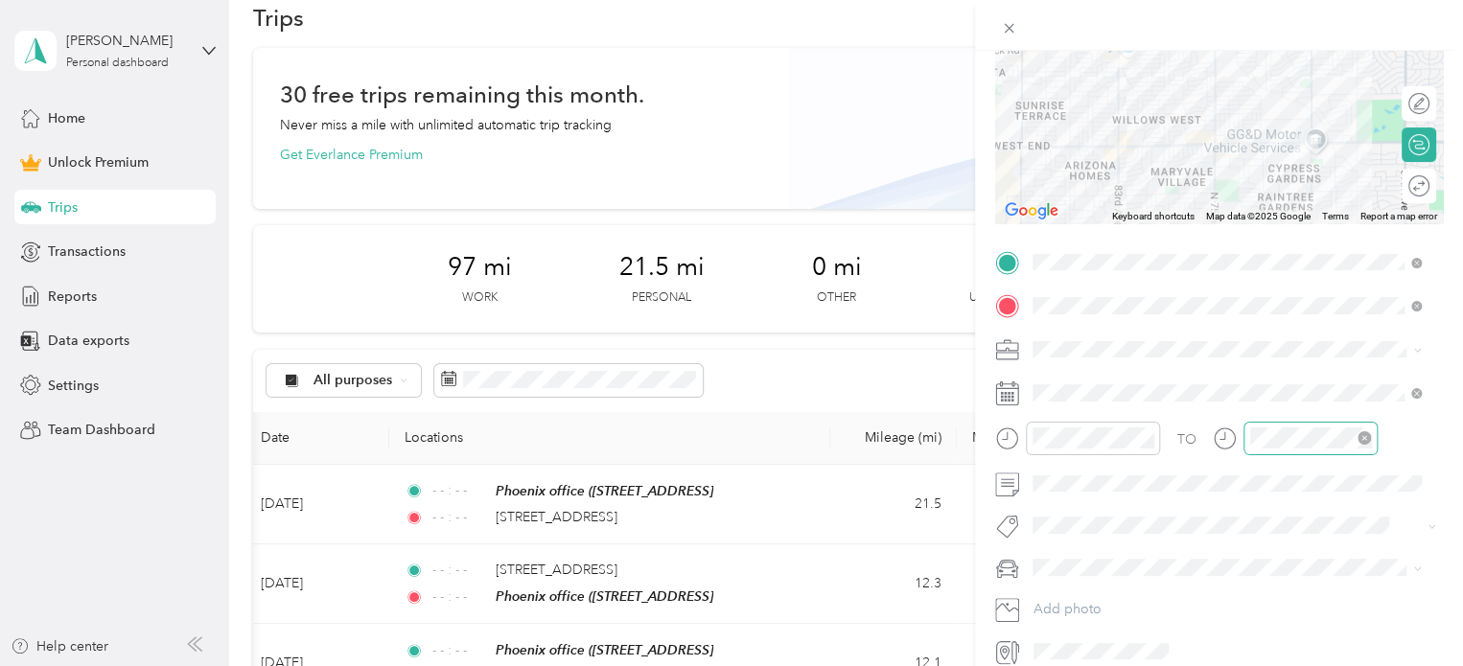
click at [1070, 555] on span "Subg" at bounding box center [1067, 556] width 29 height 17
click at [1078, 606] on li "personal" at bounding box center [1227, 604] width 402 height 34
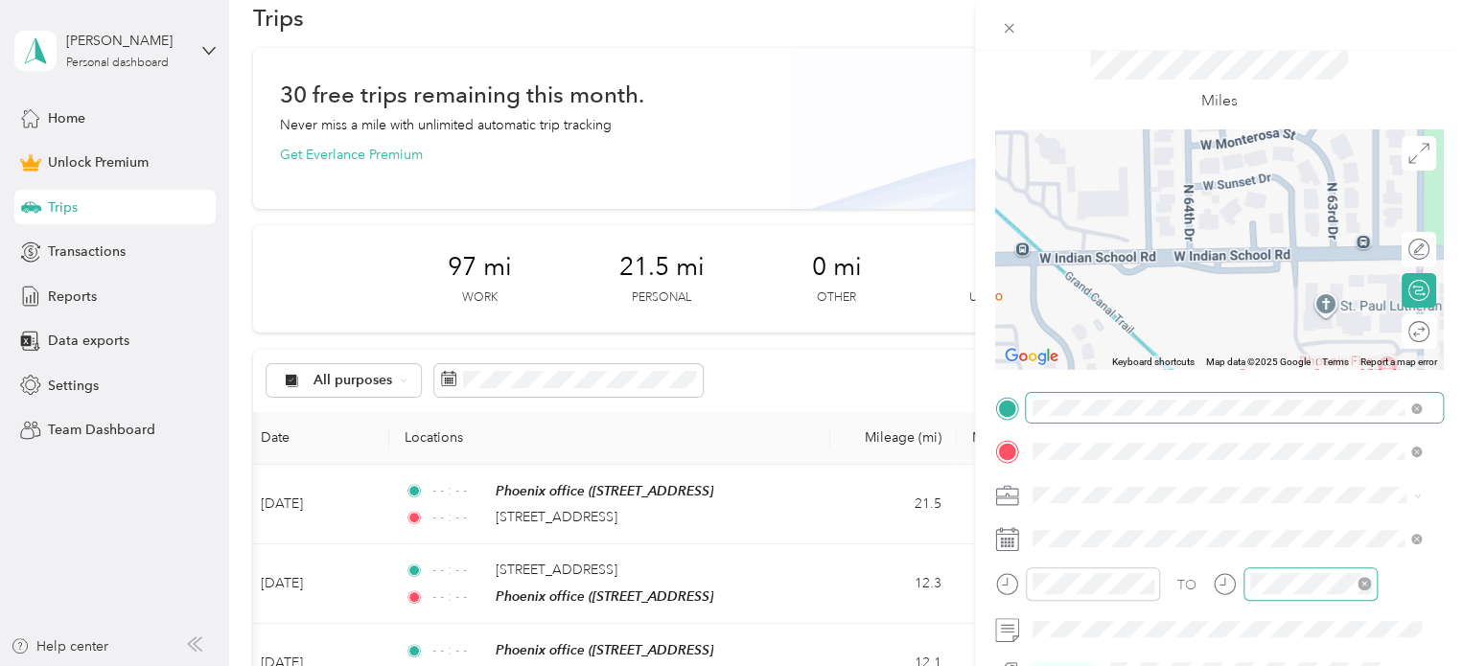
scroll to position [0, 0]
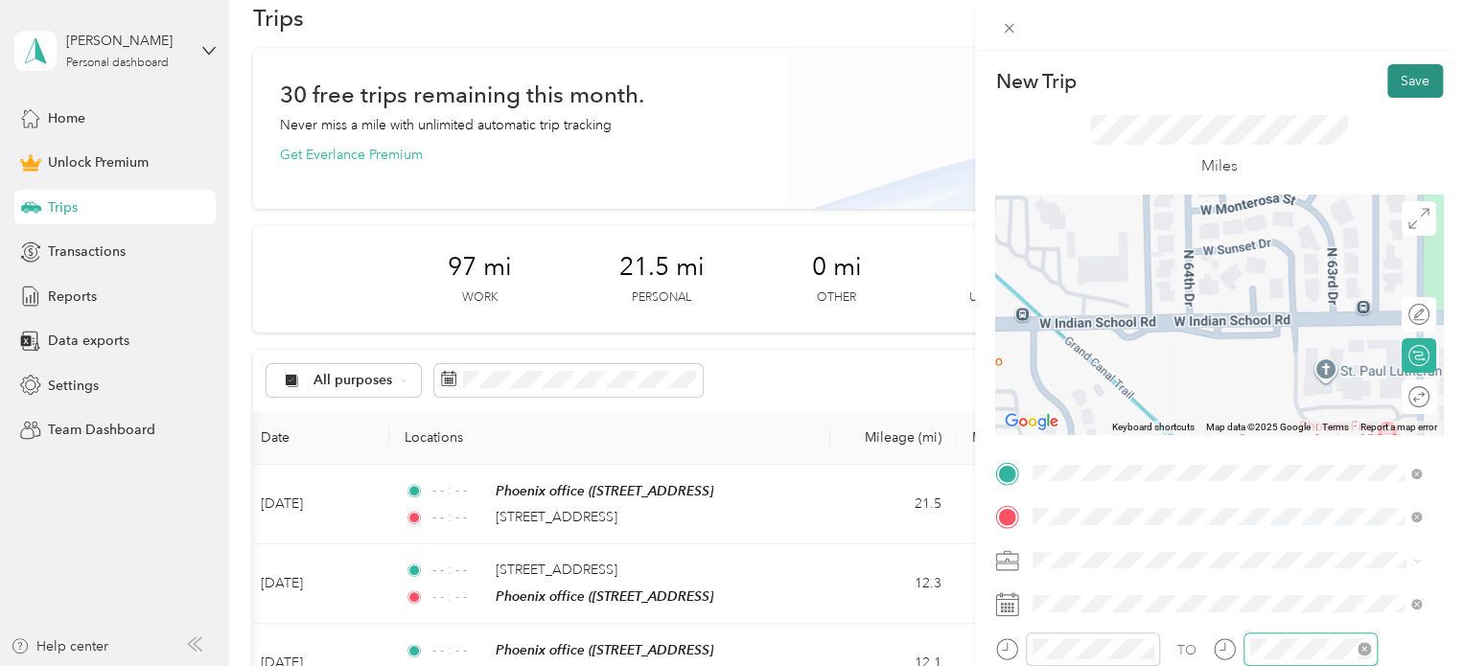
click at [1393, 78] on button "Save" at bounding box center [1415, 81] width 56 height 34
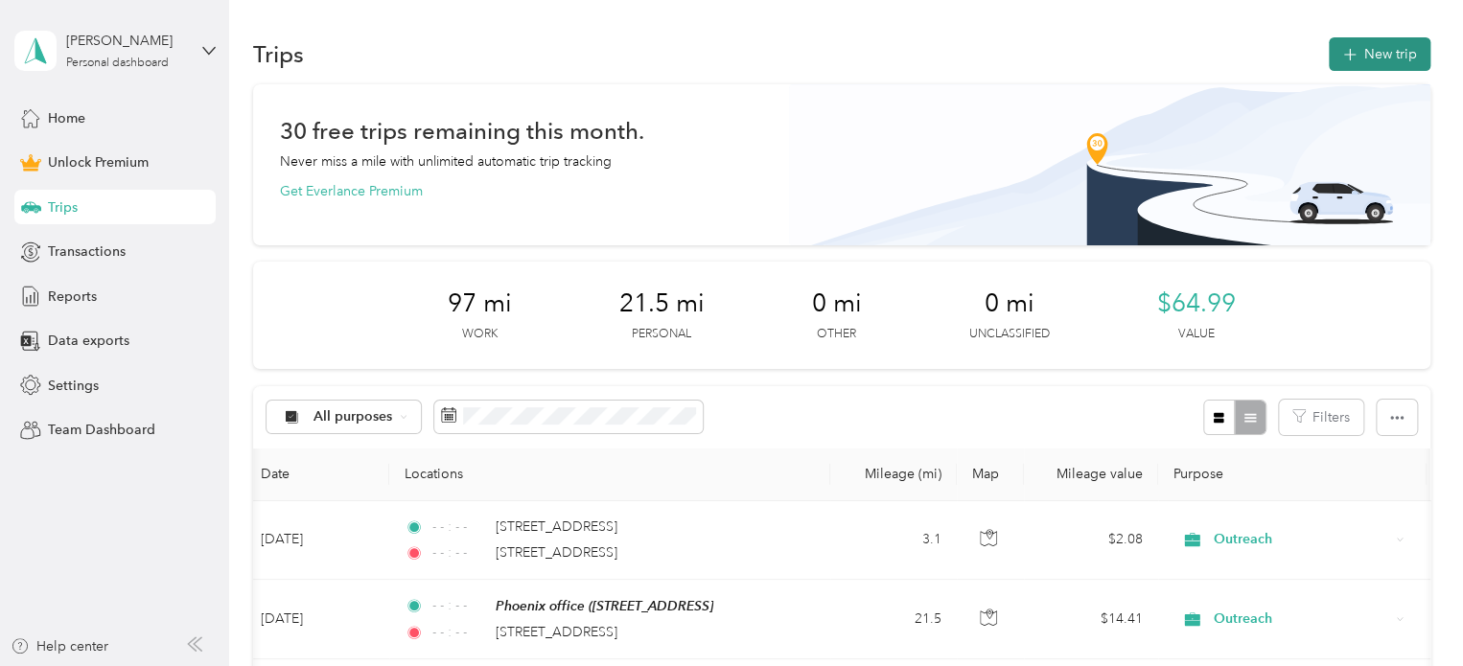
click at [1352, 62] on button "New trip" at bounding box center [1380, 54] width 102 height 34
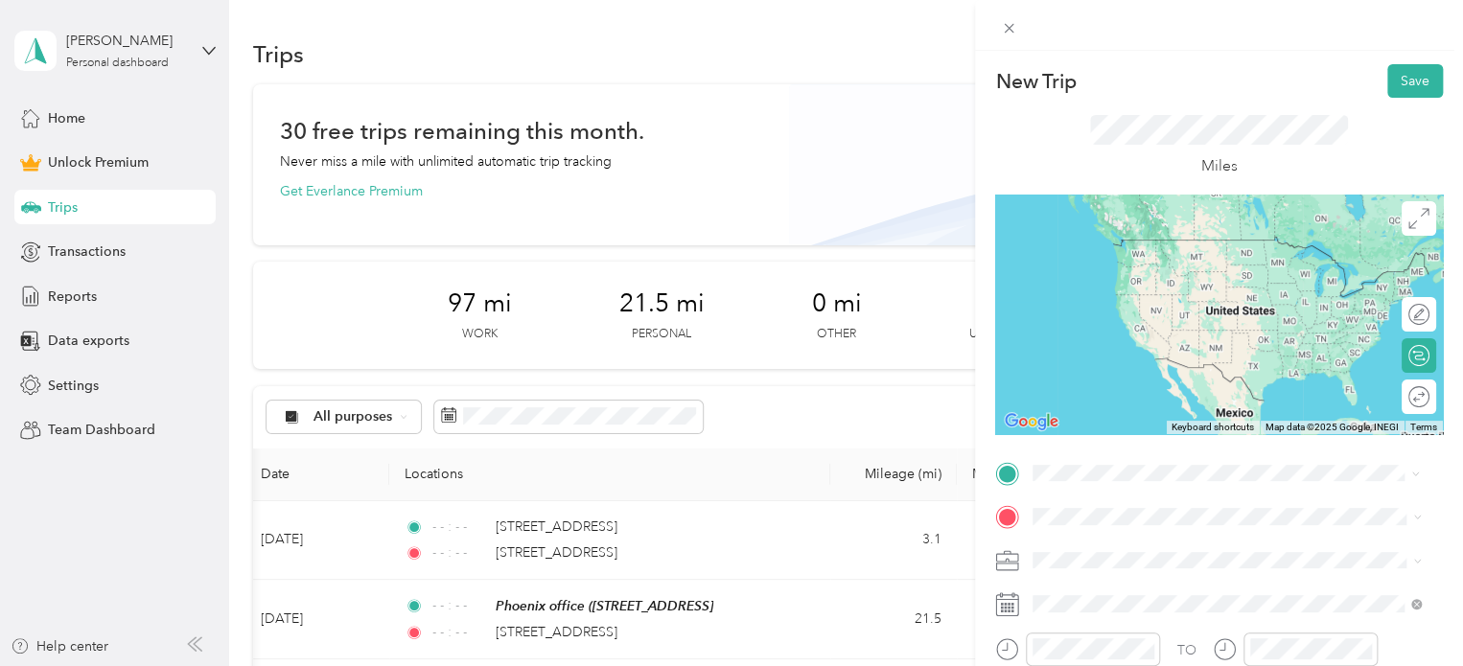
click at [1108, 259] on li "[STREET_ADDRESS][US_STATE]" at bounding box center [1227, 240] width 402 height 39
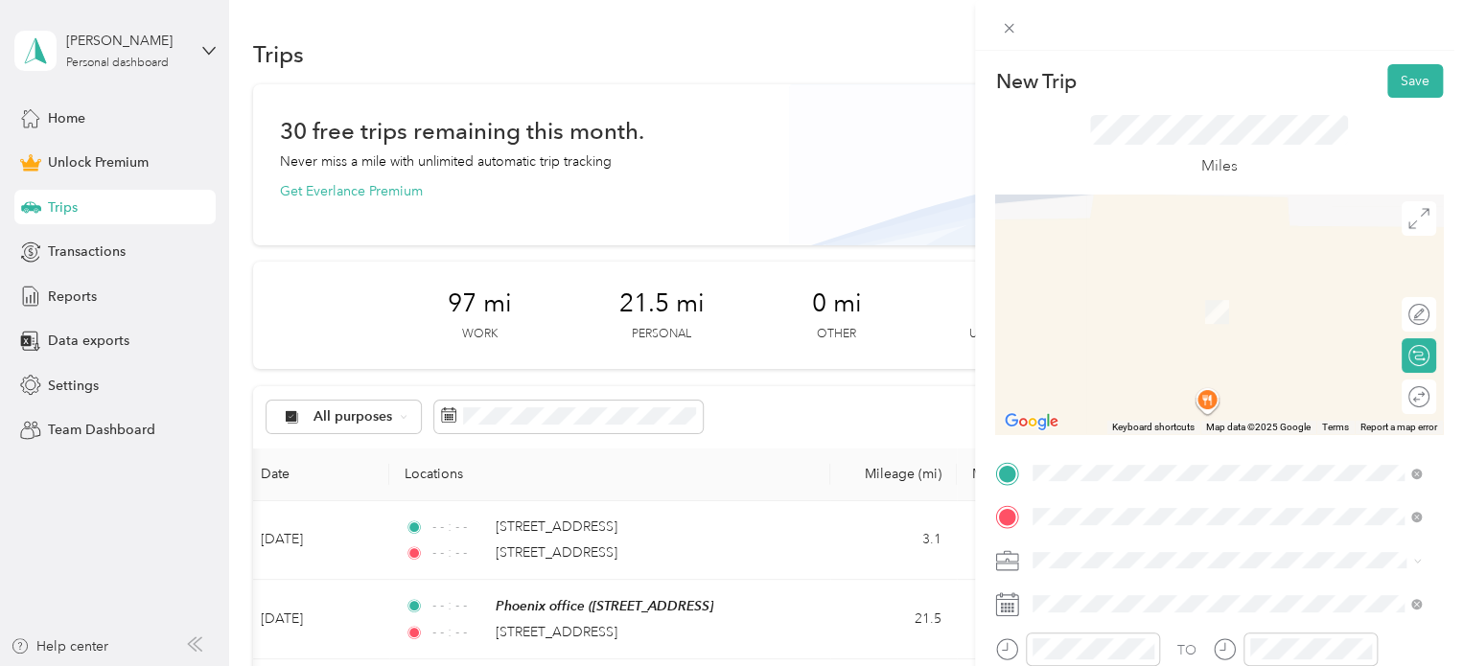
click at [1107, 297] on div "[STREET_ADDRESS][US_STATE]" at bounding box center [1226, 284] width 375 height 26
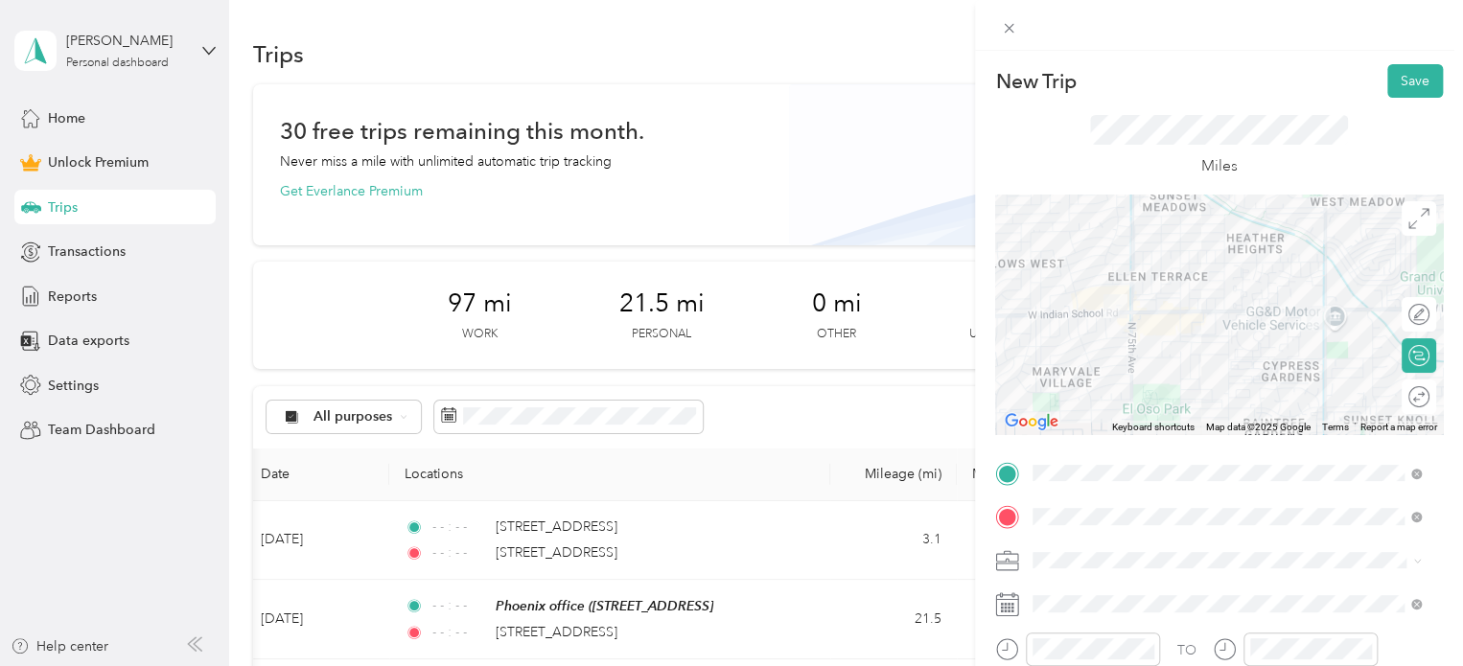
click at [1051, 354] on span "Outreach" at bounding box center [1067, 350] width 57 height 16
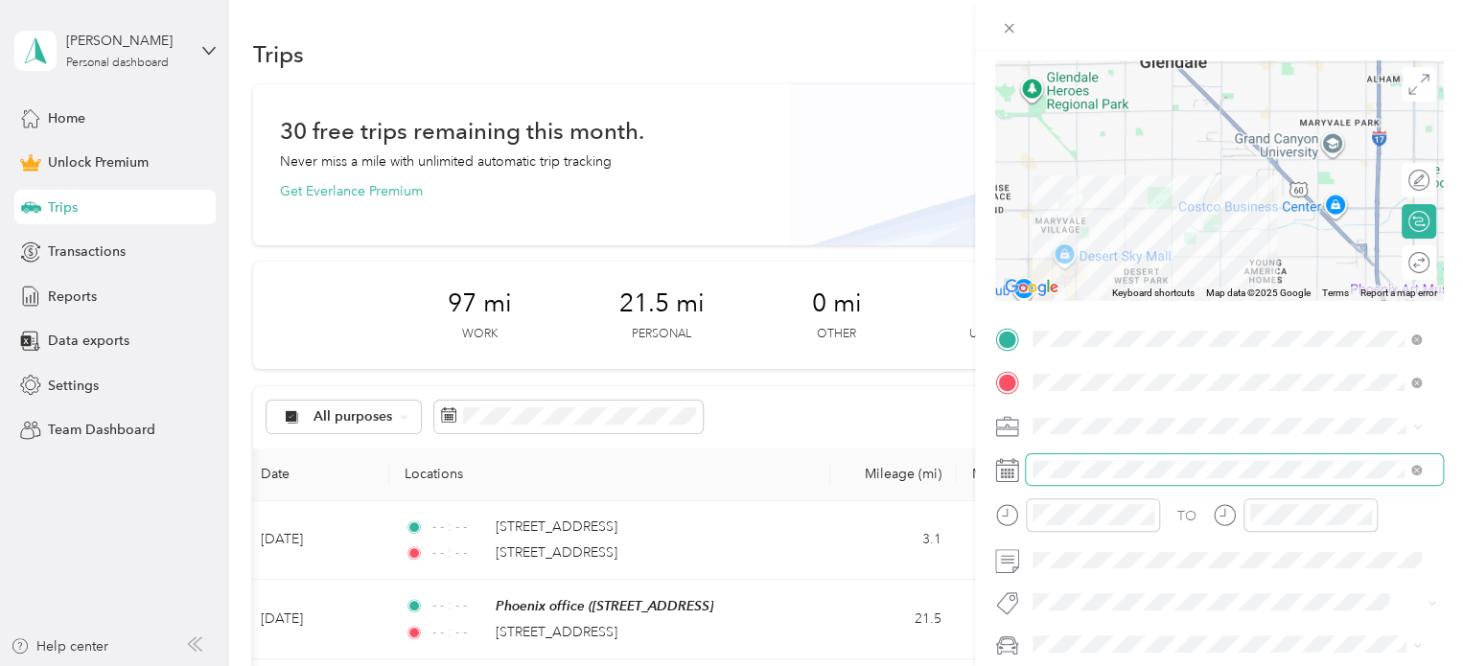
scroll to position [295, 0]
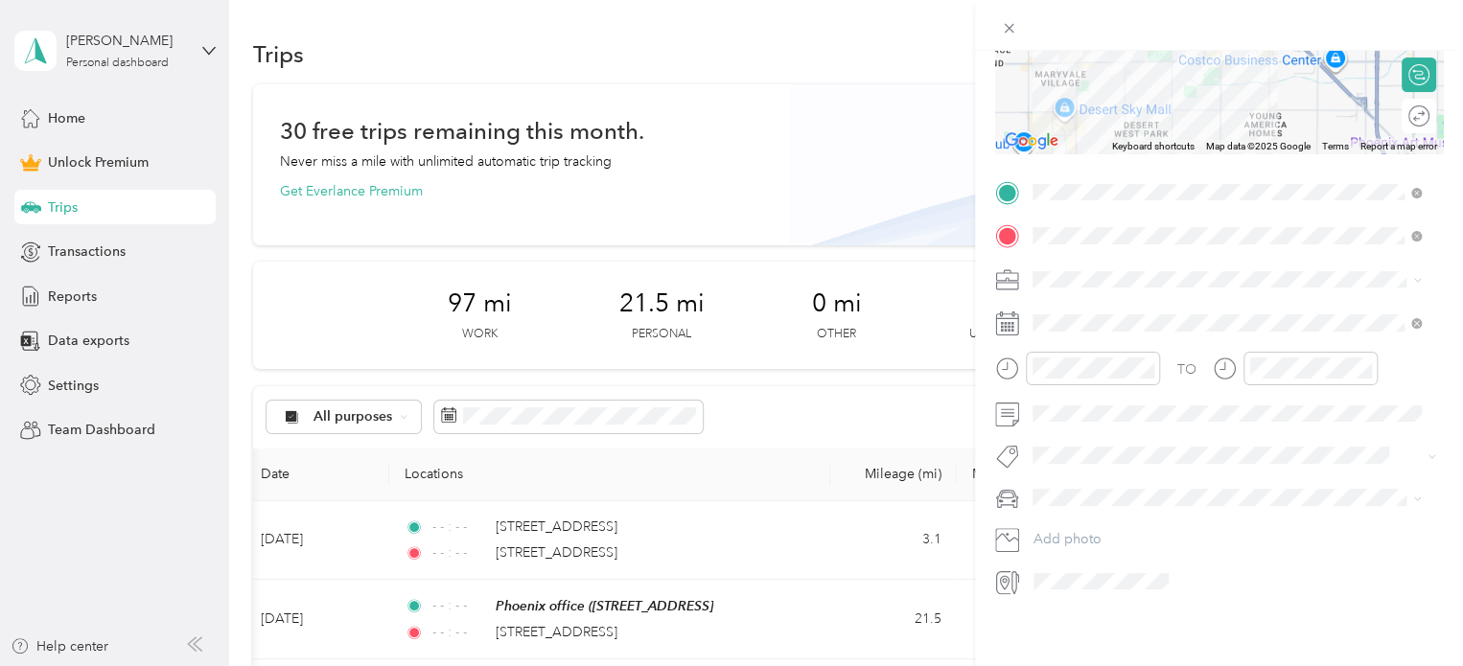
click at [1010, 322] on rect at bounding box center [1009, 323] width 3 height 3
click at [1081, 417] on icon at bounding box center [1080, 416] width 19 height 19
click at [1199, 543] on div "15" at bounding box center [1196, 544] width 25 height 24
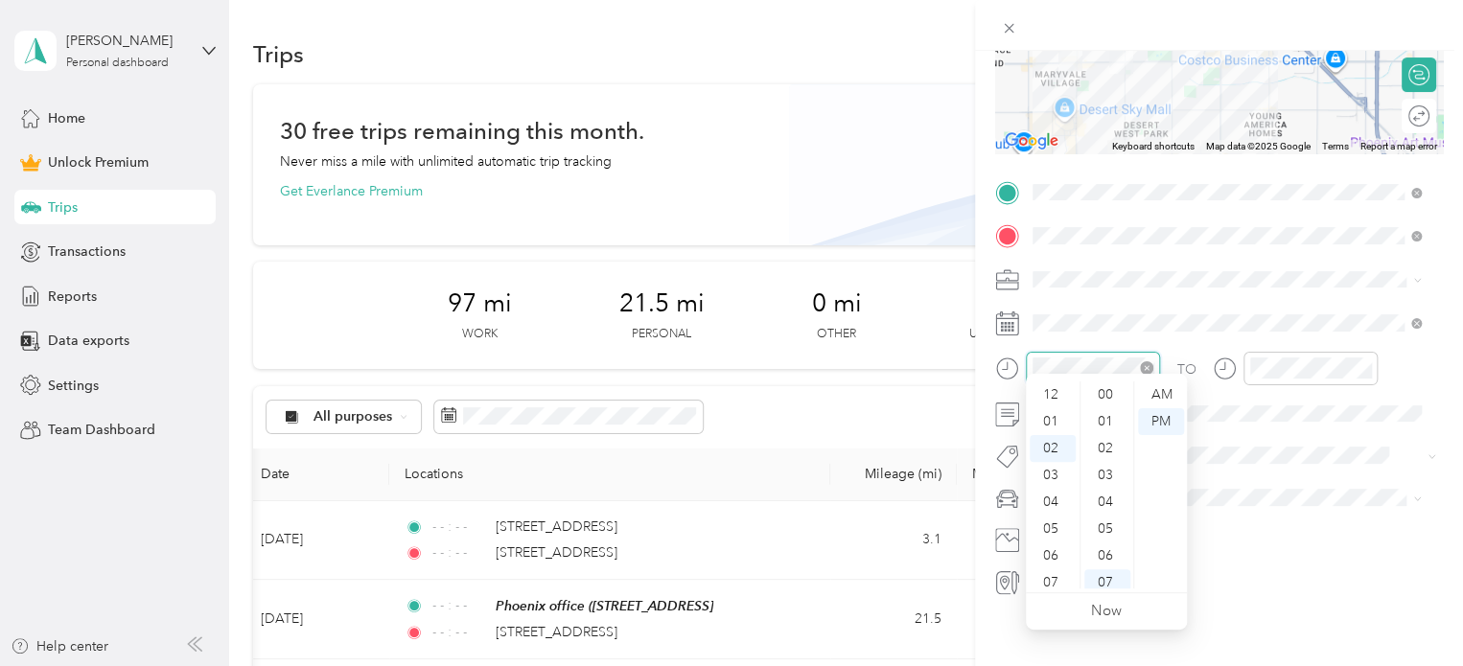
scroll to position [54, 0]
click at [1148, 361] on icon "close-circle" at bounding box center [1146, 367] width 13 height 13
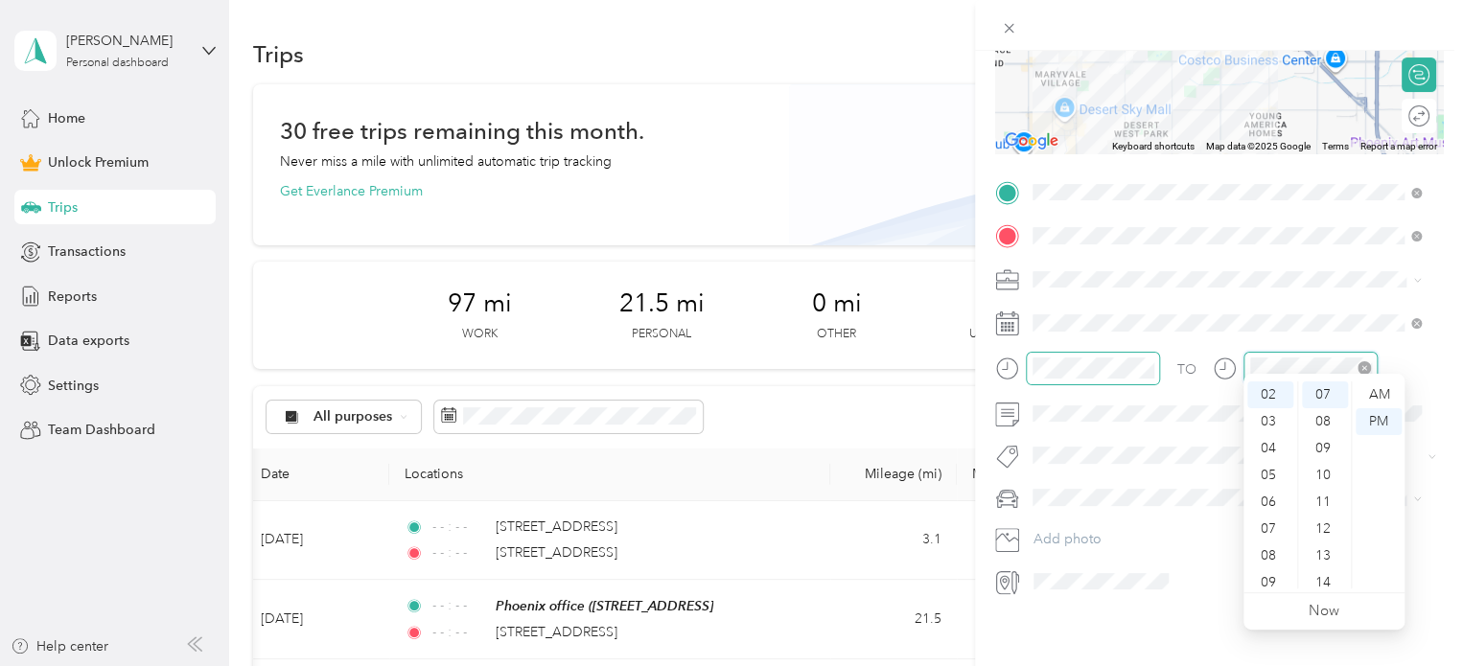
click at [1367, 361] on icon "close-circle" at bounding box center [1364, 367] width 13 height 13
click at [1087, 665] on div "New Trip Save This trip cannot be edited because it is either under review, app…" at bounding box center [727, 666] width 1454 height 0
click at [1071, 523] on li "personal" at bounding box center [1227, 517] width 402 height 34
click at [1078, 479] on li "Subg" at bounding box center [1227, 474] width 402 height 37
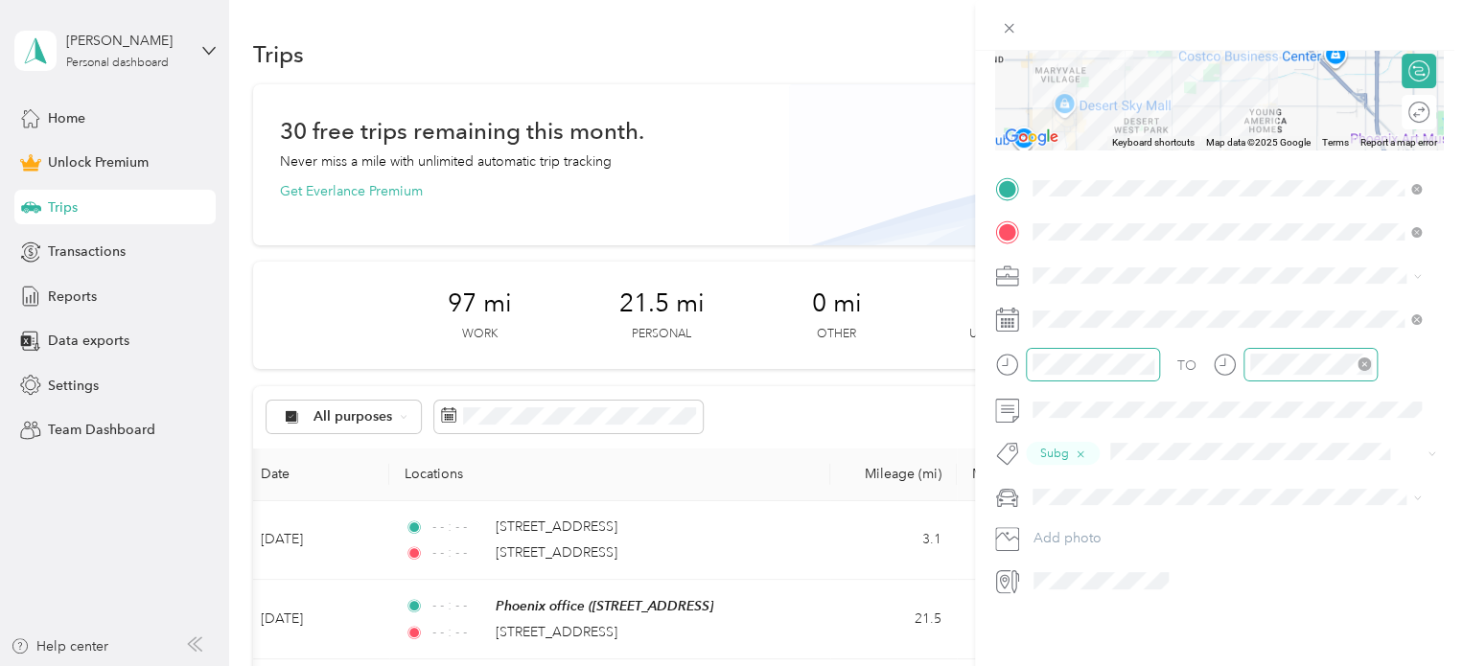
scroll to position [0, 0]
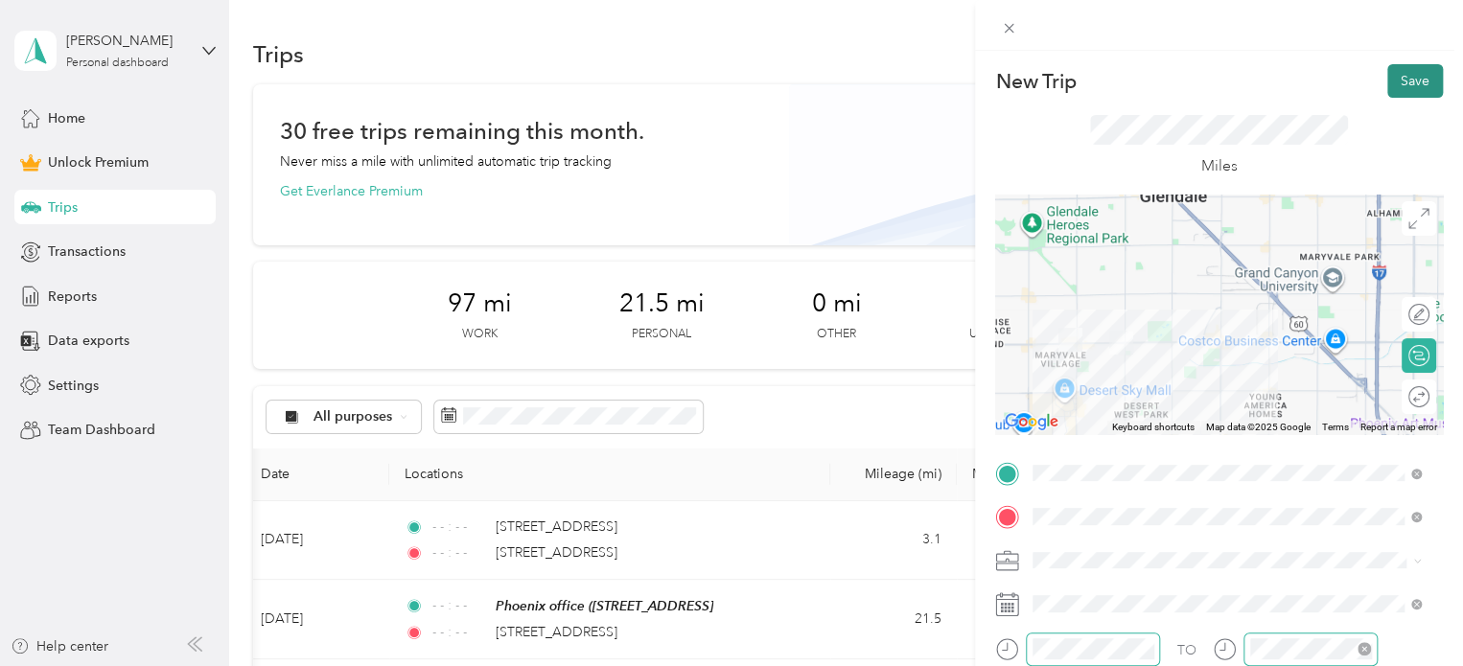
drag, startPoint x: 1388, startPoint y: 80, endPoint x: 1419, endPoint y: 73, distance: 31.4
click at [1419, 73] on button "Save" at bounding box center [1415, 81] width 56 height 34
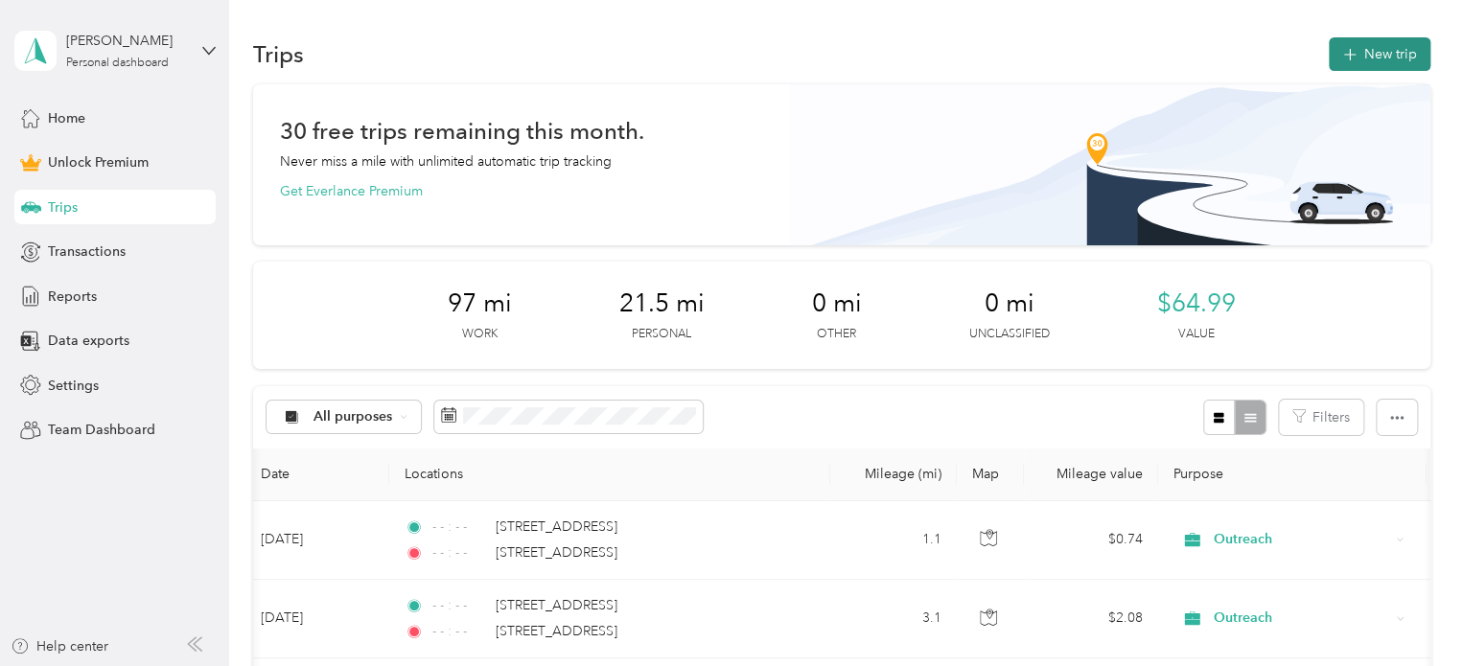
click at [1370, 53] on button "New trip" at bounding box center [1380, 54] width 102 height 34
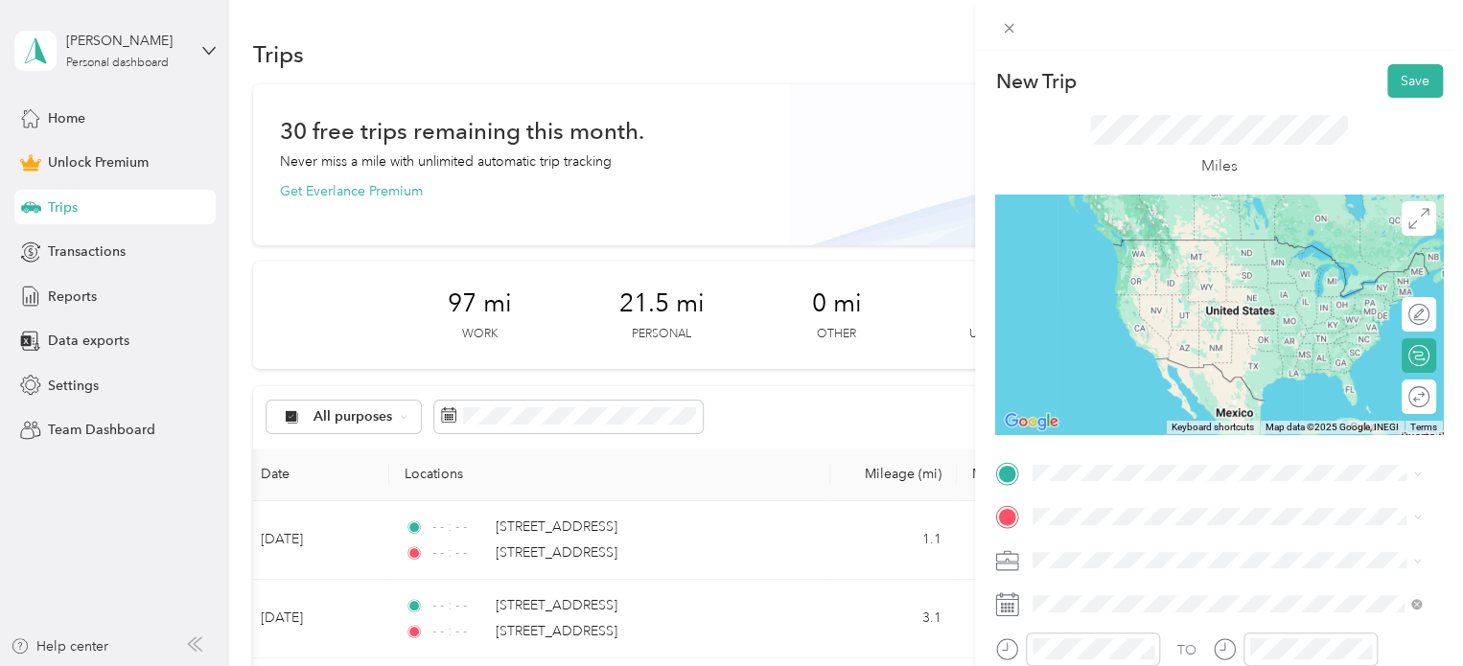
click at [1163, 250] on div "[STREET_ADDRESS][US_STATE]" at bounding box center [1226, 237] width 375 height 26
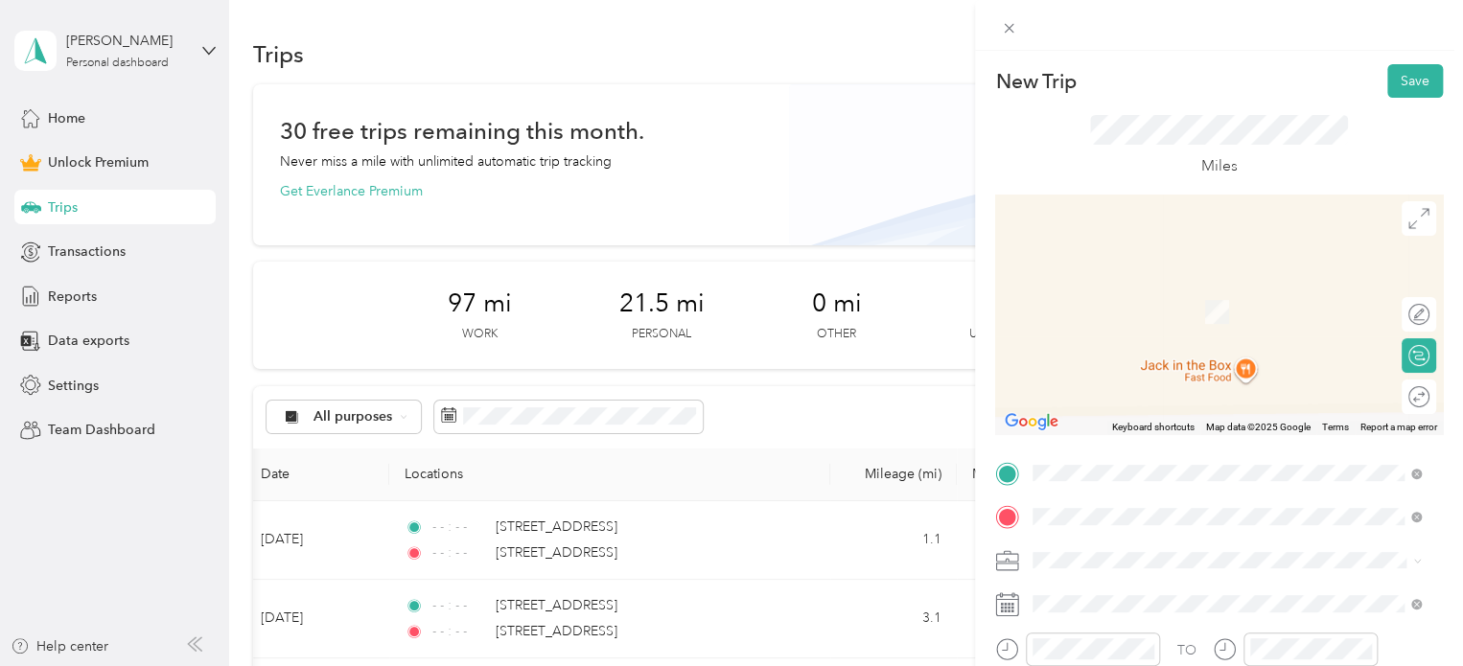
click at [1131, 304] on li "[STREET_ADDRESS][US_STATE]" at bounding box center [1227, 284] width 402 height 39
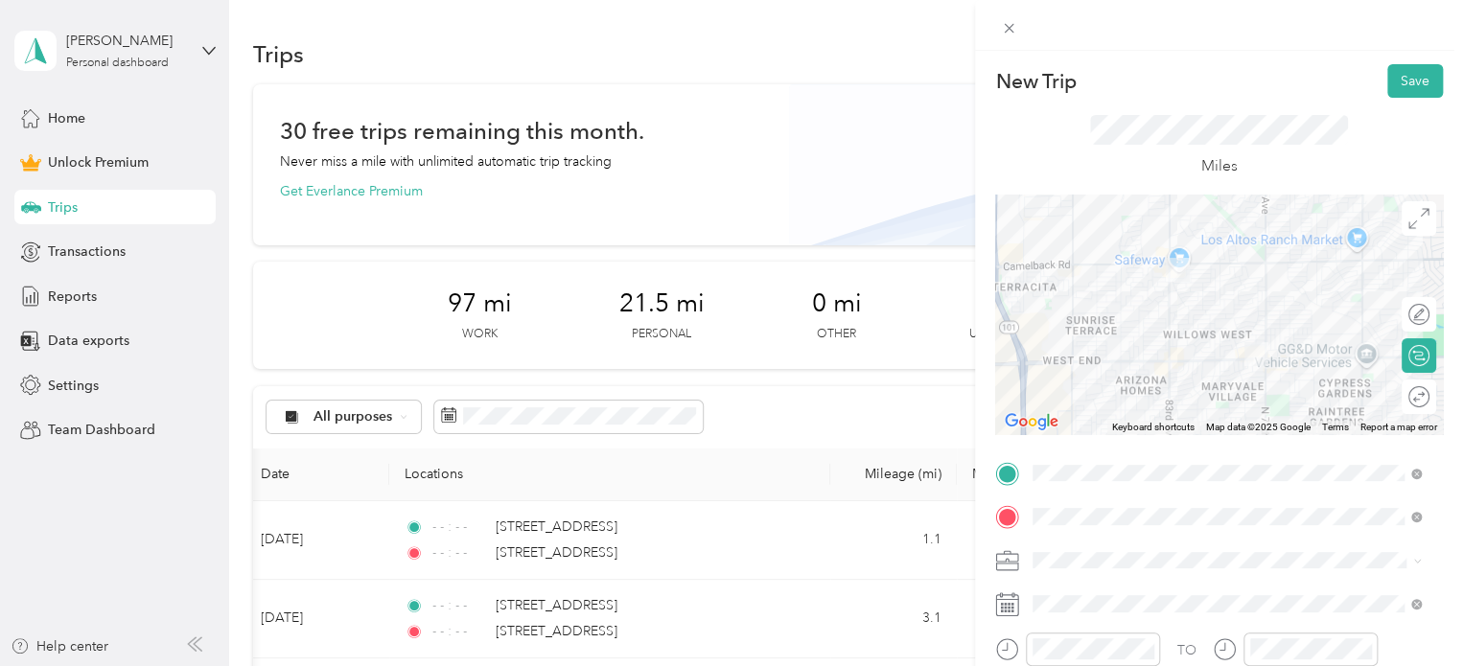
click at [1053, 360] on li "Outreach" at bounding box center [1227, 352] width 402 height 34
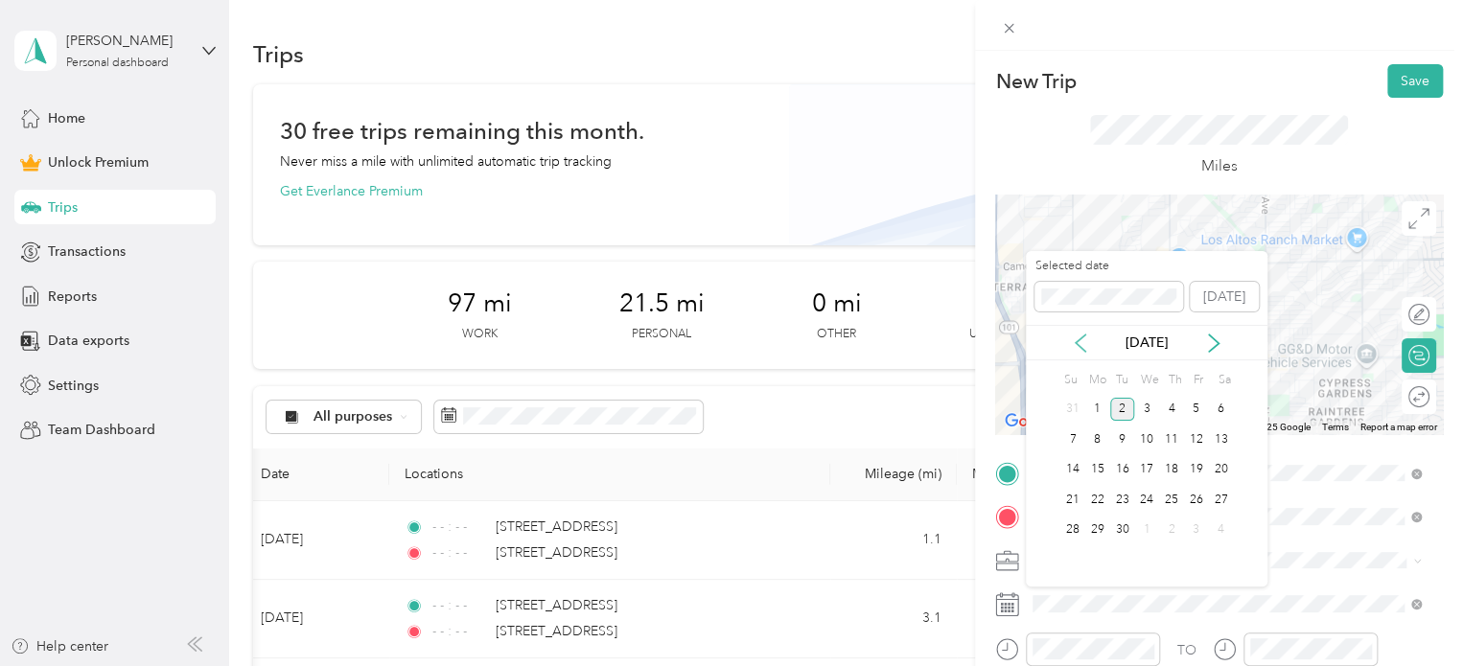
click at [1082, 345] on icon at bounding box center [1080, 343] width 19 height 19
click at [1204, 470] on div "15" at bounding box center [1196, 470] width 25 height 24
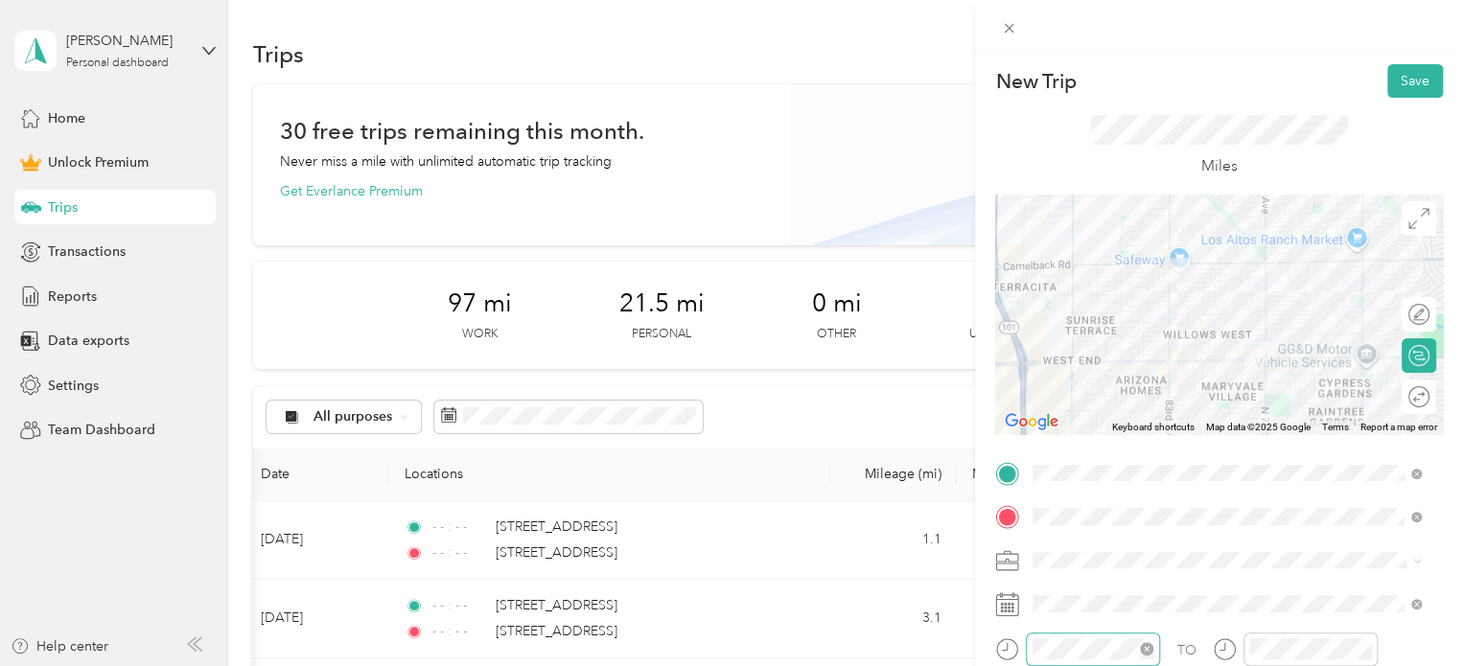
scroll to position [295, 0]
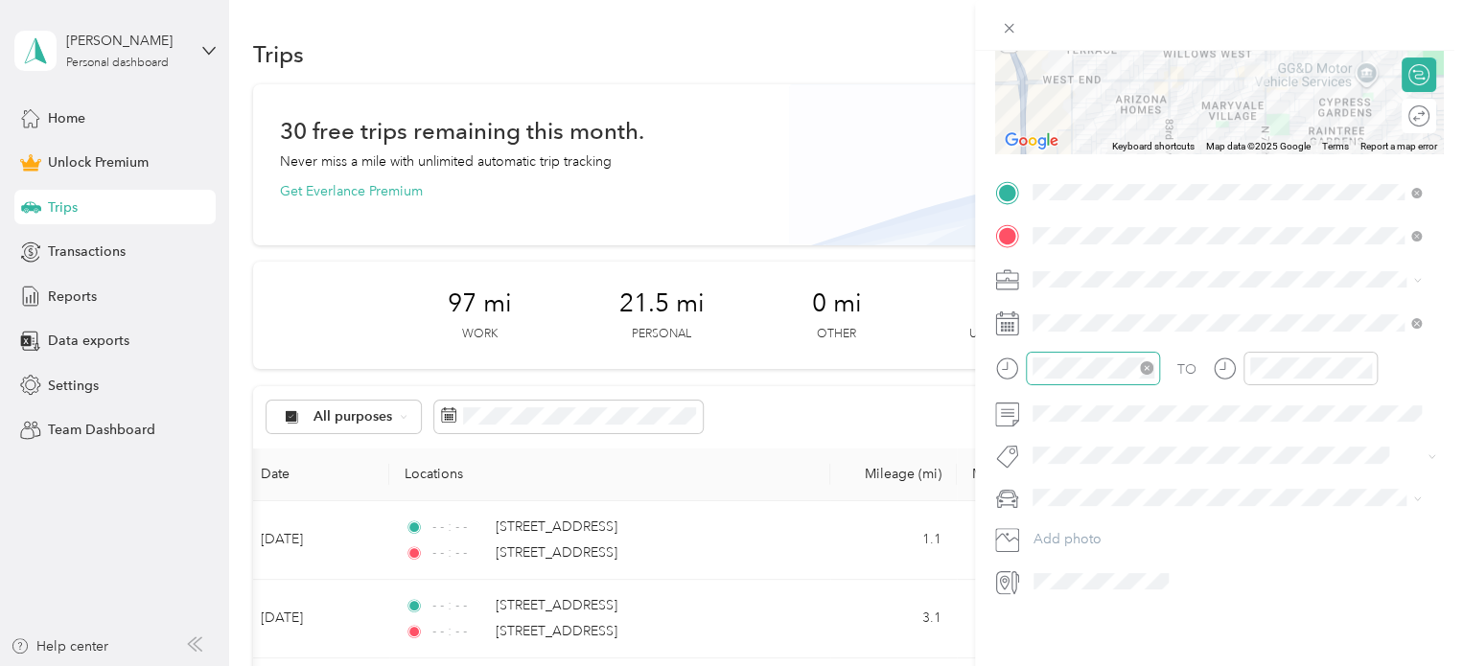
click at [1145, 361] on icon "close-circle" at bounding box center [1146, 367] width 13 height 13
click at [1362, 361] on icon "close-circle" at bounding box center [1364, 367] width 13 height 13
click at [1180, 411] on span at bounding box center [1234, 414] width 417 height 31
click at [1060, 478] on li "Subg" at bounding box center [1227, 474] width 402 height 37
click at [1064, 521] on li "personal" at bounding box center [1227, 520] width 402 height 34
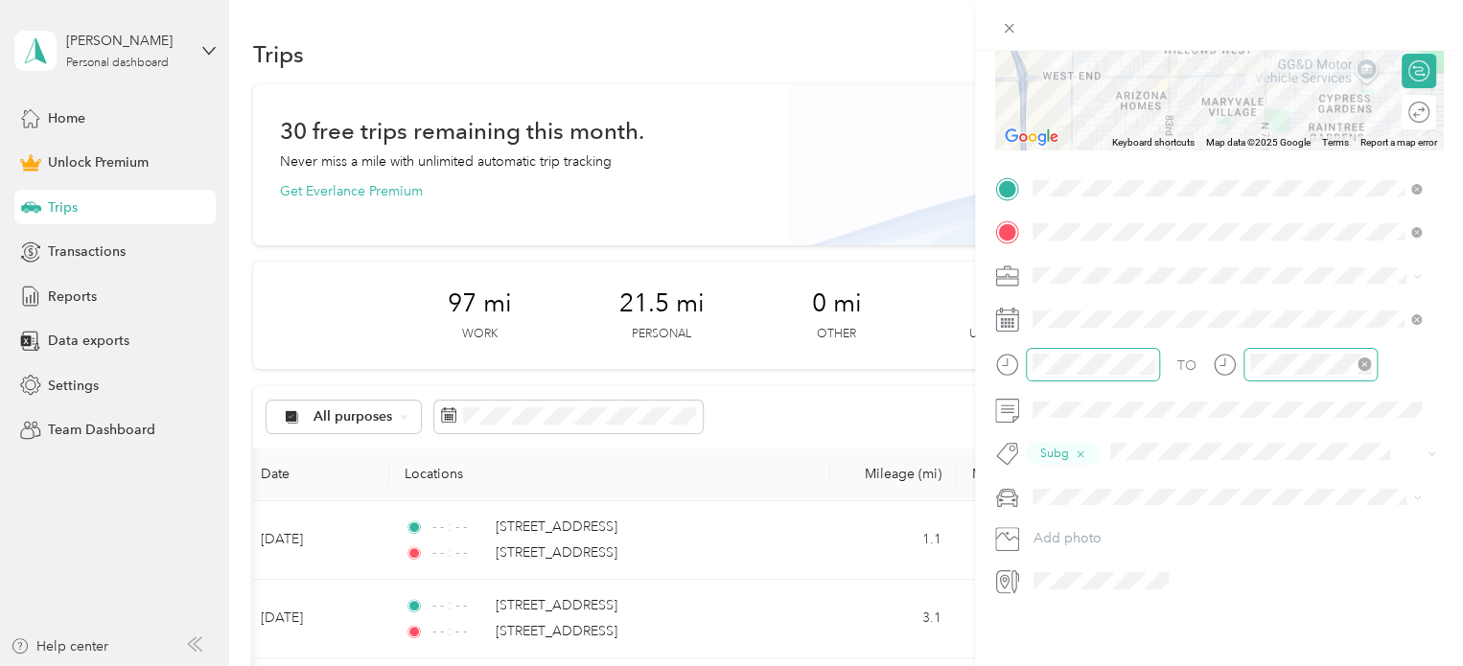
scroll to position [0, 0]
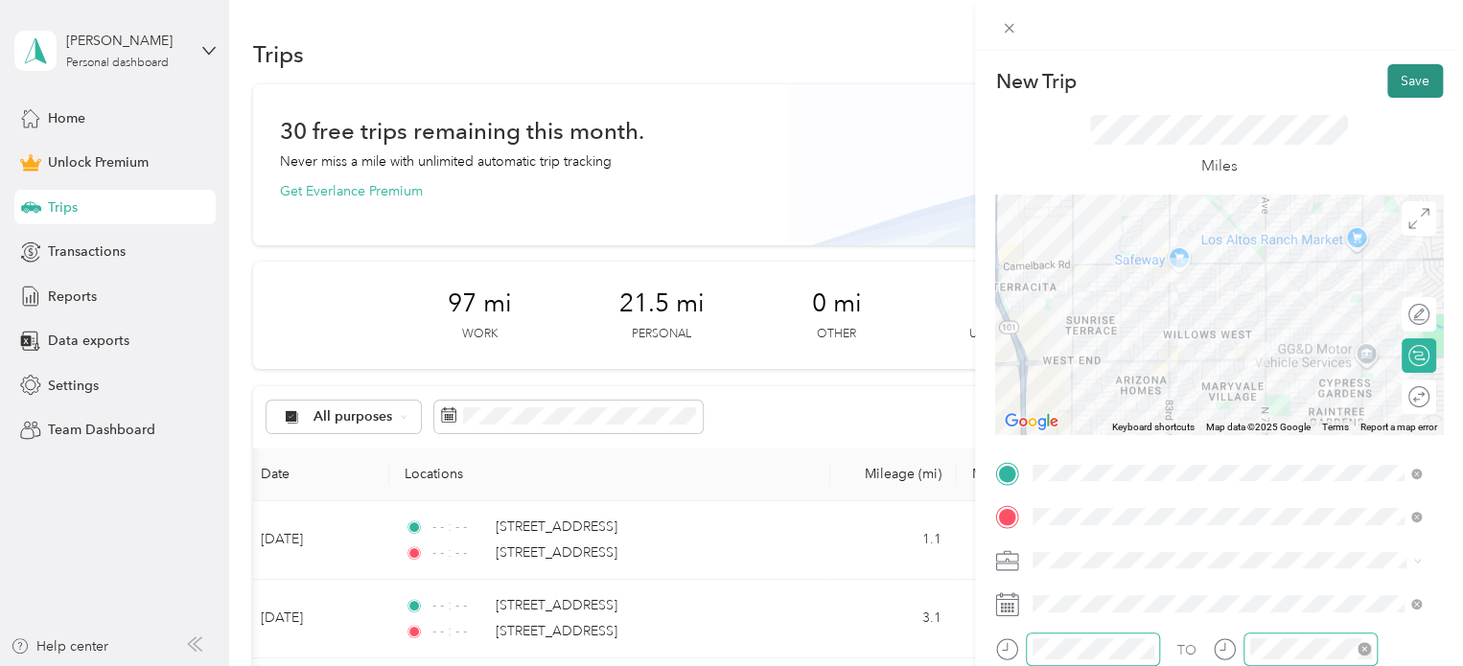
click at [1387, 83] on button "Save" at bounding box center [1415, 81] width 56 height 34
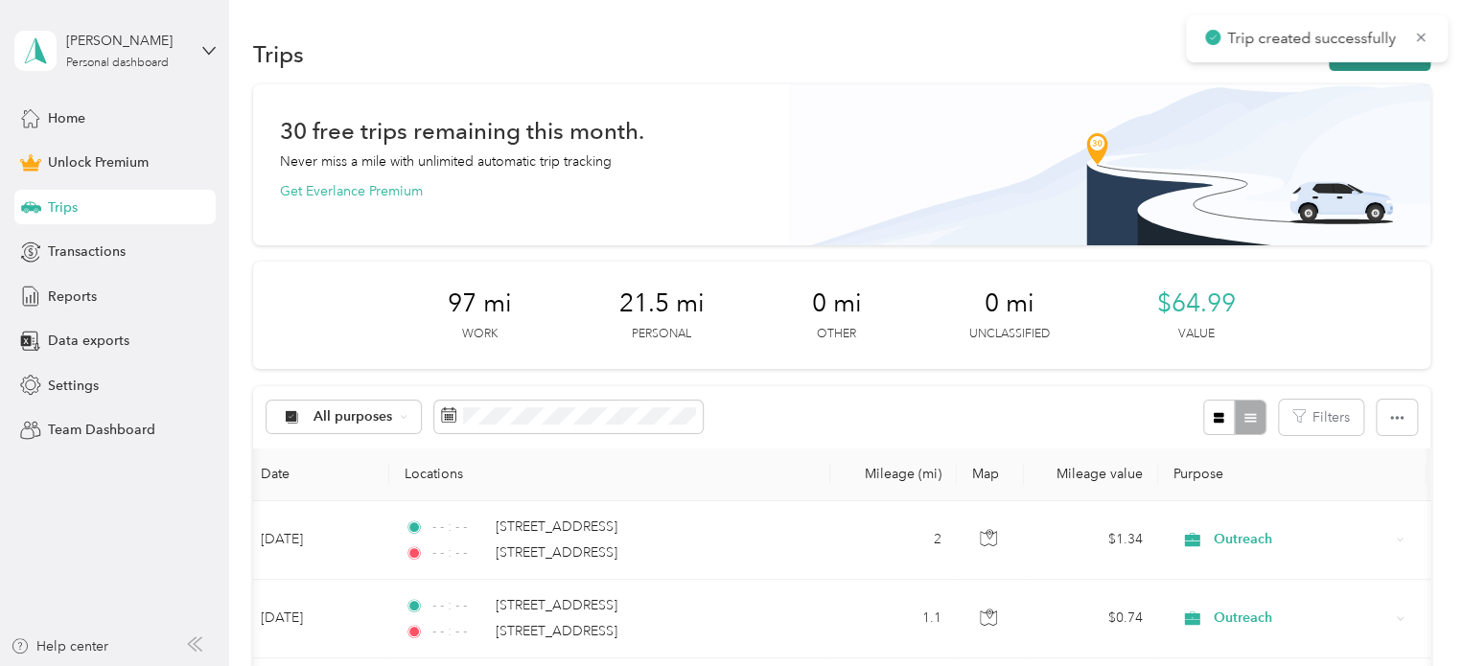
click at [1354, 69] on button "New trip" at bounding box center [1380, 54] width 102 height 34
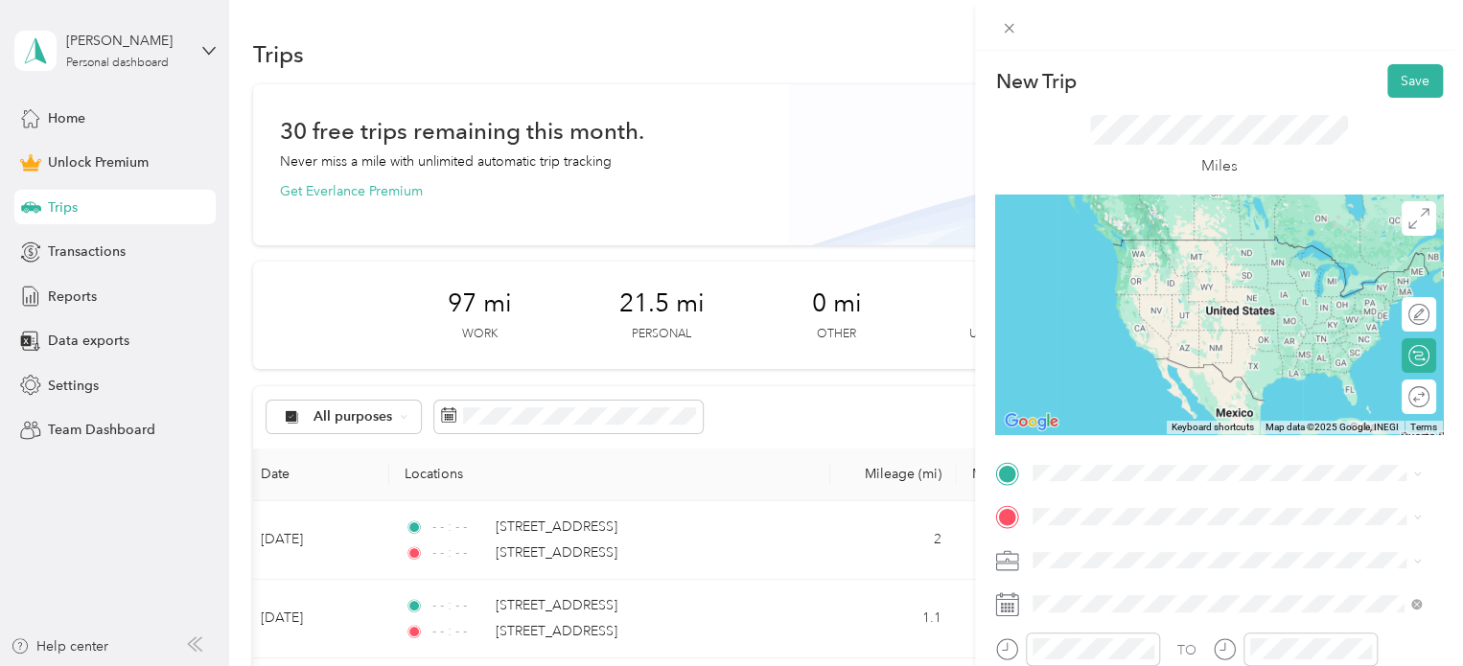
click at [1206, 254] on span "[STREET_ADDRESS][US_STATE]" at bounding box center [1165, 255] width 192 height 17
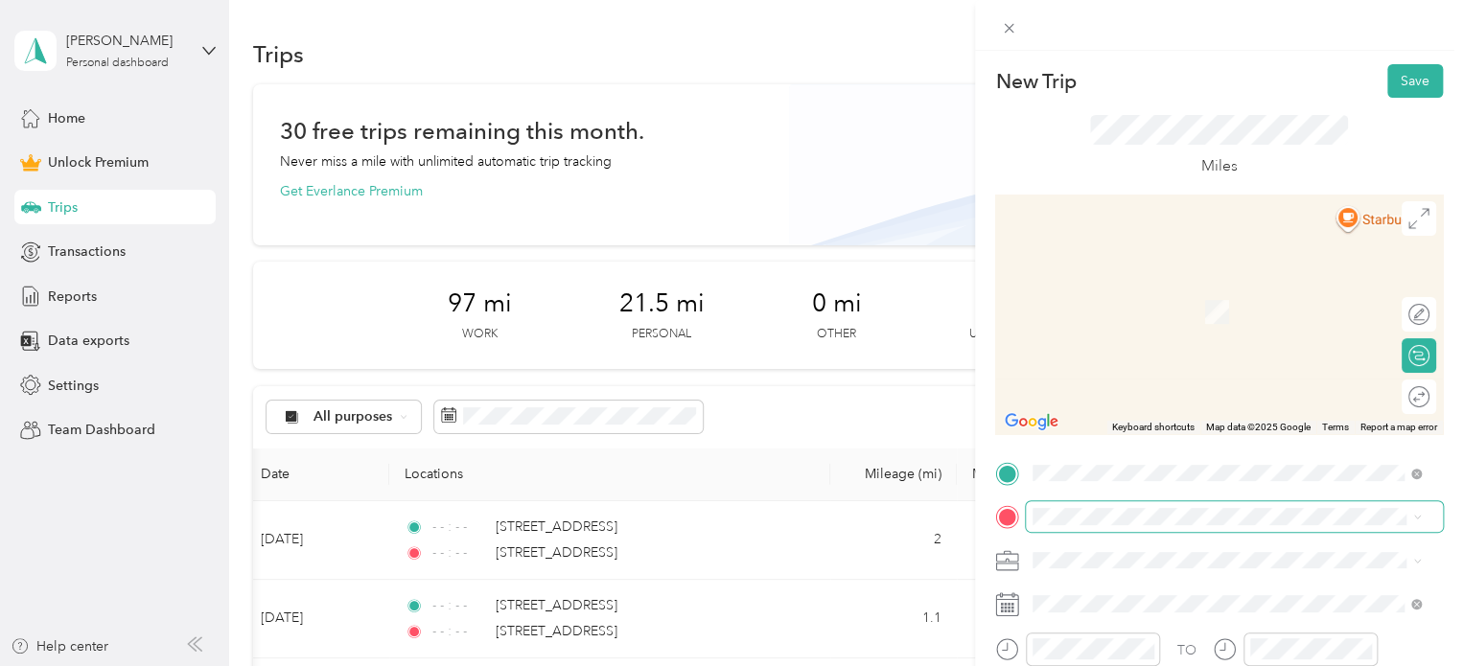
click at [1067, 502] on span at bounding box center [1234, 516] width 417 height 31
click at [1107, 297] on div "Phoenix office [STREET_ADDRESS]" at bounding box center [1130, 302] width 122 height 40
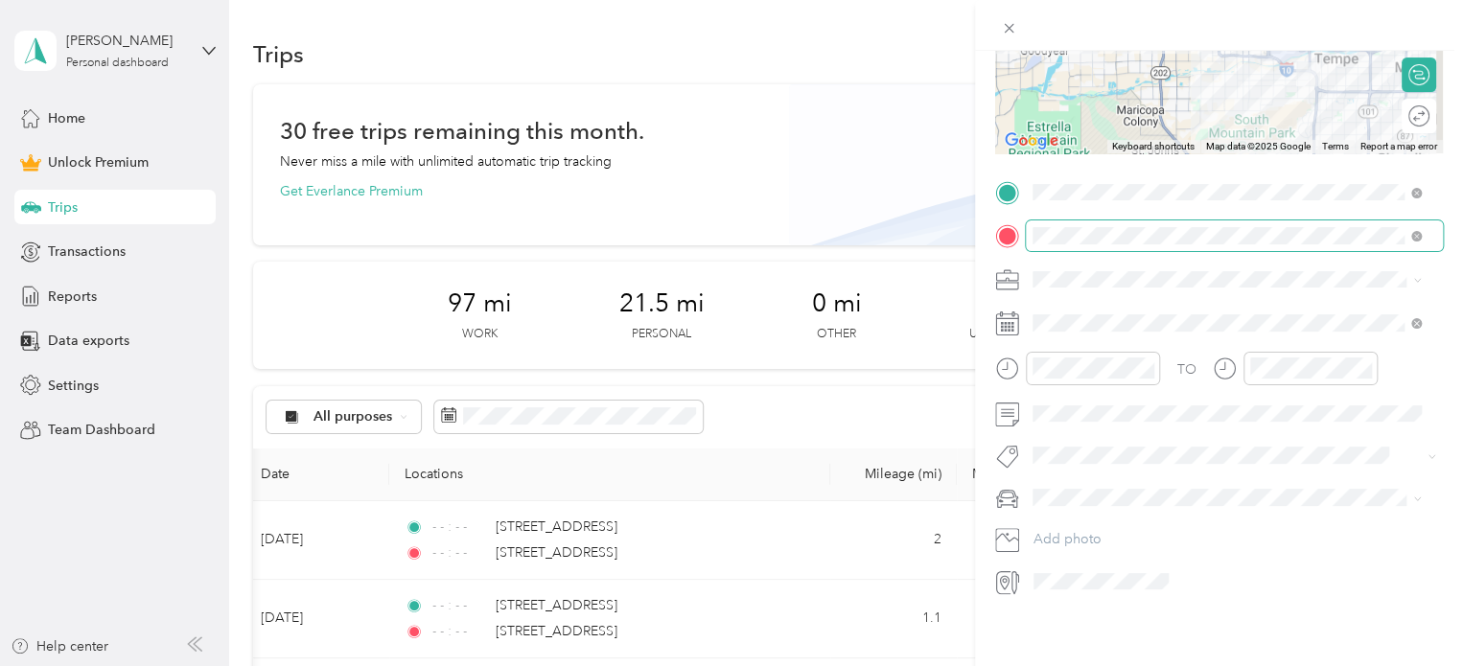
scroll to position [291, 0]
click at [1064, 295] on span "Work" at bounding box center [1055, 301] width 33 height 16
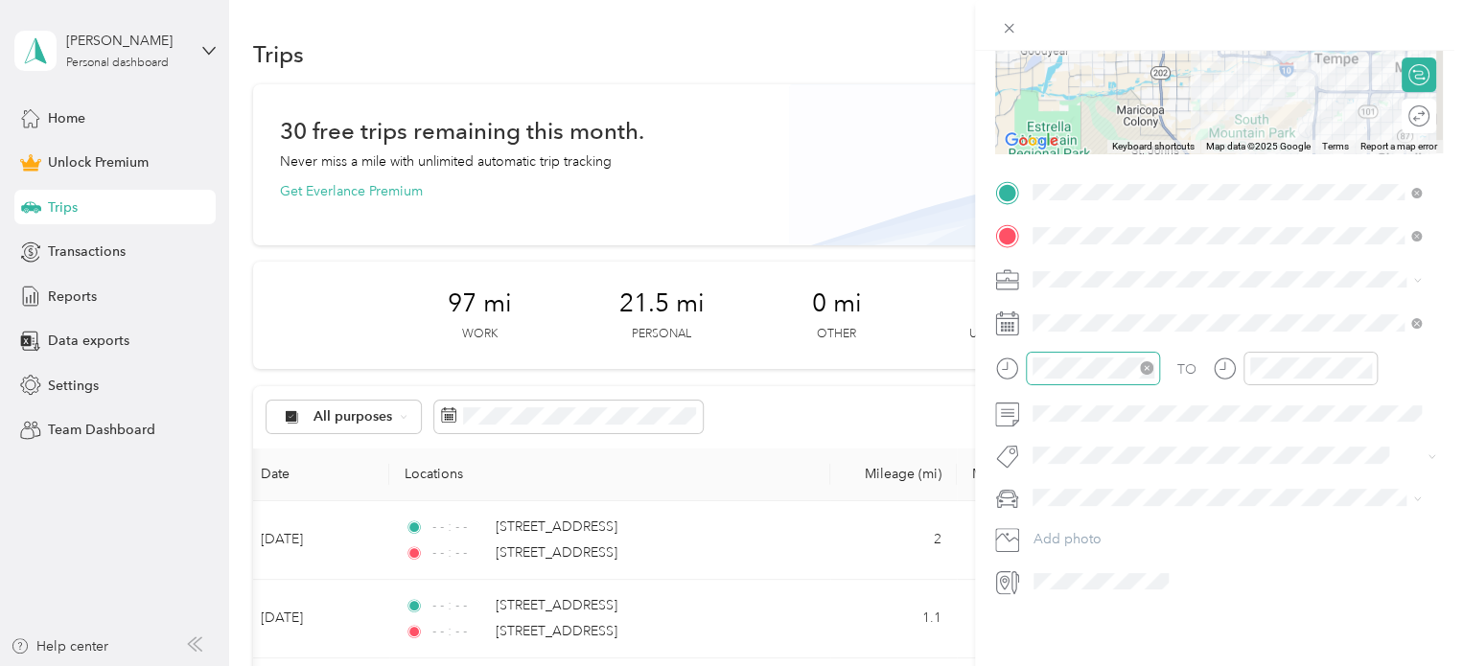
click at [1149, 361] on icon "close-circle" at bounding box center [1146, 367] width 13 height 13
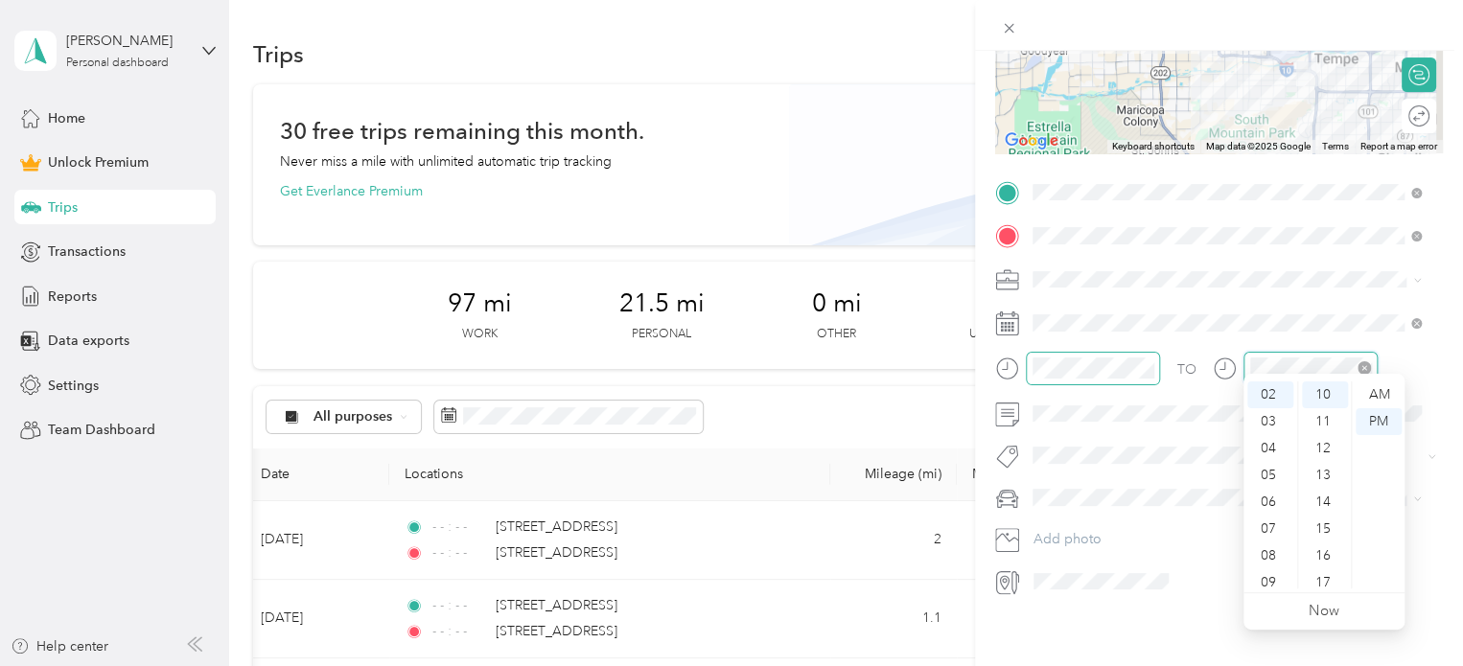
click at [1365, 361] on icon "close-circle" at bounding box center [1364, 367] width 13 height 13
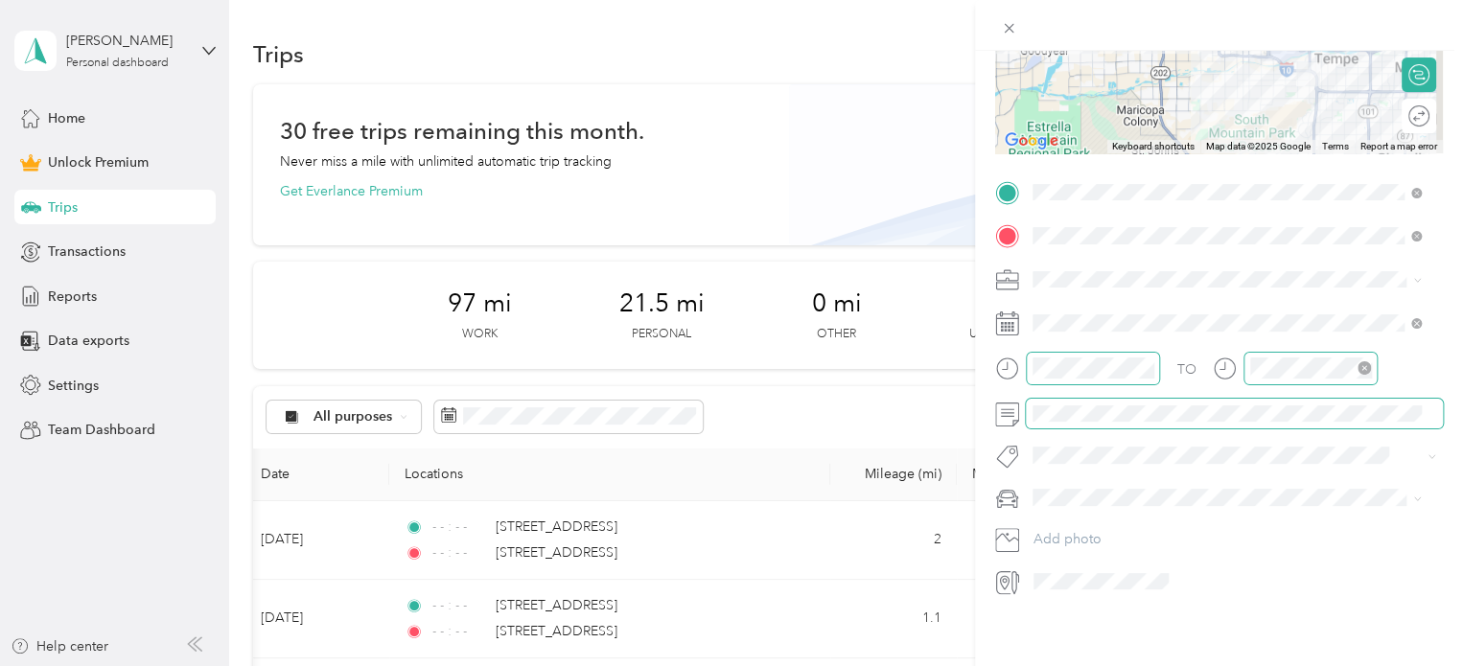
click at [1255, 399] on span at bounding box center [1234, 414] width 417 height 31
click at [1086, 482] on li "Subg" at bounding box center [1227, 464] width 402 height 37
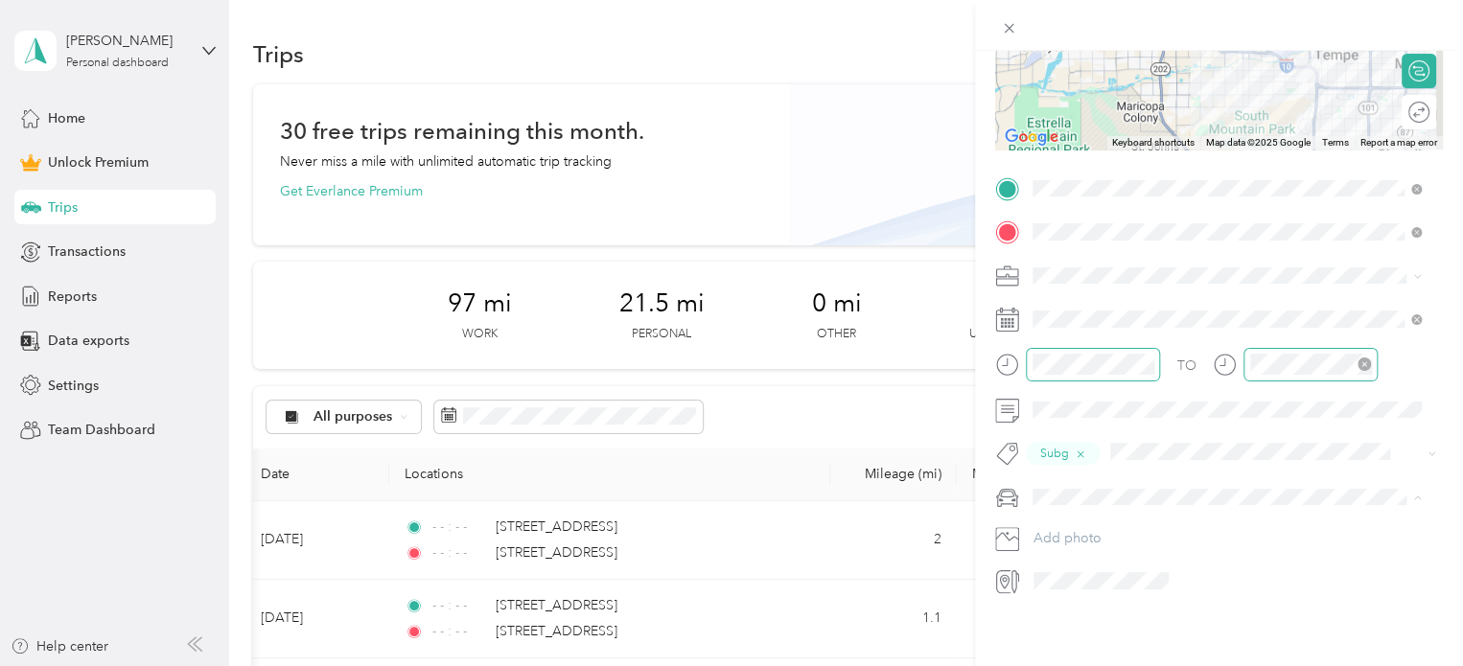
click at [1074, 526] on li "personal" at bounding box center [1227, 520] width 402 height 34
click at [1059, 525] on li "personal" at bounding box center [1227, 515] width 402 height 34
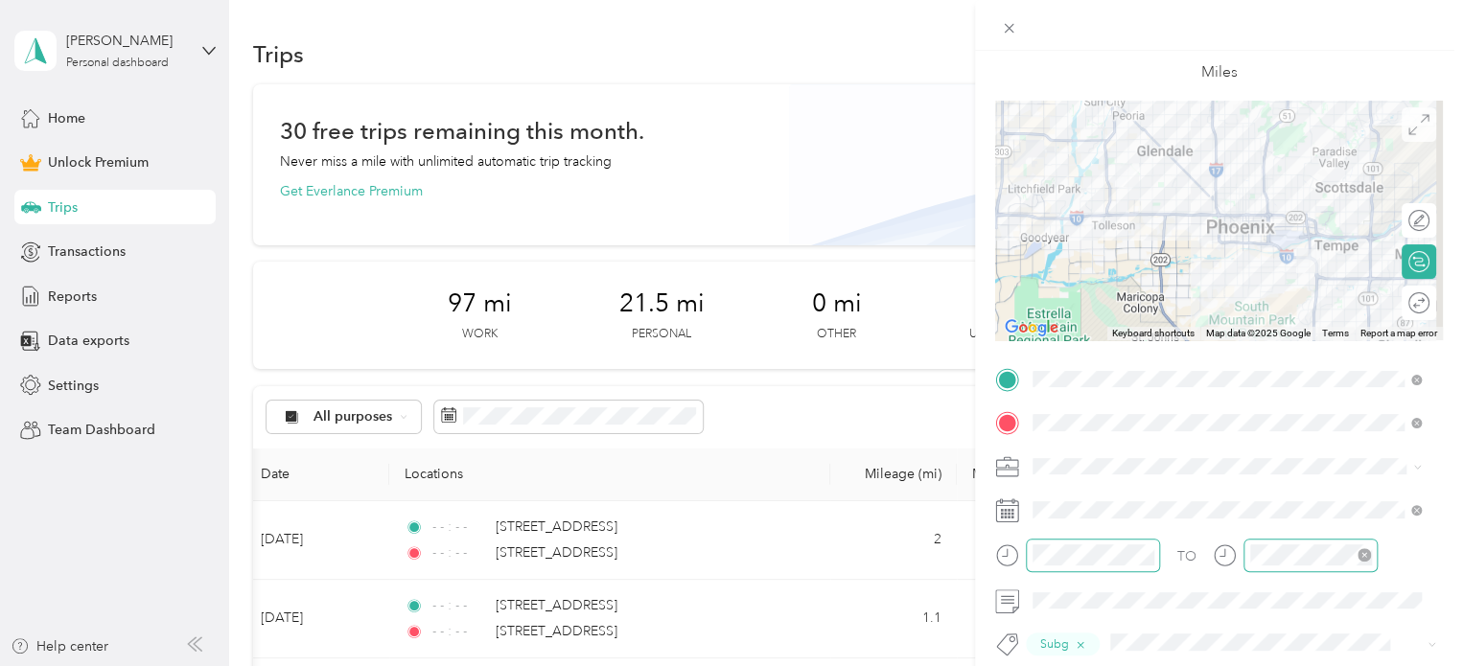
scroll to position [0, 0]
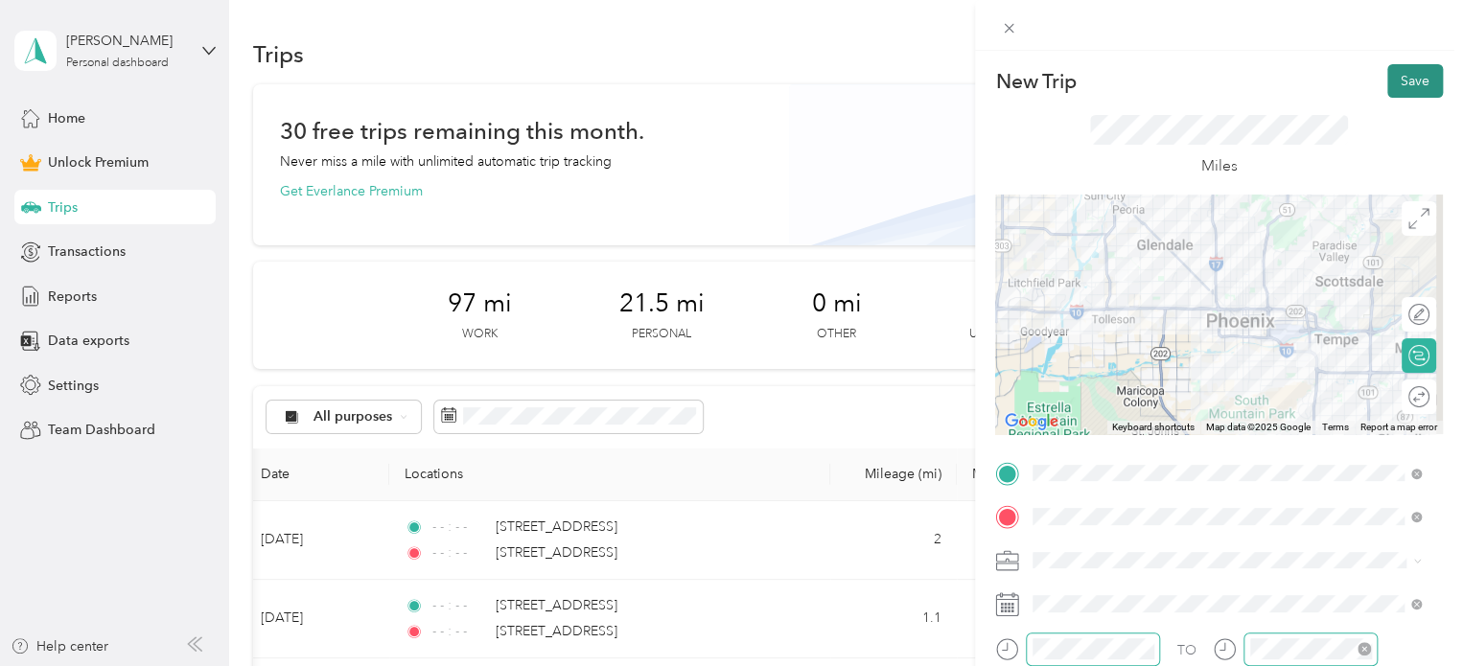
click at [1402, 79] on button "Save" at bounding box center [1415, 81] width 56 height 34
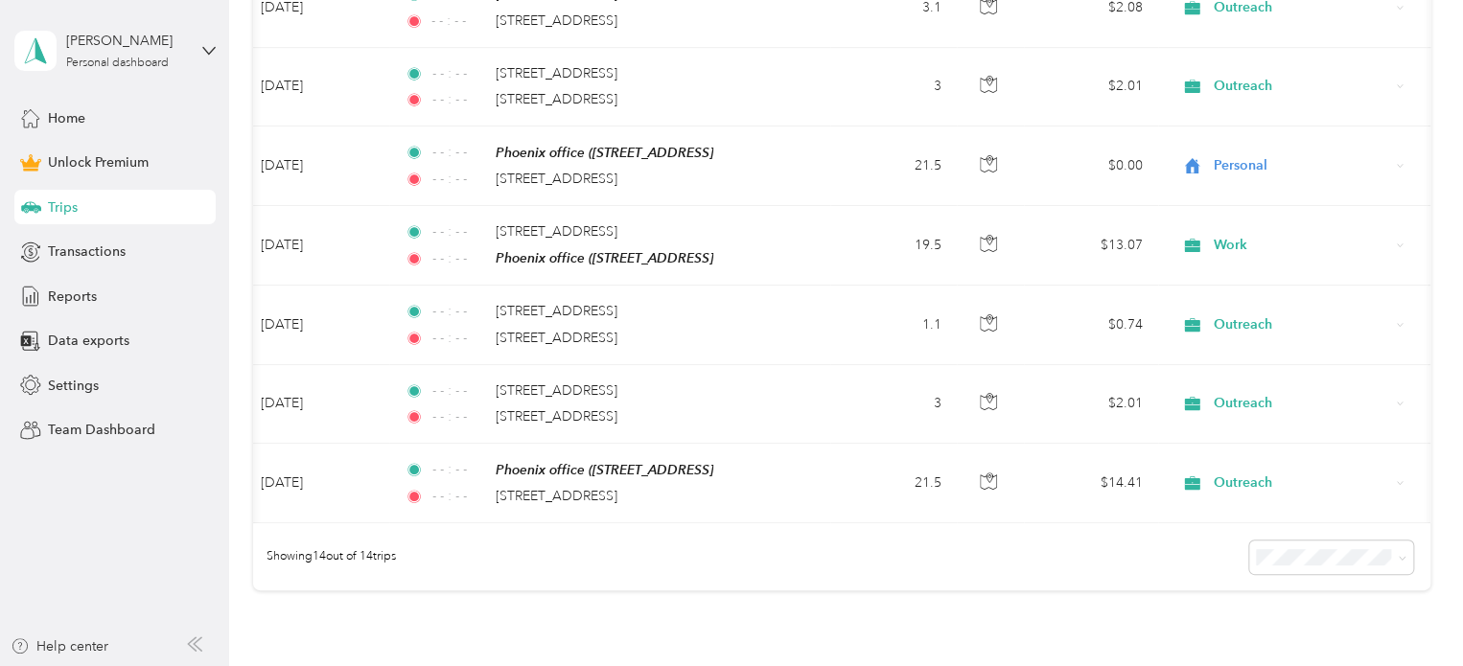
scroll to position [1089, 0]
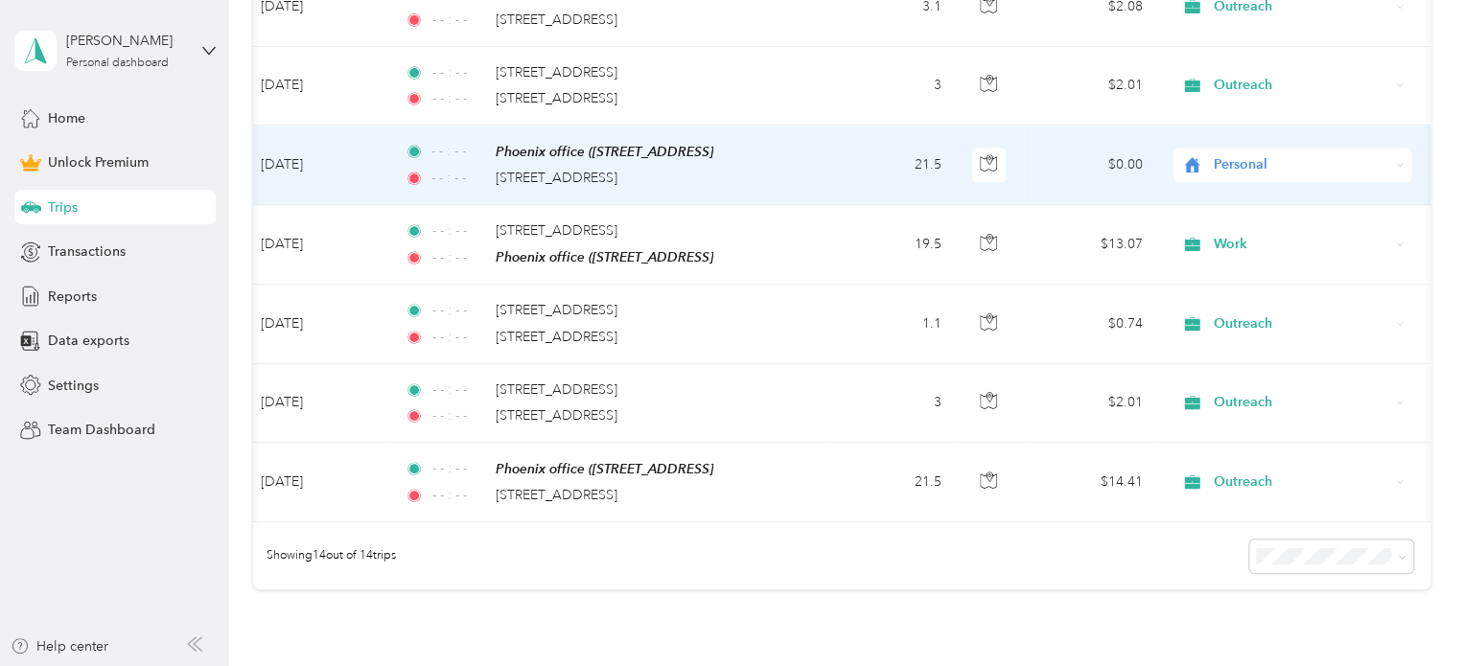
click at [1222, 161] on span "Personal" at bounding box center [1301, 164] width 175 height 21
click at [1245, 198] on li "Work" at bounding box center [1292, 193] width 238 height 34
click at [1212, 160] on span "Work" at bounding box center [1284, 164] width 209 height 21
click at [1259, 265] on li "Outreach" at bounding box center [1292, 261] width 238 height 34
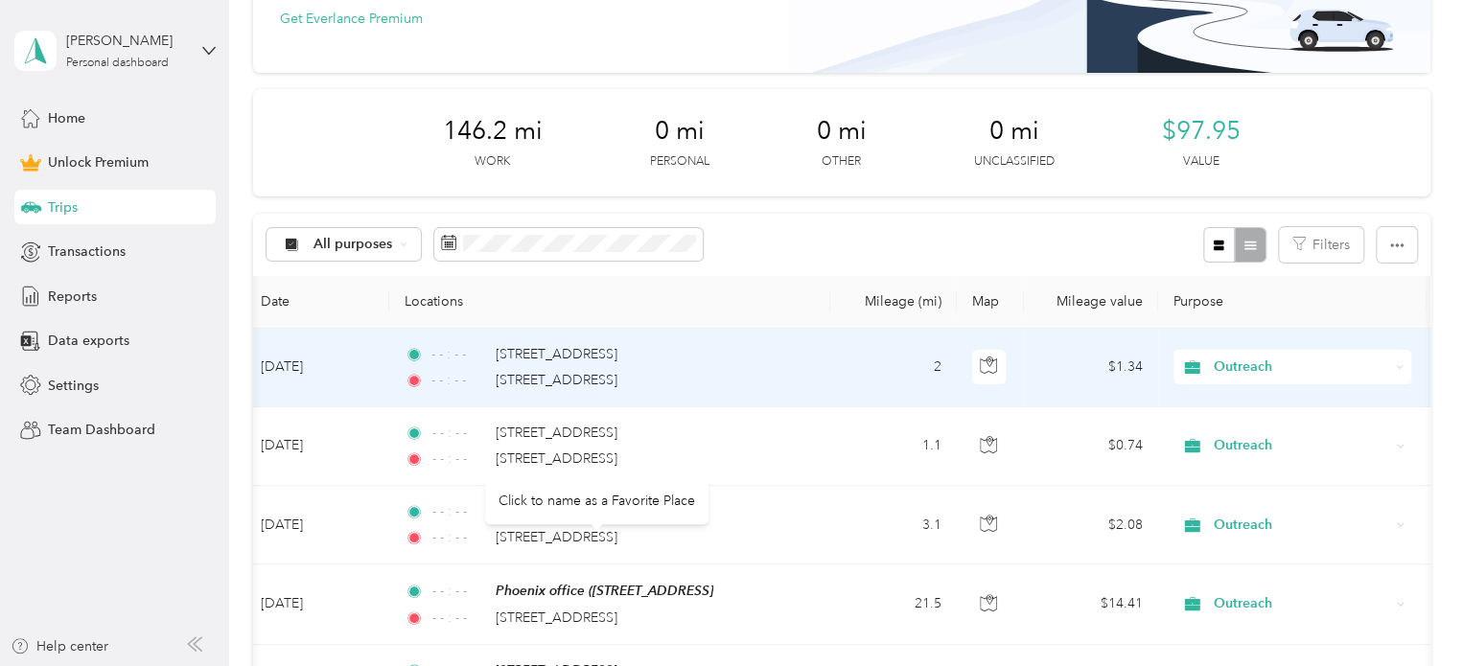
scroll to position [0, 0]
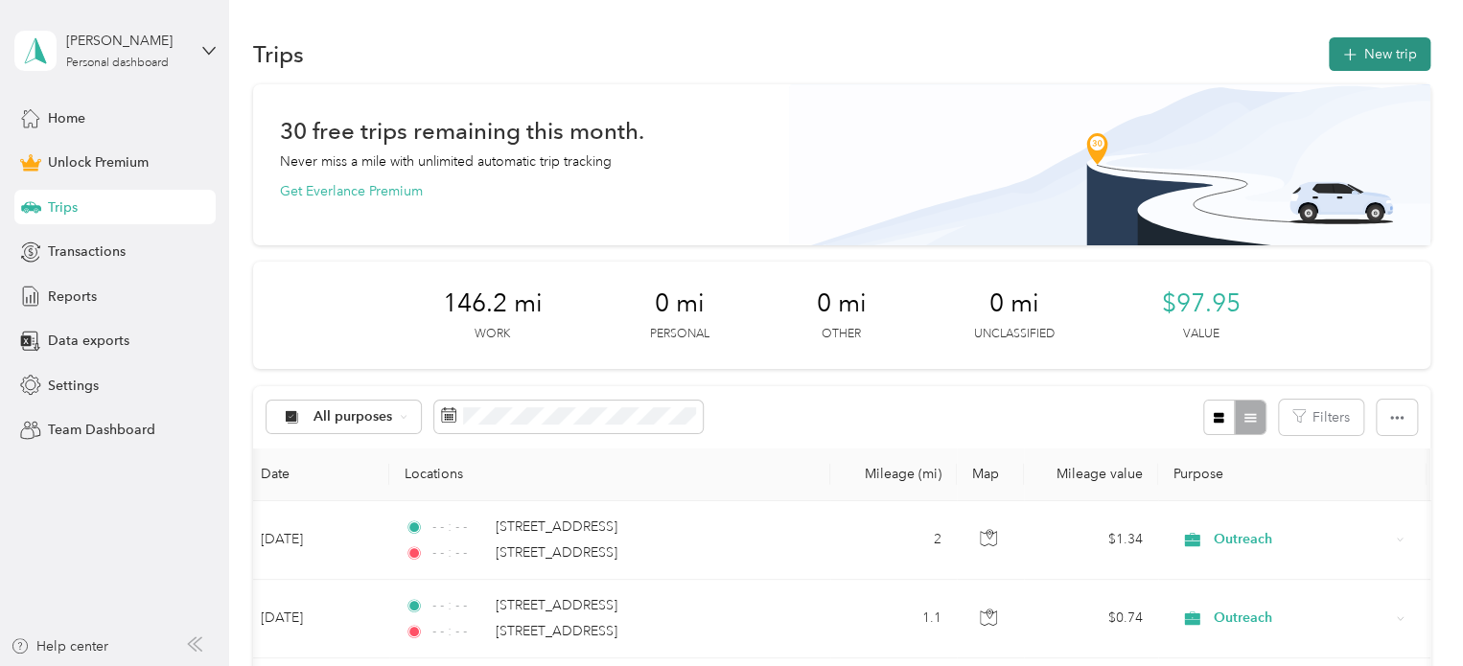
click at [1349, 55] on icon "button" at bounding box center [1349, 55] width 12 height 12
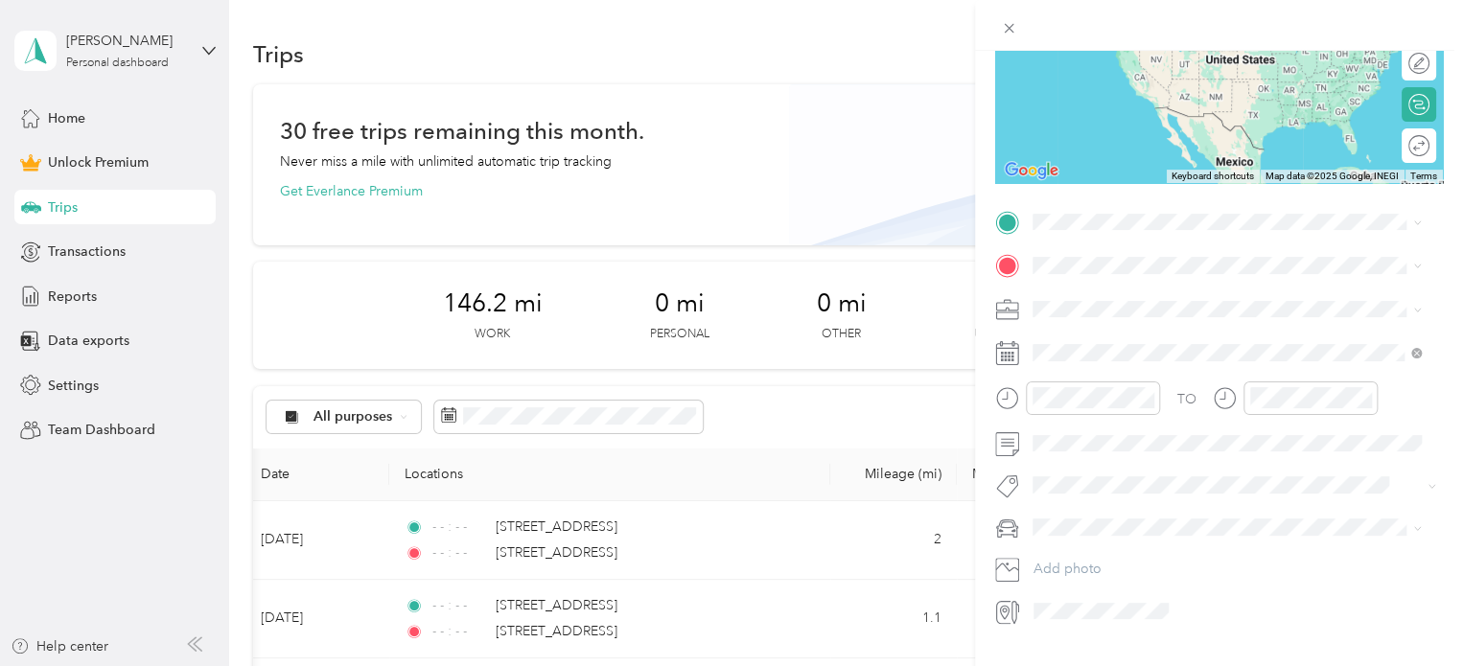
scroll to position [272, 0]
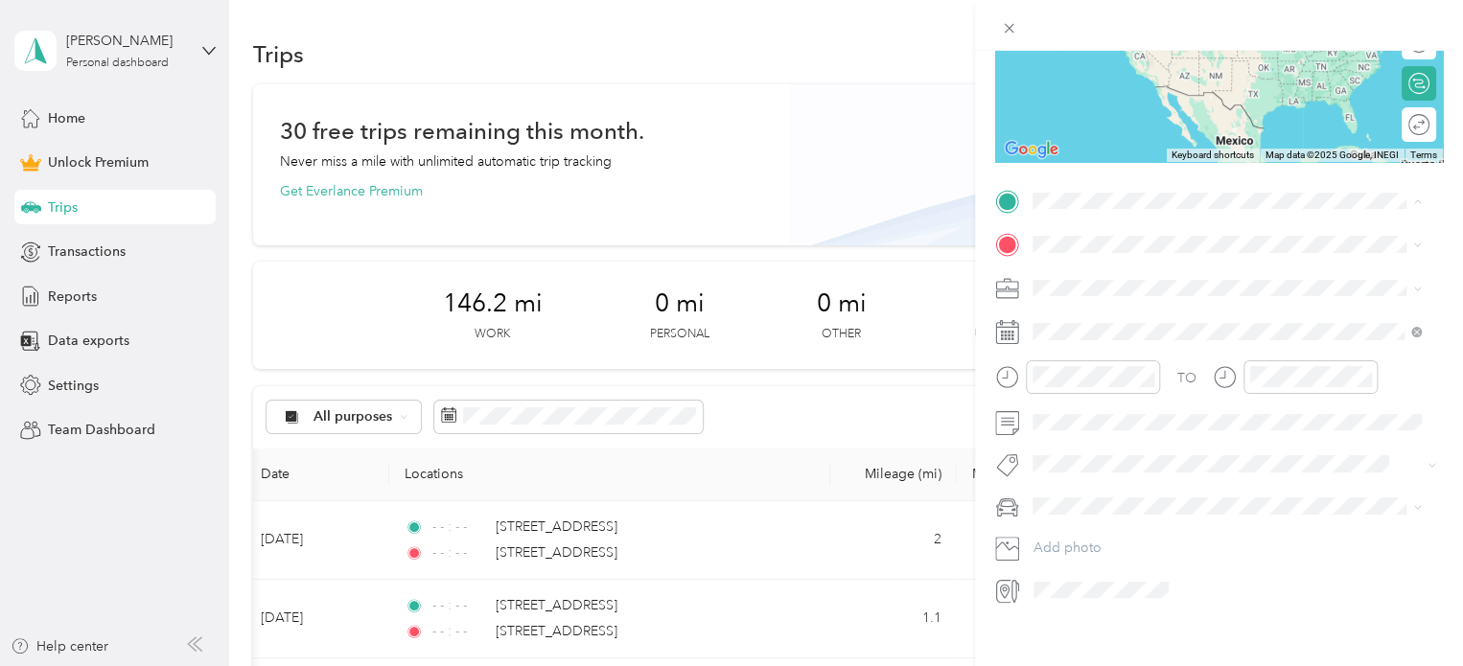
click at [1096, 293] on span "[STREET_ADDRESS]" at bounding box center [1130, 299] width 122 height 16
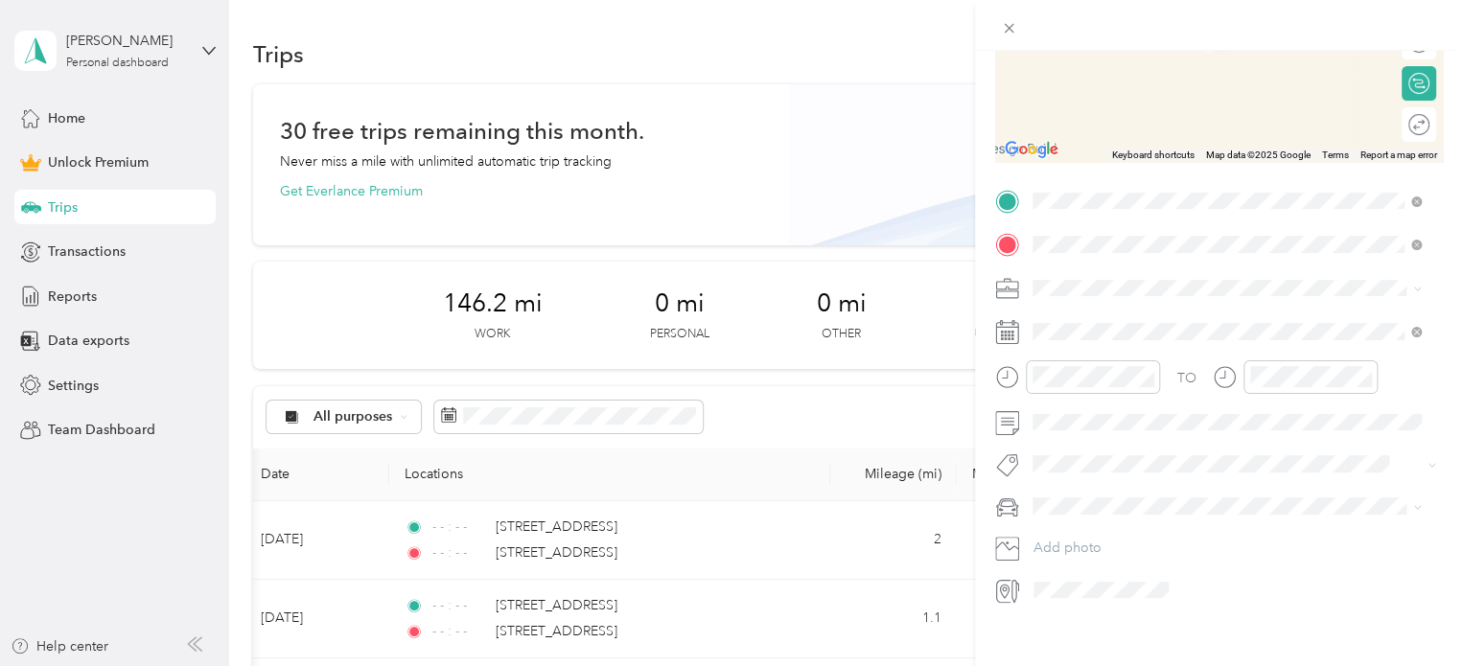
click at [1098, 322] on span "[STREET_ADDRESS][US_STATE]" at bounding box center [1165, 313] width 192 height 17
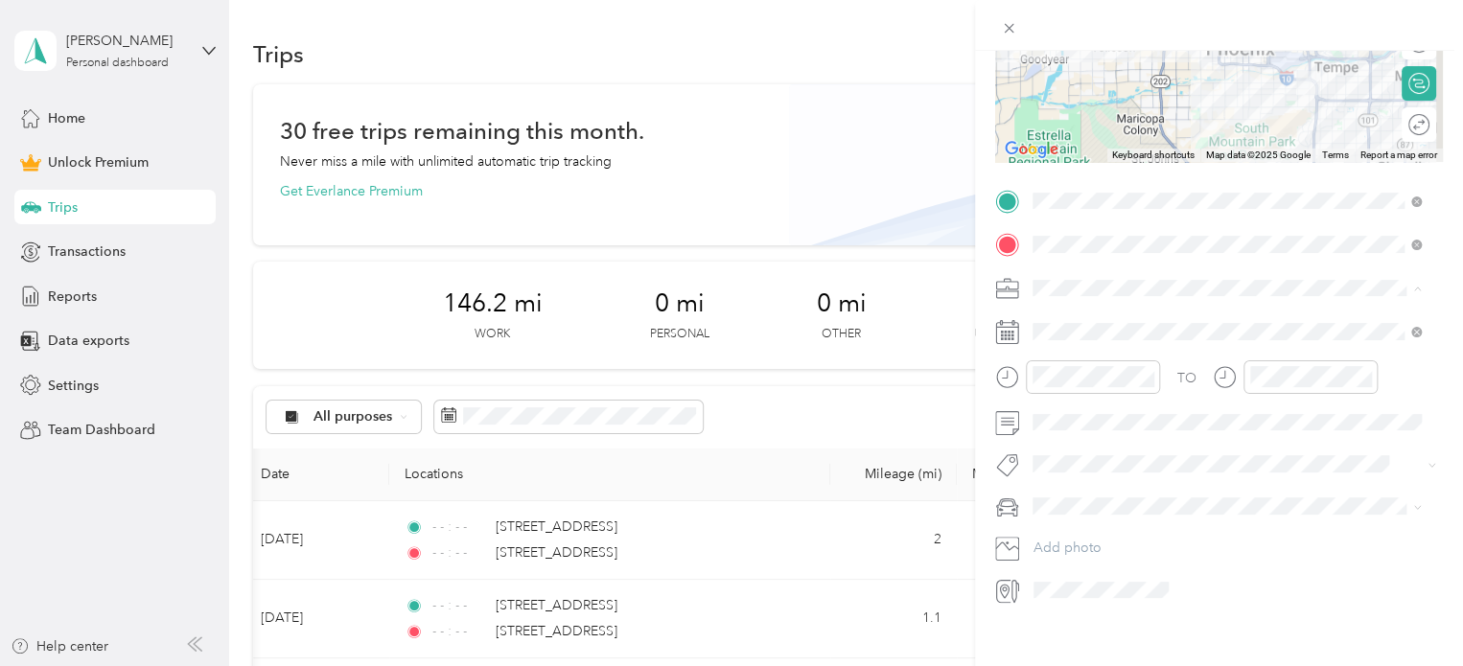
click at [1053, 384] on span "Outreach" at bounding box center [1067, 389] width 57 height 16
click at [1081, 435] on icon at bounding box center [1081, 439] width 10 height 17
click at [1200, 596] on div "22" at bounding box center [1196, 598] width 25 height 24
click at [1362, 375] on icon "close-circle" at bounding box center [1364, 376] width 13 height 13
click at [1146, 376] on icon "close-circle" at bounding box center [1146, 376] width 13 height 13
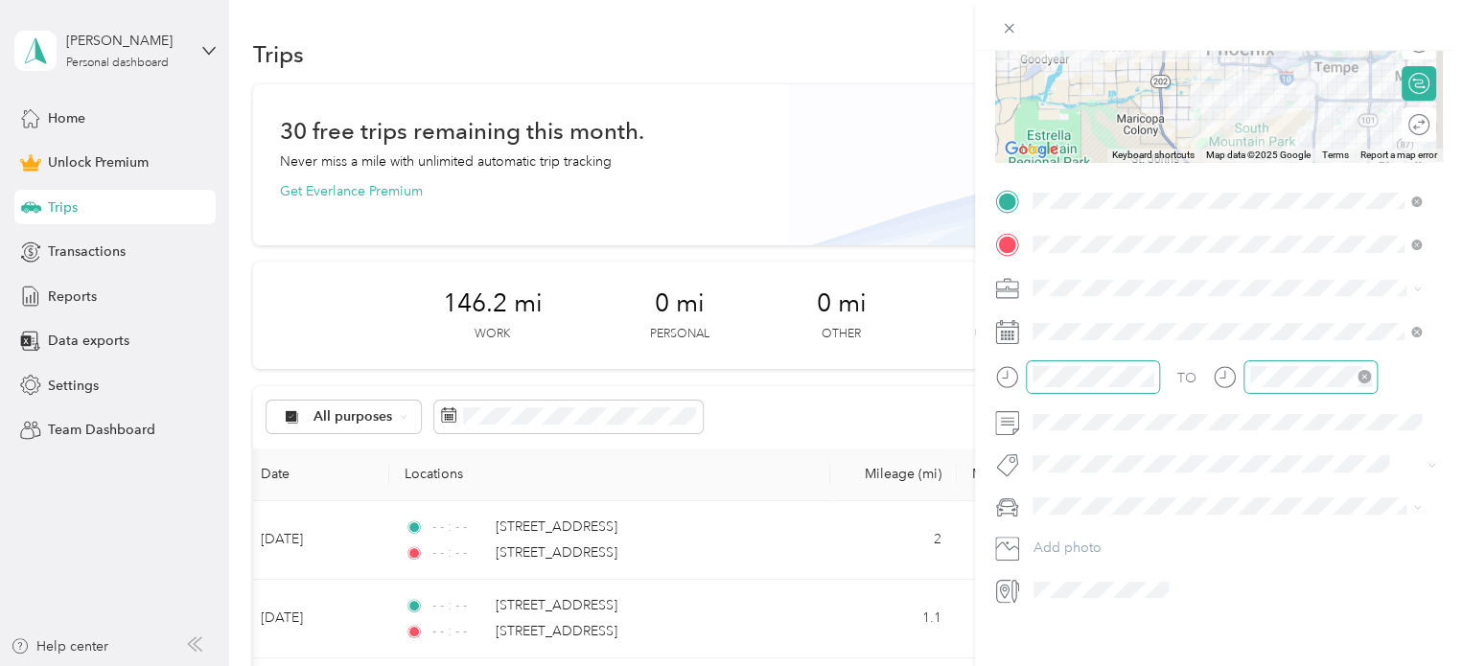
click at [1083, 665] on div "New Trip Save This trip cannot be edited because it is either under review, app…" at bounding box center [727, 666] width 1454 height 0
click at [1064, 454] on span at bounding box center [1218, 464] width 384 height 20
click at [1077, 494] on span "Subg" at bounding box center [1067, 497] width 29 height 17
click at [1072, 546] on li "personal" at bounding box center [1227, 543] width 402 height 34
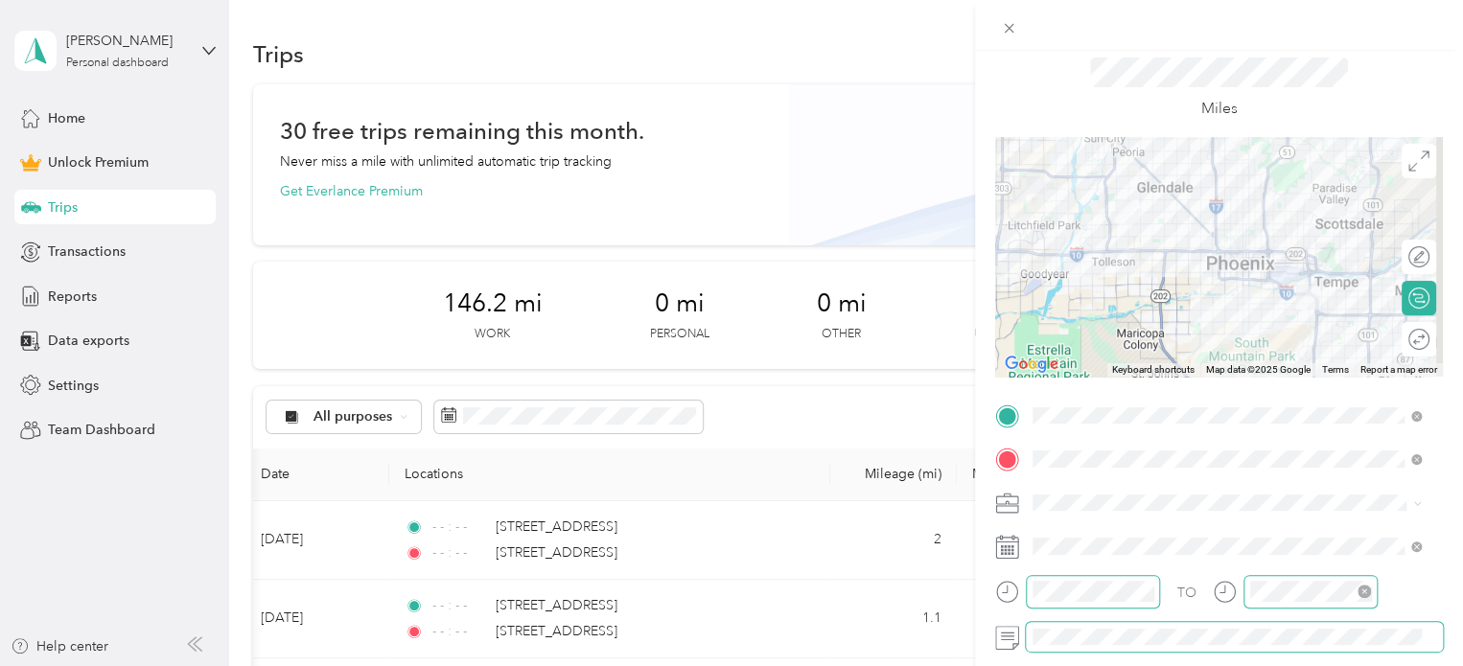
scroll to position [0, 0]
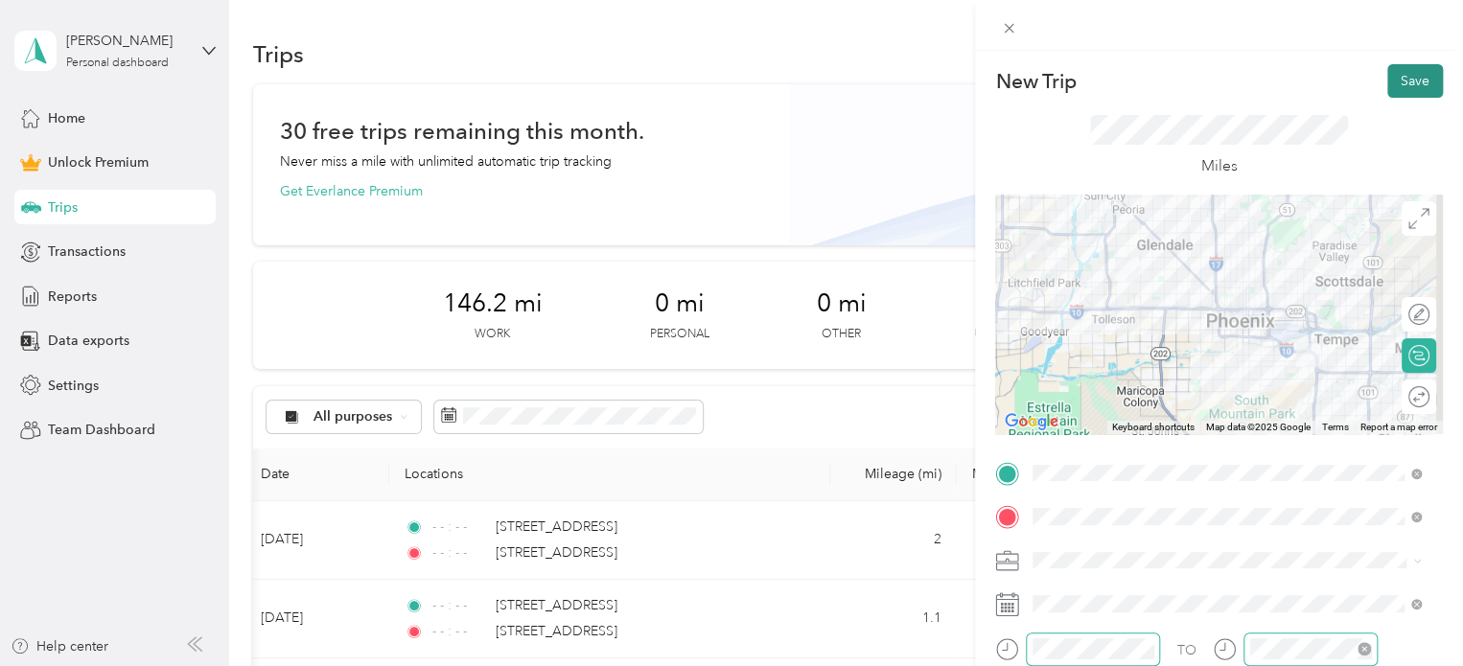
click at [1396, 87] on button "Save" at bounding box center [1415, 81] width 56 height 34
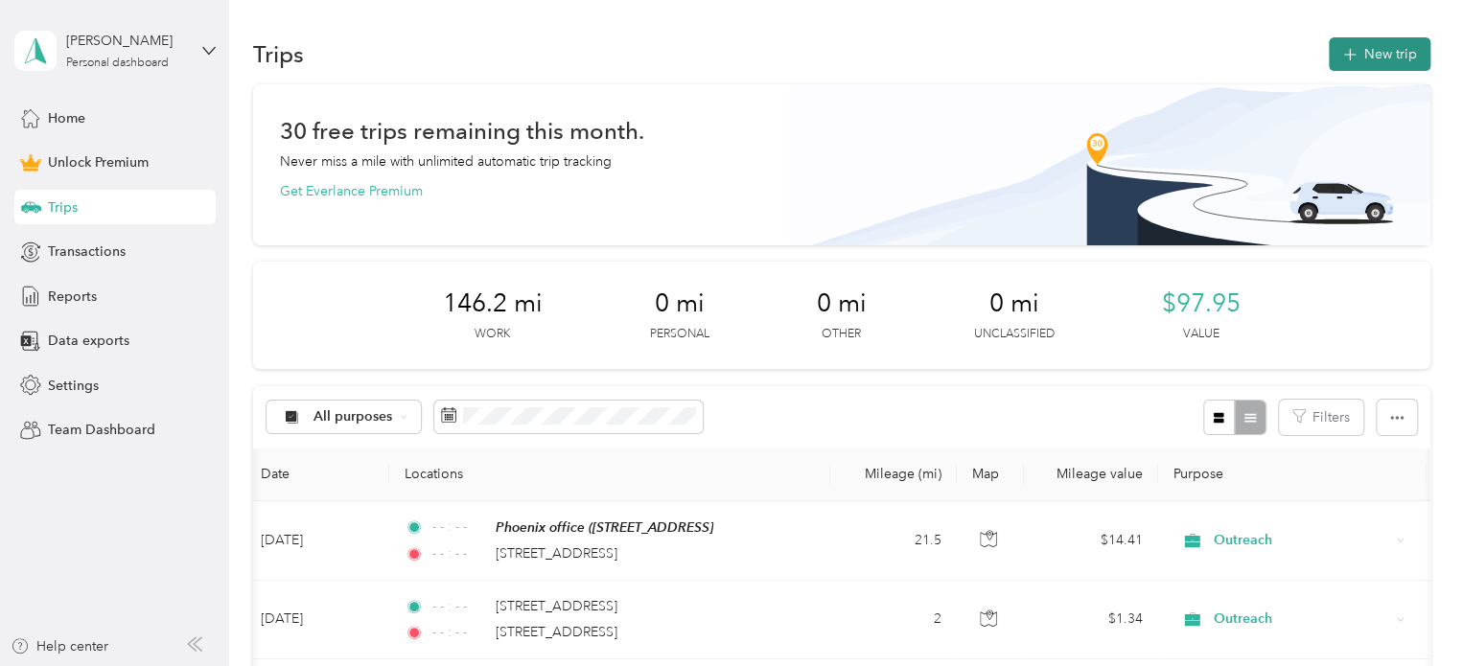
click at [1335, 68] on button "New trip" at bounding box center [1380, 54] width 102 height 34
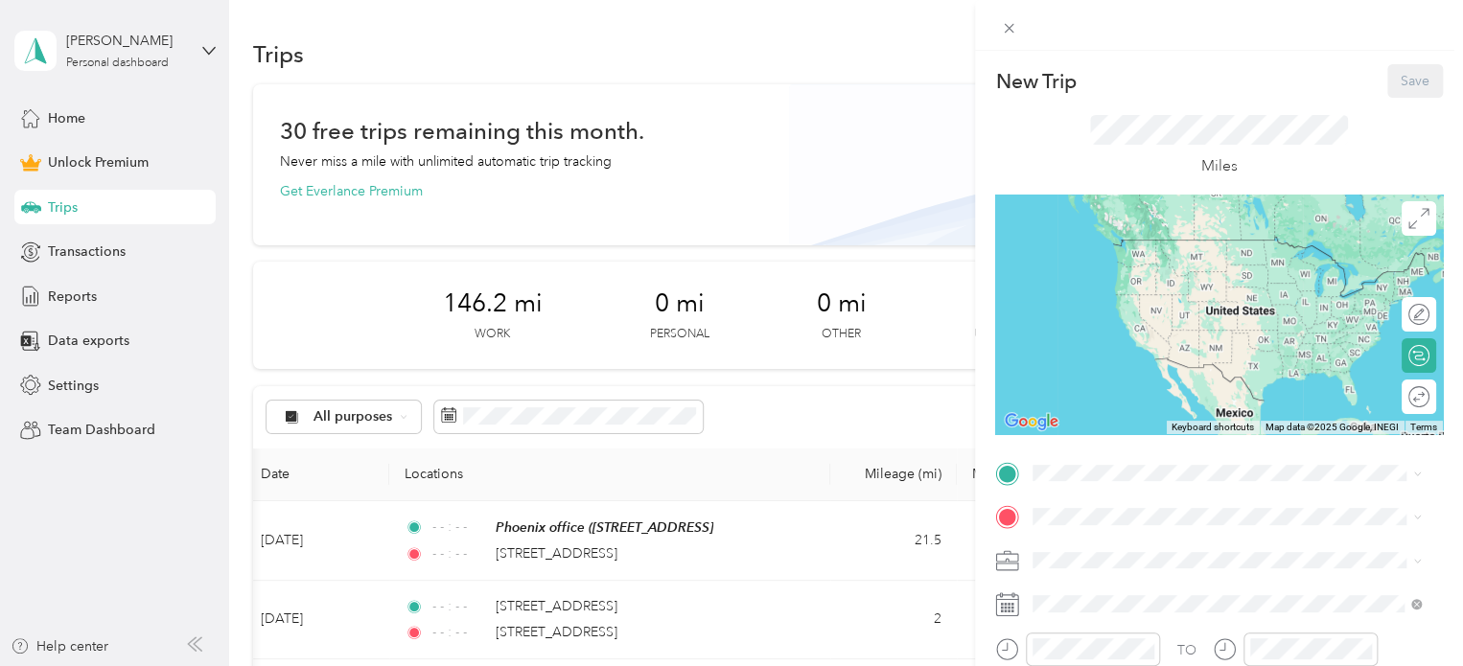
click at [1066, 455] on div "New Trip Save This trip cannot be edited because it is either under review, app…" at bounding box center [1219, 470] width 448 height 813
click at [1116, 268] on span "[STREET_ADDRESS][US_STATE]" at bounding box center [1165, 259] width 192 height 17
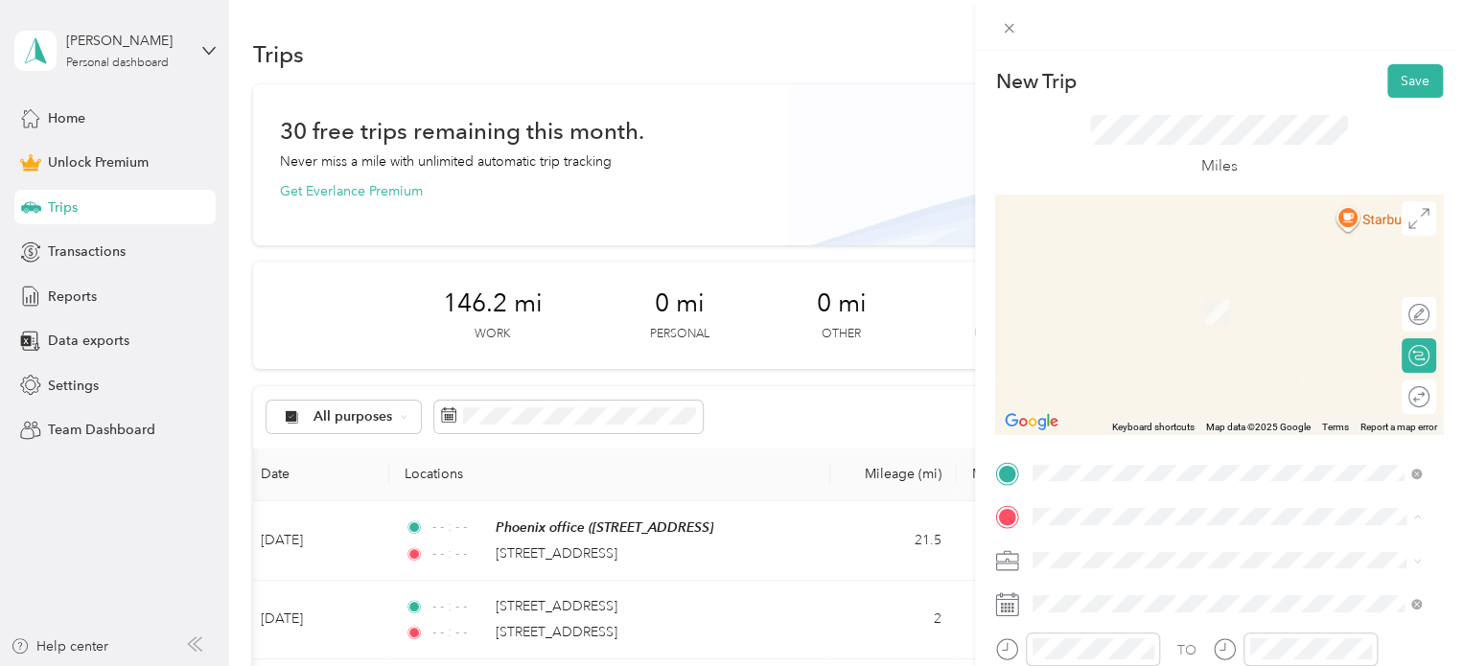
click at [1101, 311] on span "[STREET_ADDRESS]" at bounding box center [1130, 312] width 122 height 16
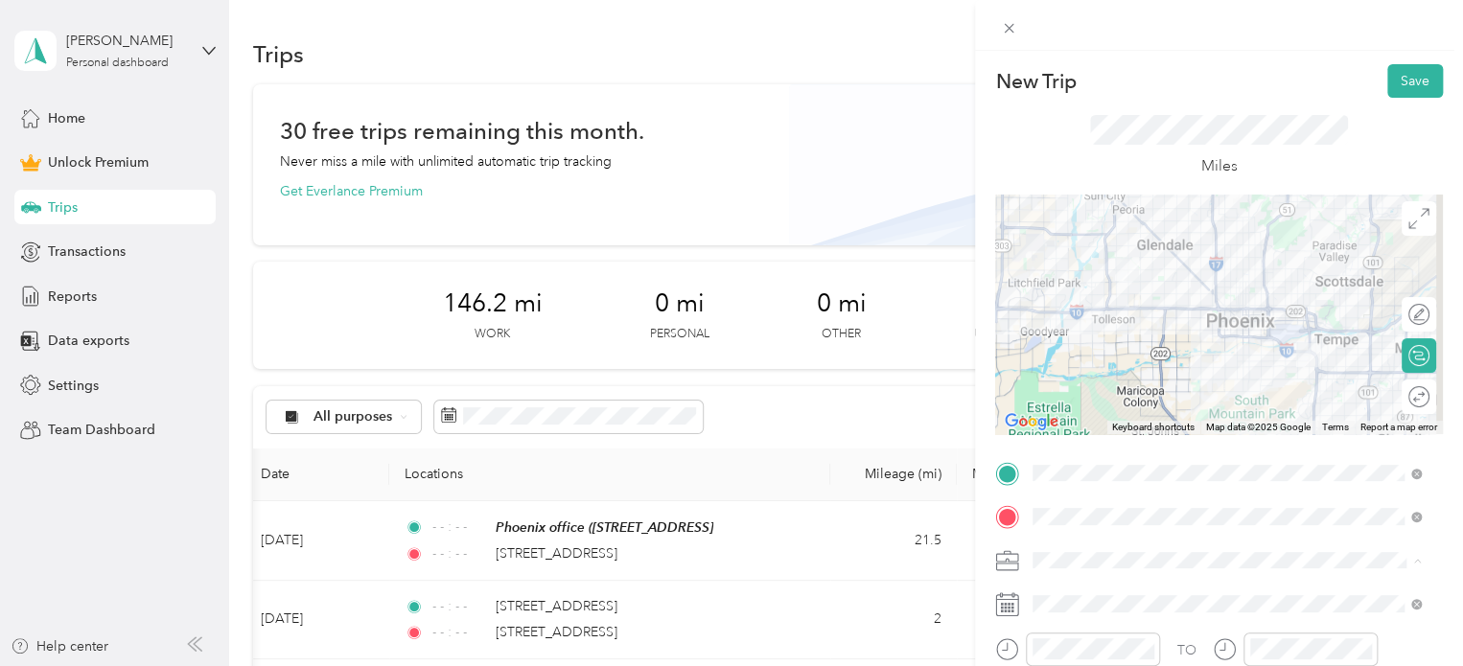
click at [1059, 294] on li "Work" at bounding box center [1227, 292] width 402 height 34
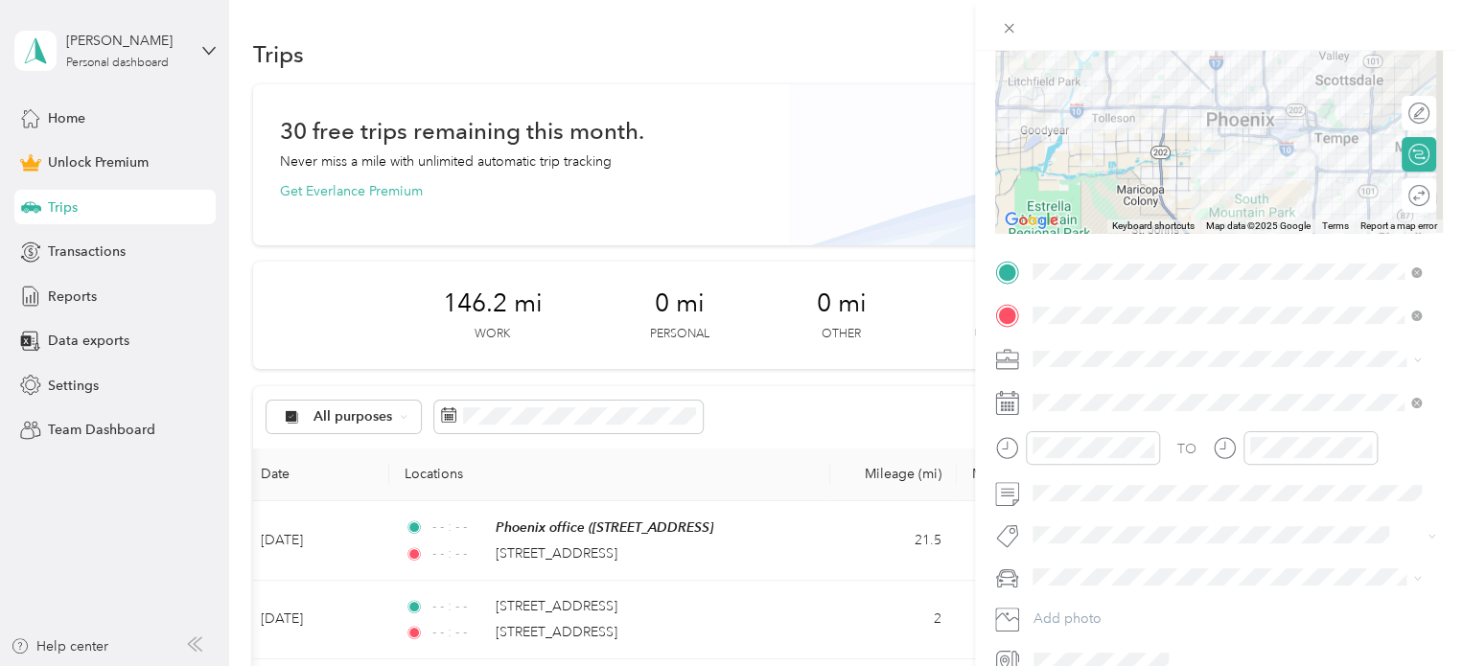
scroll to position [295, 0]
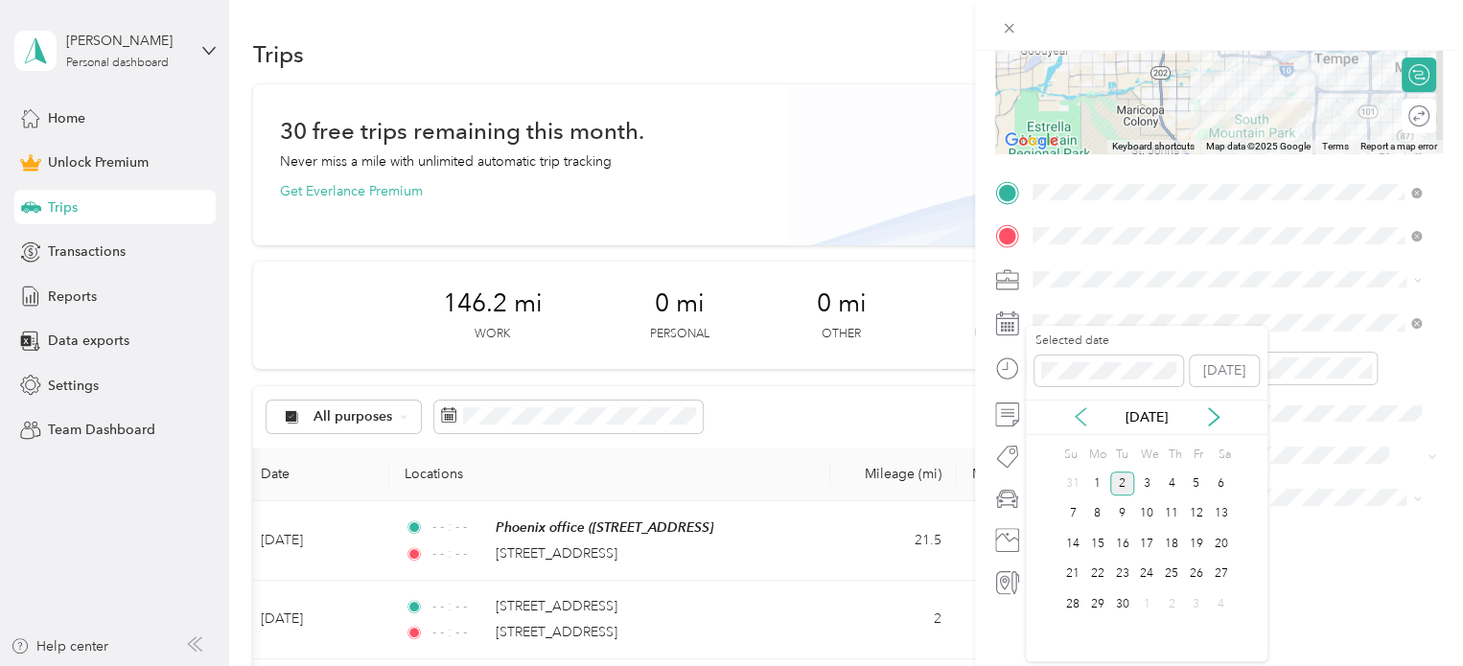
click at [1082, 420] on icon at bounding box center [1080, 416] width 19 height 19
click at [1197, 570] on div "22" at bounding box center [1196, 575] width 25 height 24
click at [1148, 361] on icon "close-circle" at bounding box center [1146, 367] width 13 height 13
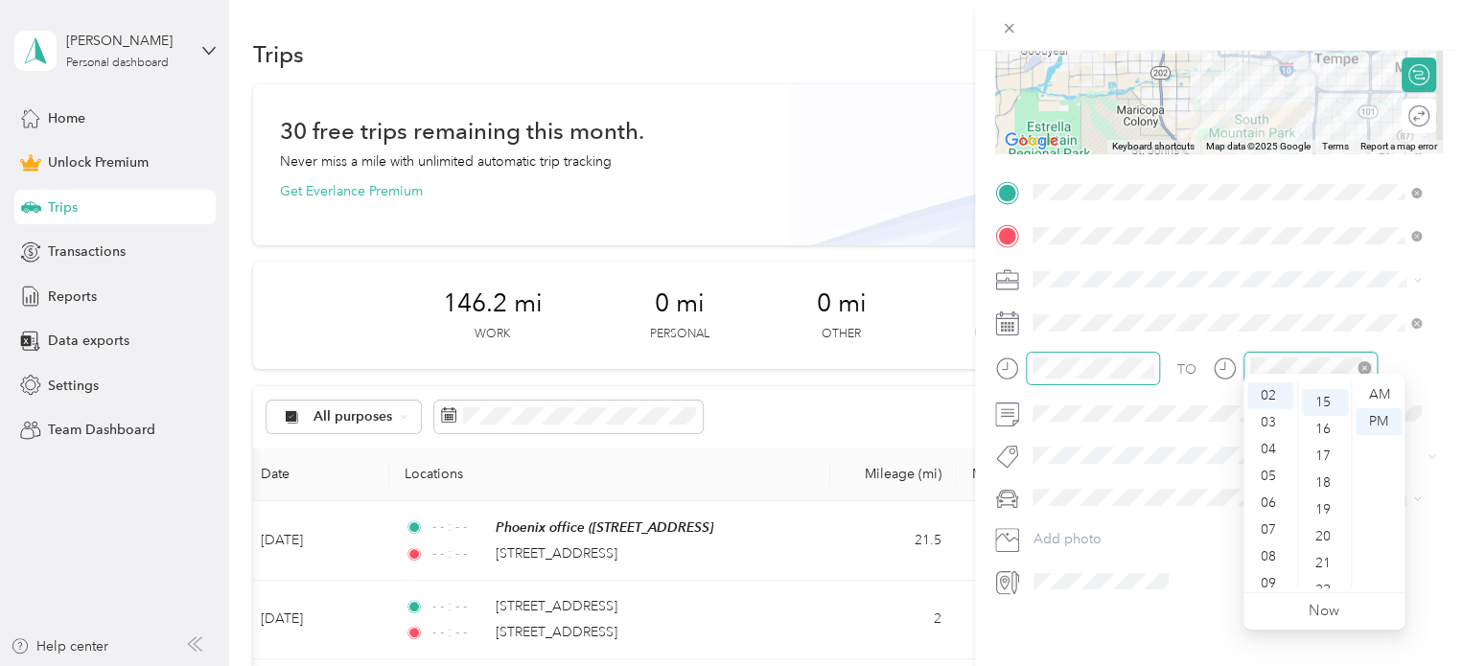
scroll to position [403, 0]
click at [1368, 361] on icon "close-circle" at bounding box center [1364, 367] width 13 height 13
click at [1074, 470] on span "Subg" at bounding box center [1067, 471] width 29 height 17
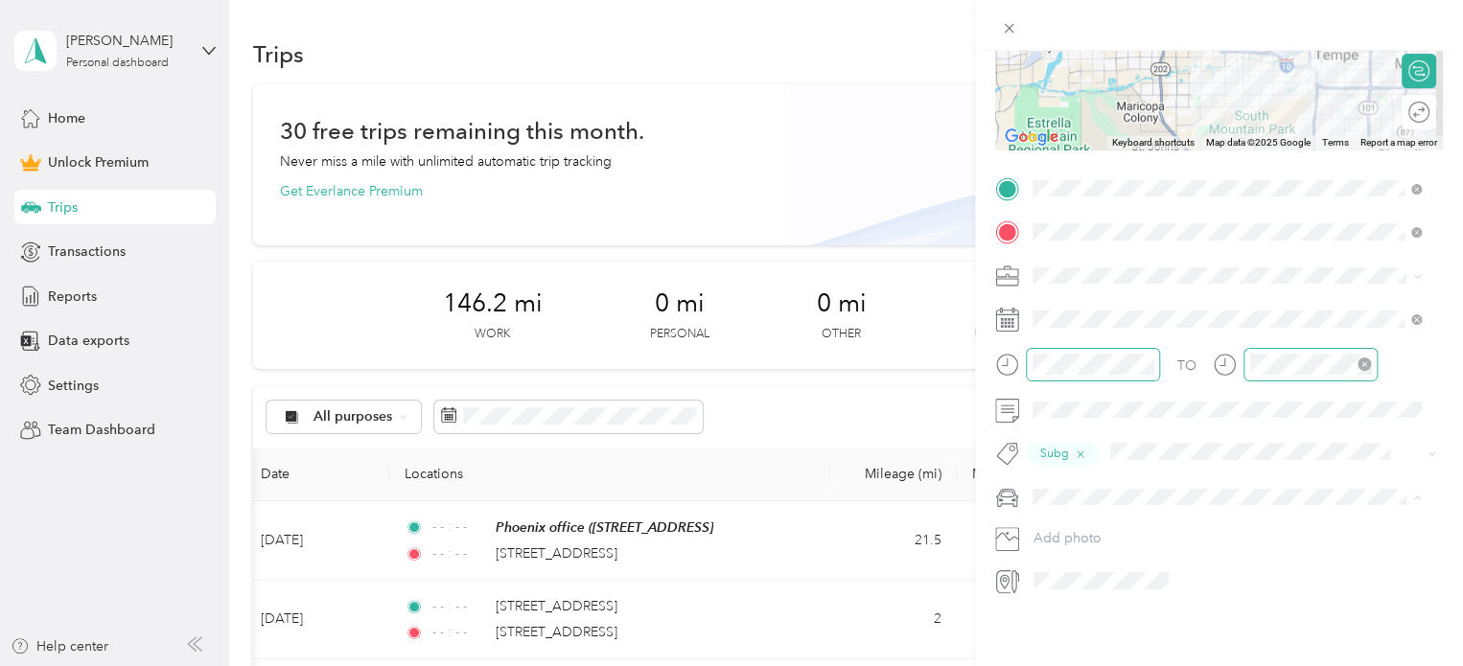
click at [1077, 522] on li "personal" at bounding box center [1227, 520] width 402 height 34
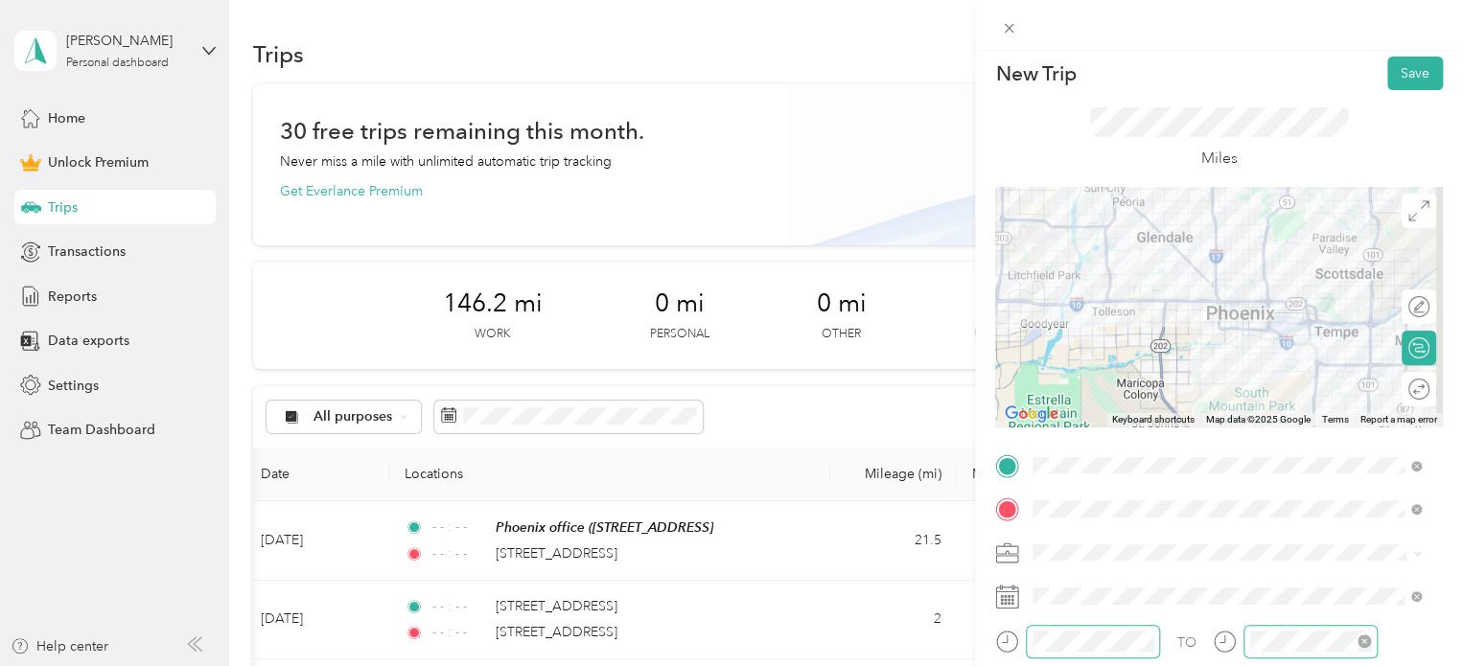
scroll to position [0, 0]
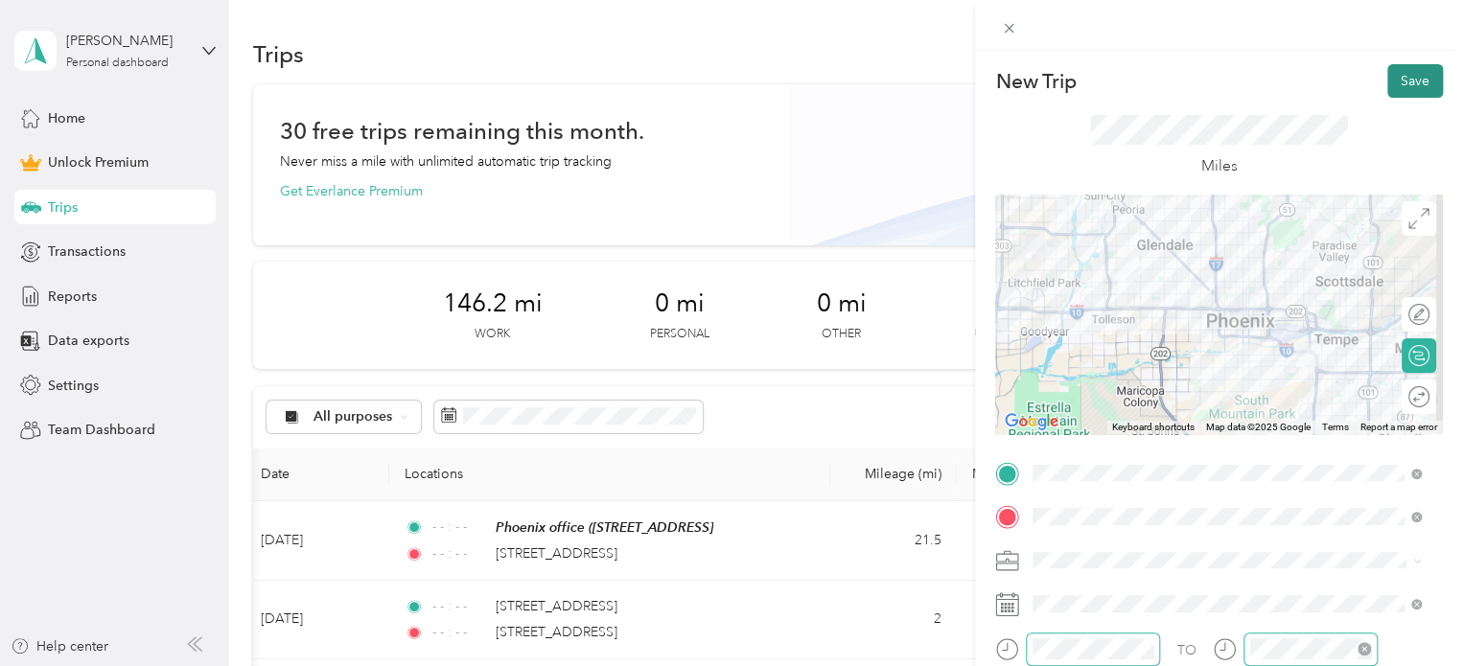
click at [1387, 80] on button "Save" at bounding box center [1415, 81] width 56 height 34
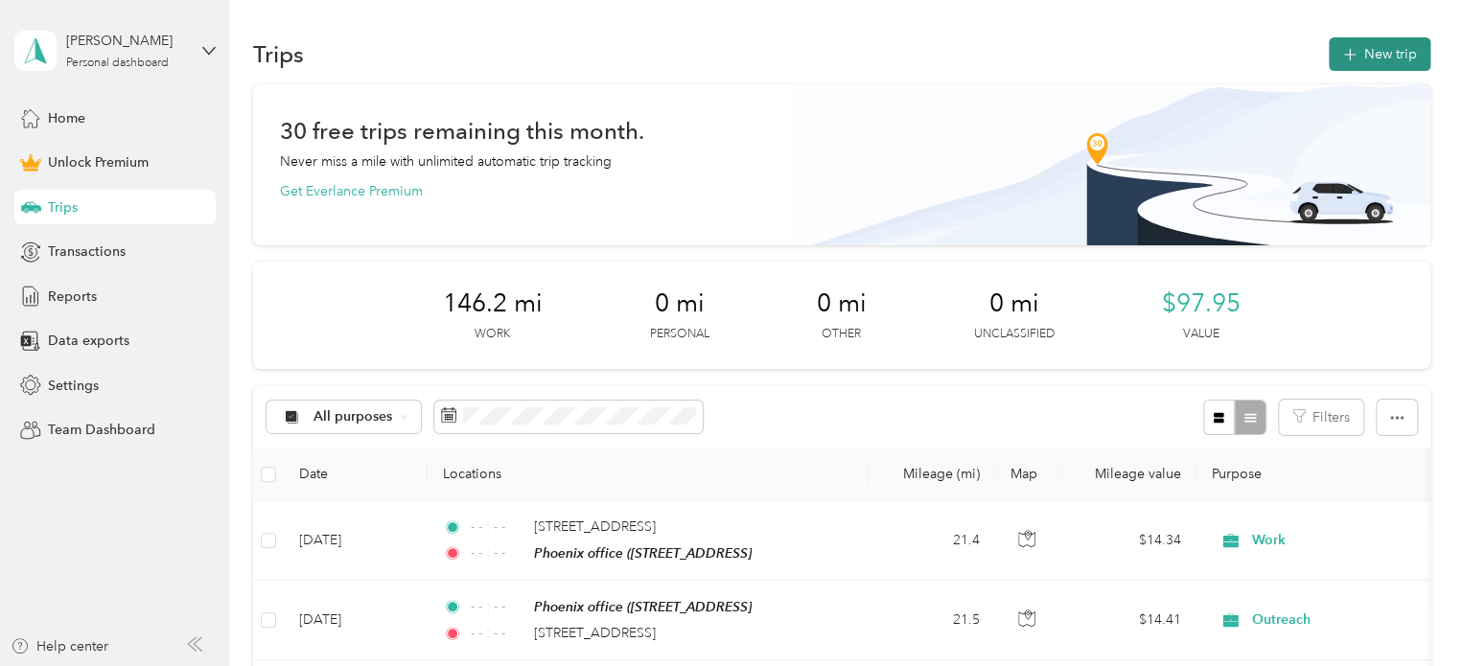
click at [1385, 48] on button "New trip" at bounding box center [1380, 54] width 102 height 34
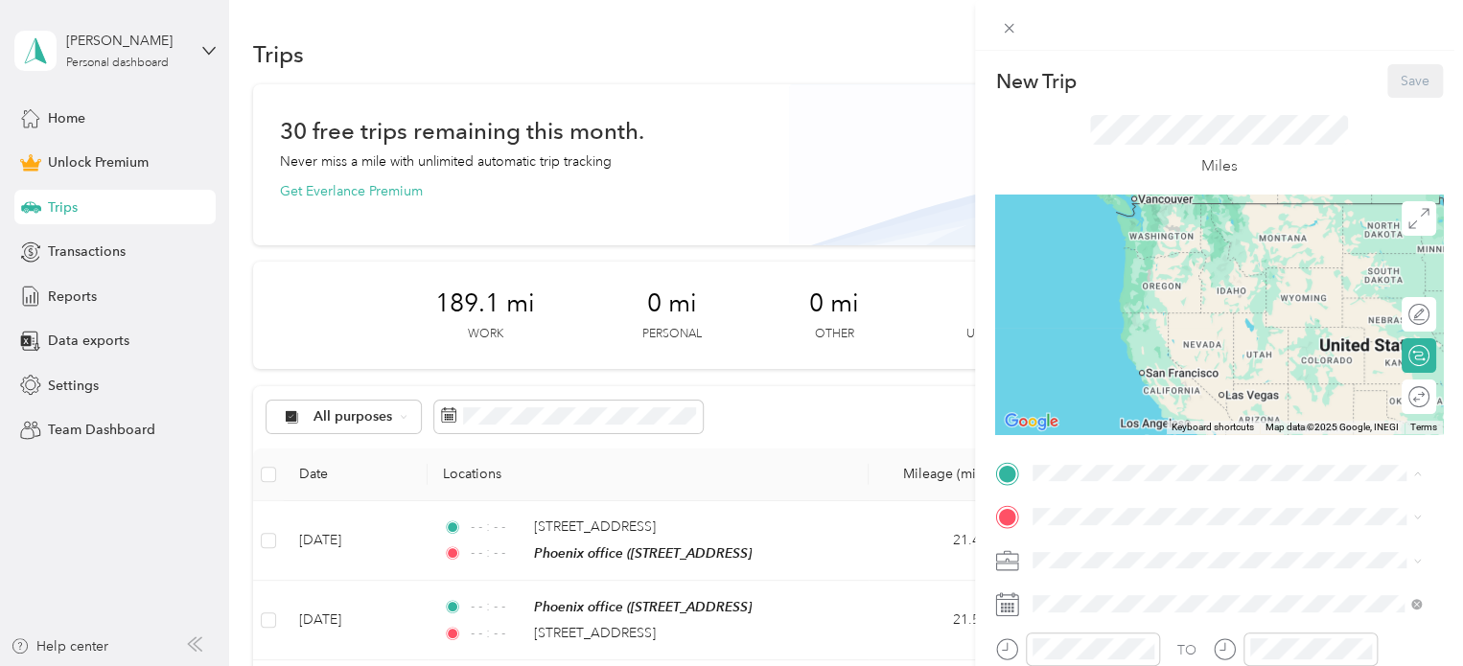
click at [1125, 264] on span "[STREET_ADDRESS]" at bounding box center [1130, 268] width 122 height 16
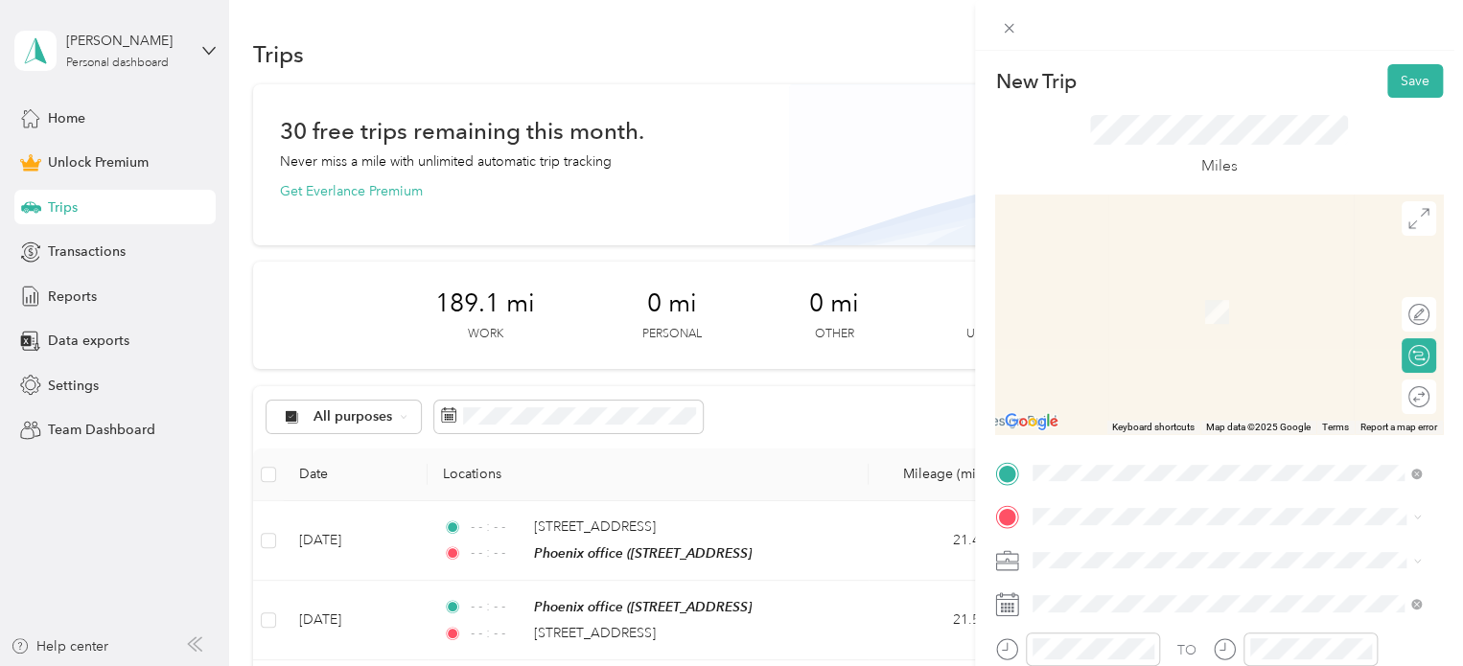
click at [1117, 398] on span "[STREET_ADDRESS][GEOGRAPHIC_DATA][PERSON_NAME][PERSON_NAME], [GEOGRAPHIC_DATA]" at bounding box center [1199, 383] width 260 height 57
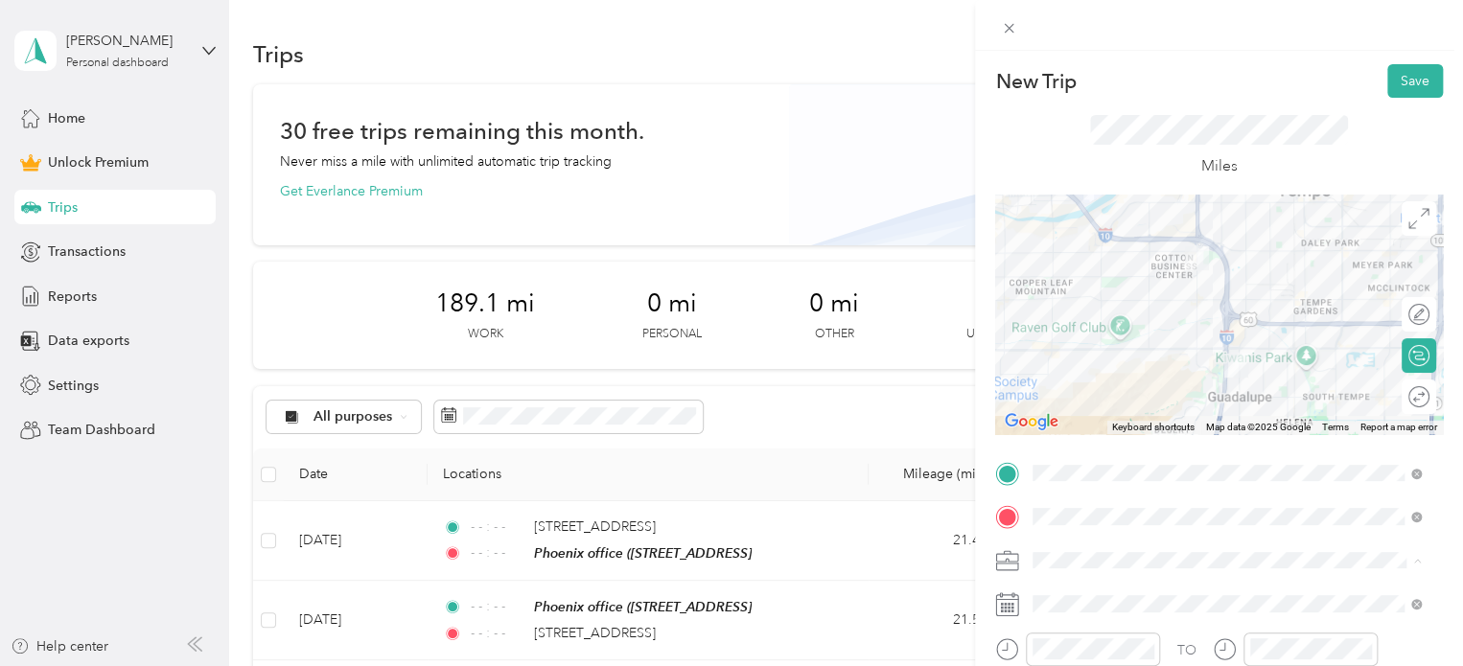
click at [1060, 298] on ol "Work Personal Outreach Other Charity Medical Moving Commute" at bounding box center [1227, 409] width 402 height 268
click at [1059, 293] on li "Work" at bounding box center [1227, 284] width 402 height 34
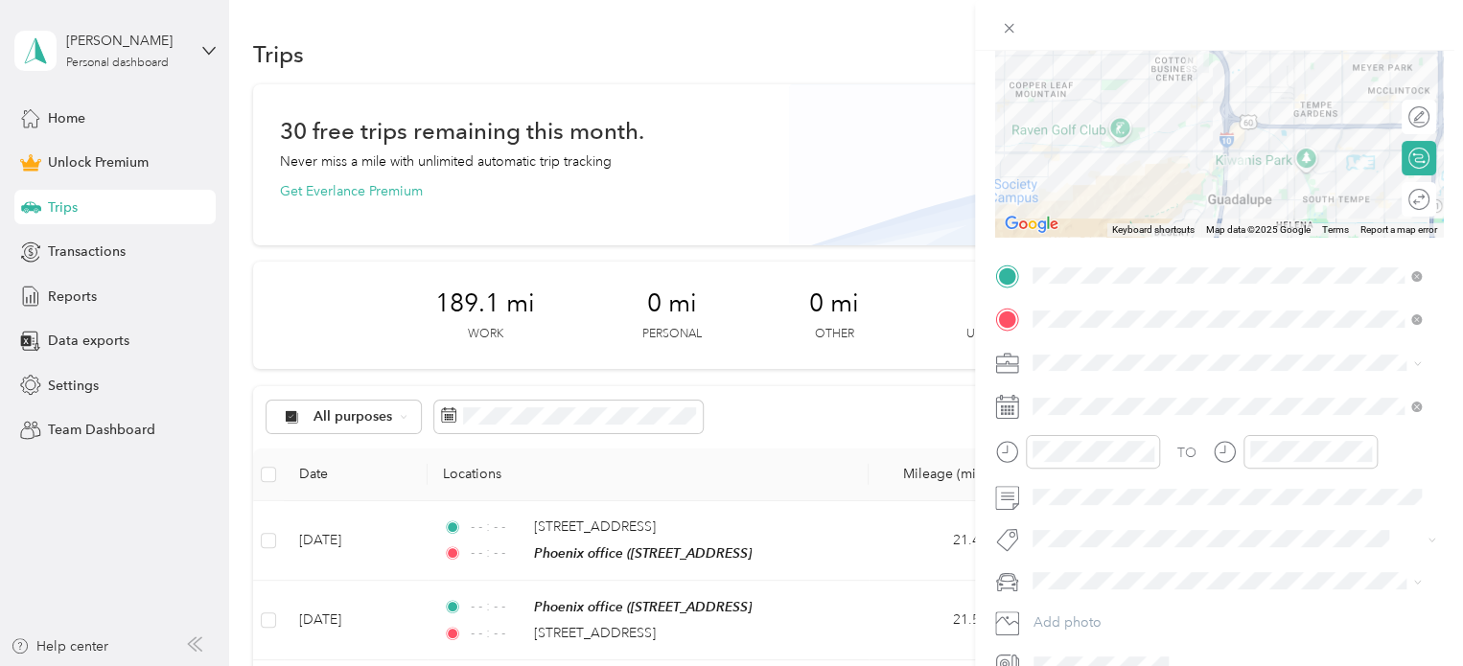
scroll to position [295, 0]
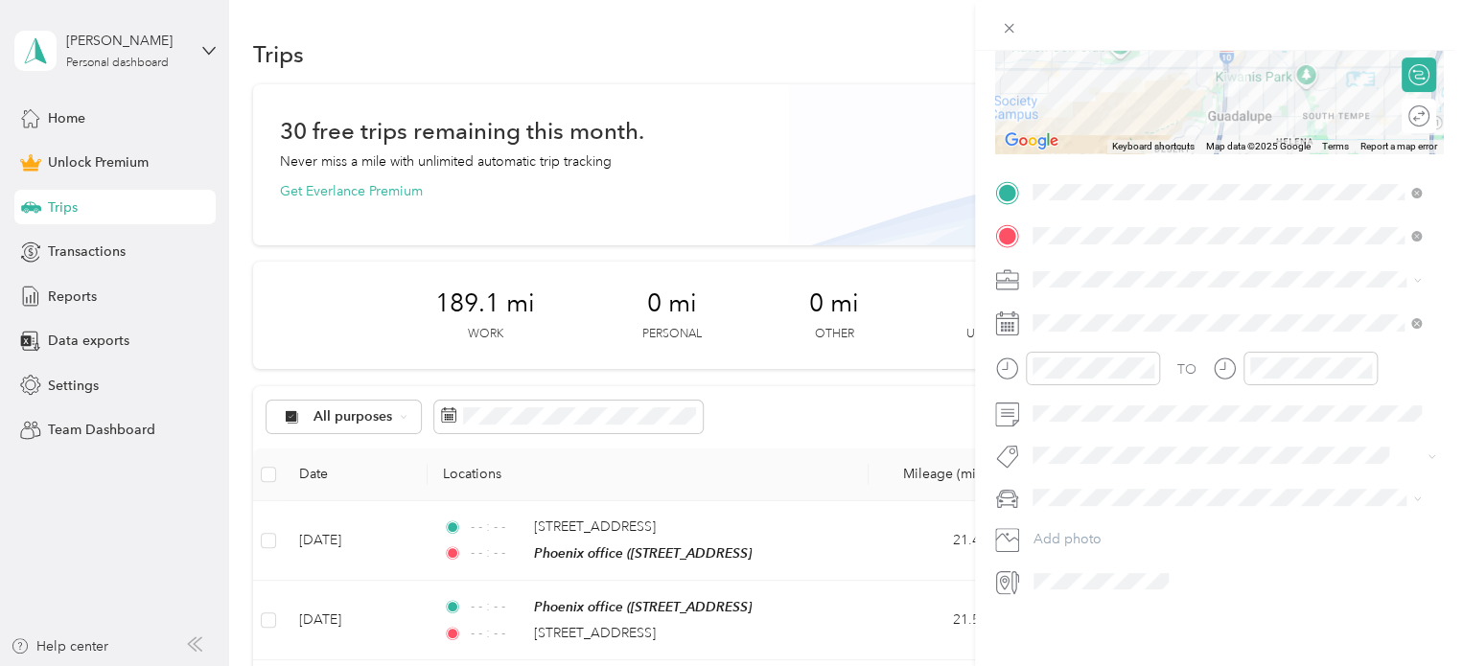
click at [1016, 312] on icon at bounding box center [1007, 324] width 24 height 24
click at [1073, 420] on icon at bounding box center [1080, 416] width 19 height 19
click at [1121, 601] on div "26" at bounding box center [1122, 605] width 25 height 24
click at [1147, 361] on icon "close-circle" at bounding box center [1146, 367] width 13 height 13
click at [1364, 361] on icon "close-circle" at bounding box center [1364, 367] width 13 height 13
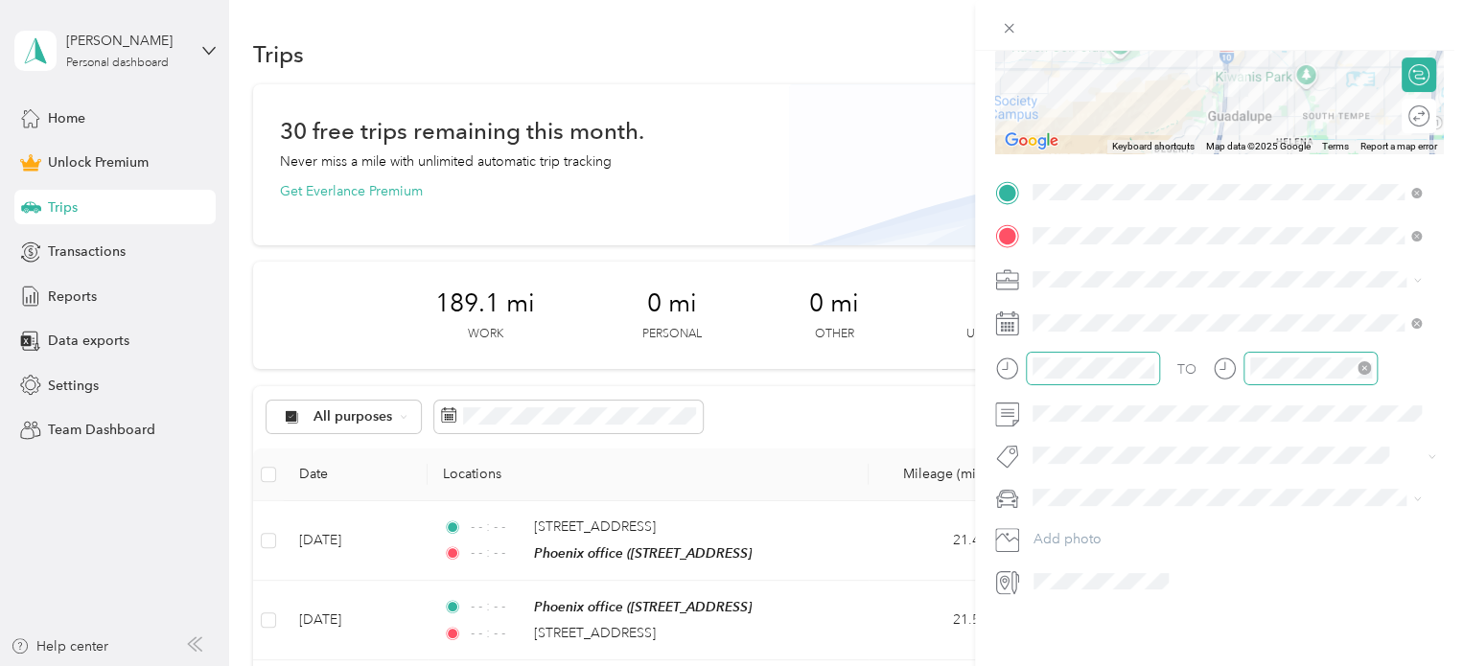
click at [1093, 480] on li "Subg" at bounding box center [1227, 466] width 402 height 37
click at [1063, 525] on li "personal" at bounding box center [1227, 518] width 402 height 34
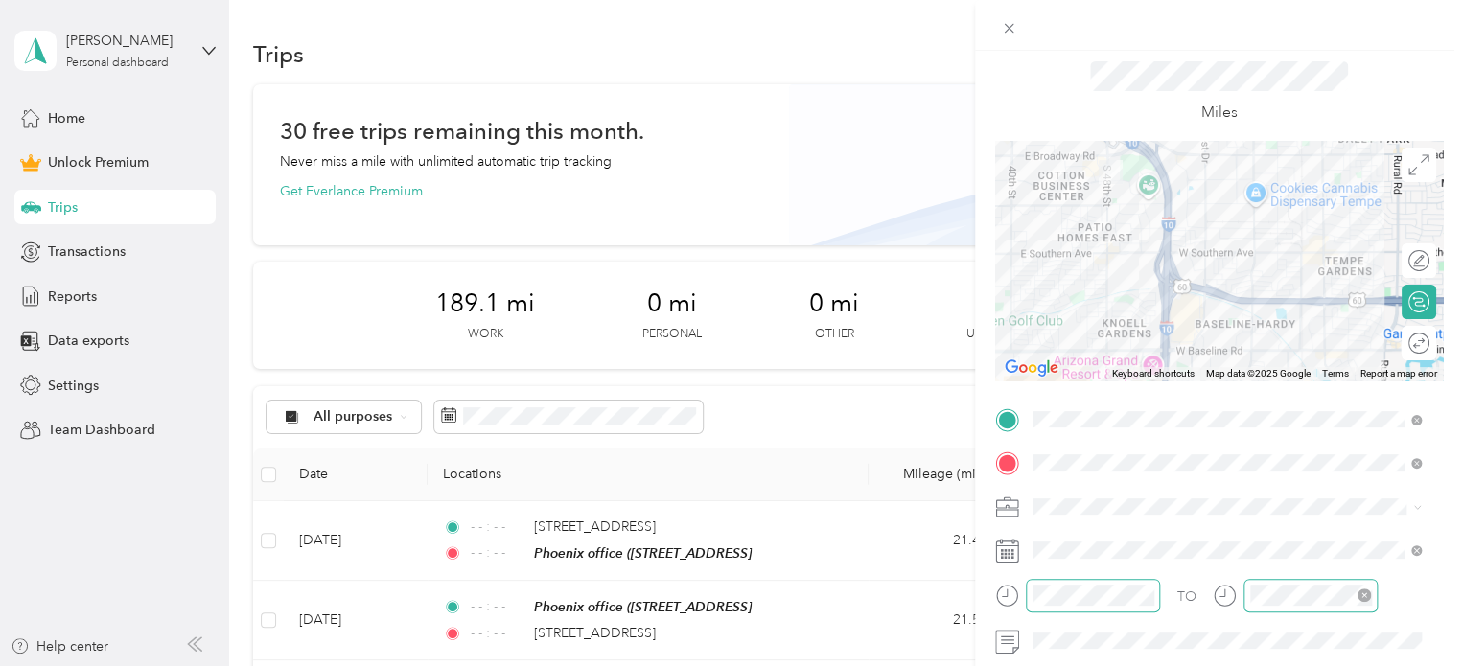
scroll to position [0, 0]
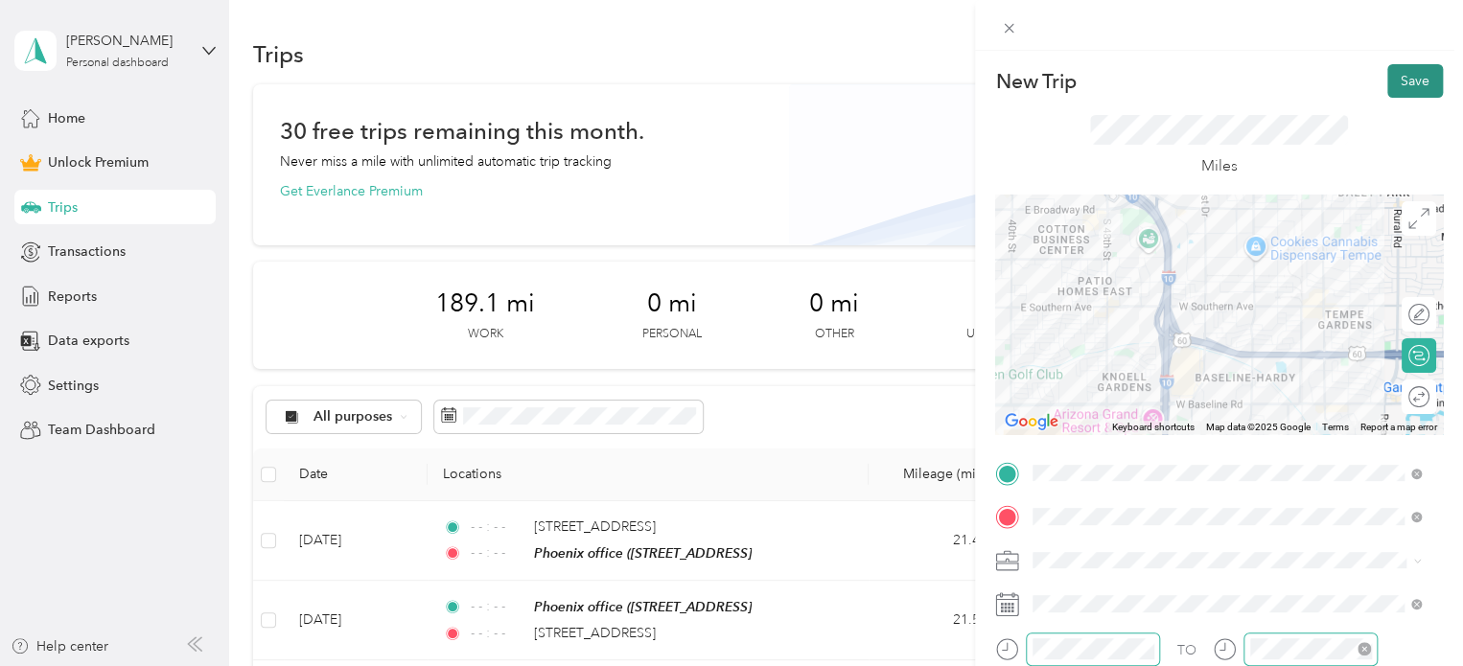
click at [1391, 77] on button "Save" at bounding box center [1415, 81] width 56 height 34
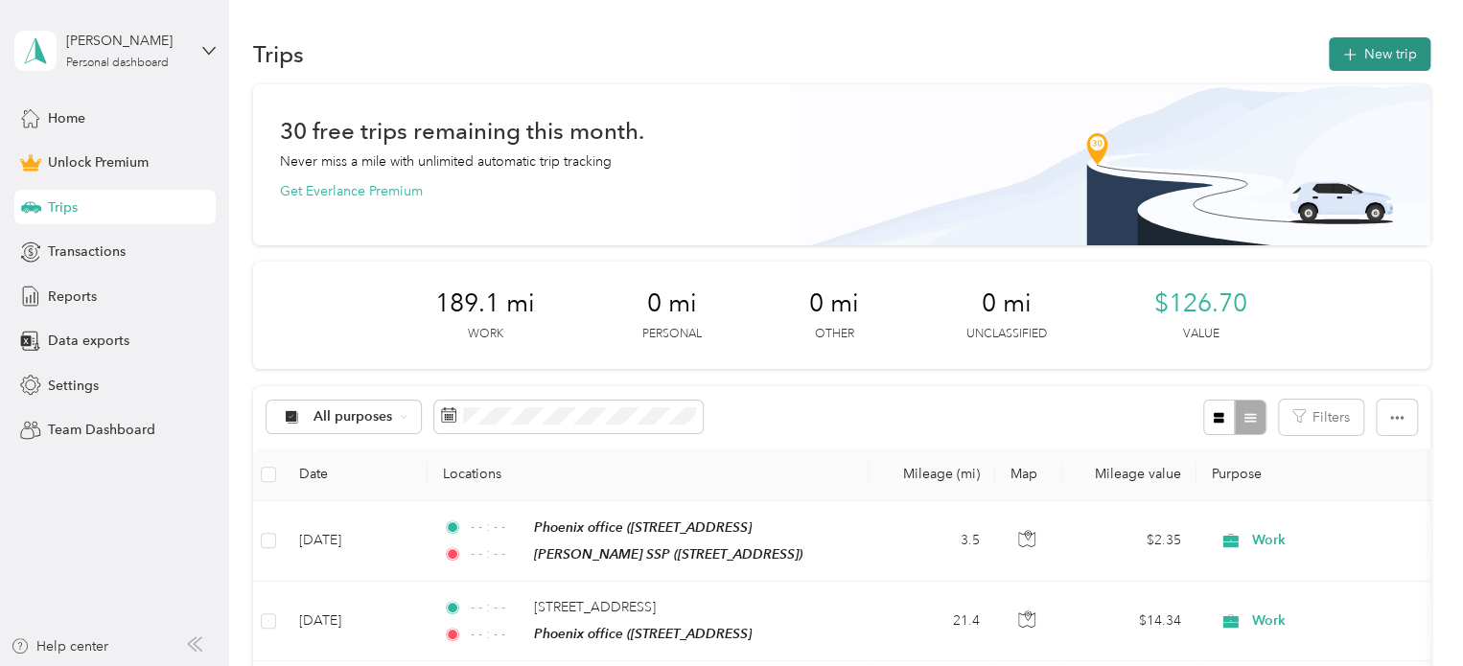
click at [1329, 66] on button "New trip" at bounding box center [1380, 54] width 102 height 34
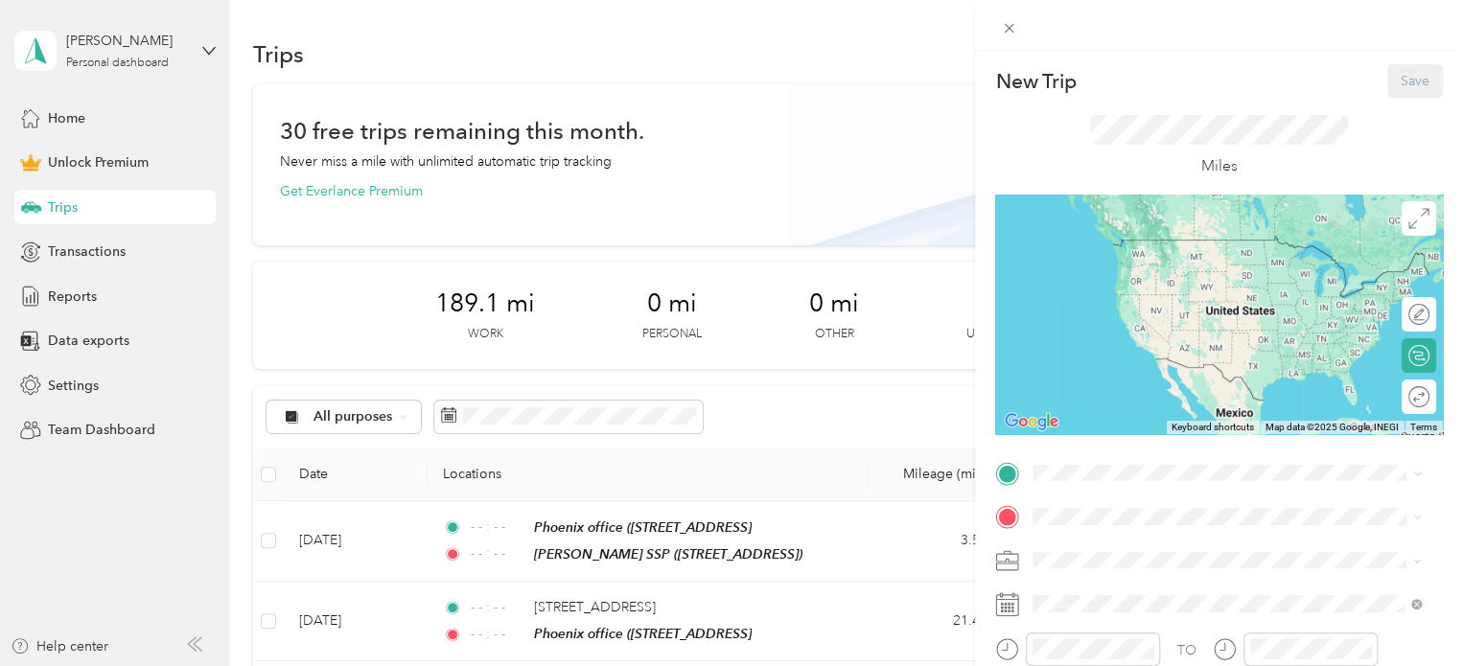
click at [1111, 363] on span "[STREET_ADDRESS][GEOGRAPHIC_DATA][PERSON_NAME][PERSON_NAME], [GEOGRAPHIC_DATA]" at bounding box center [1199, 348] width 260 height 57
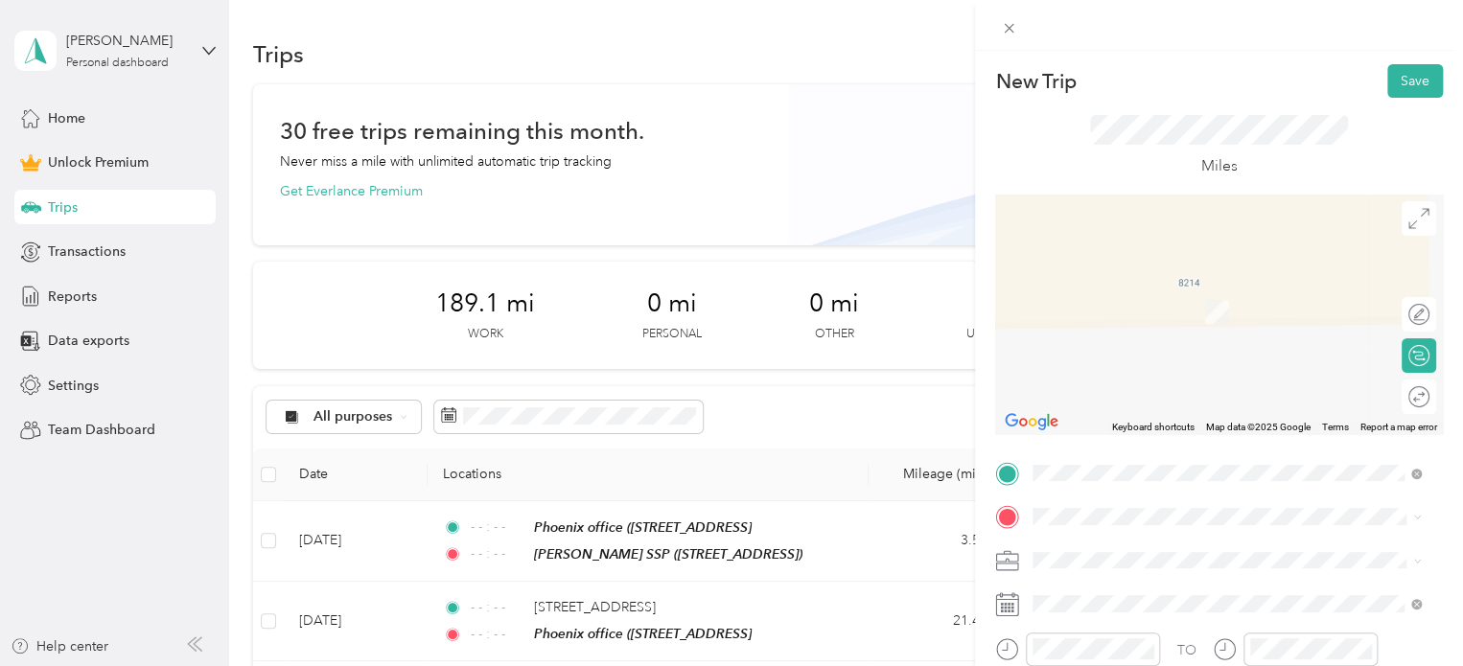
click at [1082, 312] on span "[STREET_ADDRESS]" at bounding box center [1130, 303] width 122 height 16
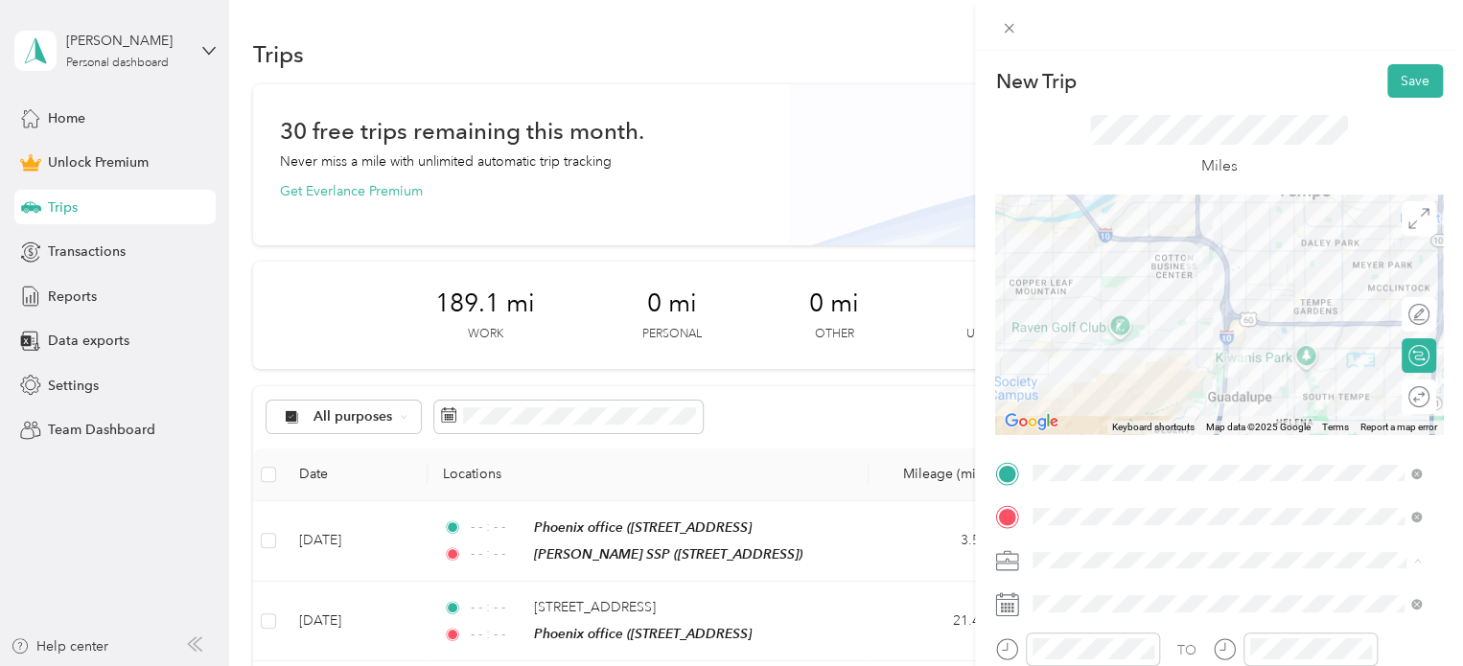
click at [1039, 297] on ol "Work Personal Outreach Other Charity Medical Moving Commute" at bounding box center [1227, 409] width 402 height 268
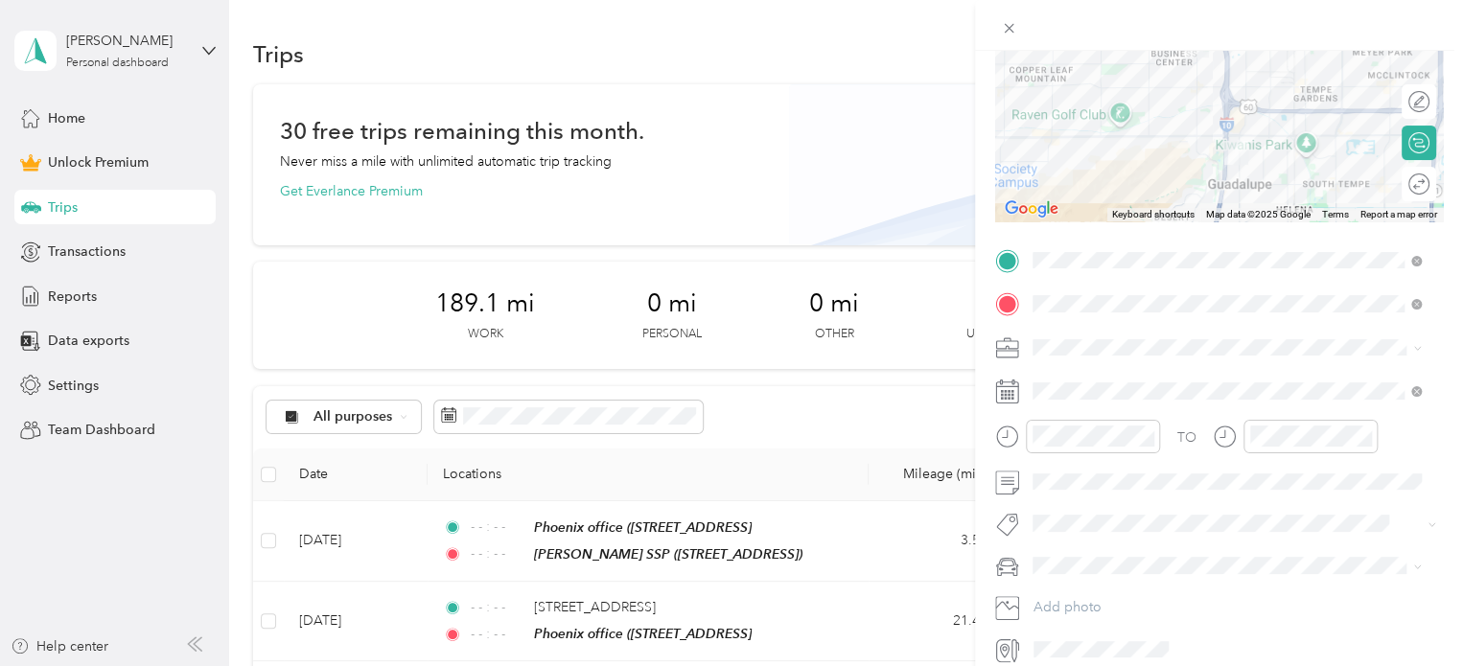
scroll to position [295, 0]
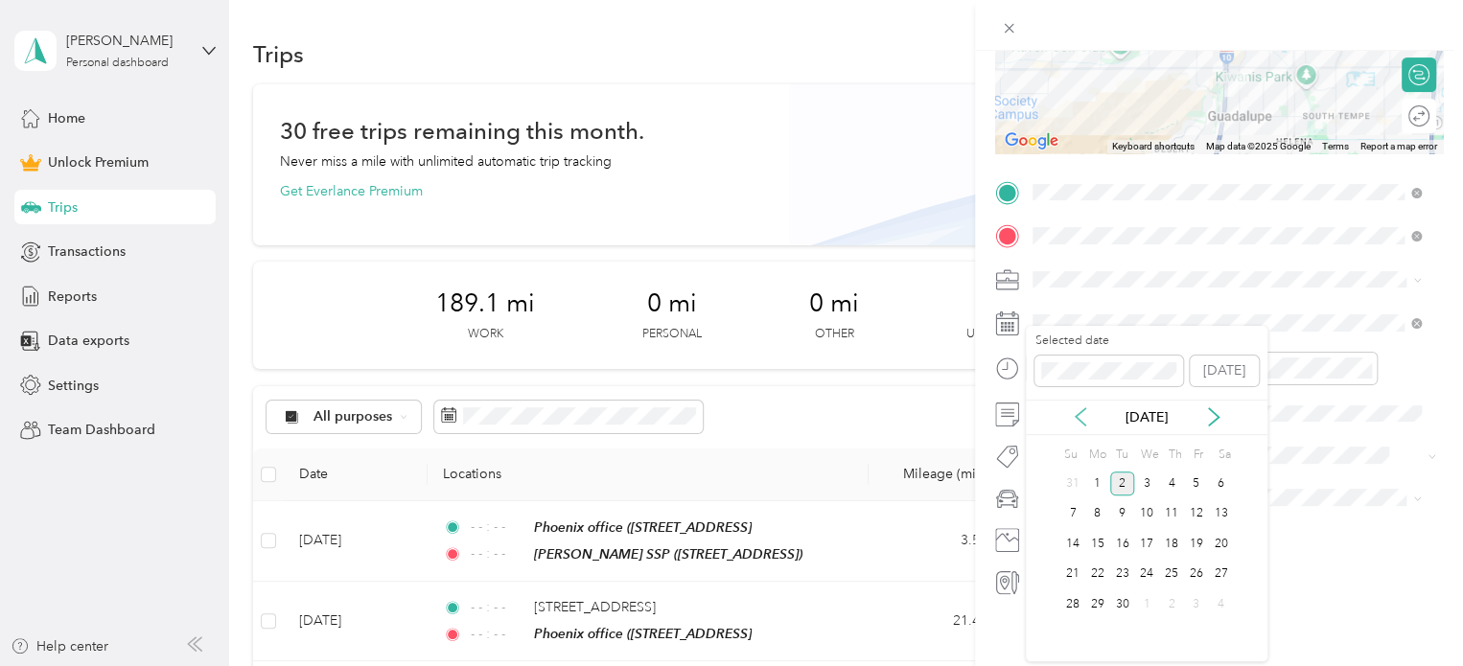
click at [1083, 415] on icon at bounding box center [1080, 416] width 19 height 19
click at [1120, 611] on div "26" at bounding box center [1122, 605] width 25 height 24
click at [1144, 361] on icon "close-circle" at bounding box center [1146, 367] width 13 height 13
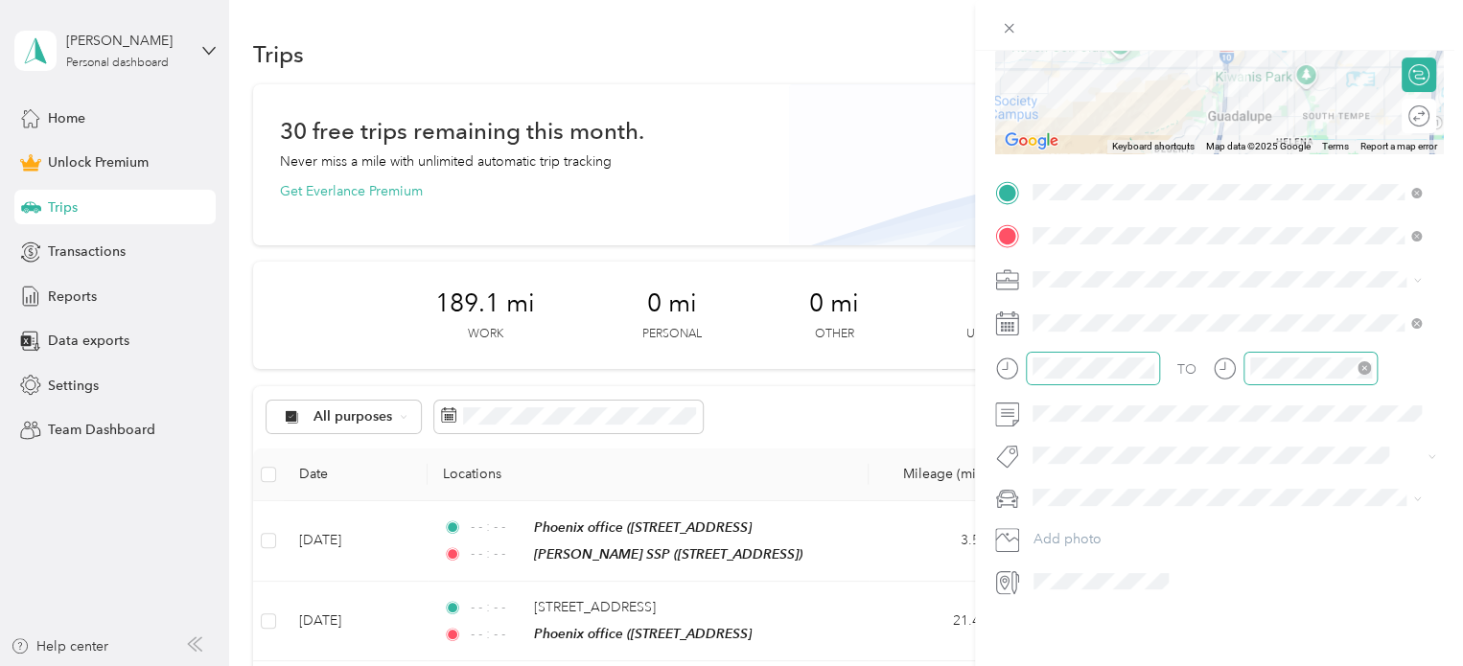
click at [1368, 361] on icon "close-circle" at bounding box center [1364, 367] width 13 height 13
click at [1082, 478] on li "Subg" at bounding box center [1227, 474] width 402 height 37
click at [1066, 526] on li "personal" at bounding box center [1227, 518] width 402 height 34
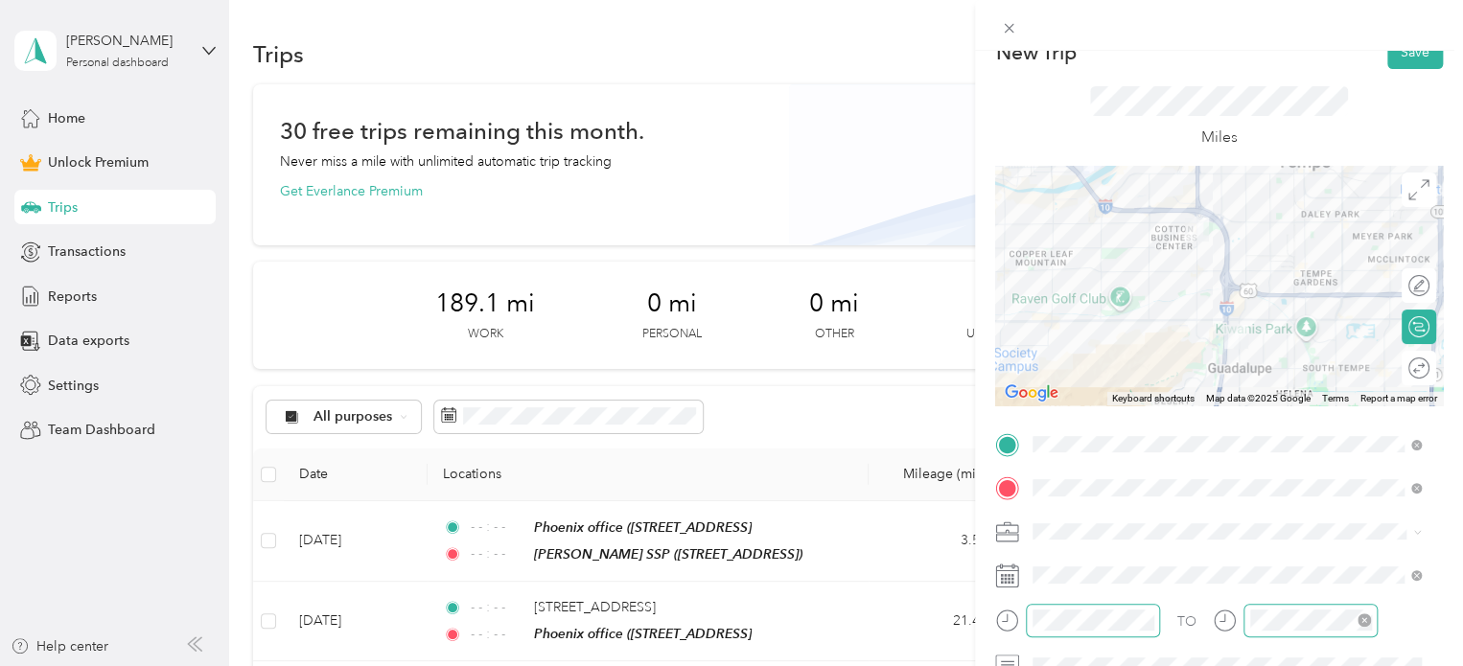
scroll to position [0, 0]
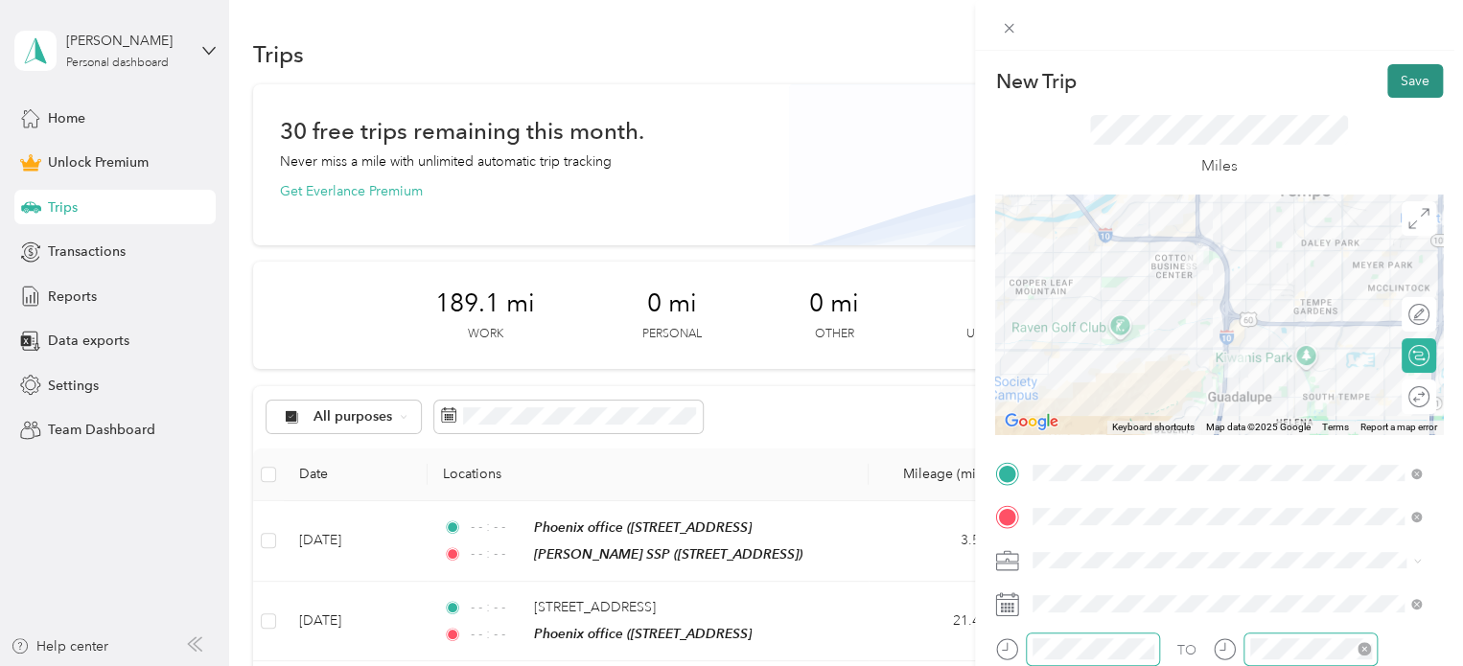
click at [1406, 84] on button "Save" at bounding box center [1415, 81] width 56 height 34
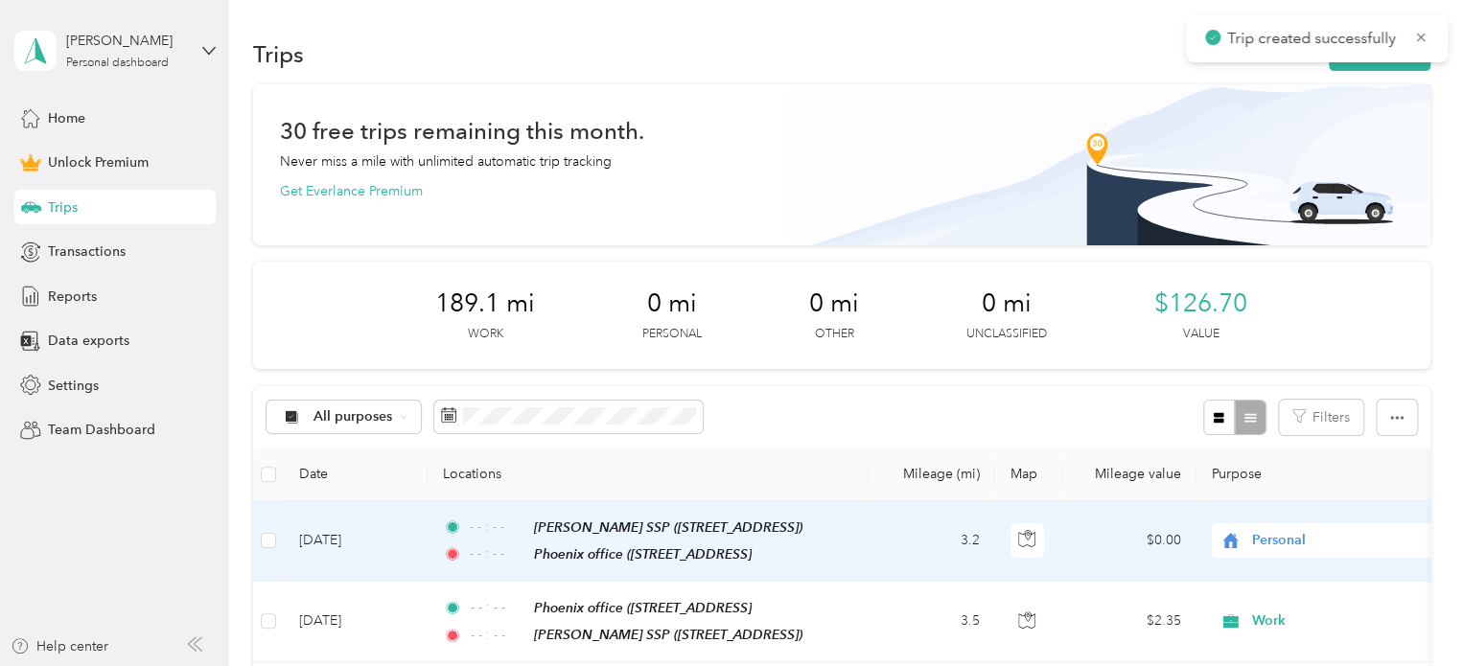
click at [1232, 536] on icon at bounding box center [1229, 540] width 15 height 15
click at [1273, 540] on span "Personal" at bounding box center [1339, 540] width 175 height 21
click at [1304, 276] on ol "Work Personal Outreach Other Charity Medical Moving Commute" at bounding box center [1331, 386] width 238 height 268
click at [1269, 540] on span "Personal" at bounding box center [1339, 540] width 175 height 21
click at [1271, 273] on li "Work" at bounding box center [1331, 258] width 238 height 34
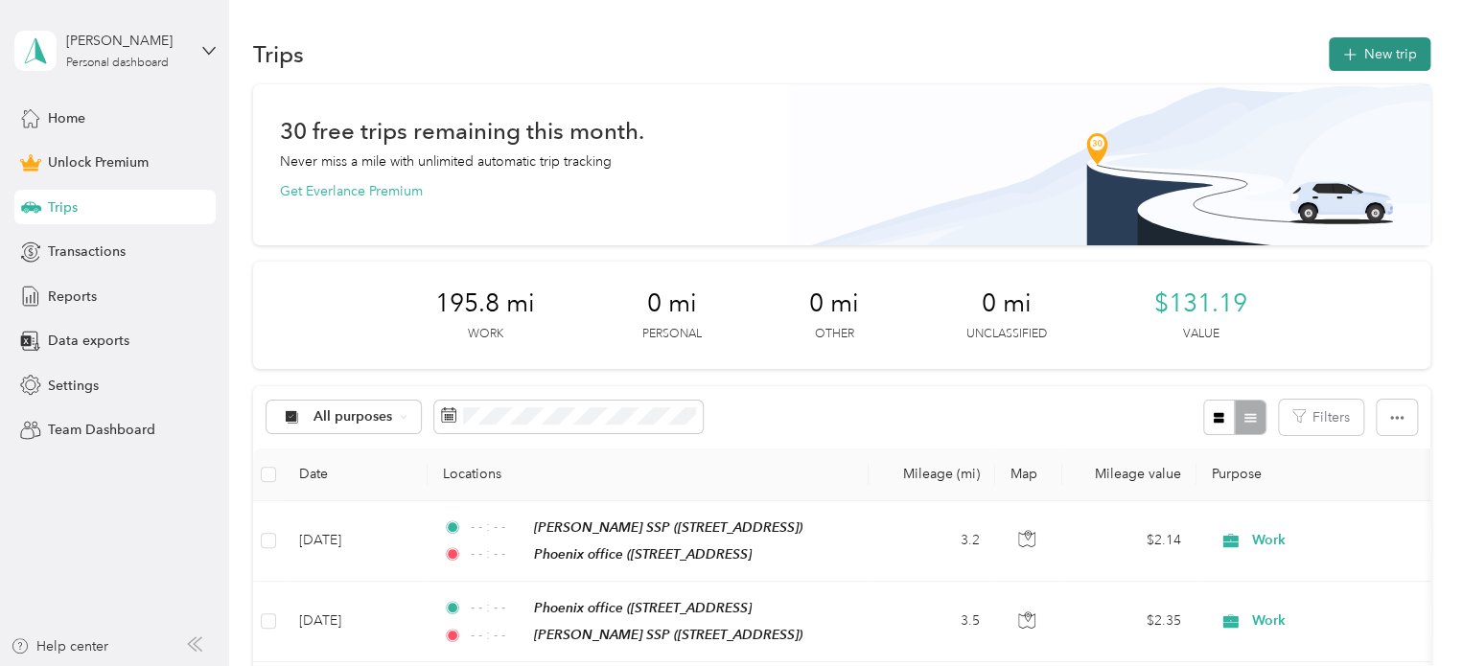
click at [1378, 66] on button "New trip" at bounding box center [1380, 54] width 102 height 34
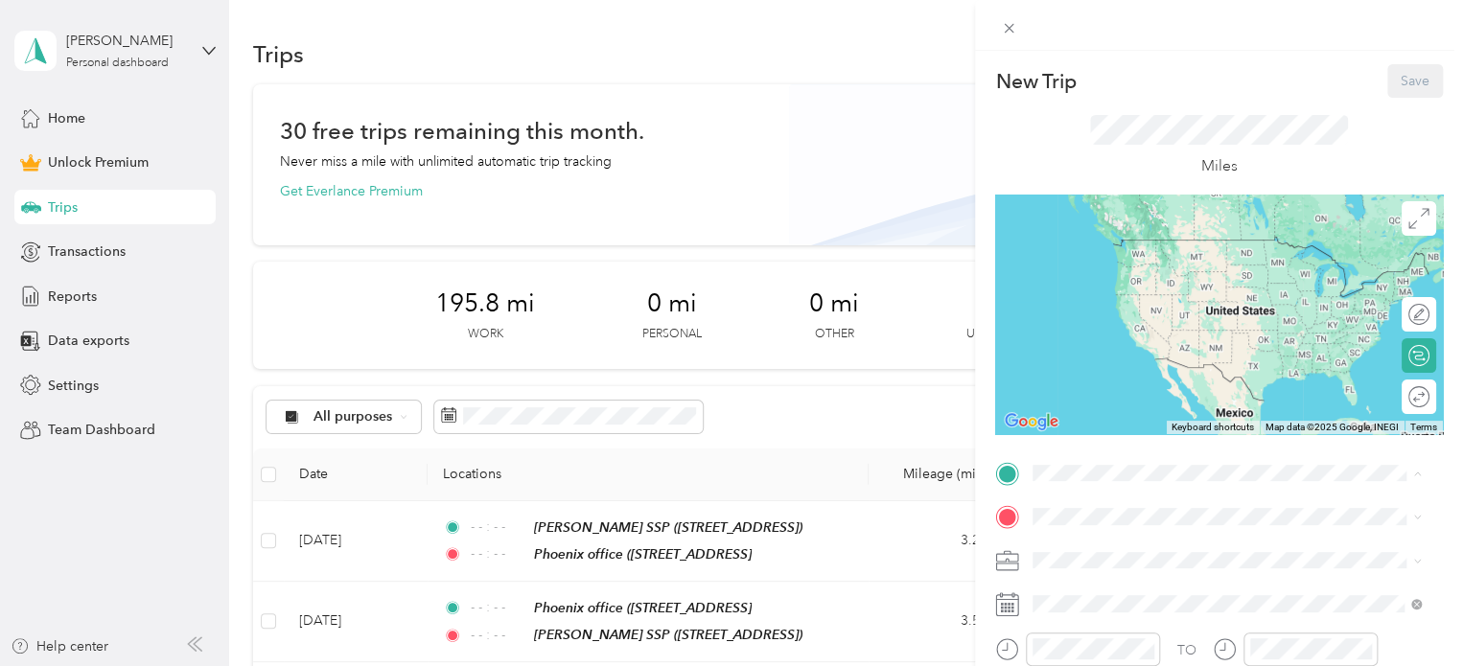
click at [1093, 273] on span "[STREET_ADDRESS]" at bounding box center [1130, 268] width 122 height 16
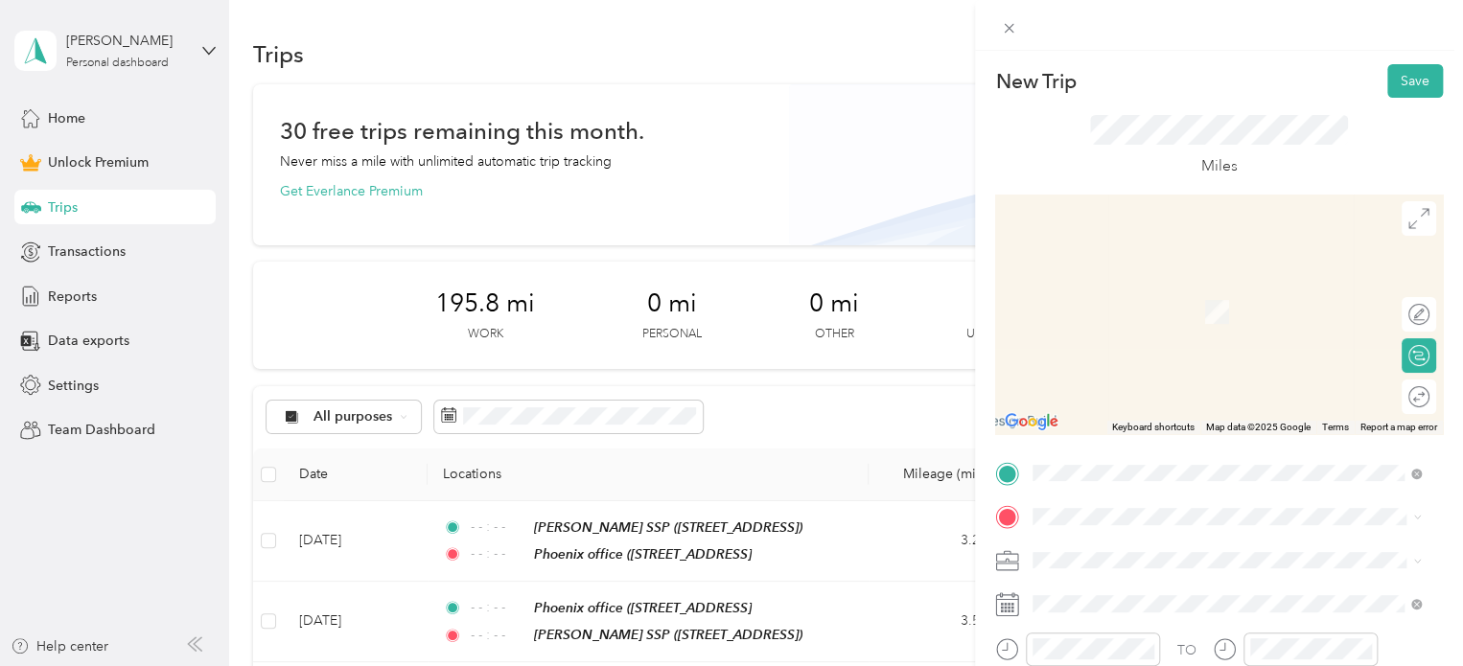
click at [1206, 360] on span "[STREET_ADDRESS][US_STATE]" at bounding box center [1165, 356] width 192 height 17
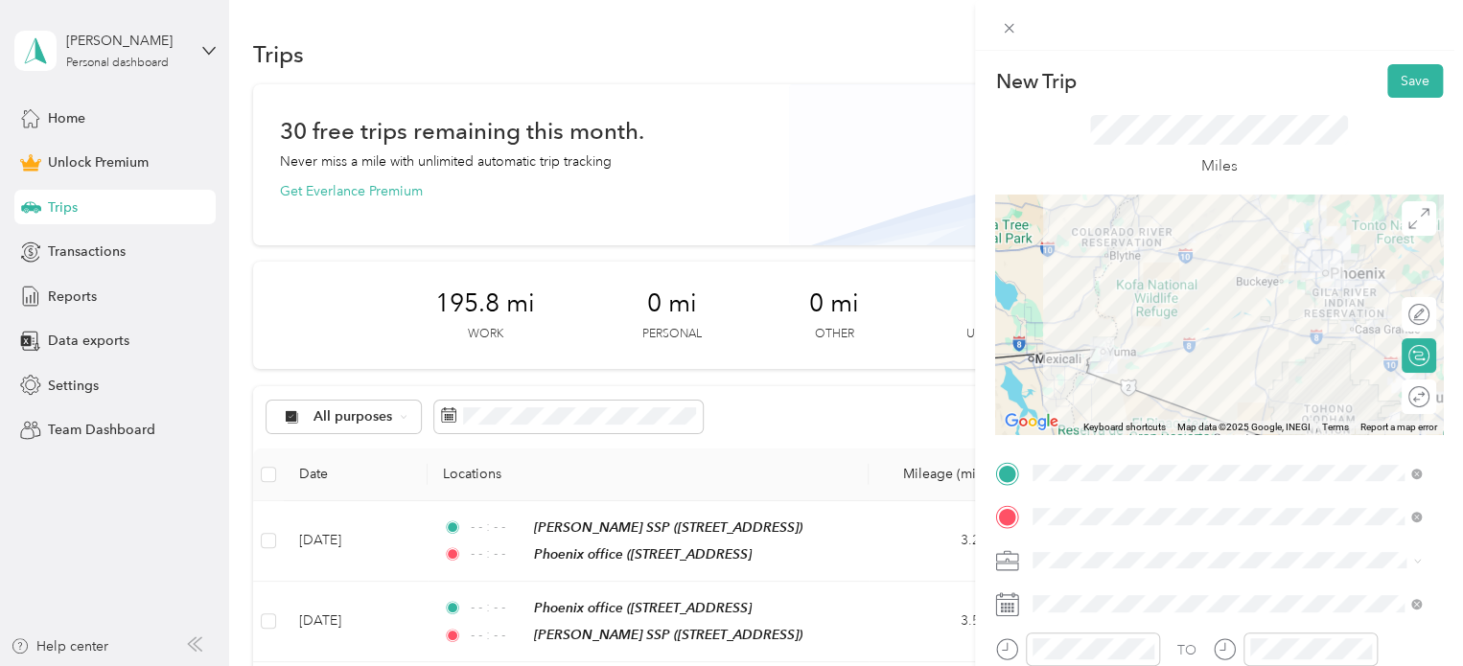
click at [1055, 300] on ol "Work Personal Outreach Other Charity Medical Moving Commute" at bounding box center [1227, 409] width 402 height 268
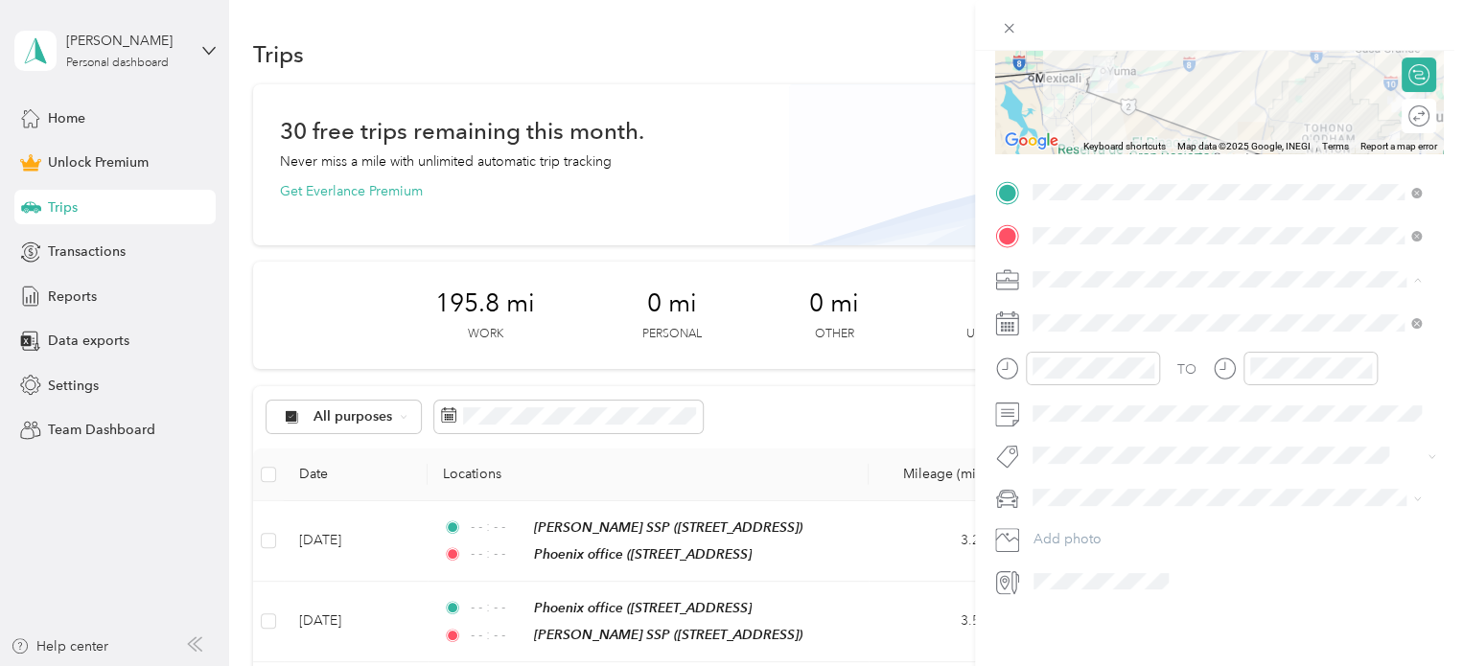
click at [1105, 301] on li "Work" at bounding box center [1227, 299] width 402 height 34
click at [1079, 418] on icon at bounding box center [1080, 416] width 19 height 19
click at [1195, 609] on div "29" at bounding box center [1196, 605] width 25 height 24
click at [1151, 361] on icon "close-circle" at bounding box center [1146, 367] width 13 height 13
click at [1369, 361] on icon "close-circle" at bounding box center [1364, 367] width 13 height 13
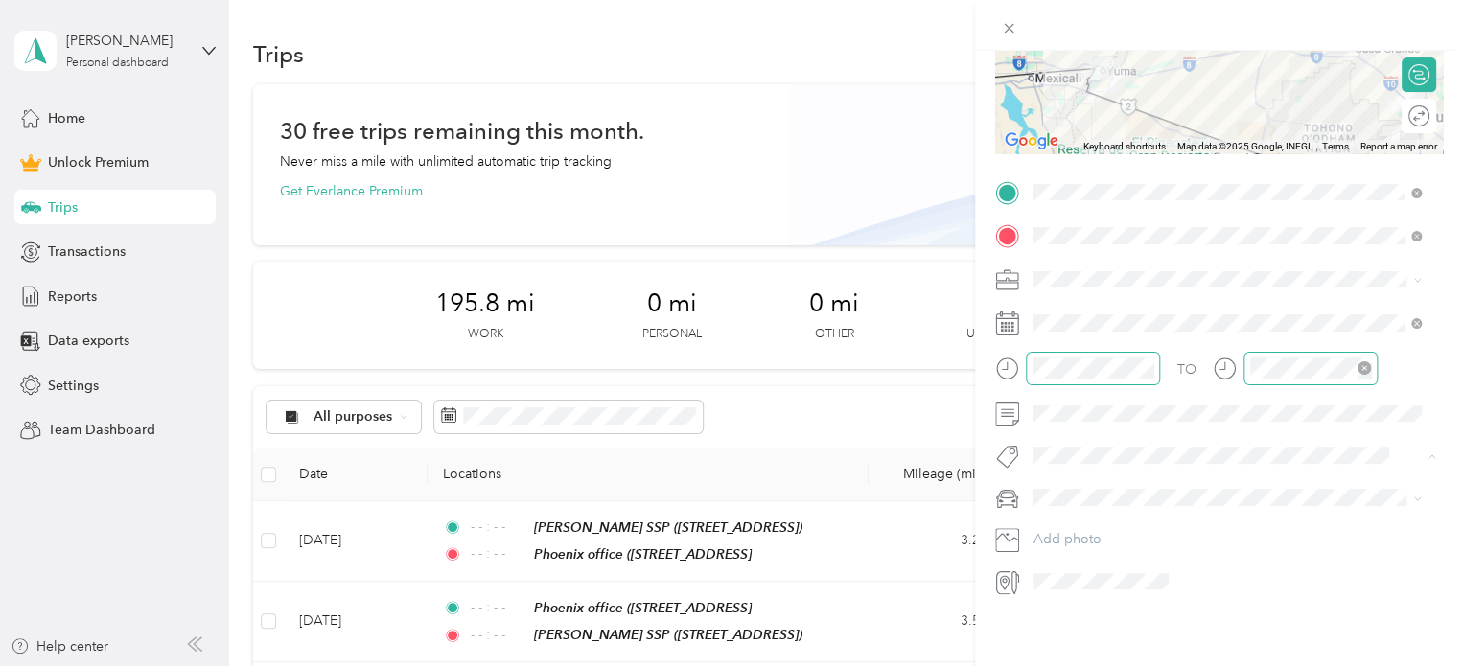
click at [1070, 476] on button "Subg" at bounding box center [1067, 475] width 56 height 24
click at [1062, 524] on li "personal" at bounding box center [1227, 520] width 402 height 34
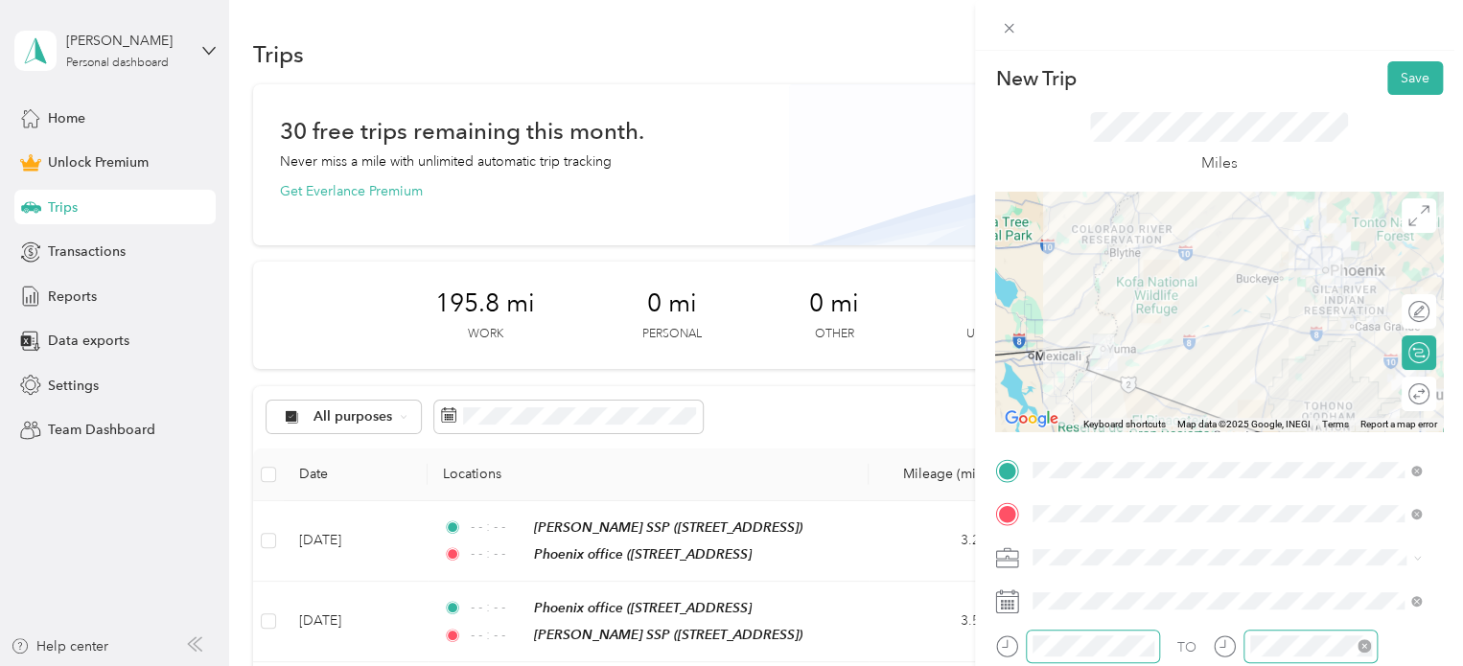
scroll to position [0, 0]
click at [1401, 80] on button "Save" at bounding box center [1415, 81] width 56 height 34
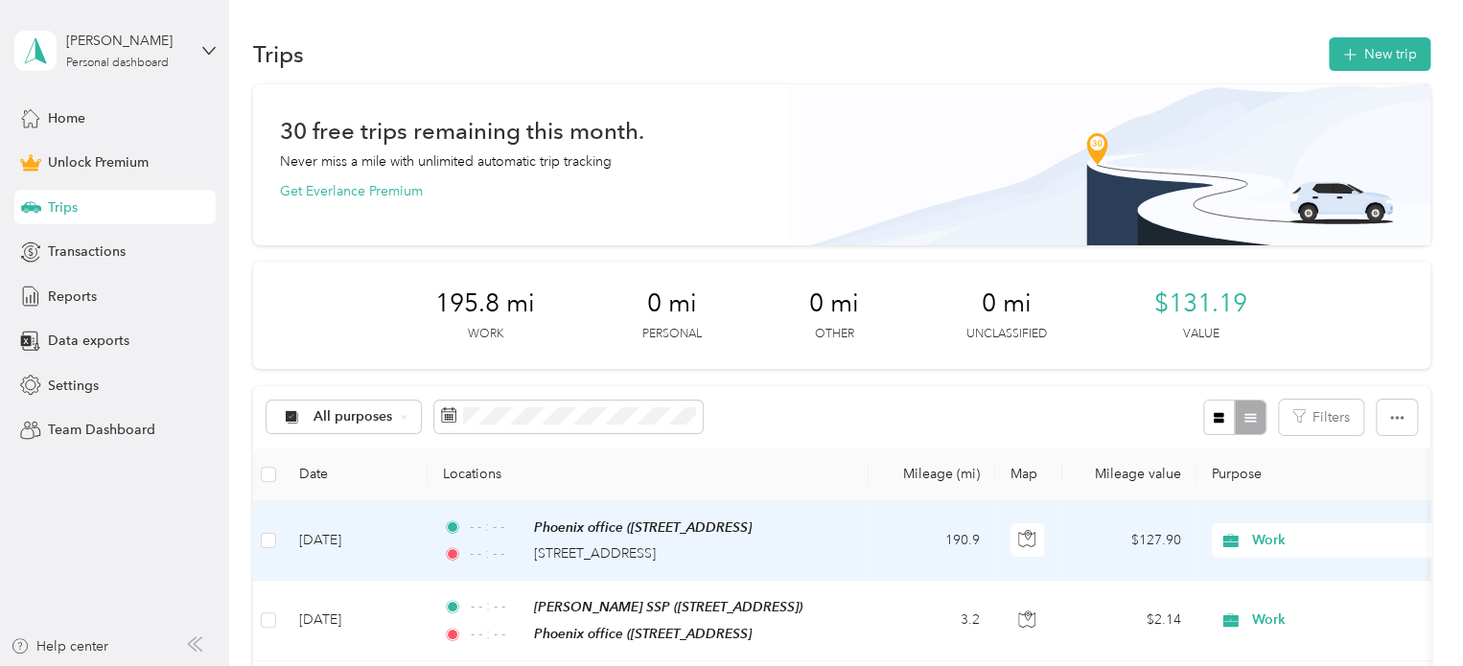
click at [718, 566] on td "- - : - - Phoenix office ([STREET_ADDRESS] , [GEOGRAPHIC_DATA], [GEOGRAPHIC_DAT…" at bounding box center [648, 541] width 441 height 80
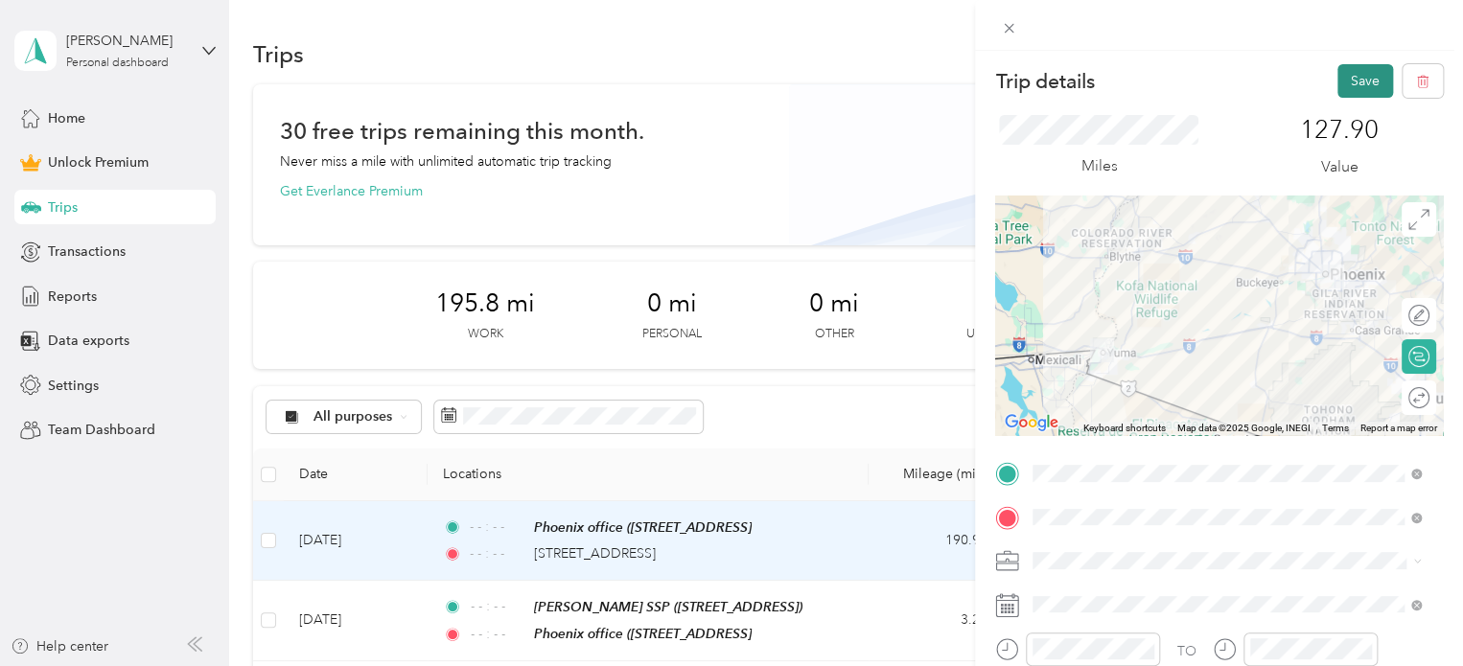
click at [1343, 76] on button "Save" at bounding box center [1366, 81] width 56 height 34
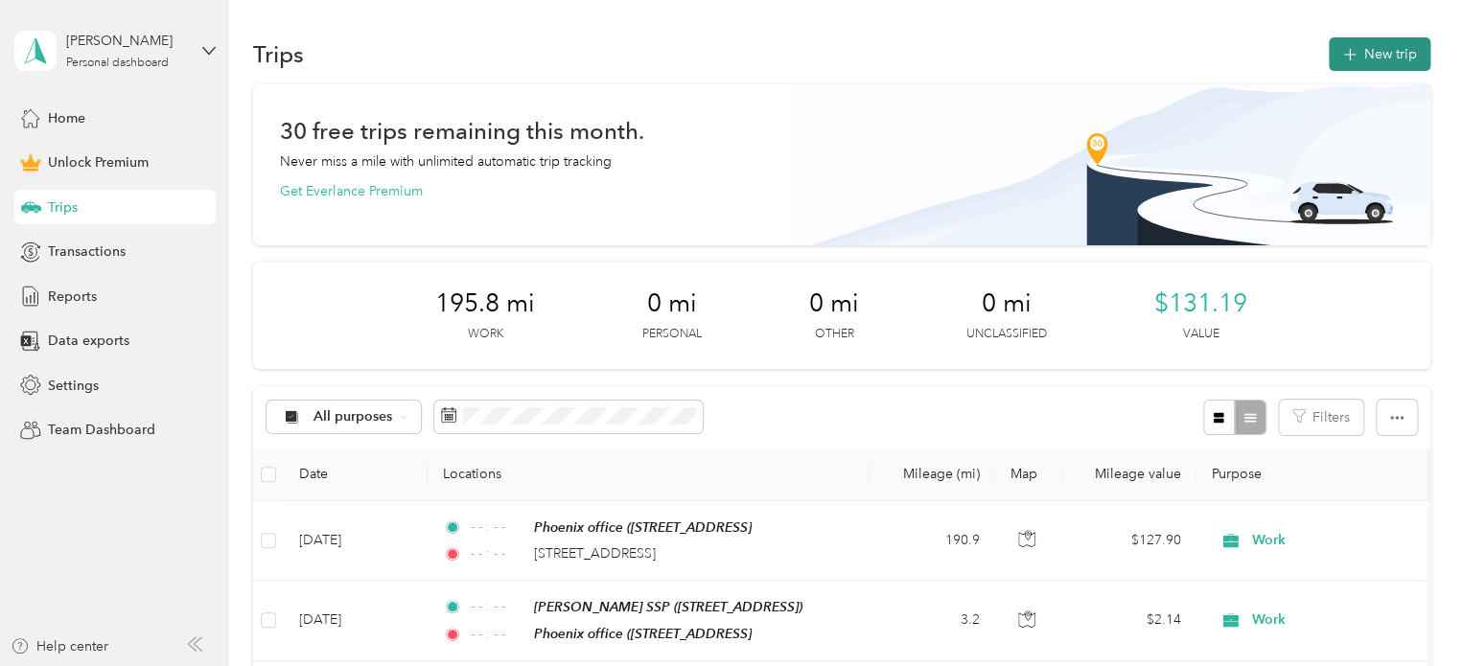
click at [1351, 67] on button "New trip" at bounding box center [1380, 54] width 102 height 34
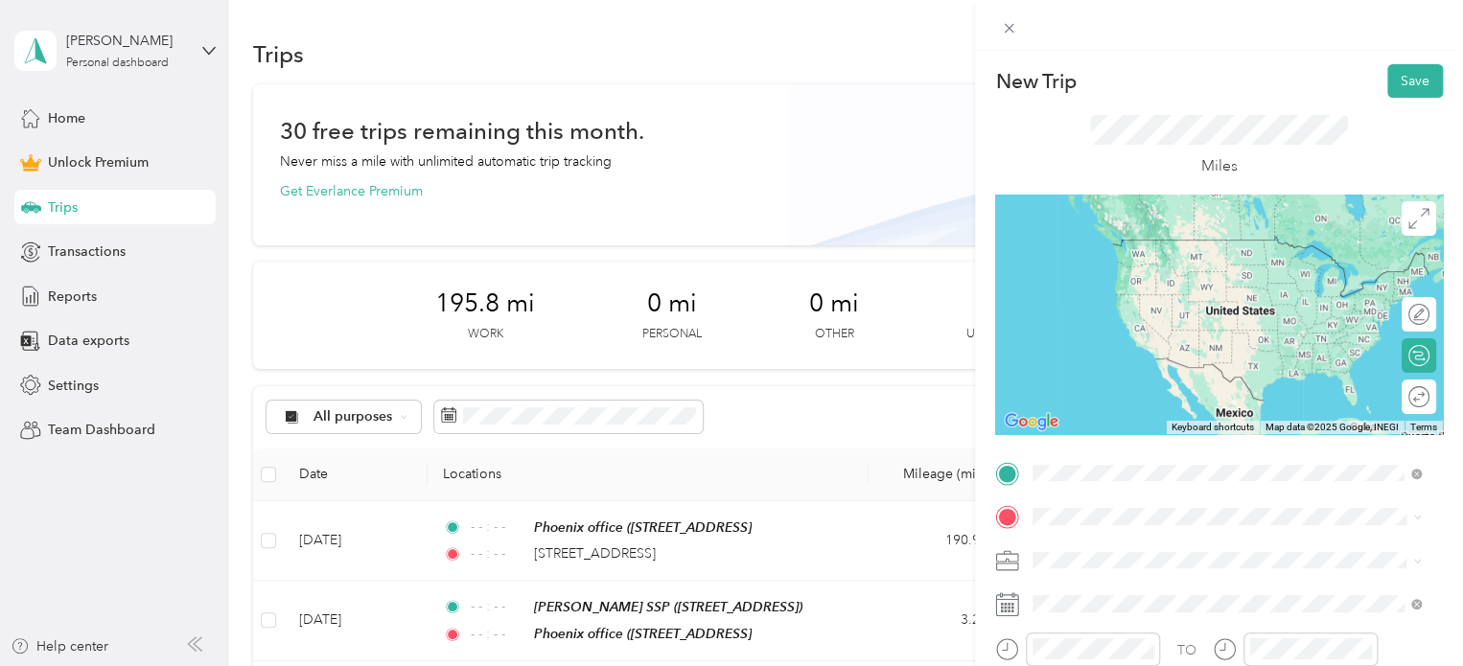
click at [1168, 328] on div "[STREET_ADDRESS][US_STATE]" at bounding box center [1226, 315] width 375 height 26
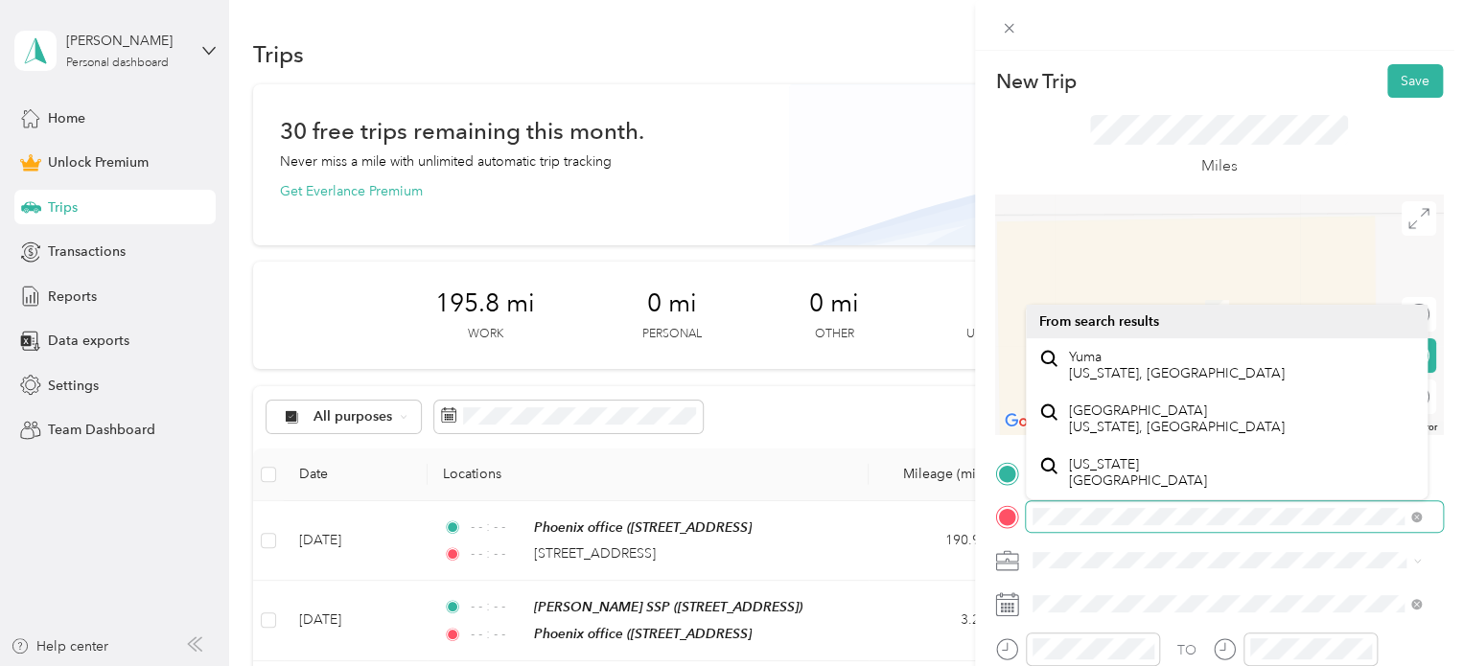
click at [958, 497] on div "New Trip Save This trip cannot be edited because it is either under review, app…" at bounding box center [731, 333] width 1463 height 666
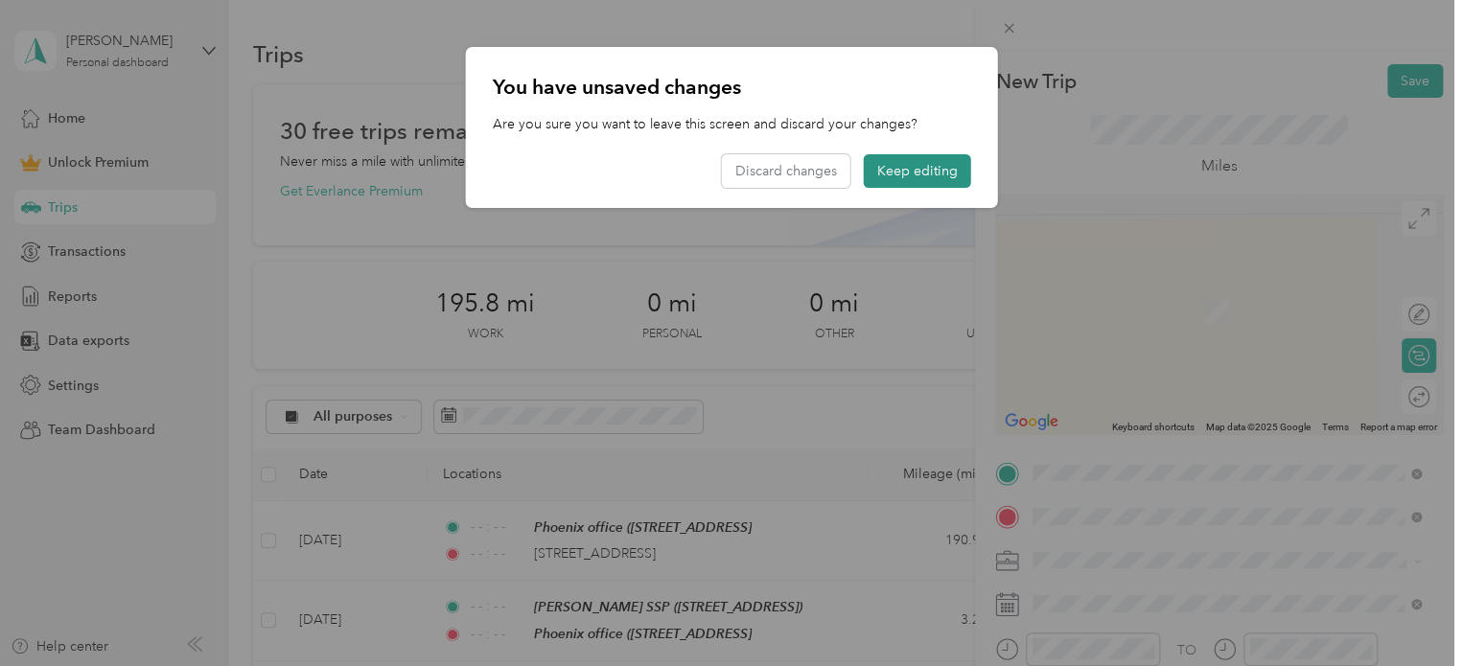
click at [889, 162] on button "Keep editing" at bounding box center [917, 171] width 107 height 34
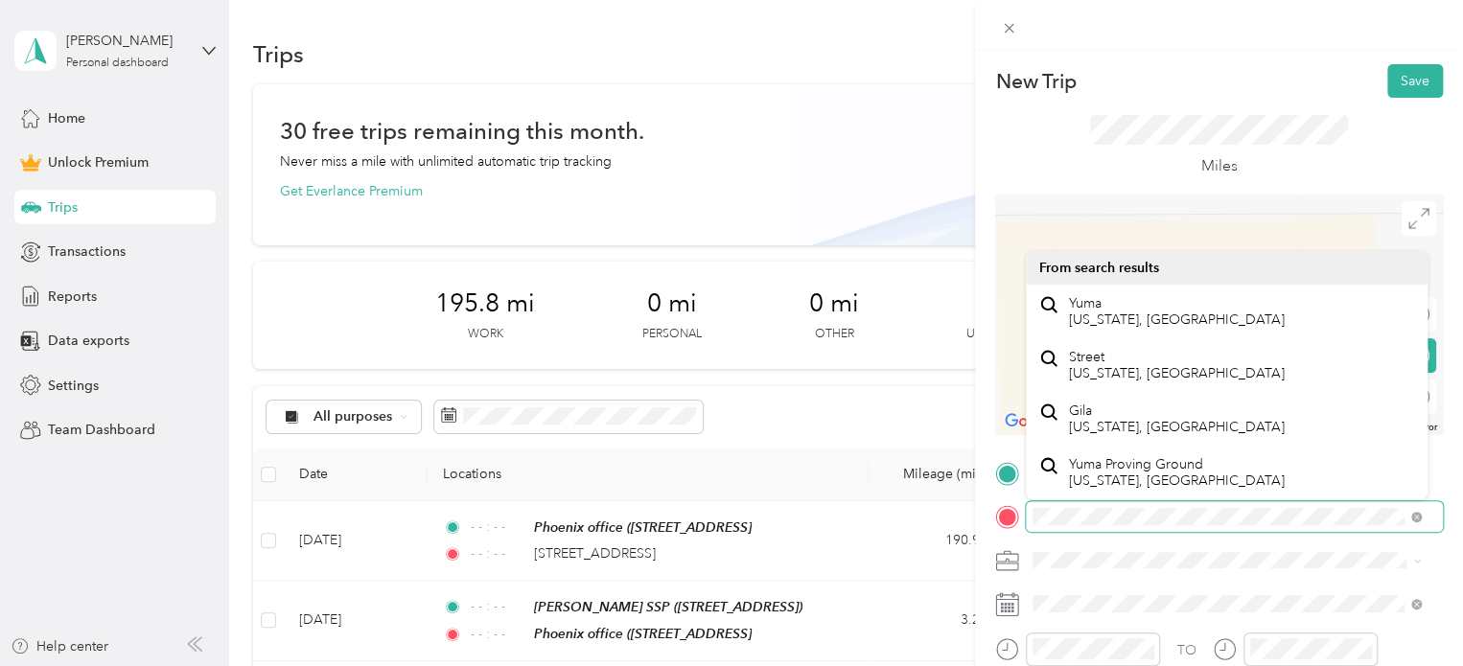
click at [892, 555] on div "New Trip Save This trip cannot be edited because it is either under review, app…" at bounding box center [731, 333] width 1463 height 666
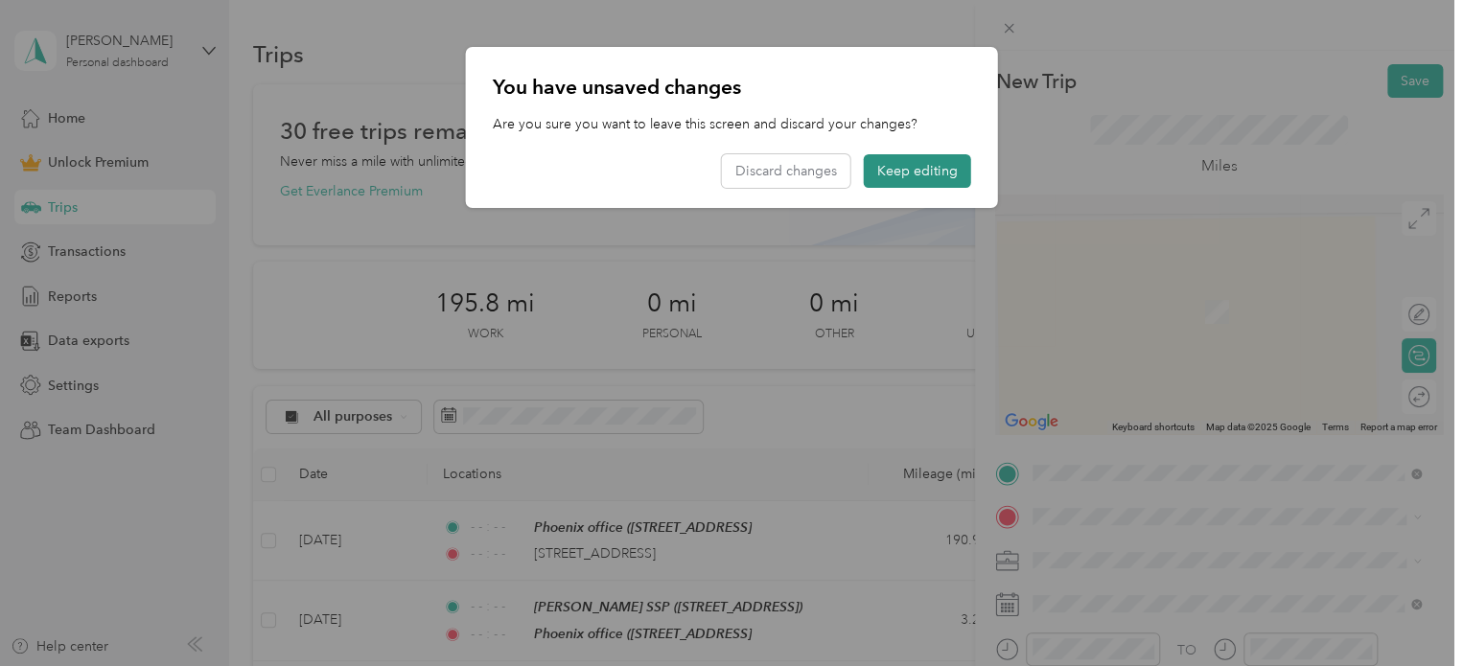
click at [948, 162] on button "Keep editing" at bounding box center [917, 171] width 107 height 34
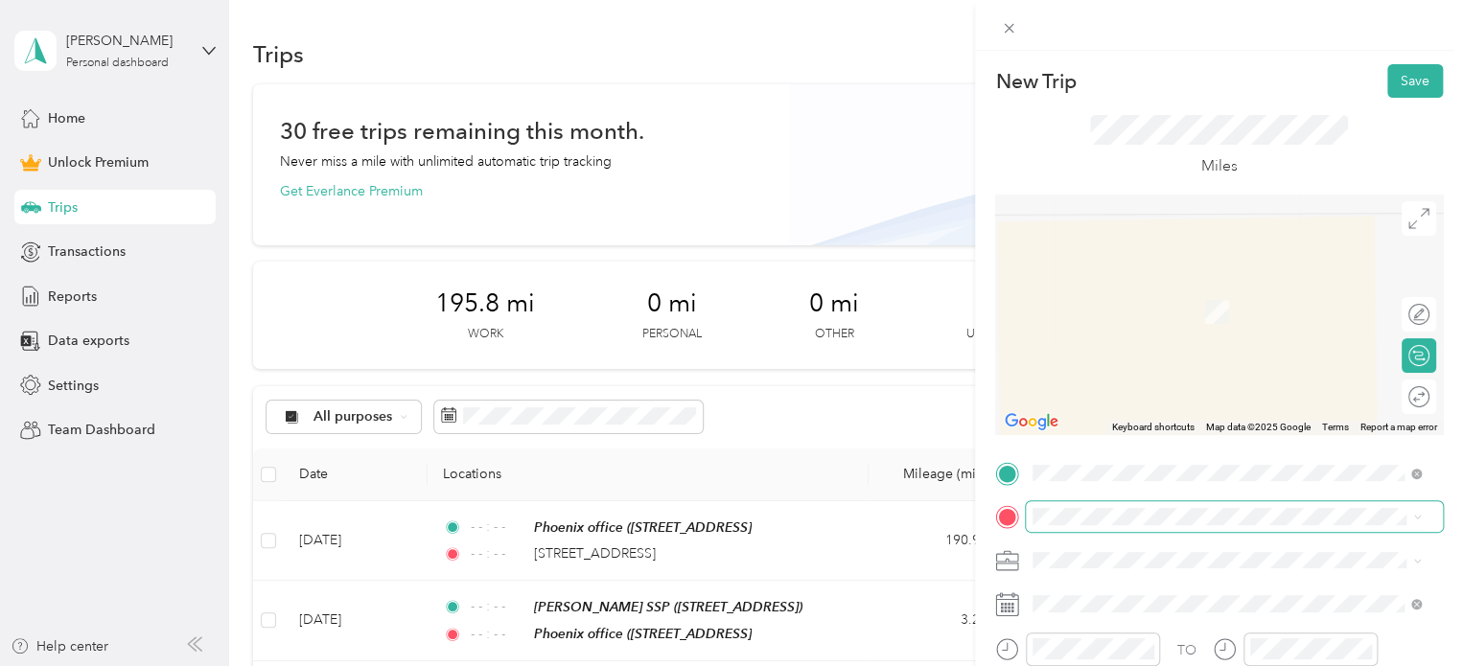
drag, startPoint x: 1230, startPoint y: 505, endPoint x: 1025, endPoint y: 507, distance: 205.2
click at [1026, 507] on span at bounding box center [1234, 516] width 417 height 31
click at [1155, 592] on span "[GEOGRAPHIC_DATA][US_STATE], [GEOGRAPHIC_DATA]" at bounding box center [1242, 584] width 346 height 34
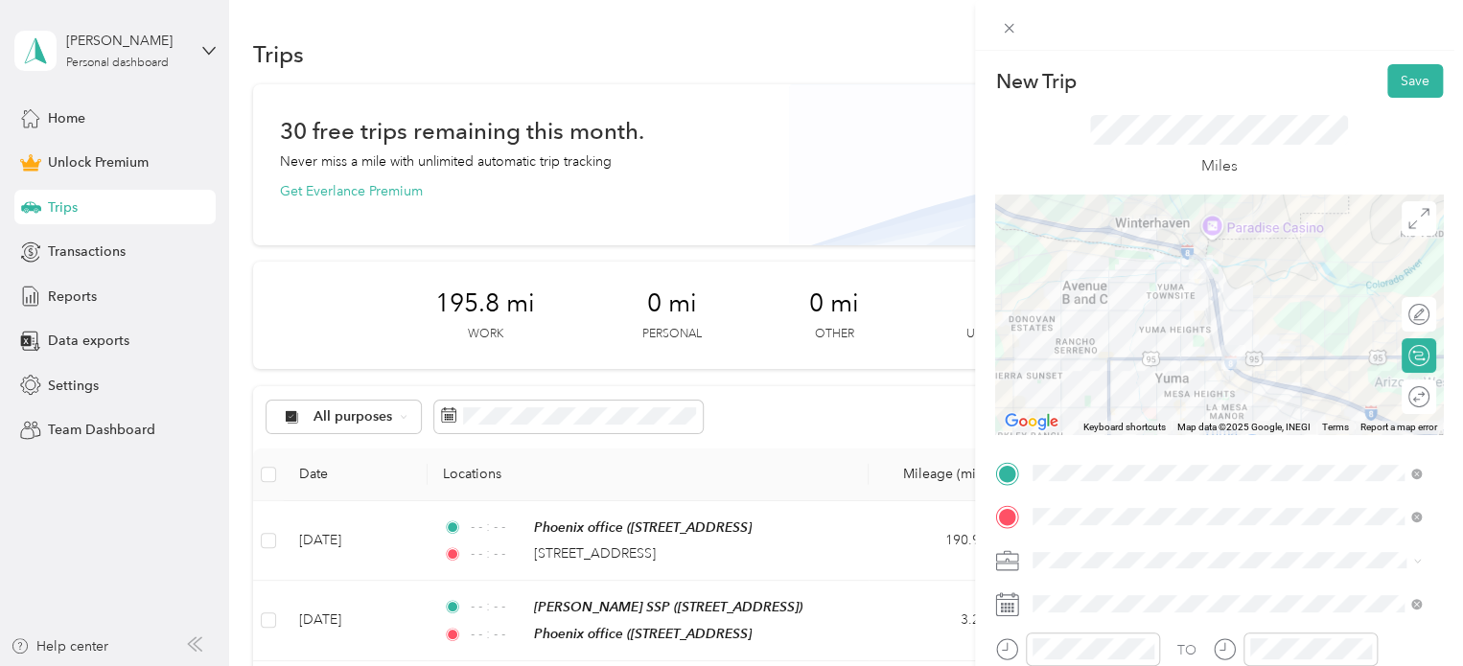
click at [1058, 291] on div "Work" at bounding box center [1226, 291] width 375 height 20
click at [1045, 613] on span at bounding box center [1234, 604] width 417 height 31
click at [1013, 604] on icon at bounding box center [1007, 605] width 24 height 24
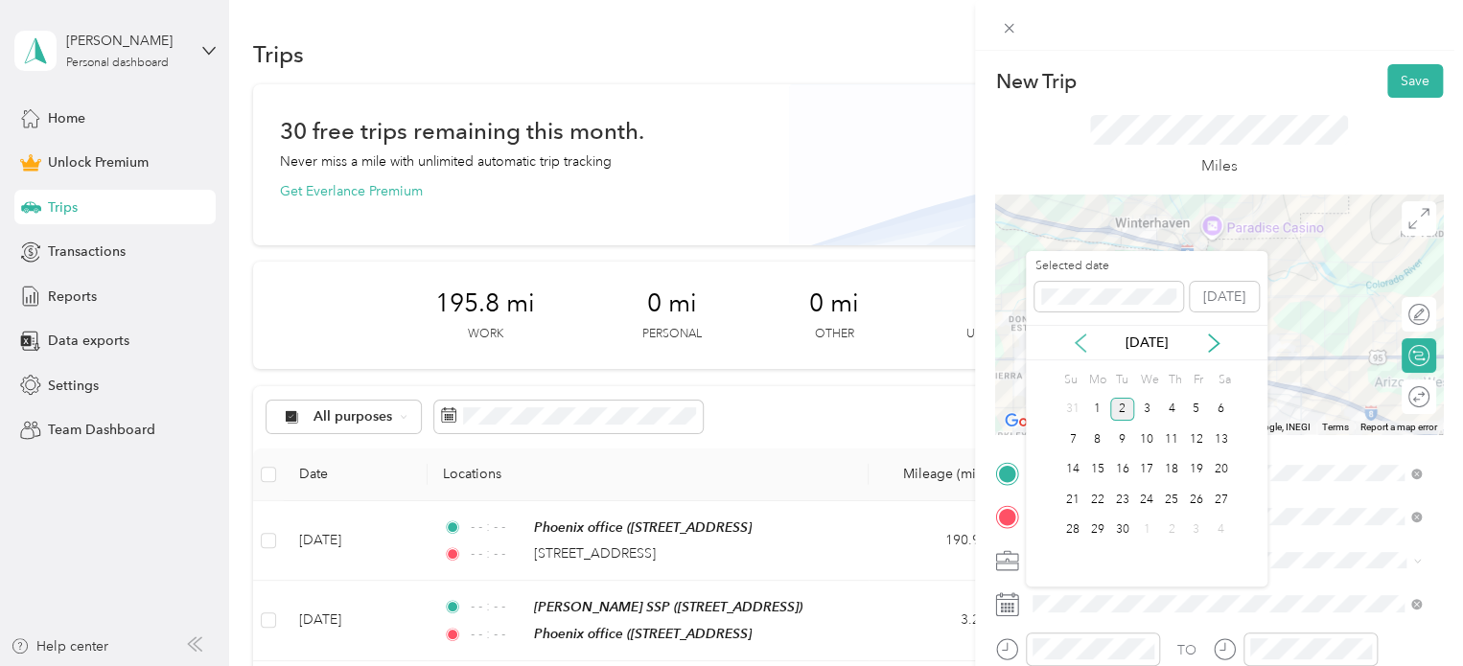
click at [1079, 344] on icon at bounding box center [1081, 343] width 10 height 17
click at [1222, 528] on div "30" at bounding box center [1220, 531] width 25 height 24
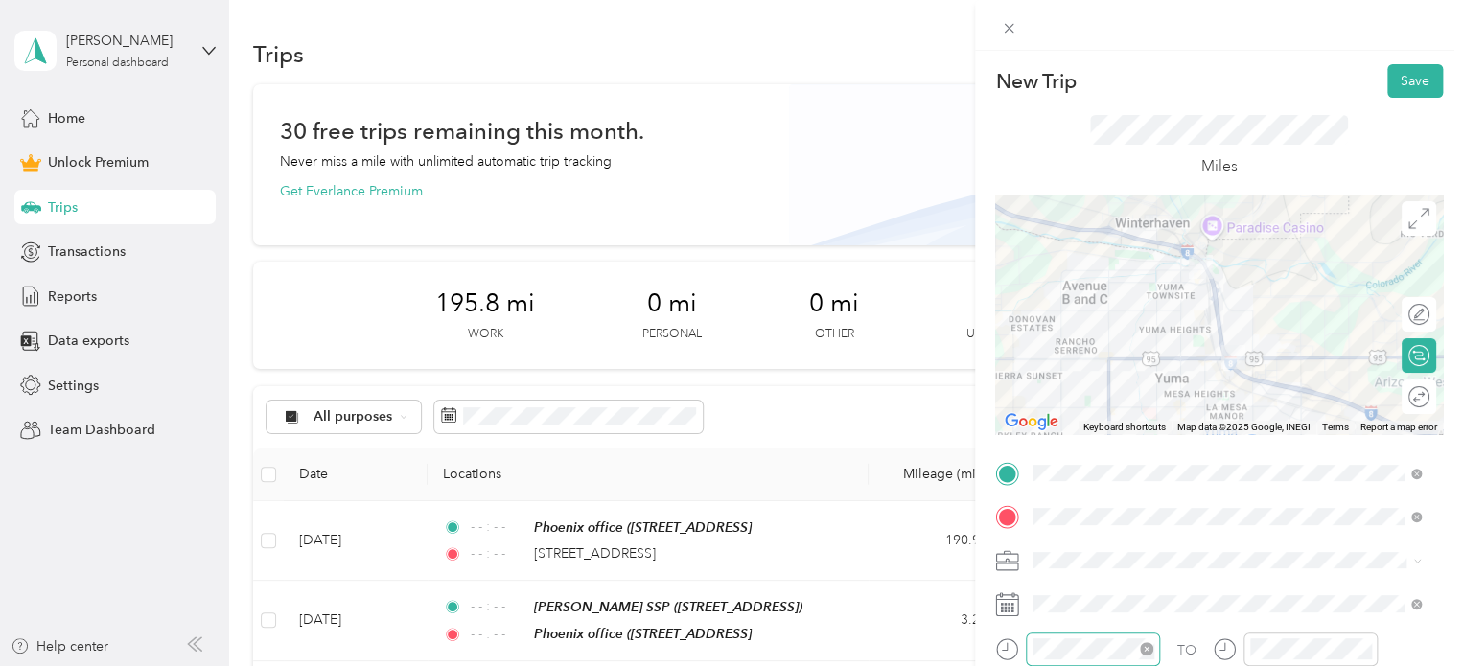
scroll to position [295, 0]
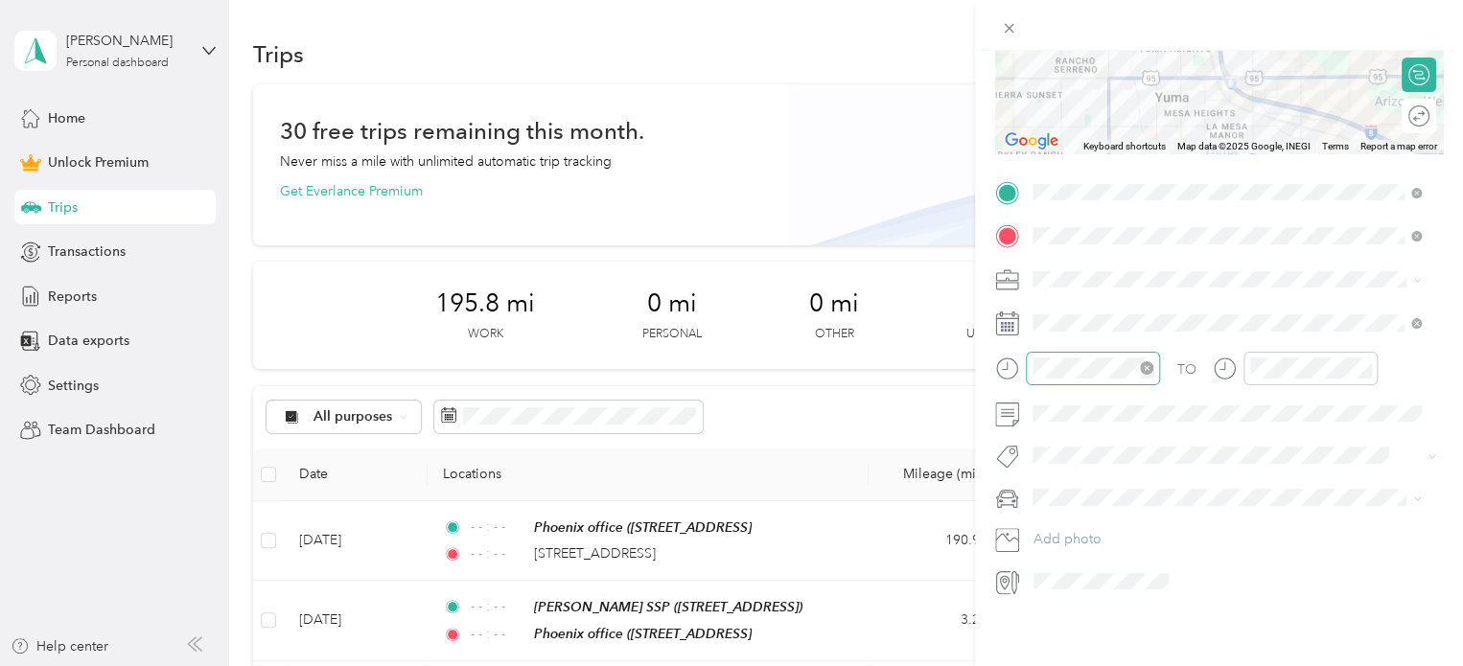
click at [1151, 361] on icon "close-circle" at bounding box center [1146, 367] width 13 height 13
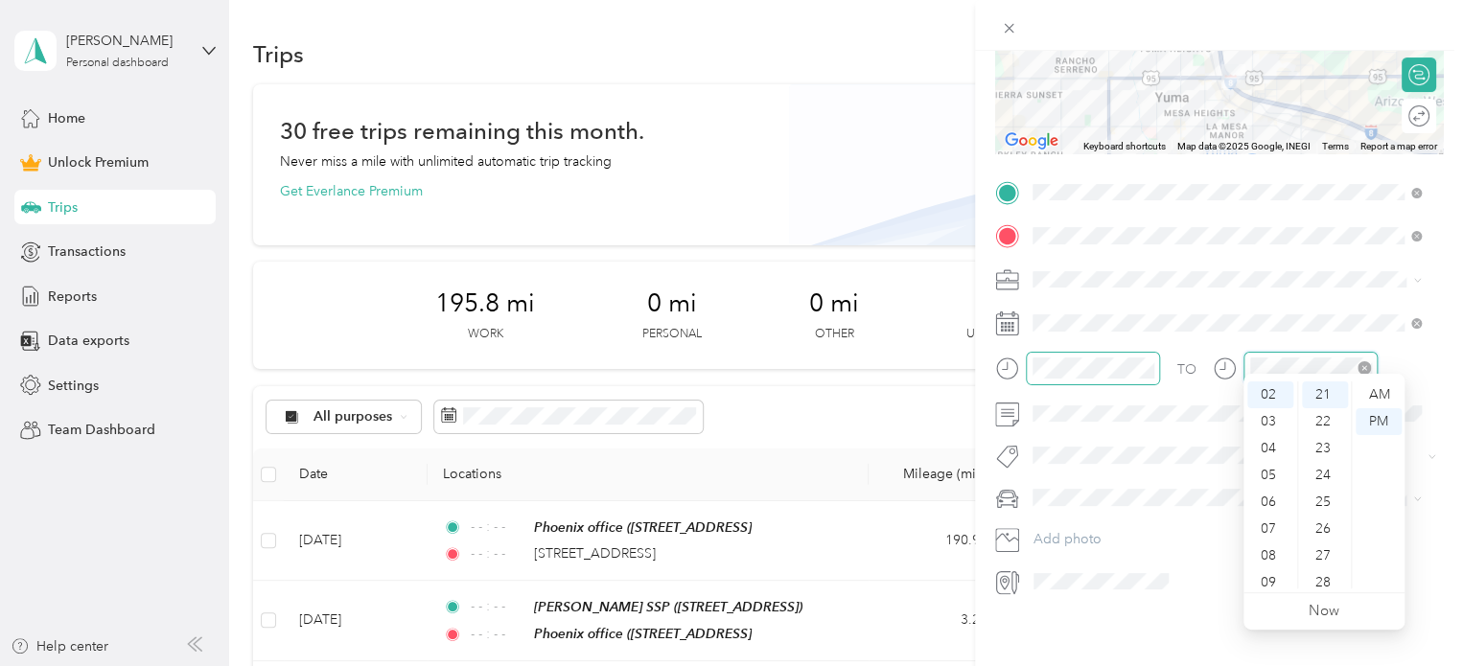
click at [1367, 361] on icon "close-circle" at bounding box center [1364, 367] width 13 height 13
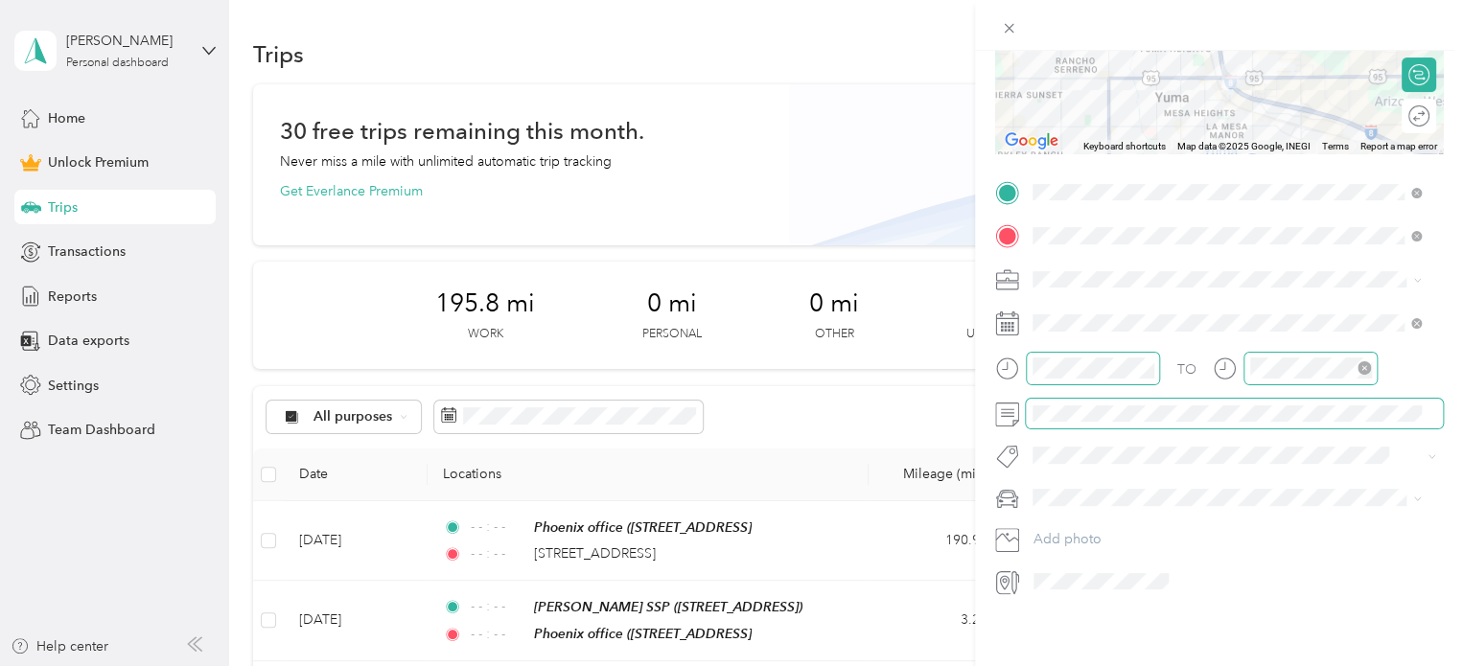
click at [1255, 399] on span at bounding box center [1234, 414] width 417 height 31
click at [1085, 446] on span at bounding box center [1218, 456] width 384 height 20
click at [1062, 478] on li "Subg" at bounding box center [1227, 474] width 402 height 37
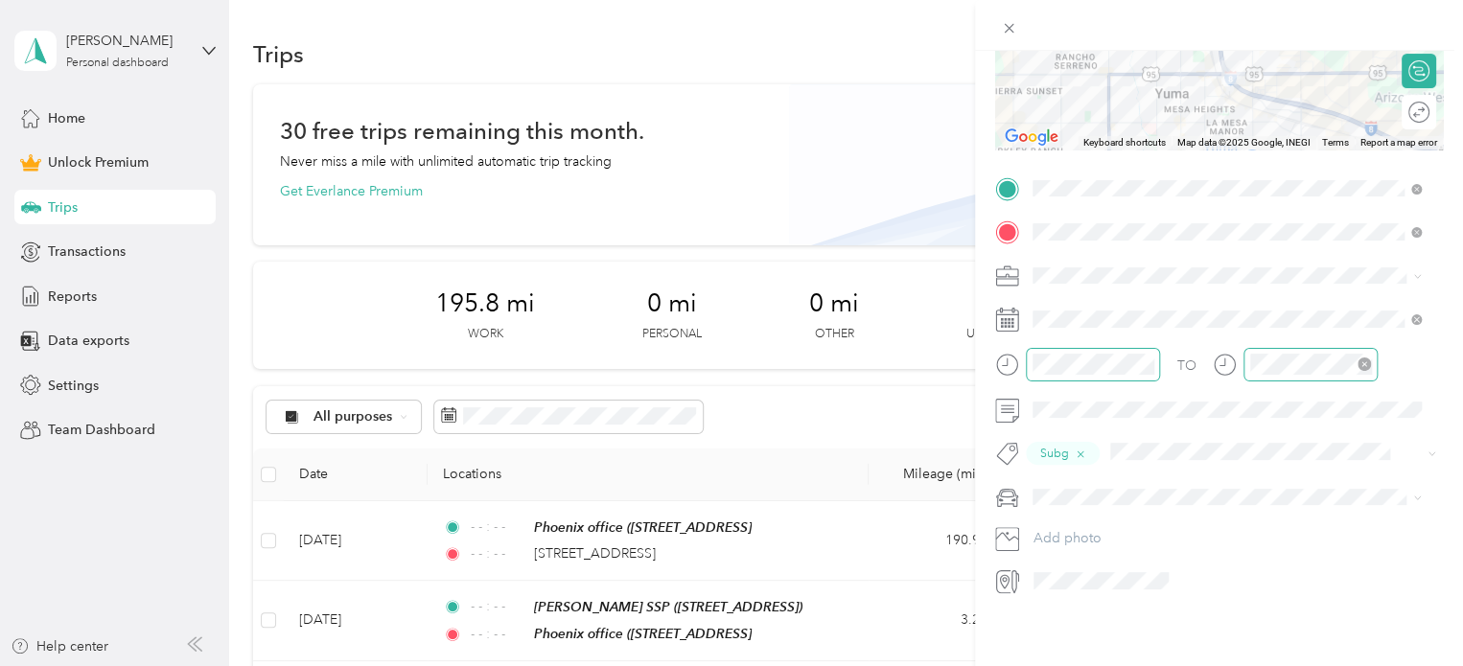
click at [1058, 665] on div "New Trip Save This trip cannot be edited because it is either under review, app…" at bounding box center [727, 666] width 1454 height 0
click at [1038, 469] on div "TO Subg Add photo" at bounding box center [1219, 385] width 448 height 423
click at [1051, 522] on li "personal" at bounding box center [1227, 511] width 402 height 34
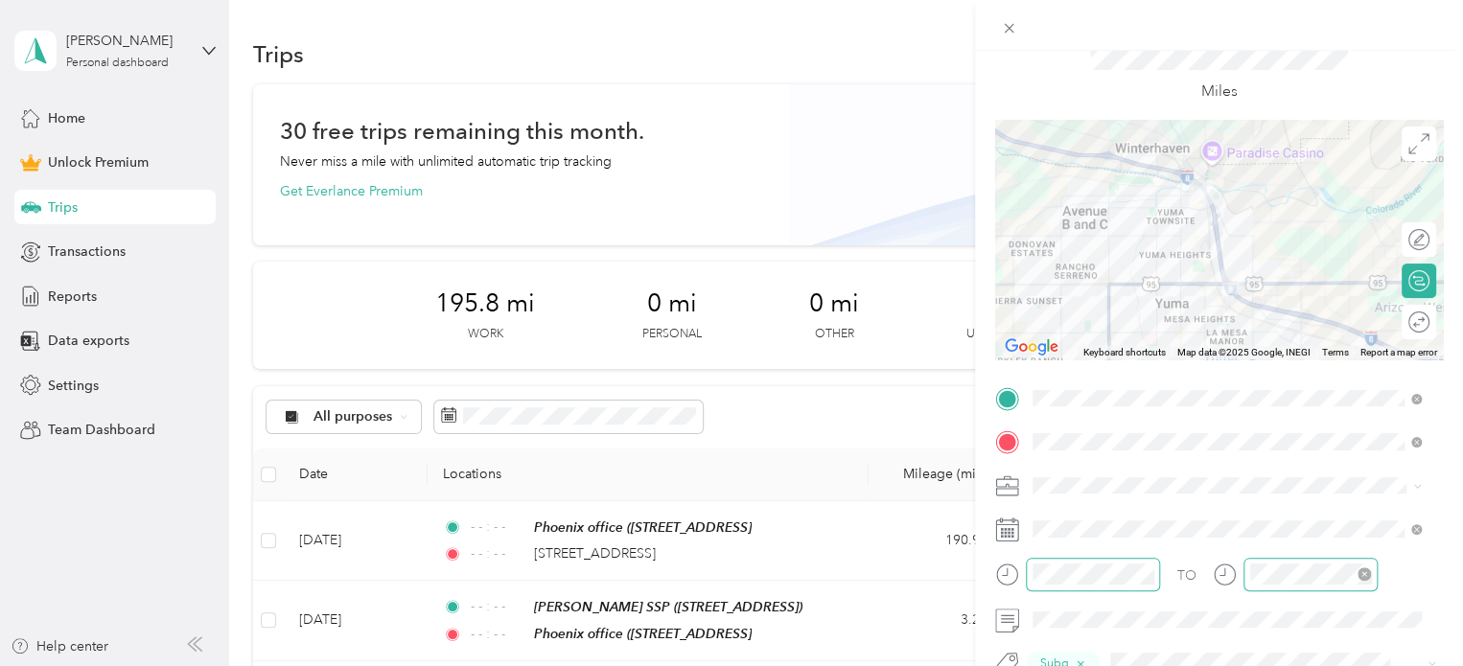
scroll to position [0, 0]
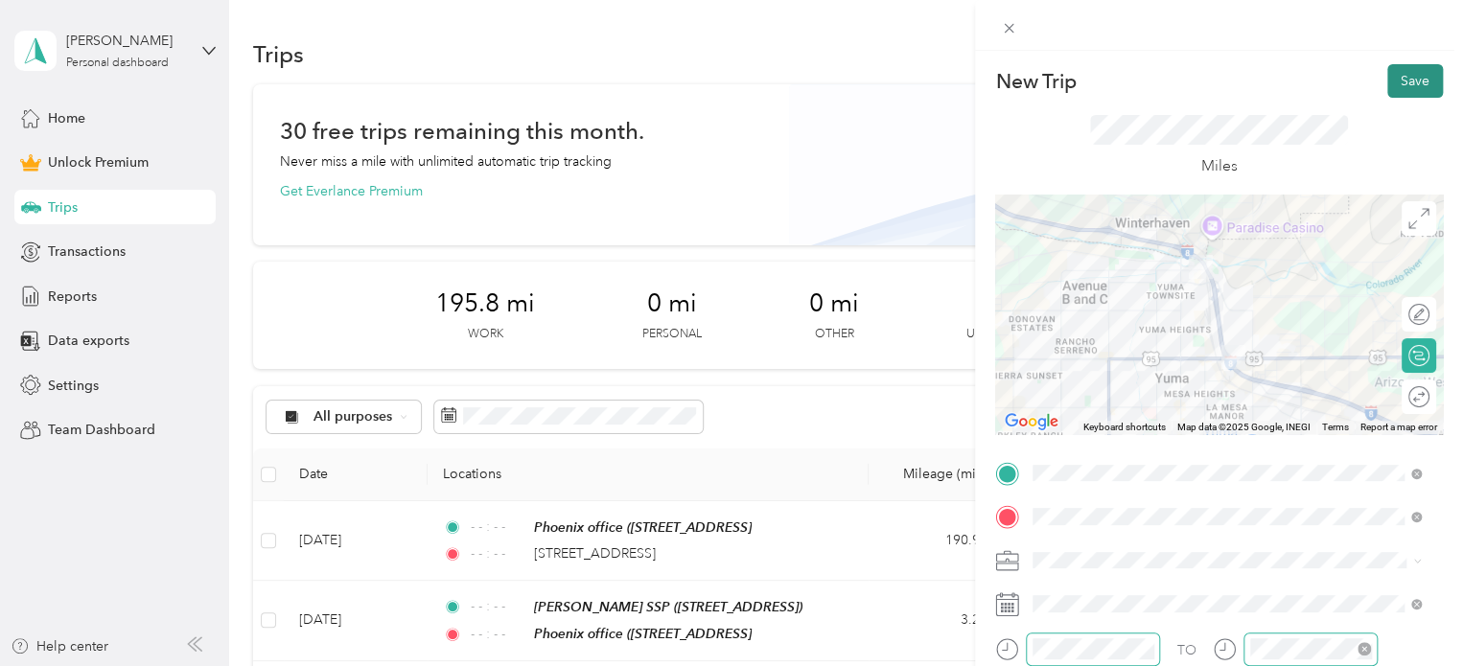
drag, startPoint x: 1390, startPoint y: 82, endPoint x: 1402, endPoint y: 83, distance: 11.5
click at [1402, 83] on button "Save" at bounding box center [1415, 81] width 56 height 34
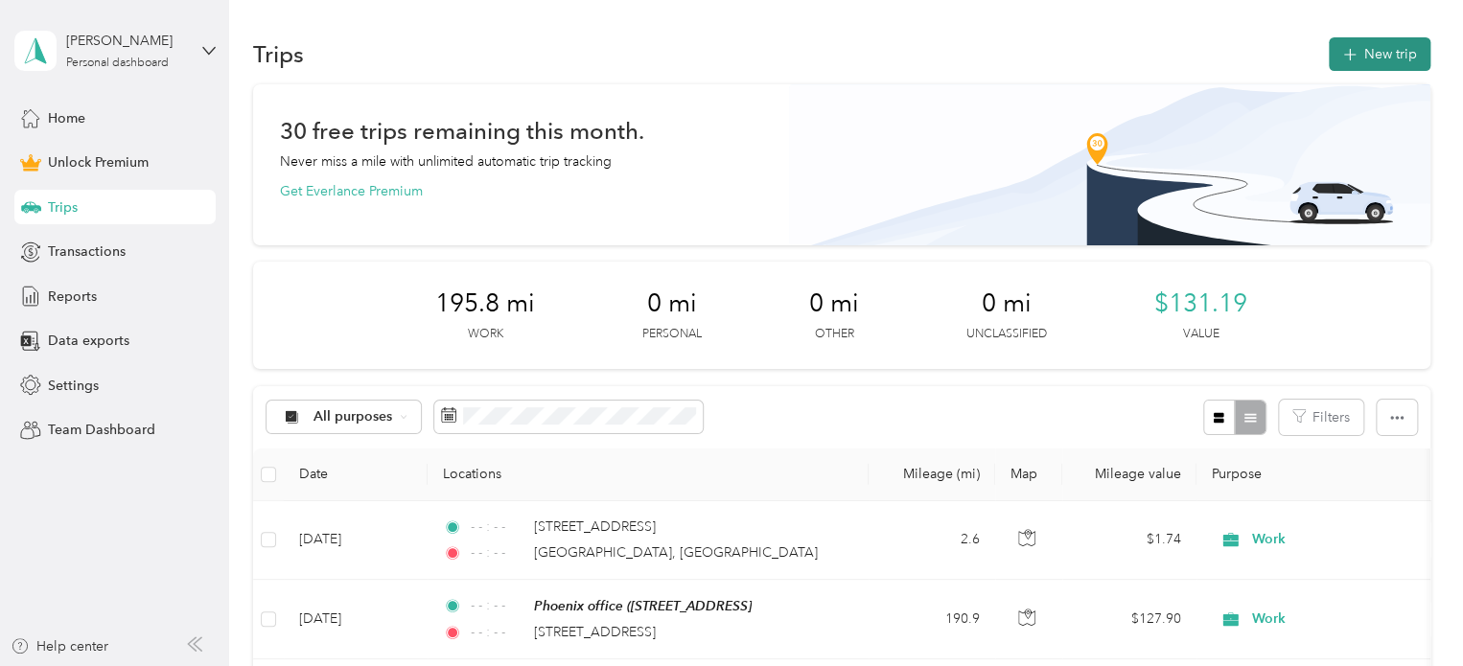
click at [1365, 42] on button "New trip" at bounding box center [1380, 54] width 102 height 34
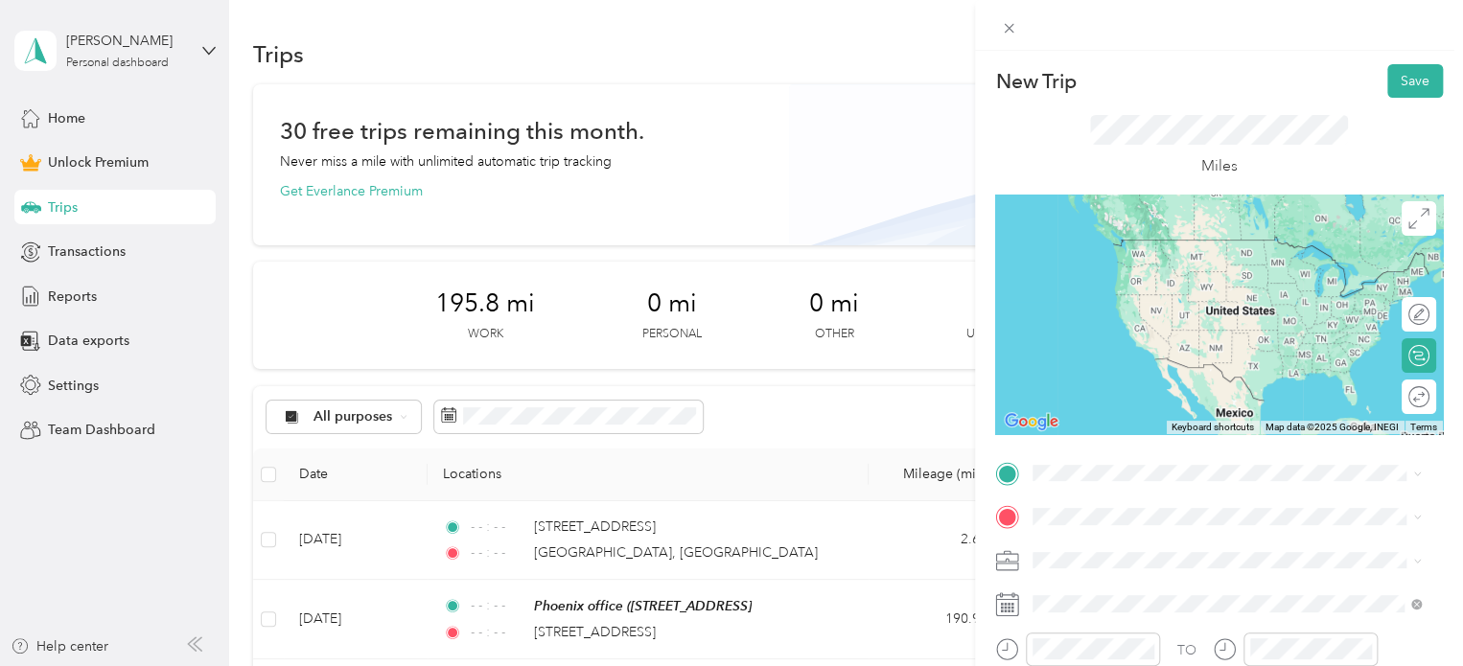
click at [1180, 314] on li "[GEOGRAPHIC_DATA][US_STATE], [GEOGRAPHIC_DATA]" at bounding box center [1227, 292] width 402 height 54
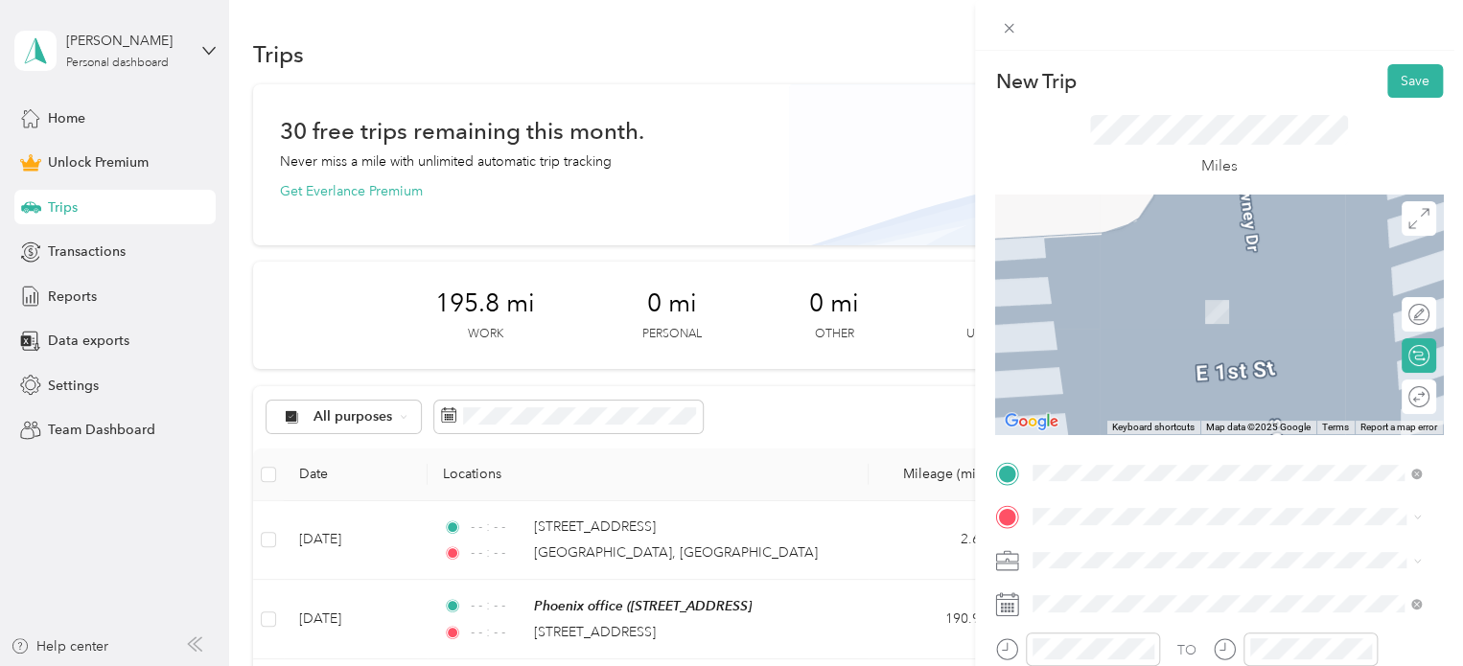
click at [1129, 286] on span "[STREET_ADDRESS][US_STATE]" at bounding box center [1165, 276] width 192 height 17
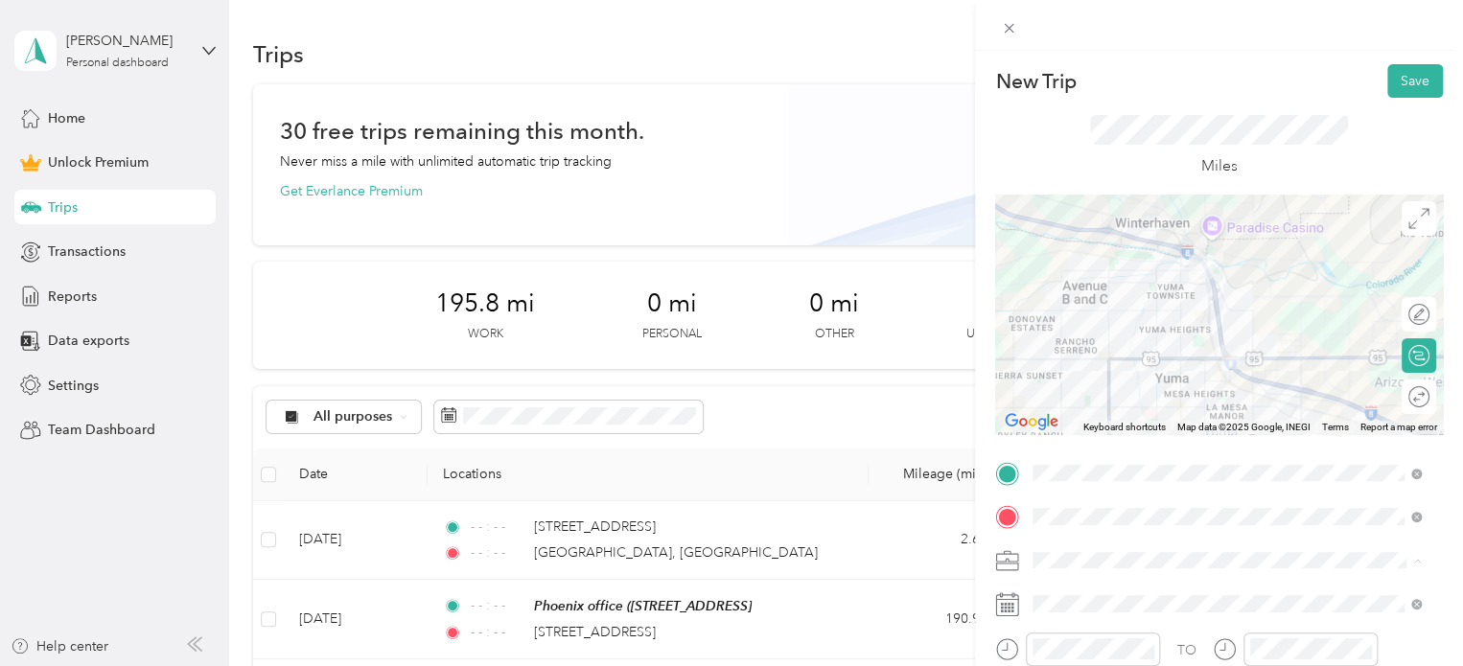
click at [1055, 303] on ol "Work Personal Outreach Other Charity Medical Moving Commute" at bounding box center [1227, 409] width 402 height 268
click at [1085, 297] on ol "Work Personal Outreach Other Charity Medical Moving Commute" at bounding box center [1227, 408] width 402 height 268
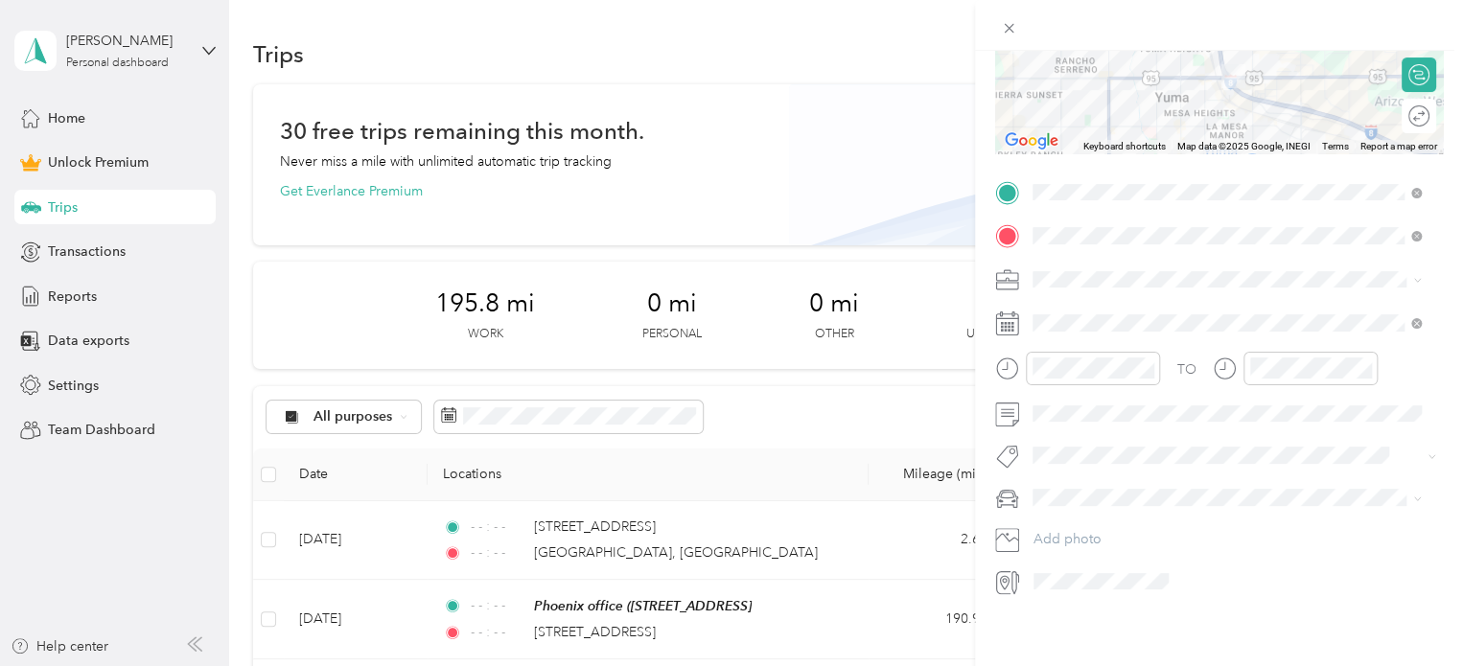
click at [1162, 265] on span at bounding box center [1234, 280] width 417 height 31
click at [1097, 299] on li "Work" at bounding box center [1227, 299] width 402 height 34
click at [1081, 415] on icon at bounding box center [1080, 416] width 19 height 19
click at [1216, 600] on div "30" at bounding box center [1220, 605] width 25 height 24
click at [1151, 361] on icon "close-circle" at bounding box center [1146, 367] width 13 height 13
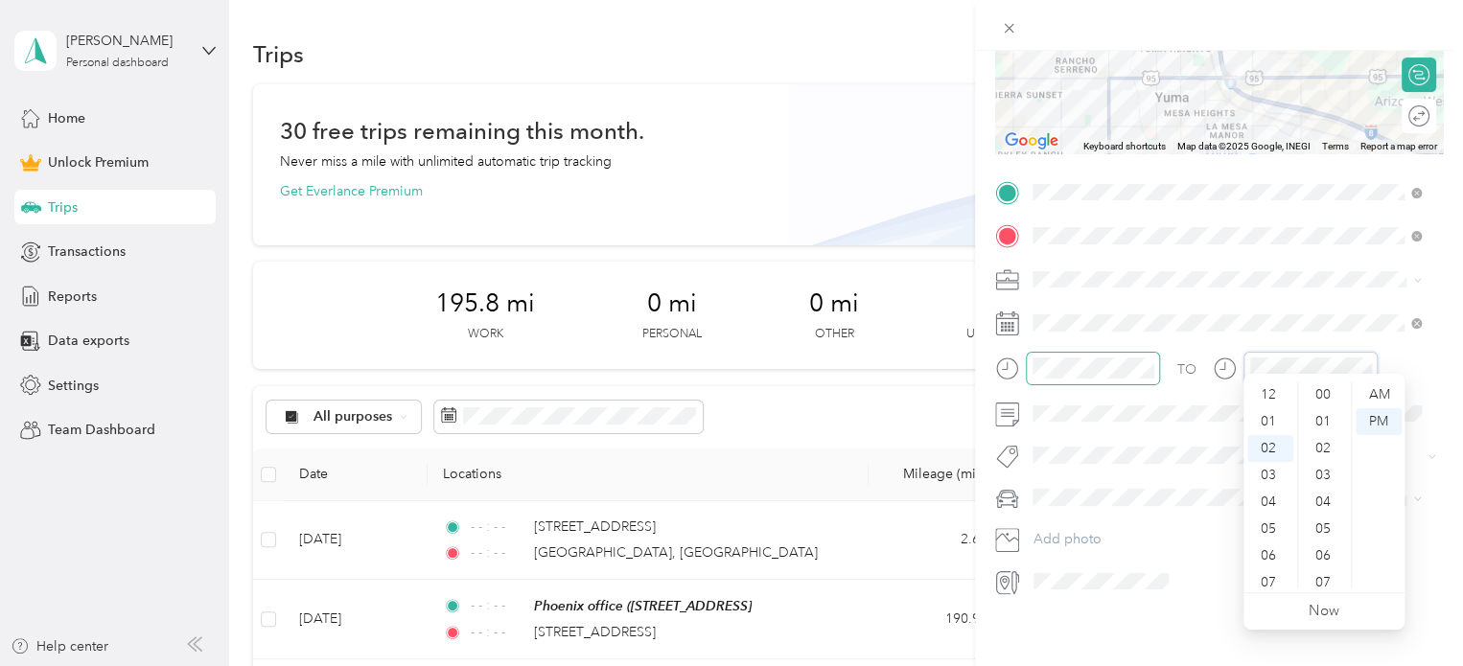
scroll to position [54, 0]
click at [1362, 361] on icon "close-circle" at bounding box center [1364, 367] width 13 height 13
click at [1082, 479] on li "Subg" at bounding box center [1227, 472] width 402 height 37
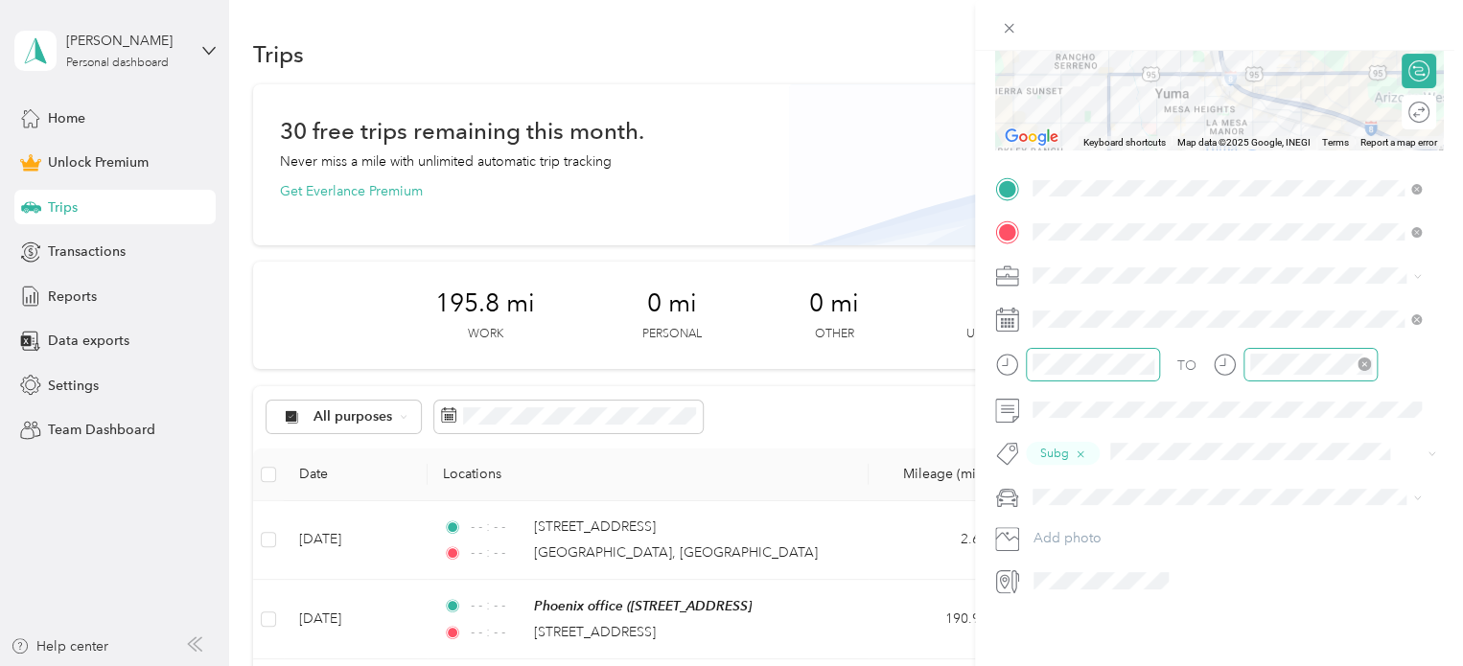
click at [1066, 514] on span "personal" at bounding box center [1065, 517] width 53 height 16
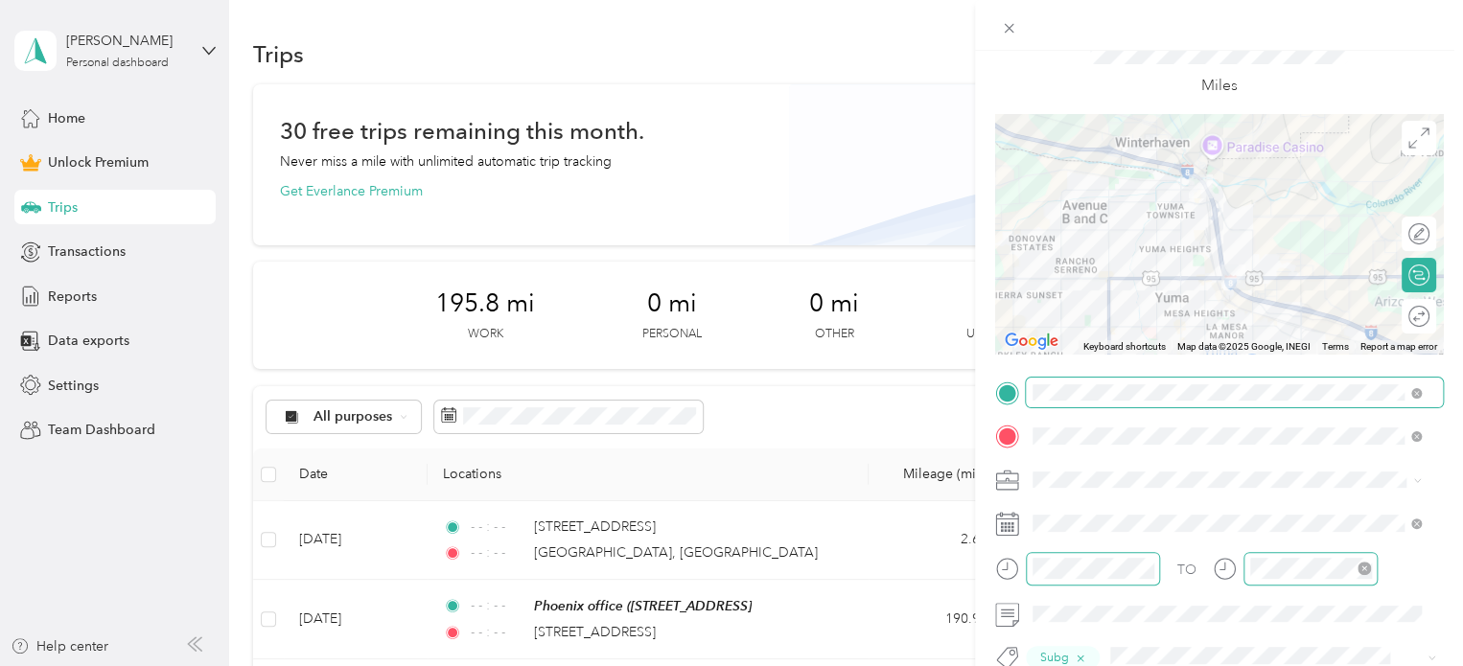
scroll to position [0, 0]
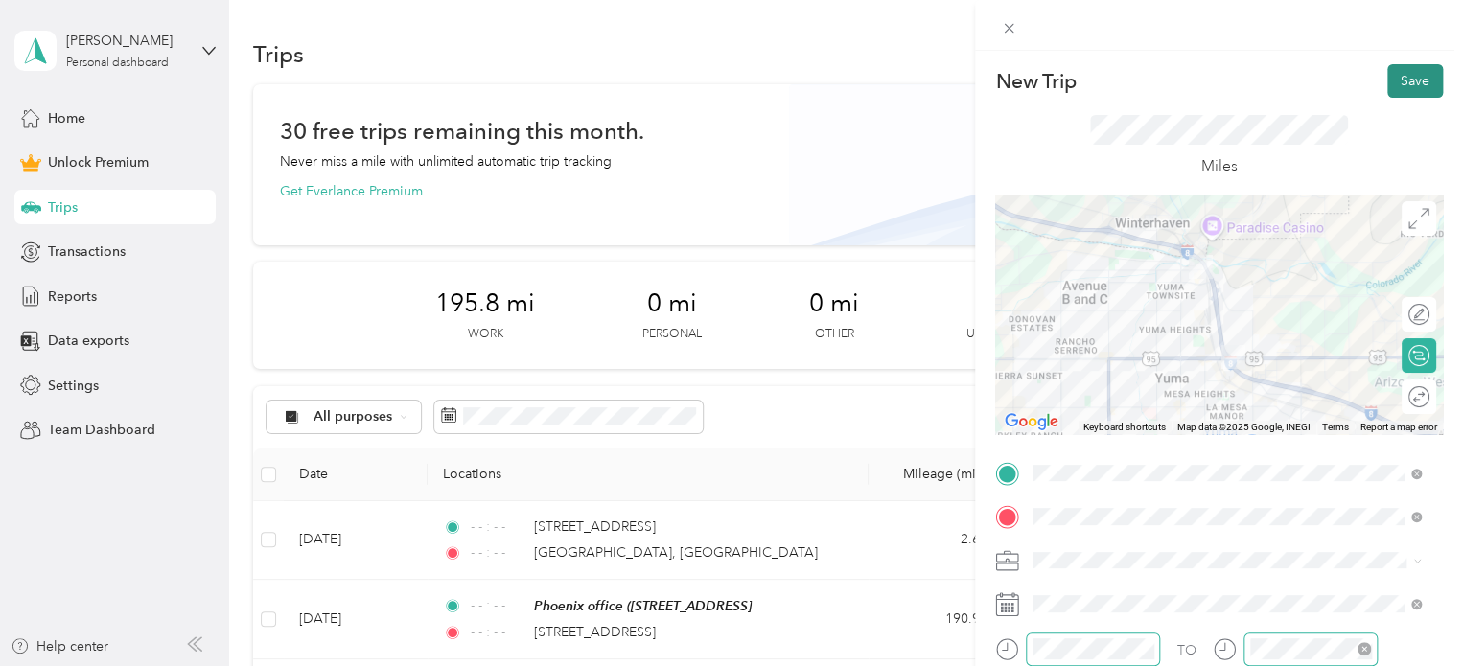
click at [1388, 71] on button "Save" at bounding box center [1415, 81] width 56 height 34
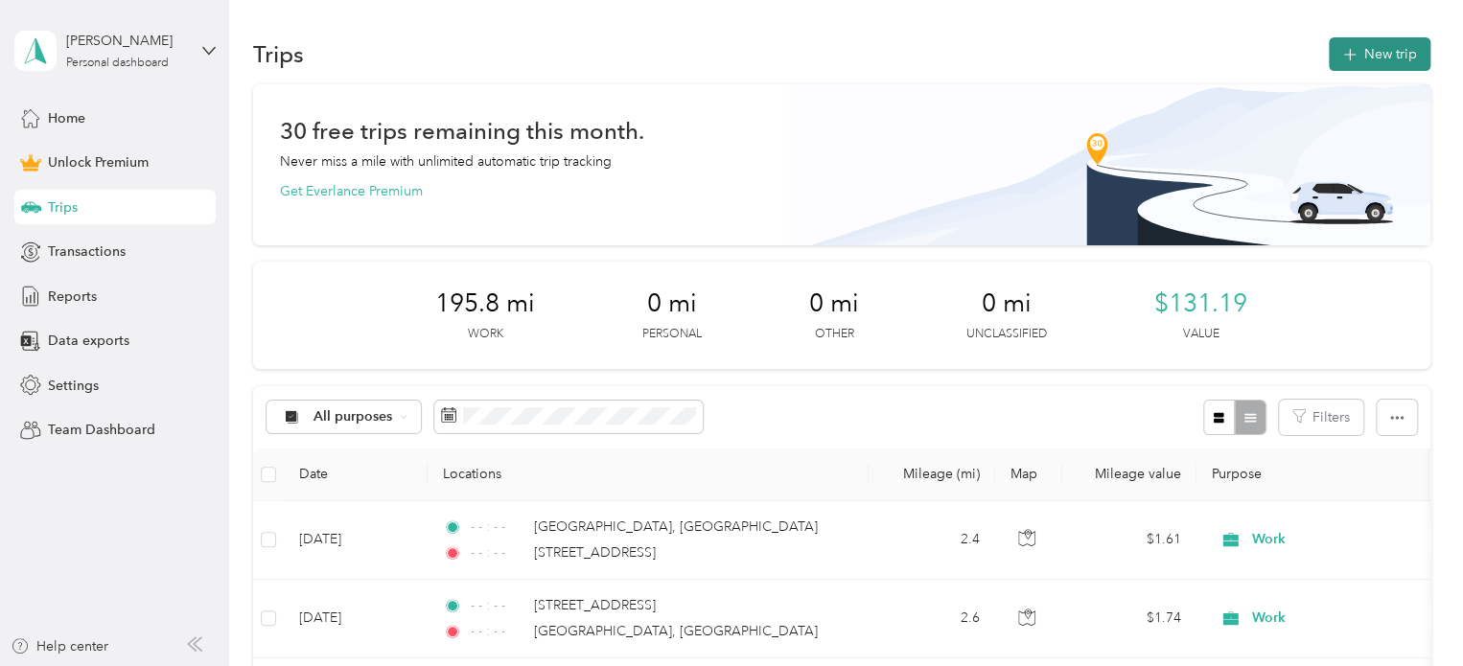
click at [1354, 44] on button "New trip" at bounding box center [1380, 54] width 102 height 34
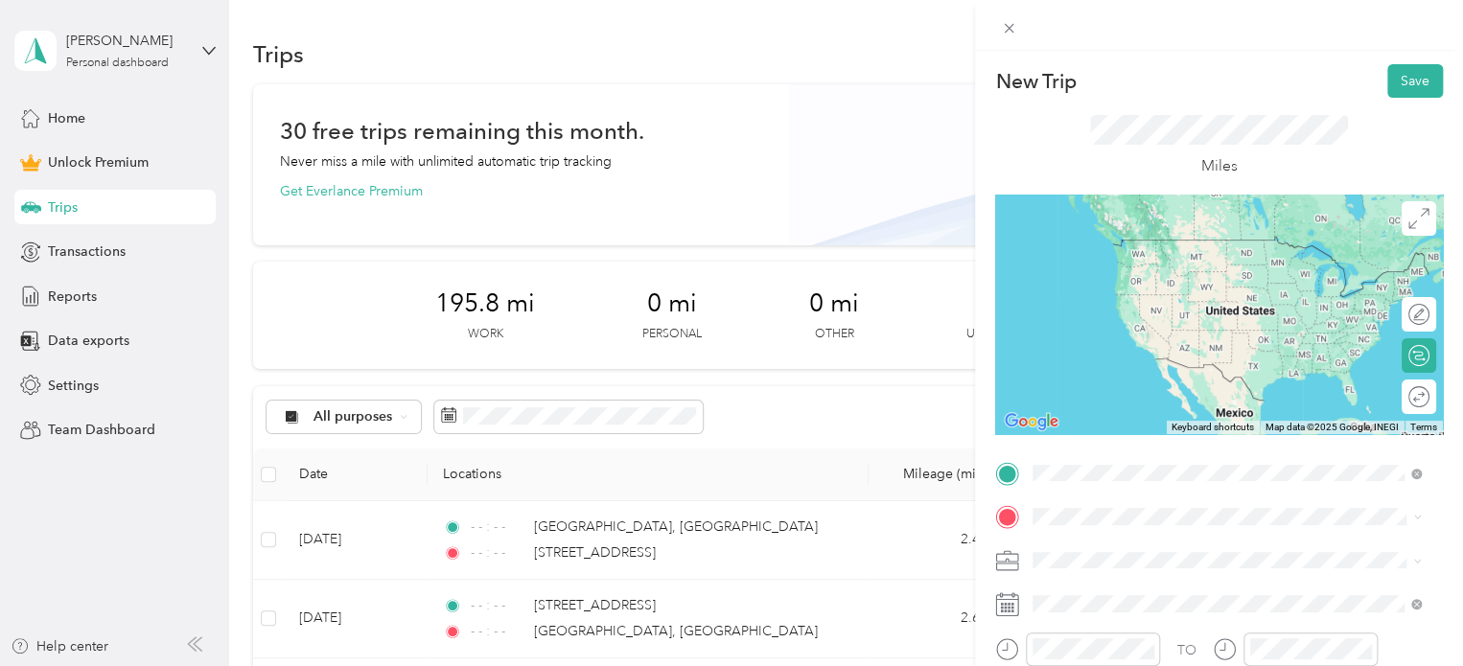
click at [1124, 322] on span "[STREET_ADDRESS][US_STATE]" at bounding box center [1165, 313] width 192 height 17
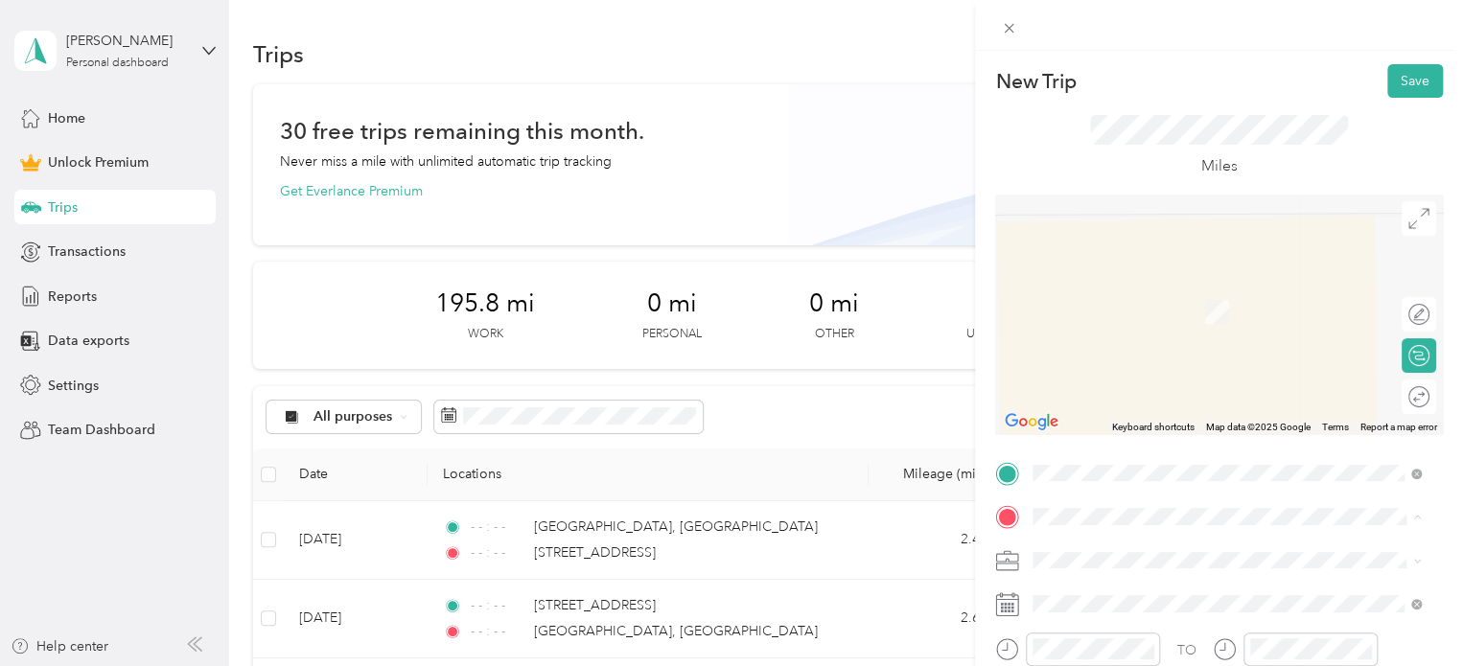
click at [1137, 297] on div "Phoenix office [STREET_ADDRESS]" at bounding box center [1130, 302] width 122 height 40
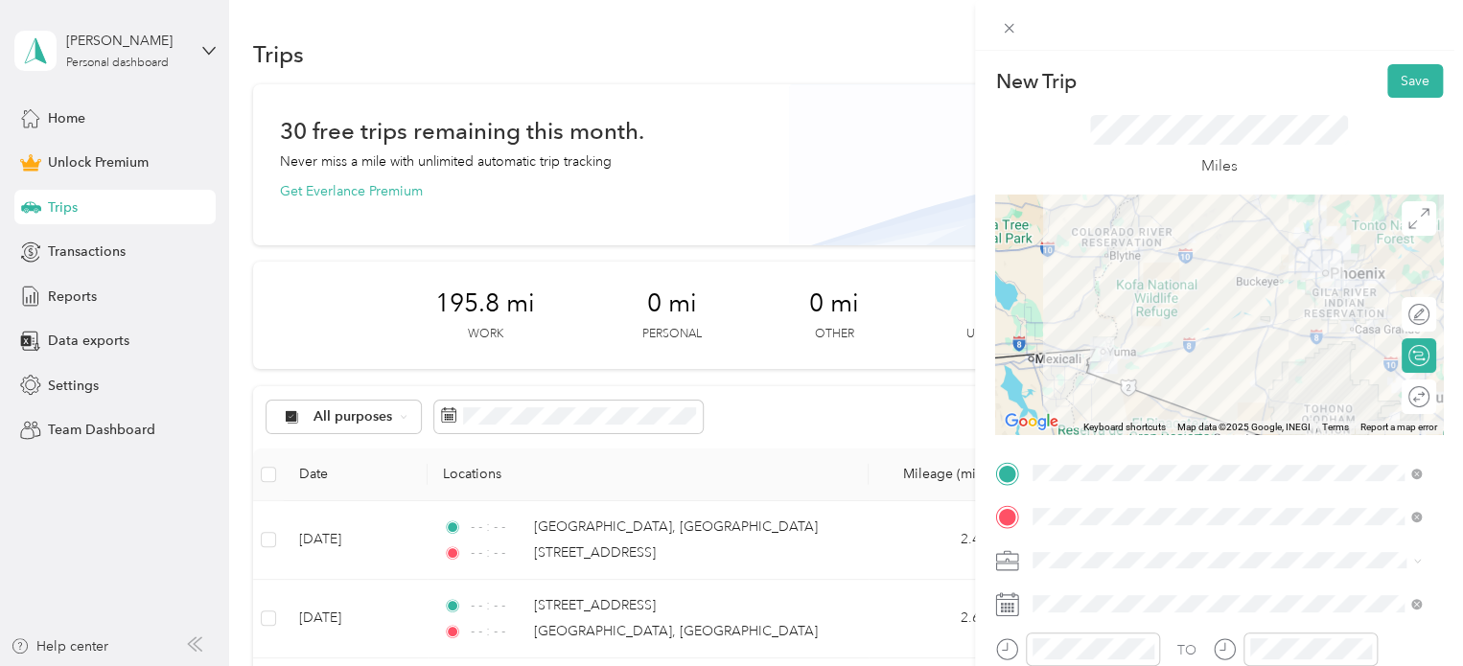
click at [1071, 294] on li "Work" at bounding box center [1227, 282] width 402 height 34
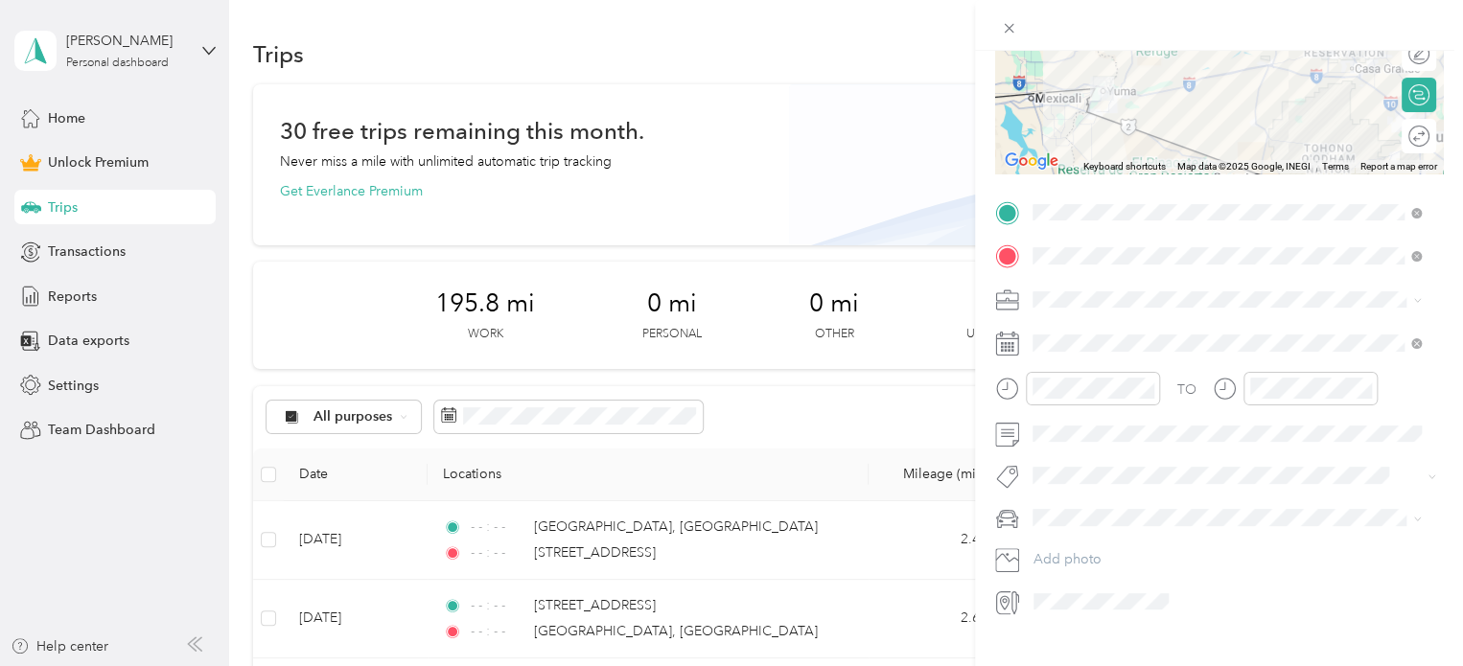
scroll to position [295, 0]
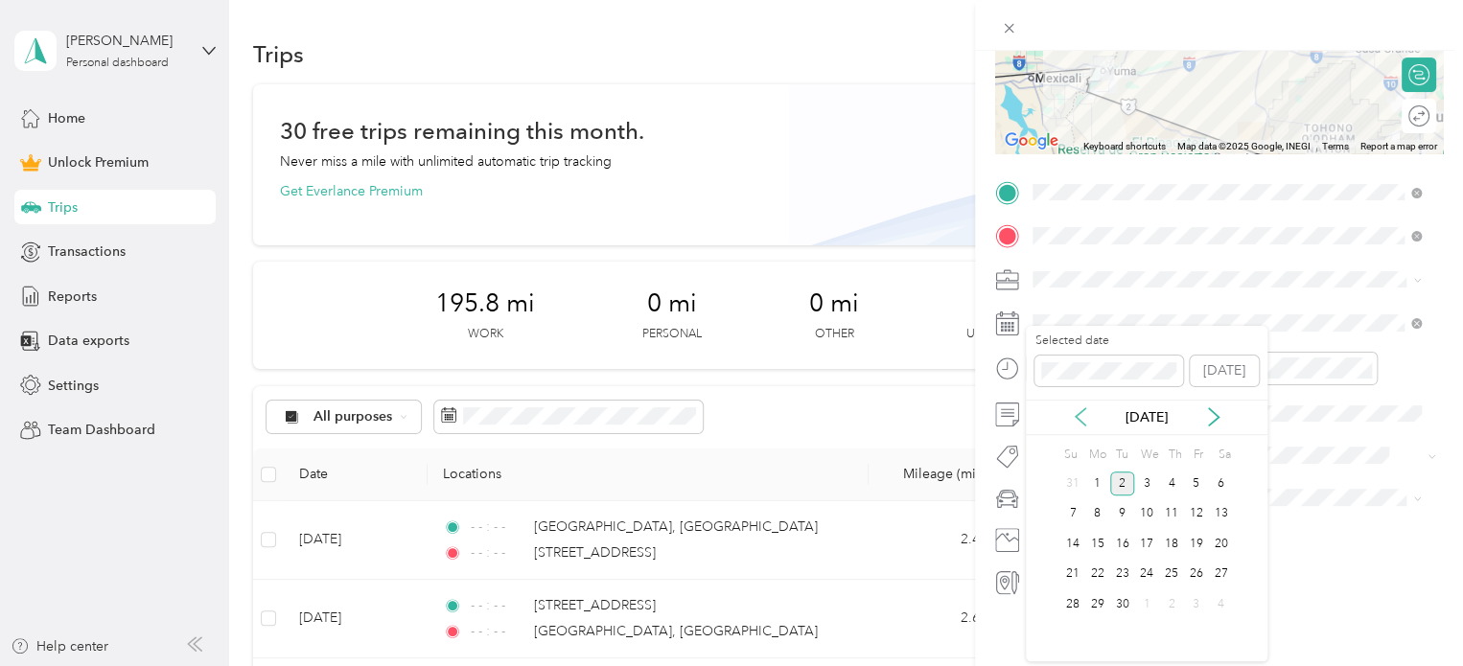
click at [1077, 414] on icon at bounding box center [1081, 416] width 10 height 17
click at [1073, 628] on div "31" at bounding box center [1072, 635] width 25 height 24
click at [1148, 361] on icon "close-circle" at bounding box center [1146, 367] width 13 height 13
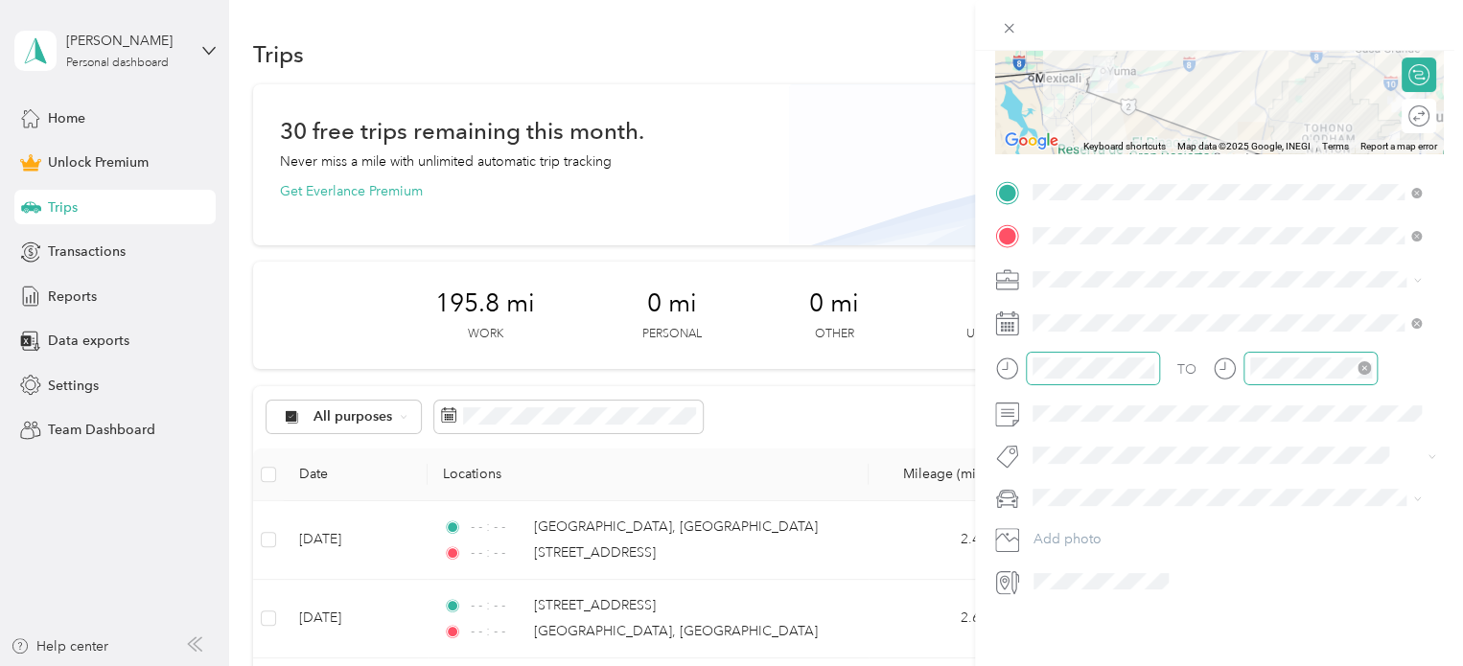
click at [1367, 361] on icon "close-circle" at bounding box center [1364, 367] width 13 height 13
click at [1057, 450] on span at bounding box center [1218, 456] width 384 height 20
click at [1074, 482] on li "Subg" at bounding box center [1227, 470] width 402 height 37
click at [1047, 665] on div "New Trip Save This trip cannot be edited because it is either under review, app…" at bounding box center [727, 666] width 1454 height 0
click at [1072, 520] on div "personal" at bounding box center [1226, 520] width 375 height 20
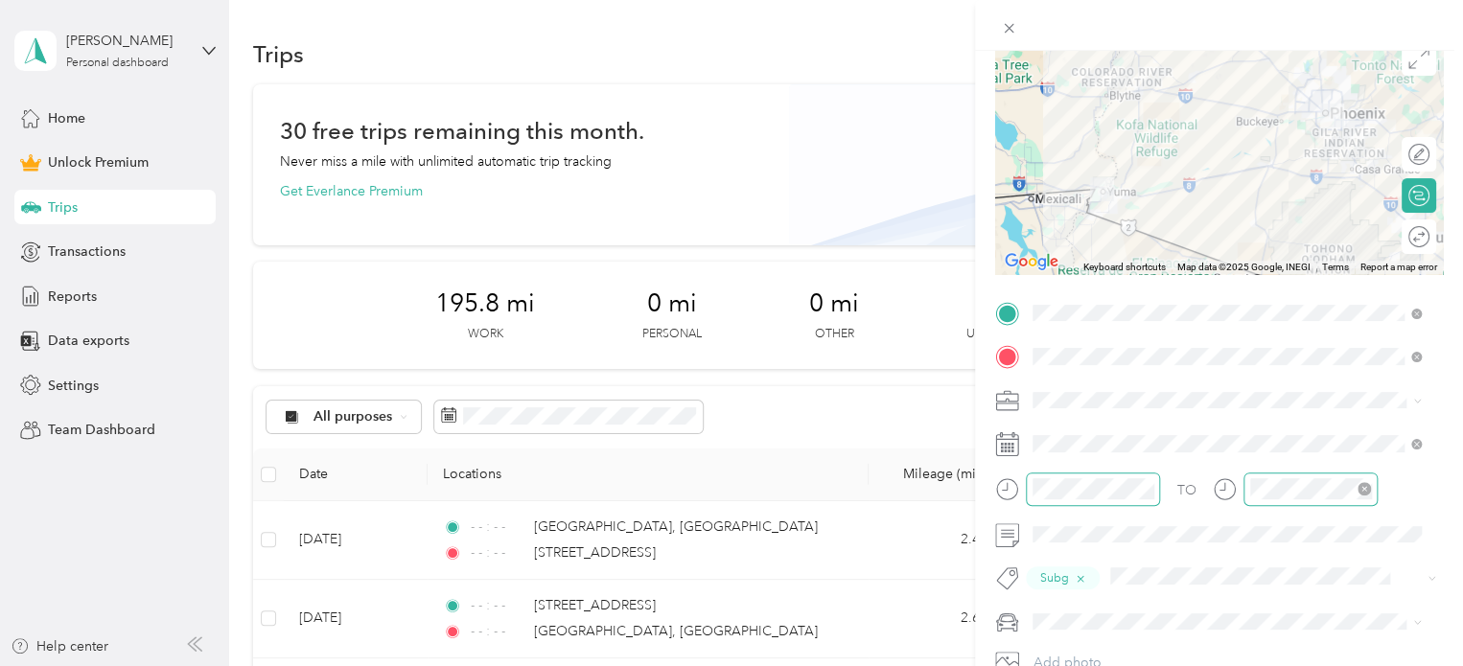
scroll to position [0, 0]
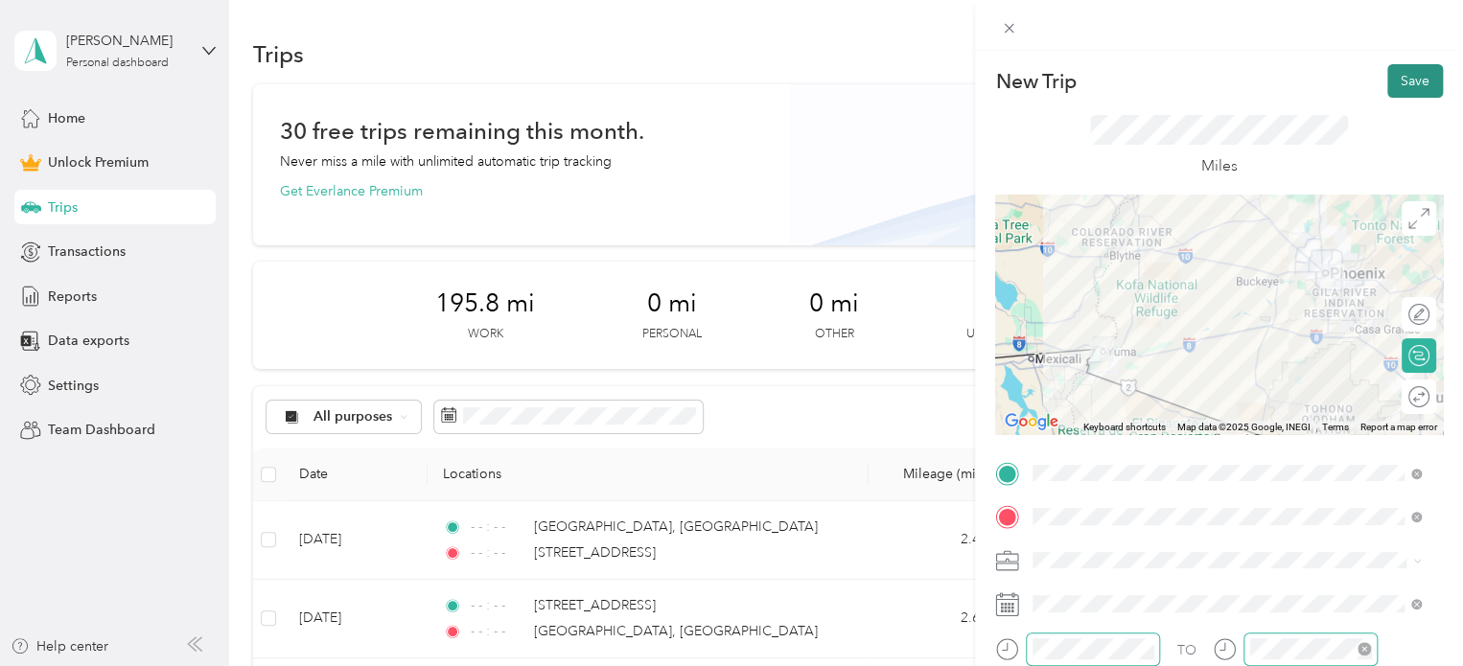
click at [1387, 86] on button "Save" at bounding box center [1415, 81] width 56 height 34
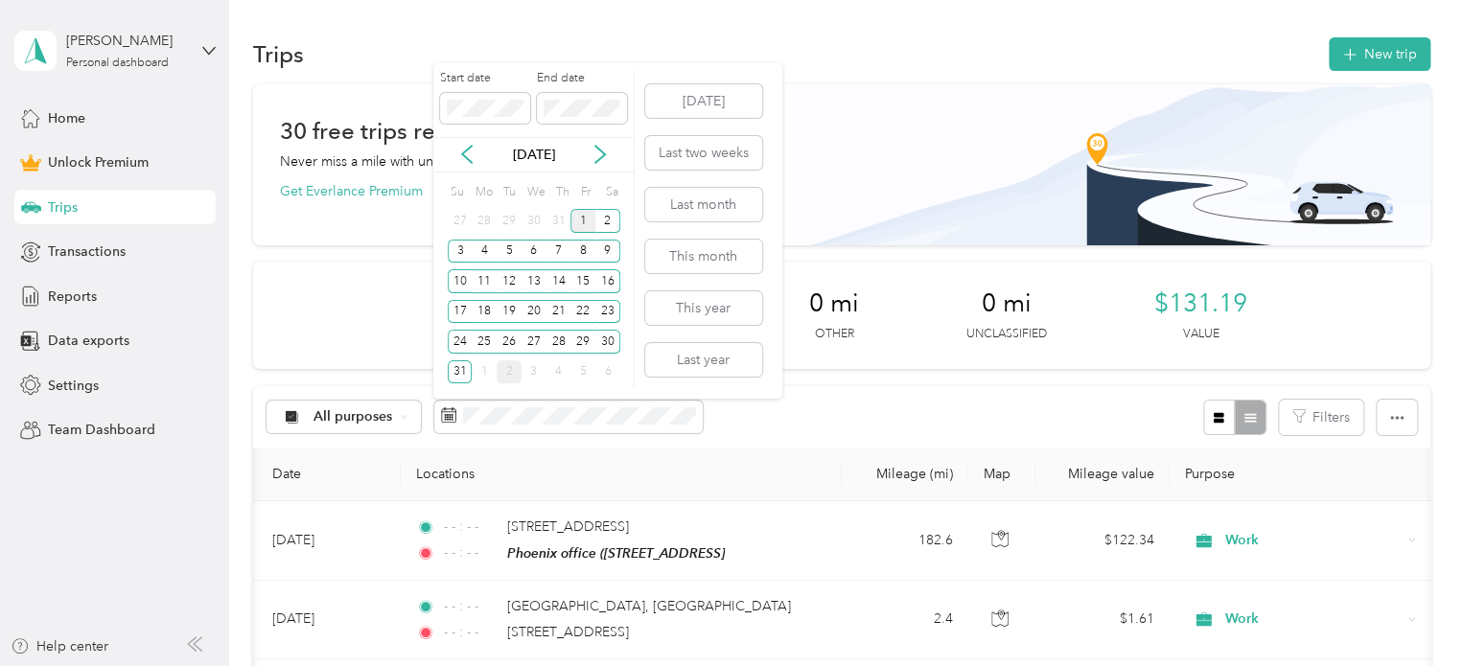
click at [584, 218] on div "1" at bounding box center [582, 221] width 25 height 24
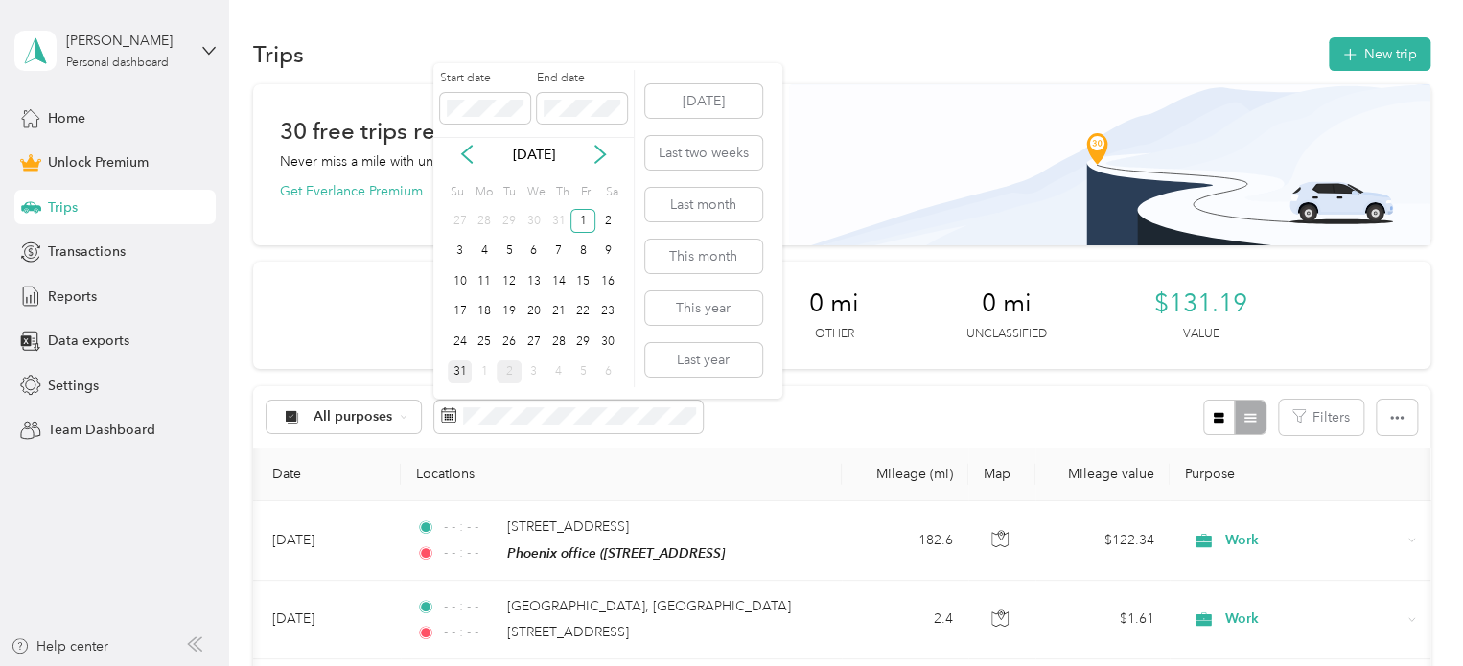
click at [455, 367] on div "31" at bounding box center [460, 373] width 25 height 24
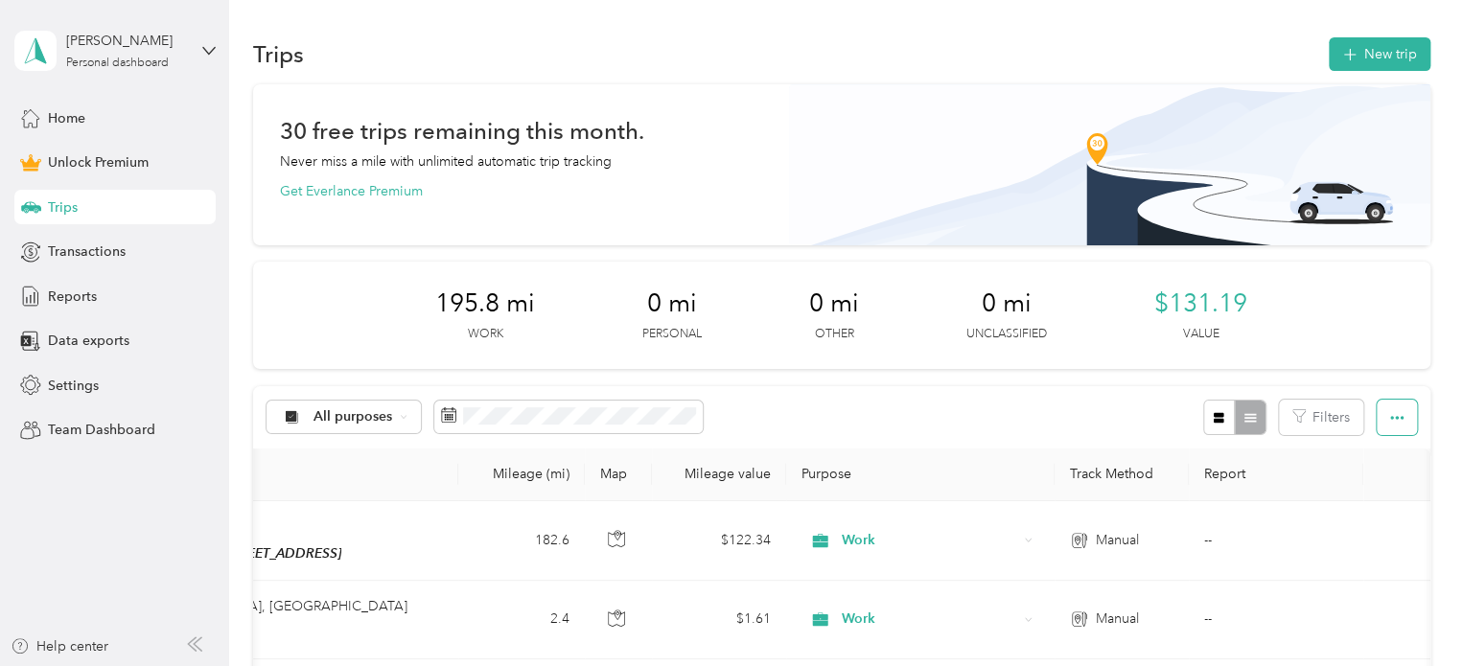
click at [1396, 415] on icon "button" at bounding box center [1396, 417] width 13 height 13
click at [1362, 489] on span "Export" at bounding box center [1364, 486] width 40 height 16
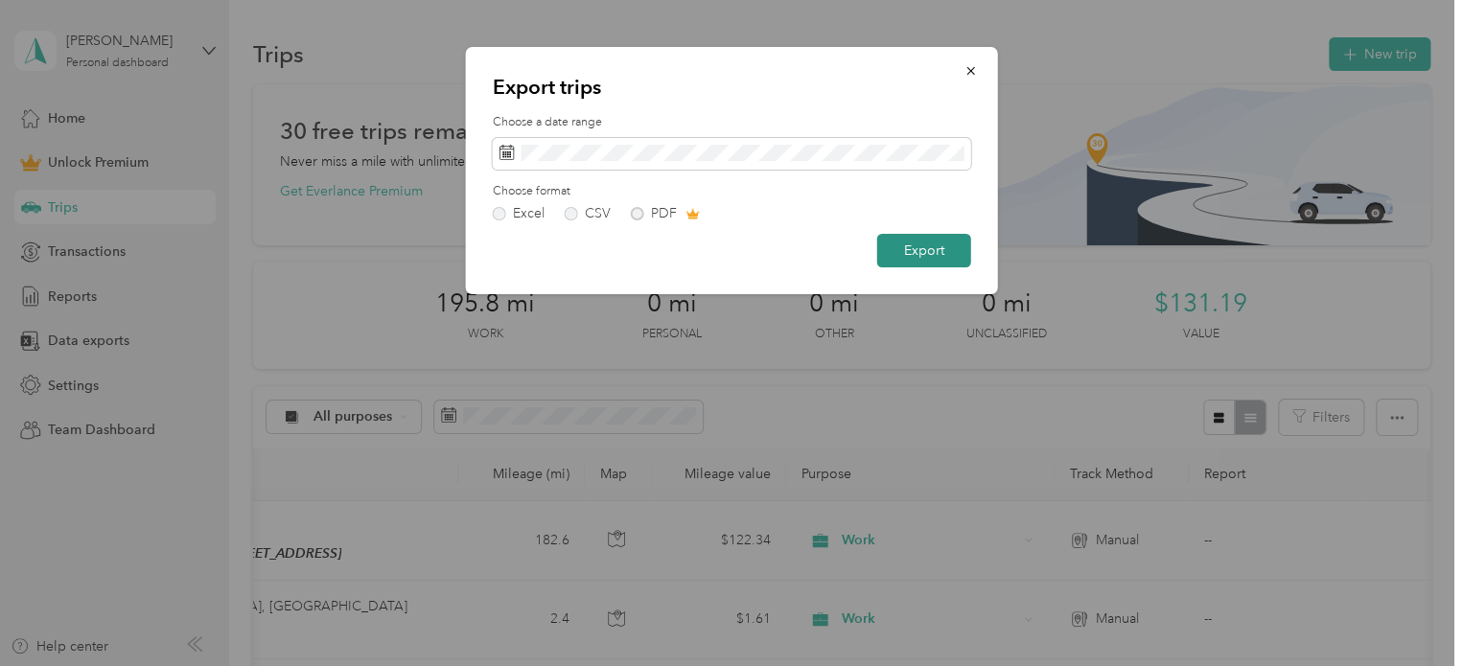
click at [914, 250] on button "Export" at bounding box center [924, 251] width 94 height 34
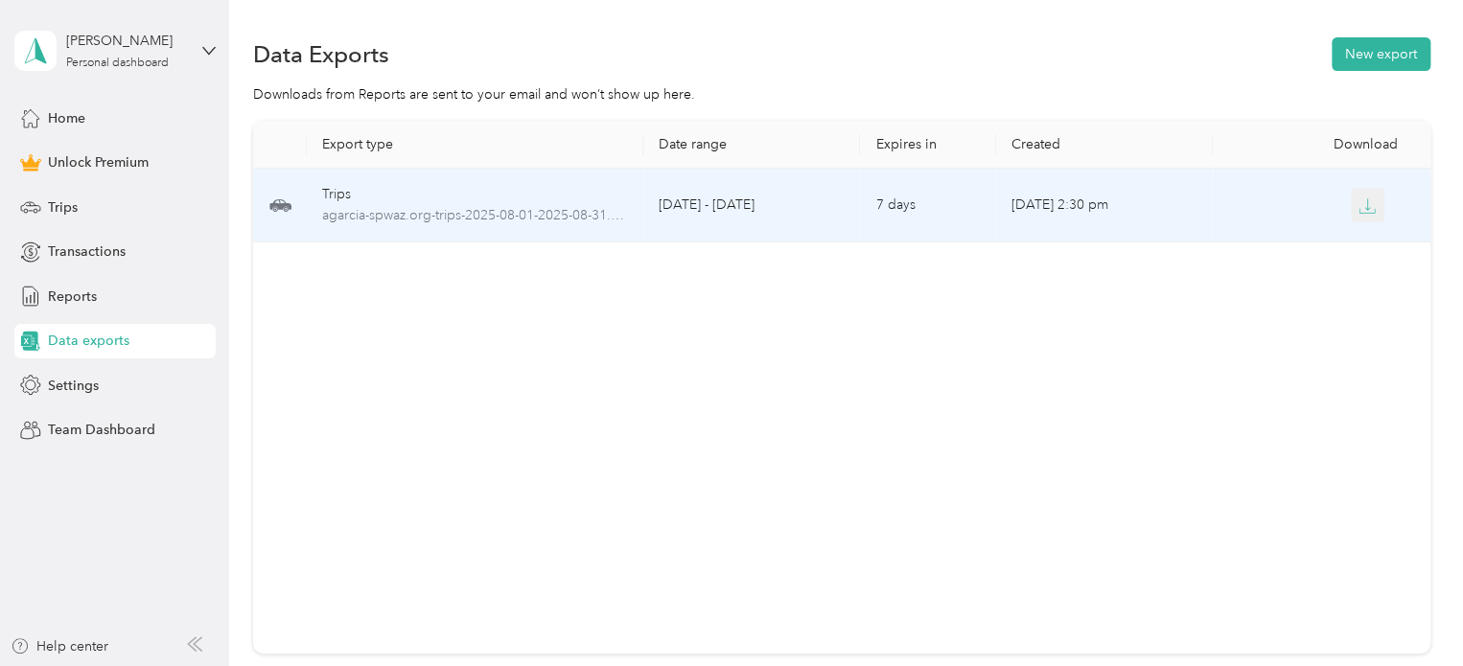
click at [1369, 208] on icon "button" at bounding box center [1367, 206] width 17 height 17
